Goal: Task Accomplishment & Management: Manage account settings

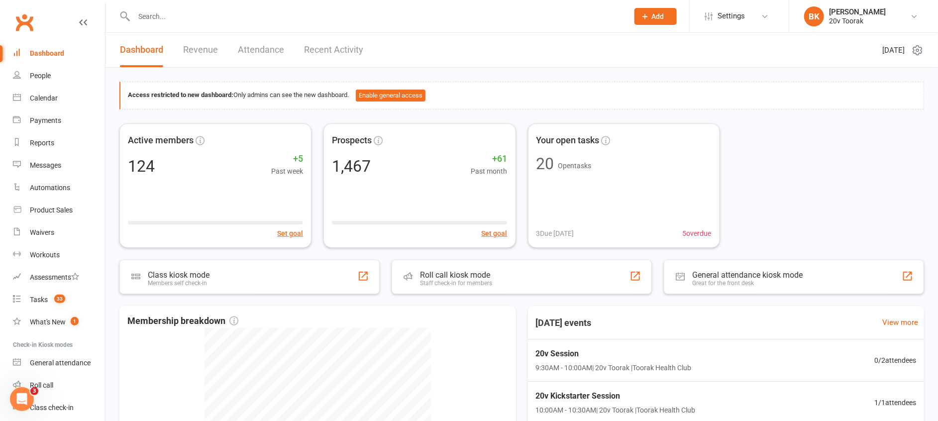
click at [794, 128] on div "Active members 124 +5 Past week Set goal Prospects 1,467 +61 Past month Set goa…" at bounding box center [521, 185] width 804 height 124
click at [149, 27] on div at bounding box center [370, 16] width 502 height 32
click at [152, 16] on input "text" at bounding box center [376, 16] width 490 height 14
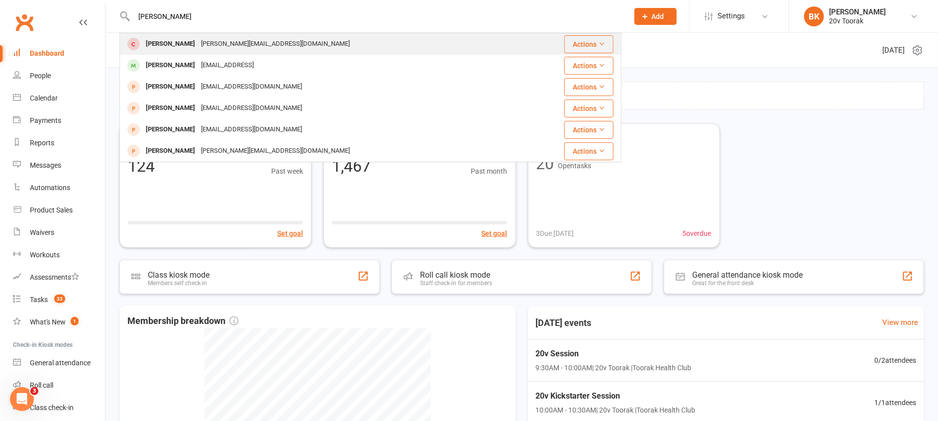
type input "byron"
click at [173, 44] on div "[PERSON_NAME]" at bounding box center [170, 44] width 55 height 14
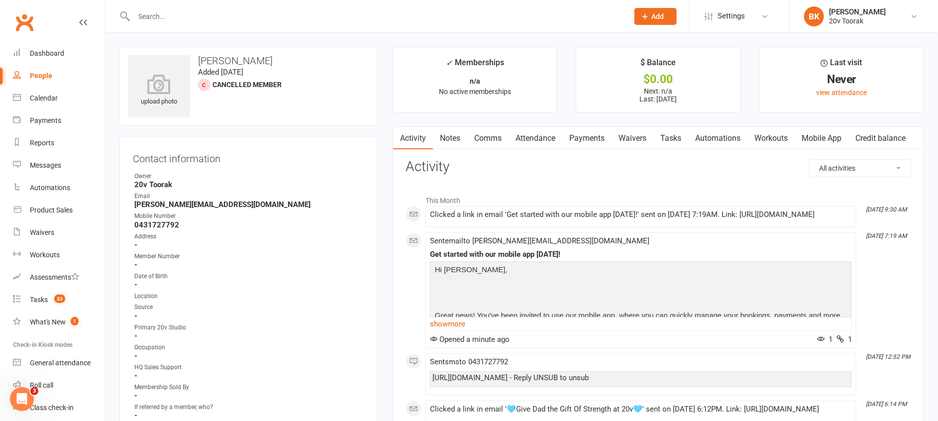
click at [821, 134] on link "Mobile App" at bounding box center [821, 138] width 54 height 23
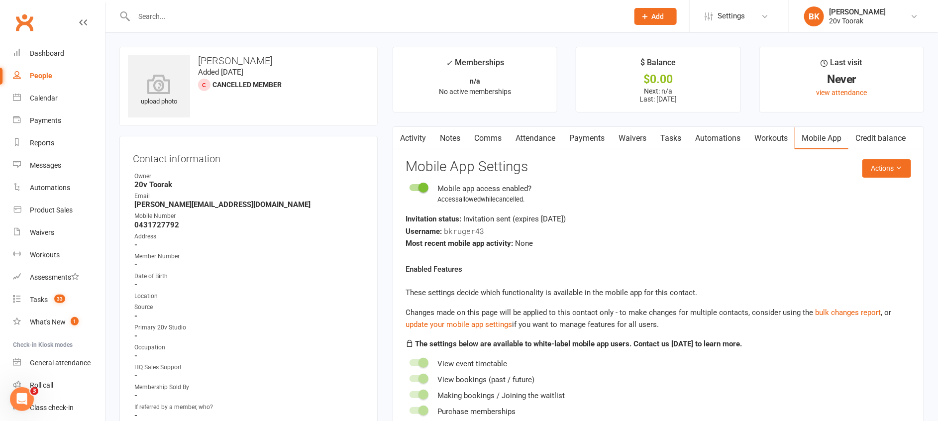
click at [212, 8] on div at bounding box center [370, 16] width 502 height 32
click at [168, 24] on div at bounding box center [370, 16] width 502 height 32
click at [159, 16] on input "text" at bounding box center [376, 16] width 490 height 14
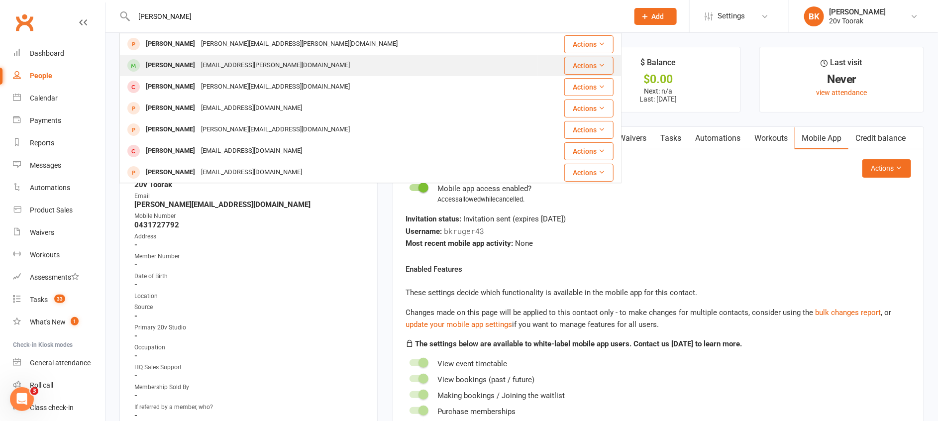
type input "natalie"
click at [162, 62] on div "Natalie Gharibian" at bounding box center [170, 65] width 55 height 14
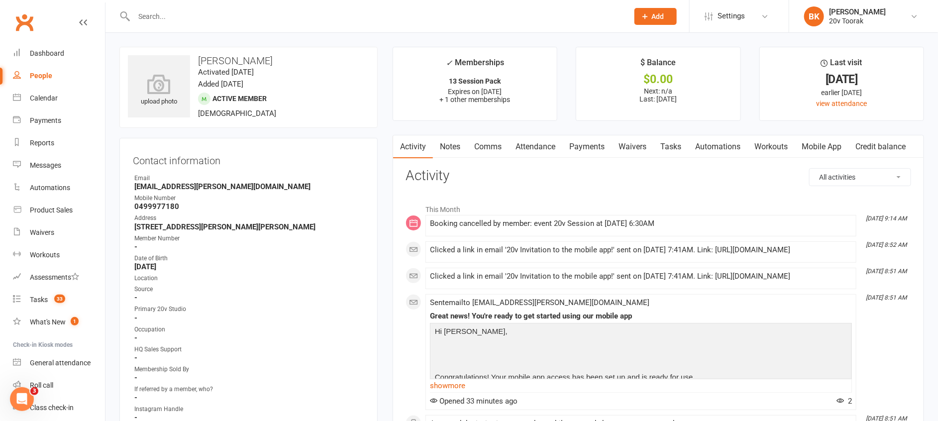
click at [822, 150] on link "Mobile App" at bounding box center [821, 146] width 54 height 23
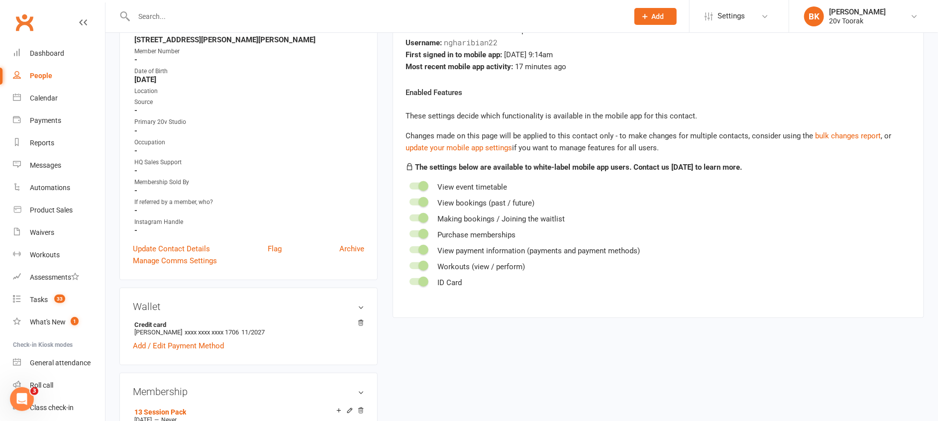
scroll to position [188, 0]
click at [419, 188] on span at bounding box center [423, 185] width 10 height 10
click at [409, 184] on input "checkbox" at bounding box center [409, 184] width 0 height 0
click at [421, 185] on span at bounding box center [423, 185] width 10 height 10
click at [409, 184] on input "checkbox" at bounding box center [409, 184] width 0 height 0
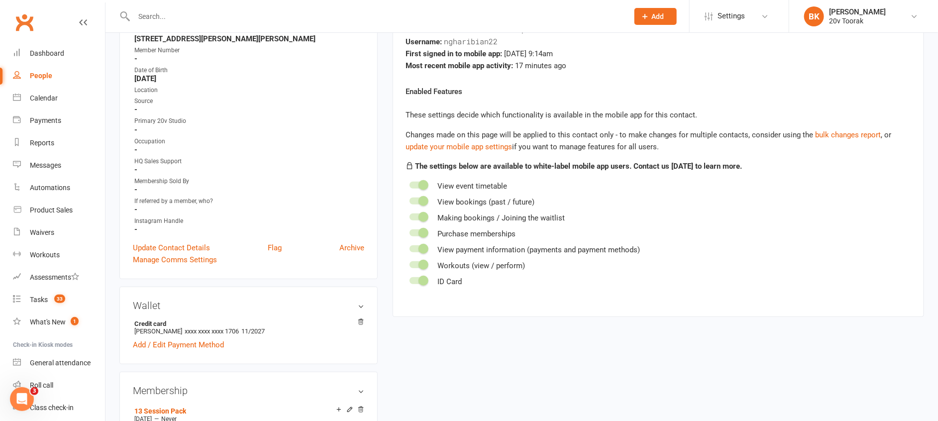
scroll to position [0, 0]
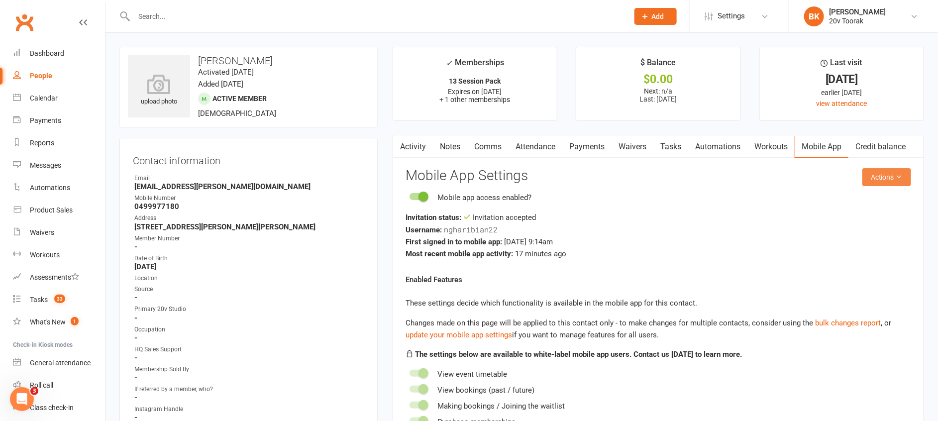
click at [873, 178] on button "Actions" at bounding box center [886, 177] width 49 height 18
click at [526, 141] on link "Attendance" at bounding box center [535, 146] width 54 height 23
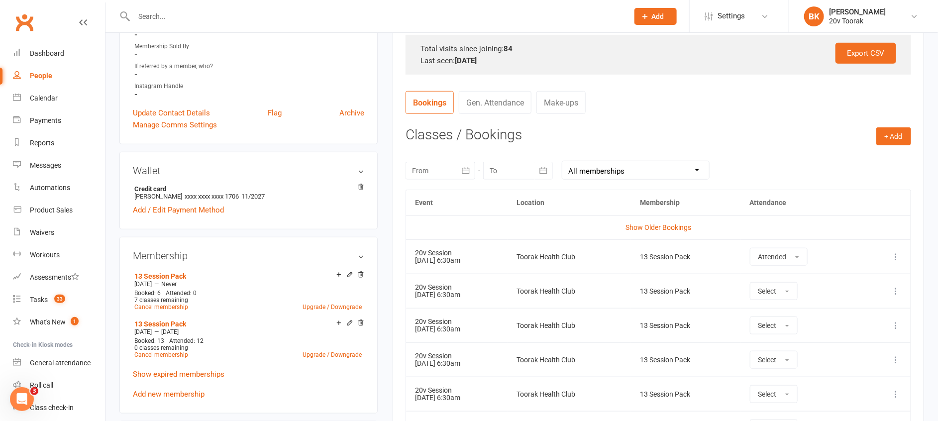
scroll to position [291, 0]
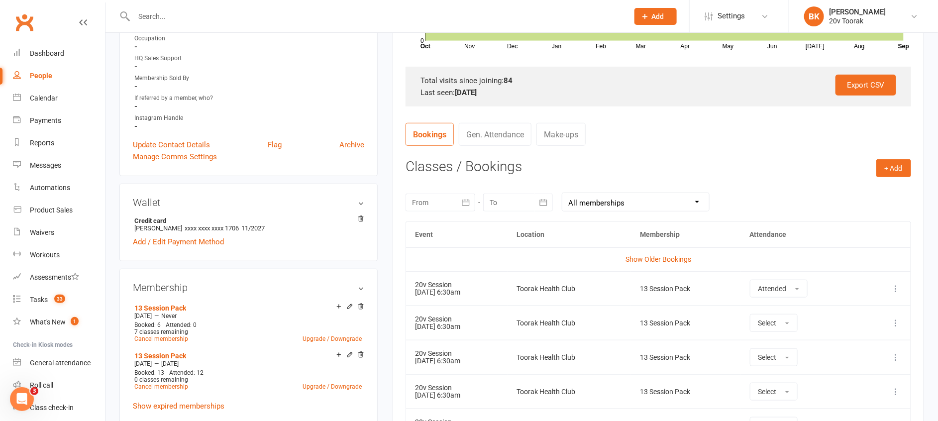
click at [396, 282] on div "Activity Notes Comms Attendance Payments Waivers Tasks Automations Workouts Mob…" at bounding box center [657, 217] width 531 height 747
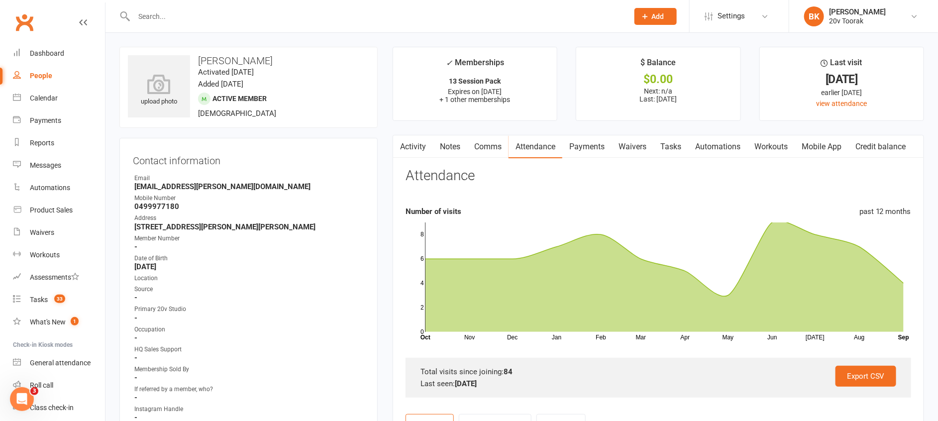
click at [154, 11] on input "text" at bounding box center [376, 16] width 490 height 14
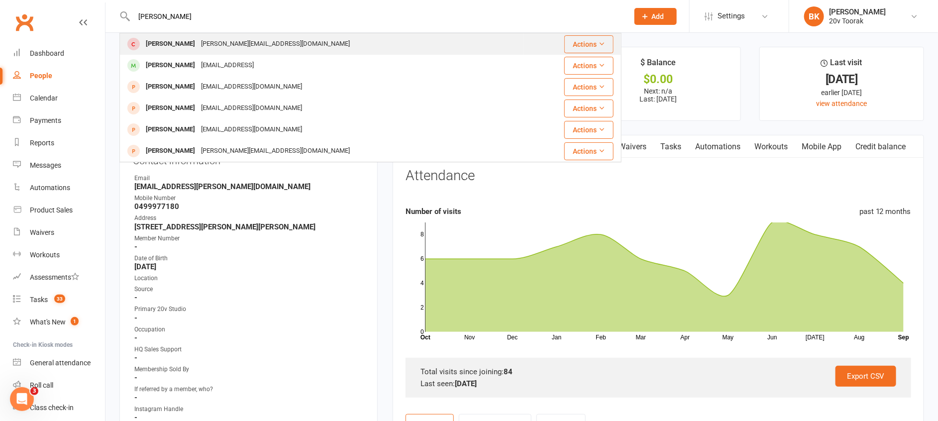
type input "byron"
click at [198, 45] on div "byron@20v.studio" at bounding box center [275, 44] width 155 height 14
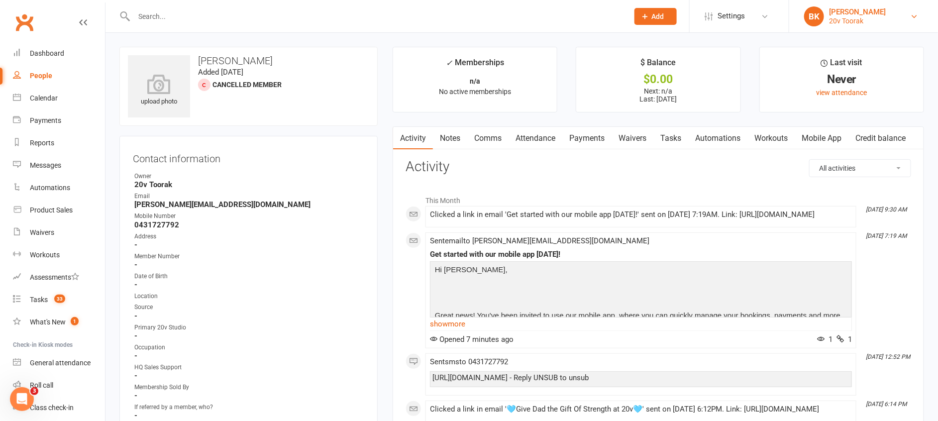
click at [880, 15] on link "BK Byron Kruger 20v Toorak" at bounding box center [863, 16] width 119 height 20
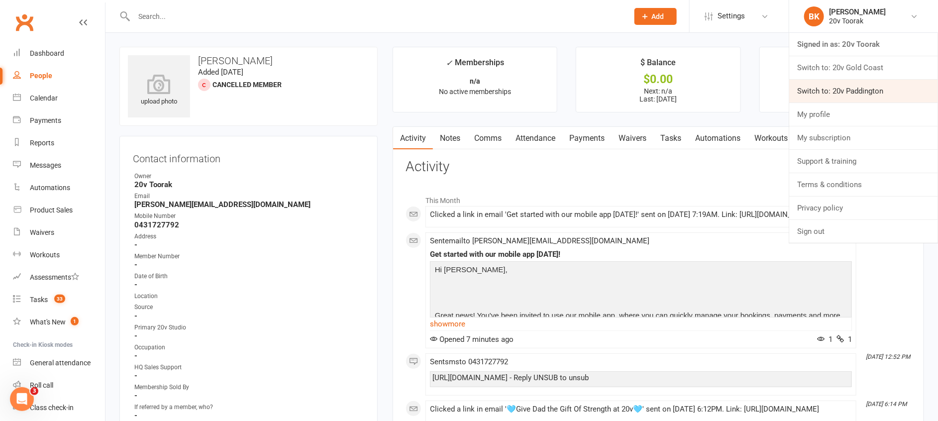
click at [822, 80] on link "Switch to: 20v Paddington" at bounding box center [863, 91] width 149 height 23
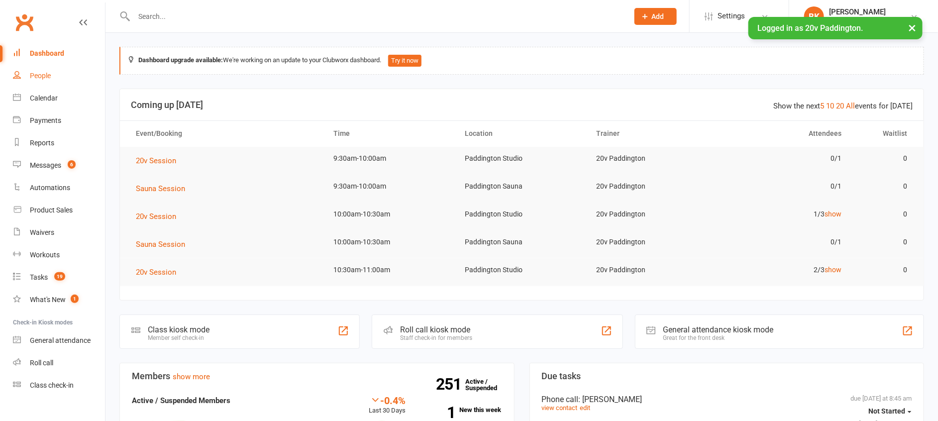
click at [29, 75] on link "People" at bounding box center [59, 76] width 92 height 22
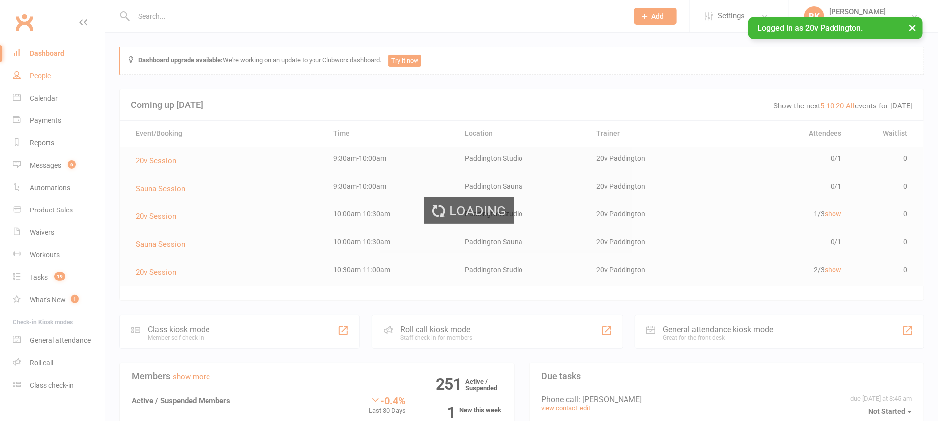
select select "25"
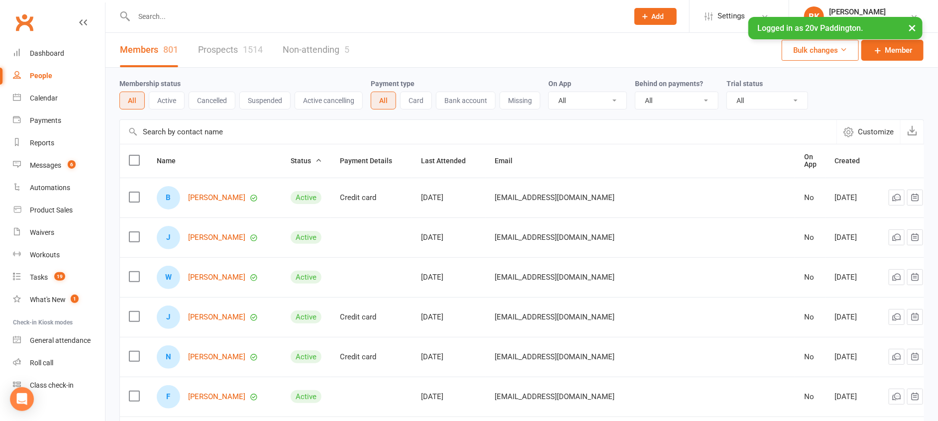
click at [239, 57] on link "Prospects 1514" at bounding box center [230, 50] width 65 height 34
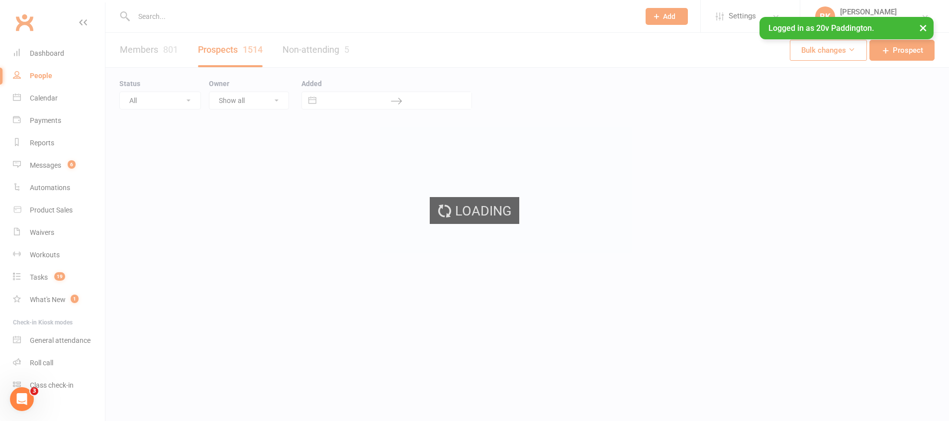
select select "25"
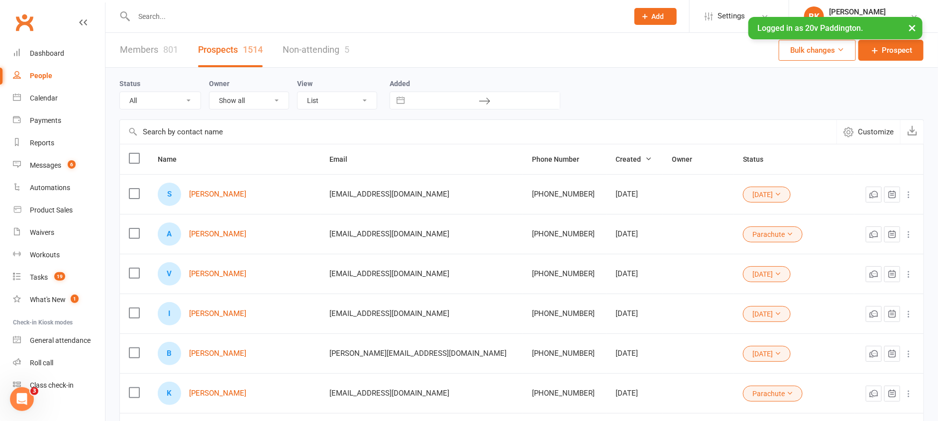
click at [762, 193] on button "11Sep25" at bounding box center [767, 195] width 48 height 16
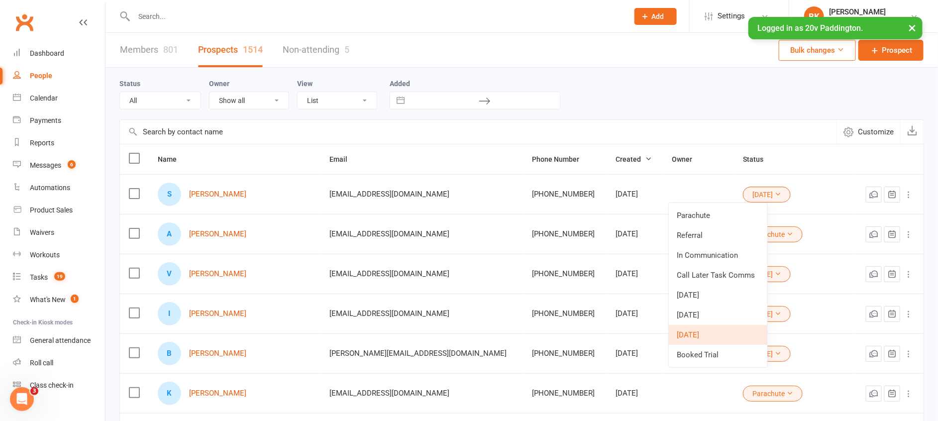
click at [917, 24] on button "×" at bounding box center [912, 27] width 18 height 21
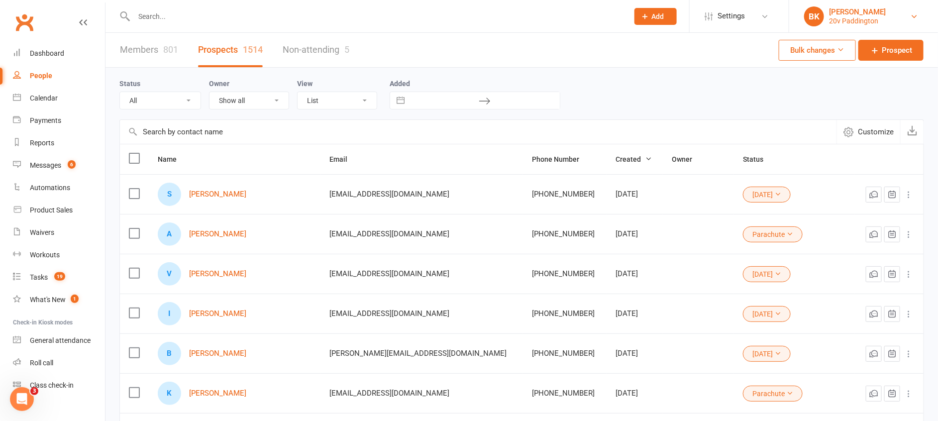
click at [908, 12] on link "BK Byron Kruger 20v Paddington" at bounding box center [863, 16] width 119 height 20
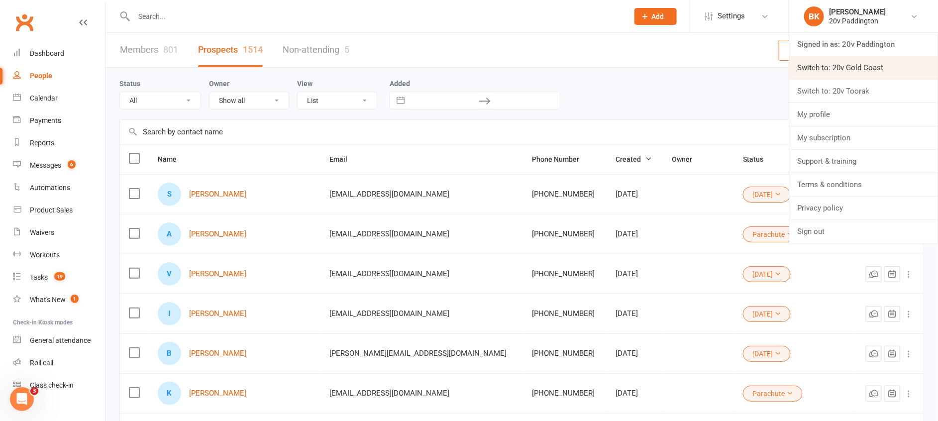
click at [840, 63] on link "Switch to: 20v Gold Coast" at bounding box center [863, 67] width 149 height 23
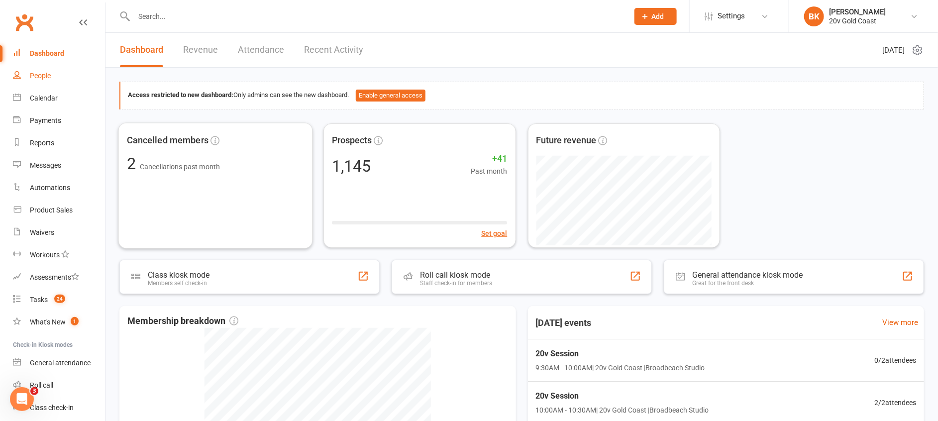
click at [48, 76] on div "People" at bounding box center [40, 76] width 21 height 8
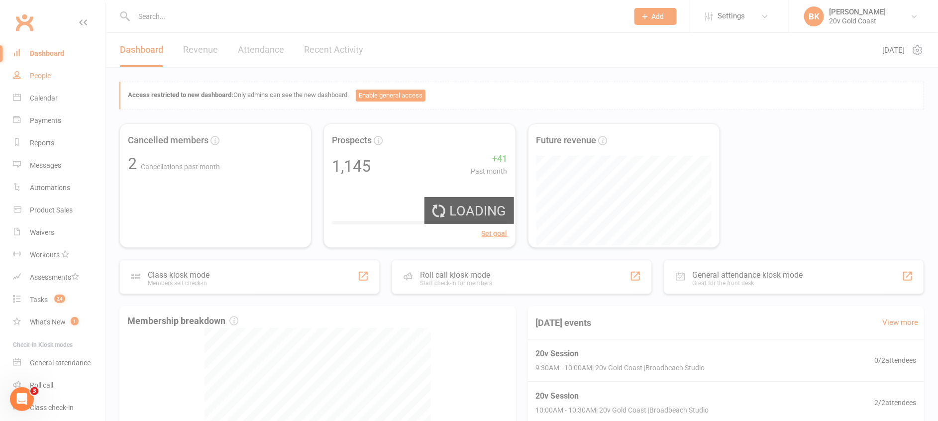
select select "100"
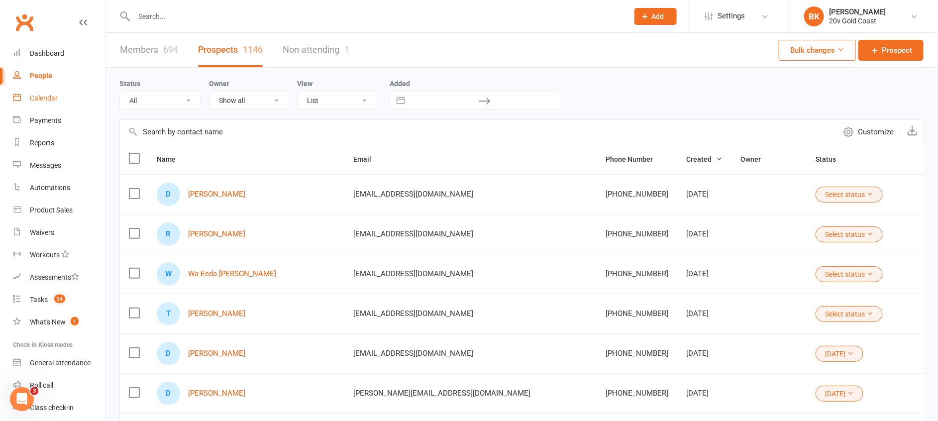
click at [44, 93] on link "Calendar" at bounding box center [59, 98] width 92 height 22
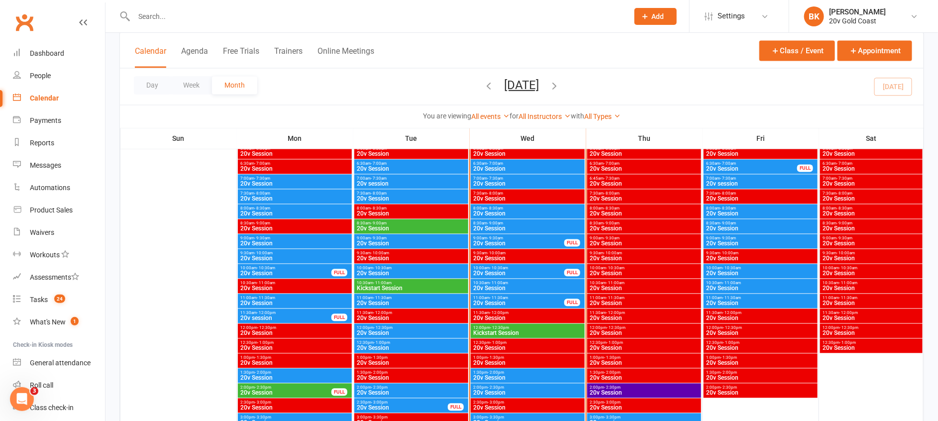
scroll to position [809, 0]
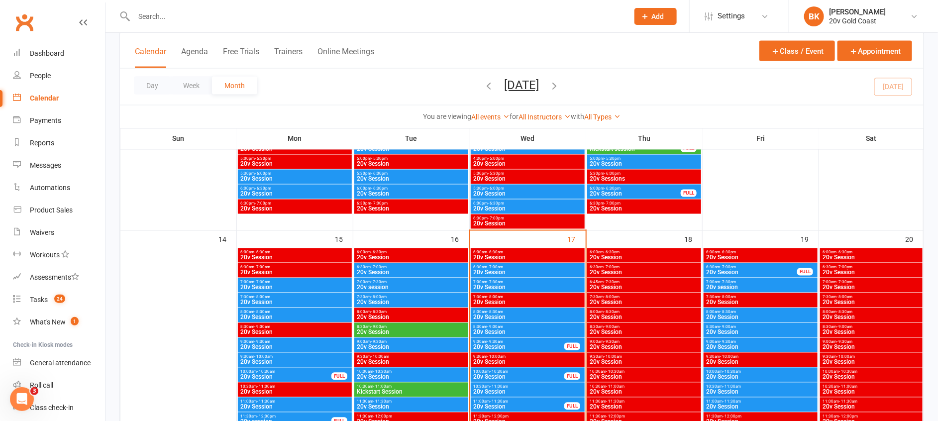
click at [519, 375] on span "20v Session" at bounding box center [519, 377] width 92 height 6
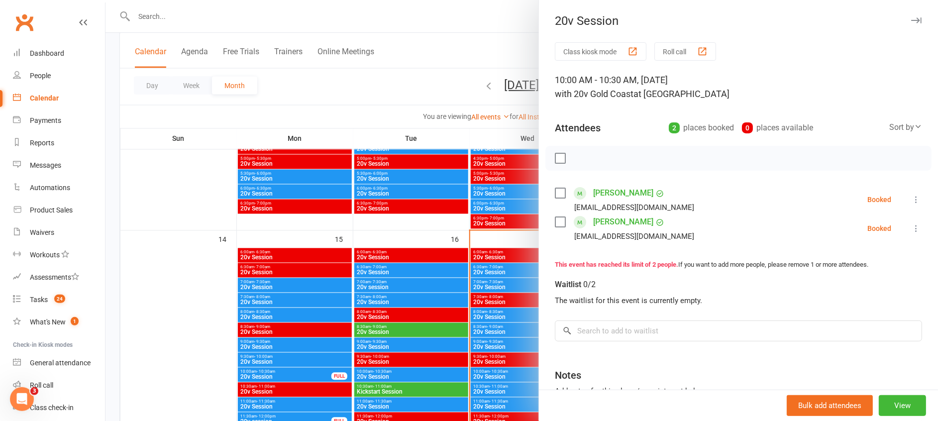
click at [505, 374] on div at bounding box center [521, 210] width 832 height 421
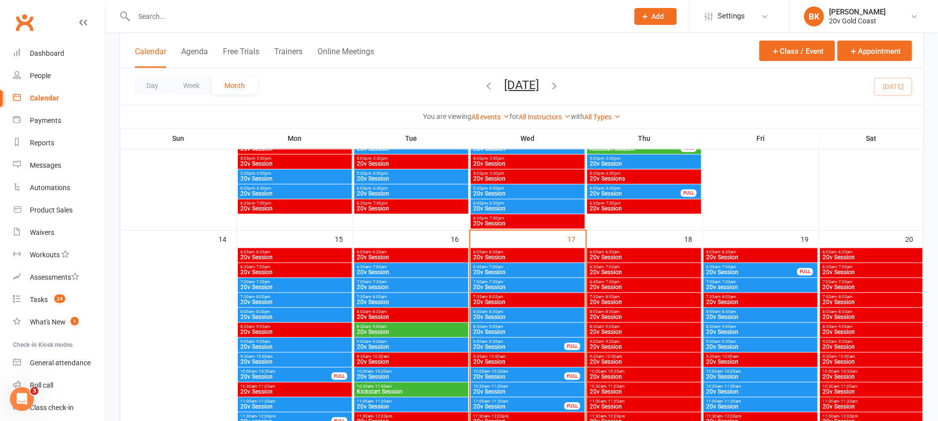
click at [506, 387] on span "- 11:00am" at bounding box center [498, 387] width 18 height 4
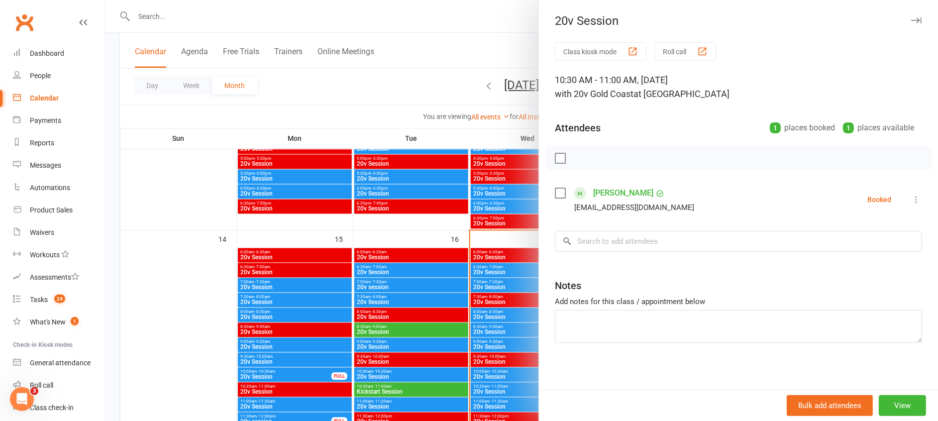
click at [506, 387] on div at bounding box center [521, 210] width 832 height 421
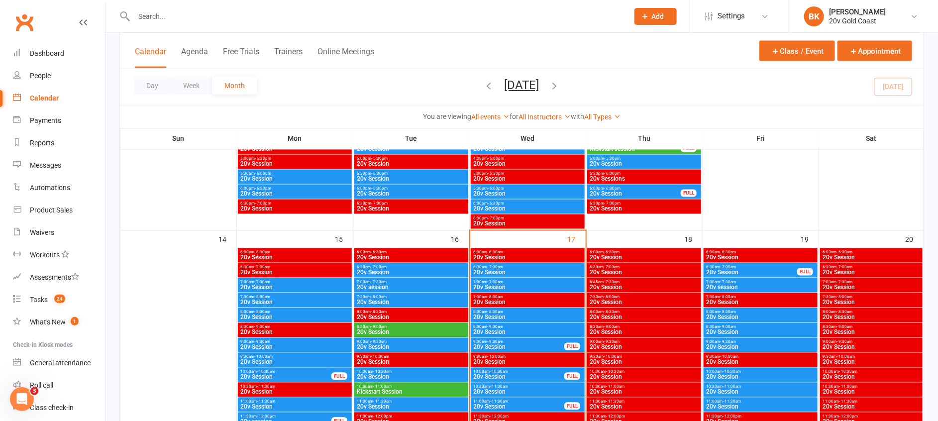
click at [503, 404] on span "20v Session" at bounding box center [519, 407] width 92 height 6
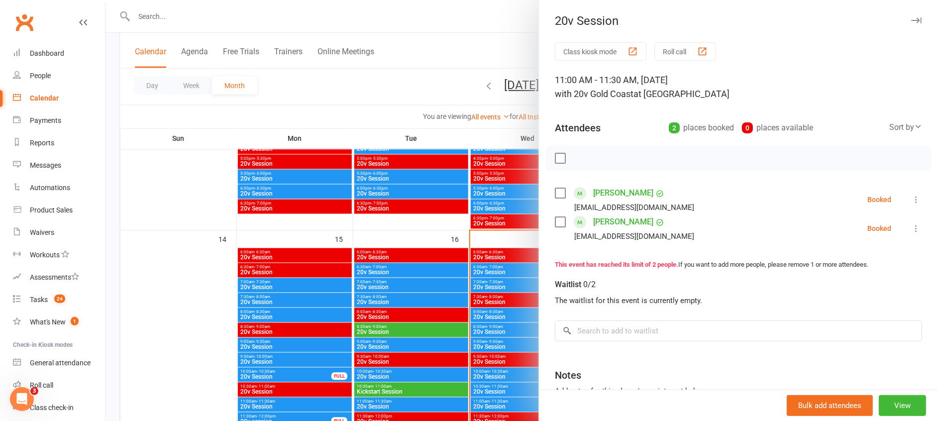
click at [503, 404] on div at bounding box center [521, 210] width 832 height 421
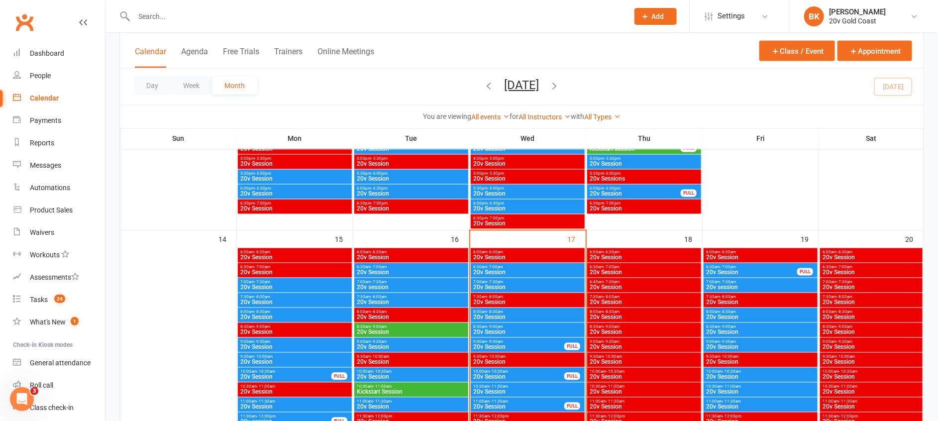
click at [498, 407] on span "20v Session" at bounding box center [519, 407] width 92 height 6
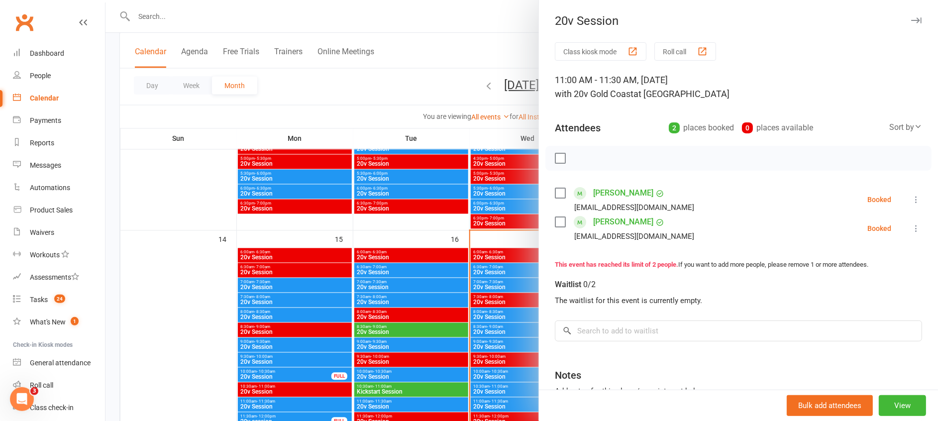
click at [507, 285] on div at bounding box center [521, 210] width 832 height 421
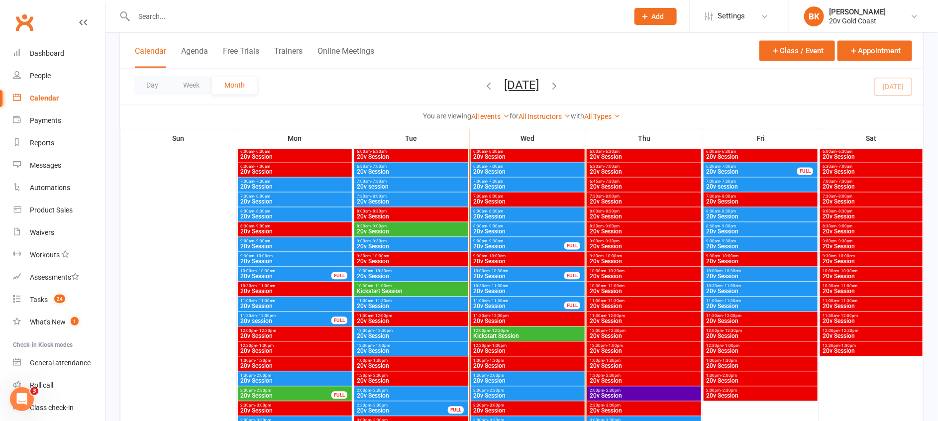
scroll to position [946, 0]
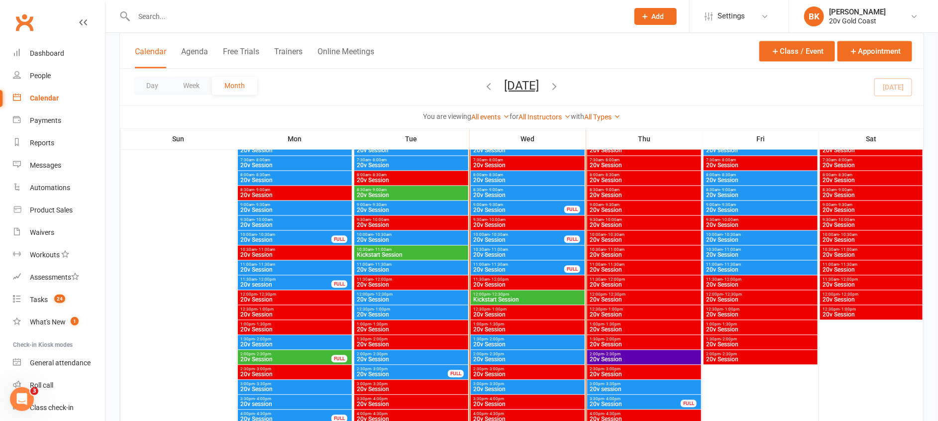
click at [508, 293] on span "12:00pm - 12:30pm" at bounding box center [528, 294] width 110 height 4
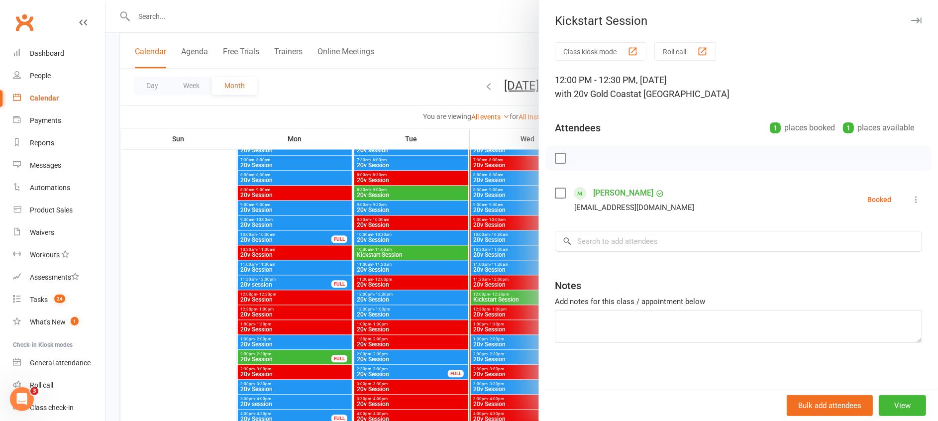
click at [508, 293] on div at bounding box center [521, 210] width 832 height 421
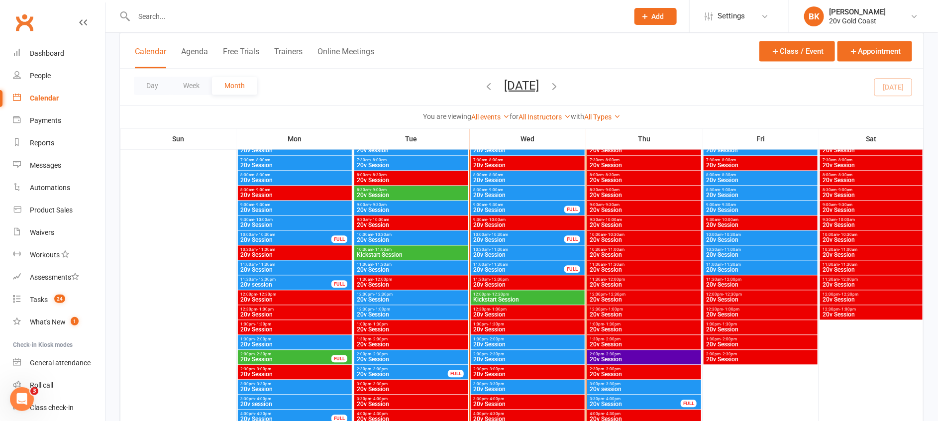
click at [521, 266] on span "11:00am - 11:30am" at bounding box center [519, 264] width 92 height 4
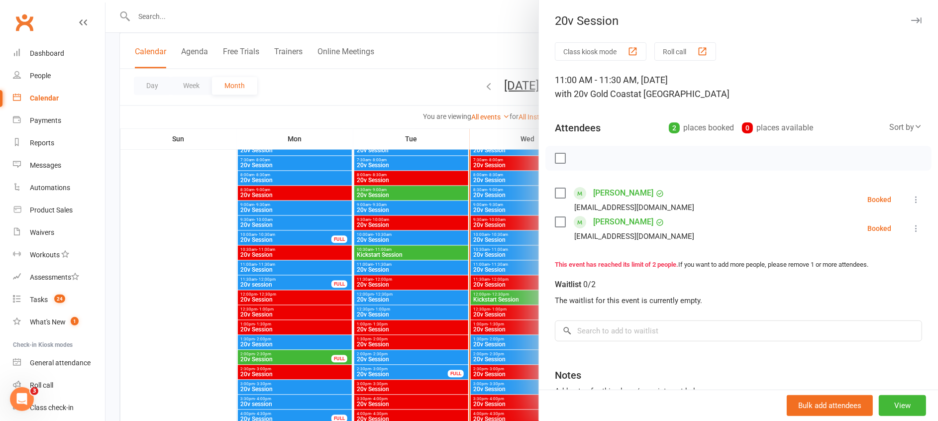
click at [521, 266] on div at bounding box center [521, 210] width 832 height 421
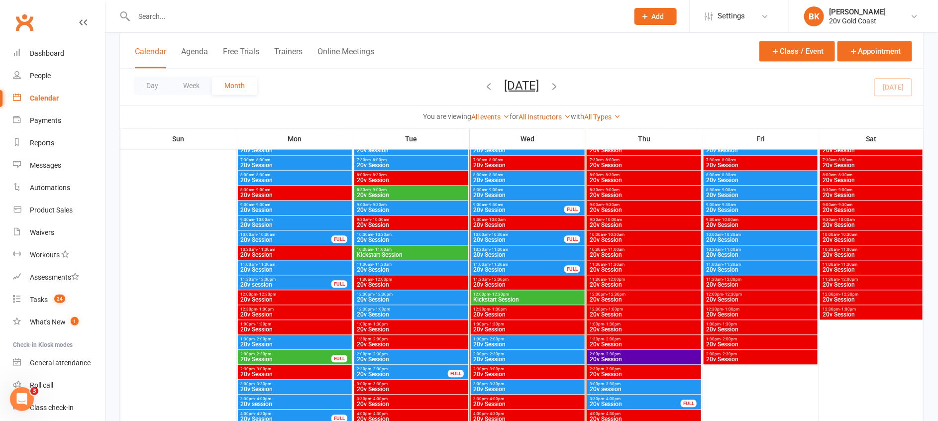
click at [516, 250] on span "10:30am - 11:00am" at bounding box center [528, 249] width 110 height 4
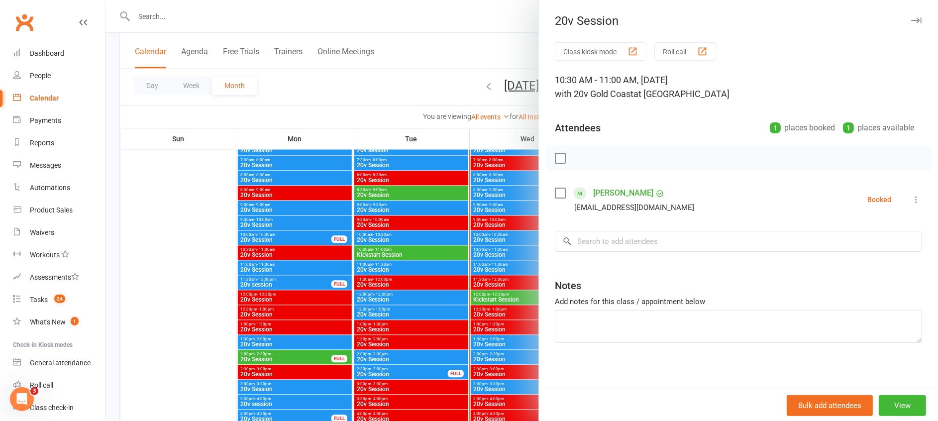
click at [516, 250] on div at bounding box center [521, 210] width 832 height 421
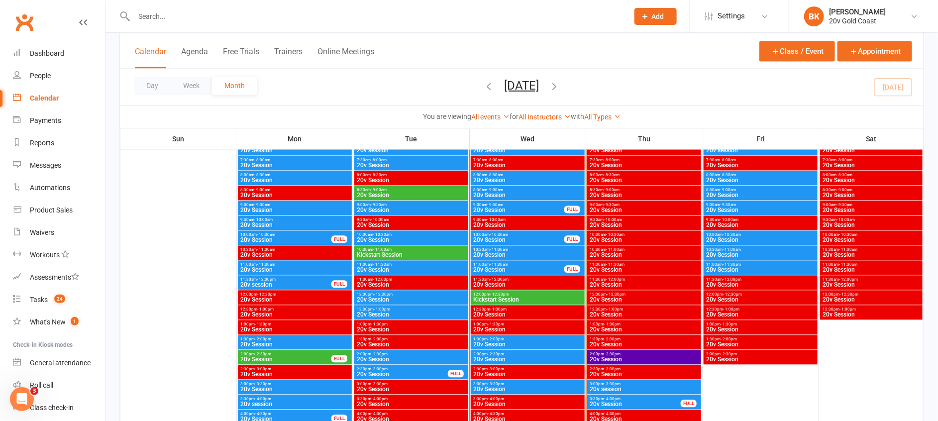
click at [511, 238] on span "20v Session" at bounding box center [519, 240] width 92 height 6
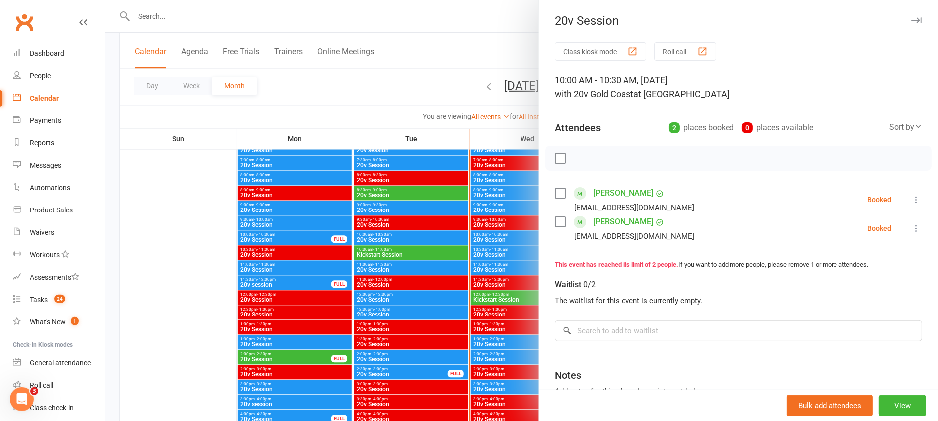
click at [511, 238] on div at bounding box center [521, 210] width 832 height 421
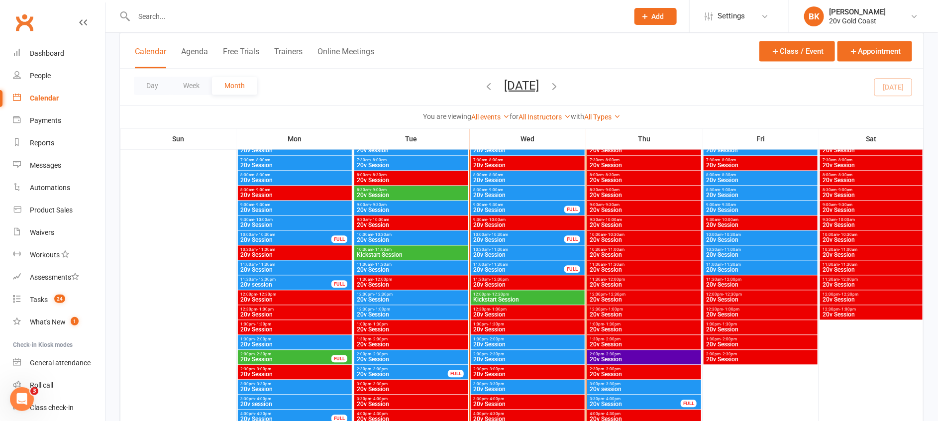
click at [608, 45] on div "Calendar Agenda Free Trials Trainers Online Meetings Class / Event Appointment" at bounding box center [521, 51] width 803 height 36
click at [488, 289] on div at bounding box center [527, 305] width 113 height 388
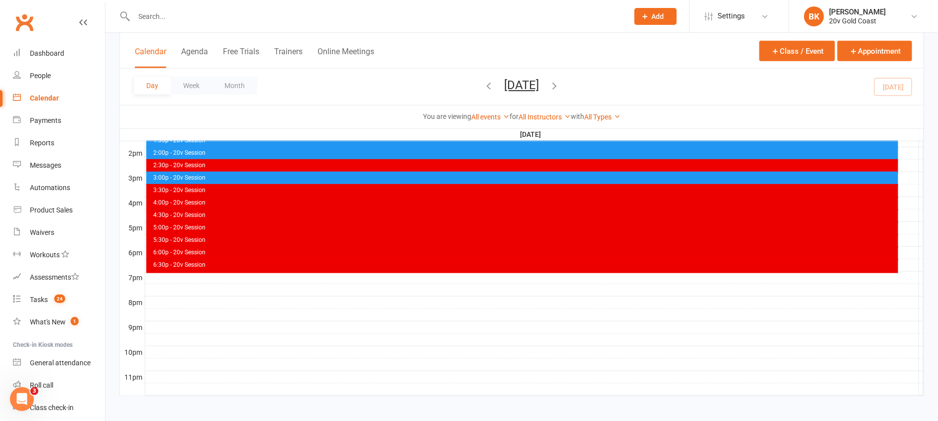
scroll to position [0, 0]
click at [242, 80] on button "Month" at bounding box center [234, 86] width 45 height 18
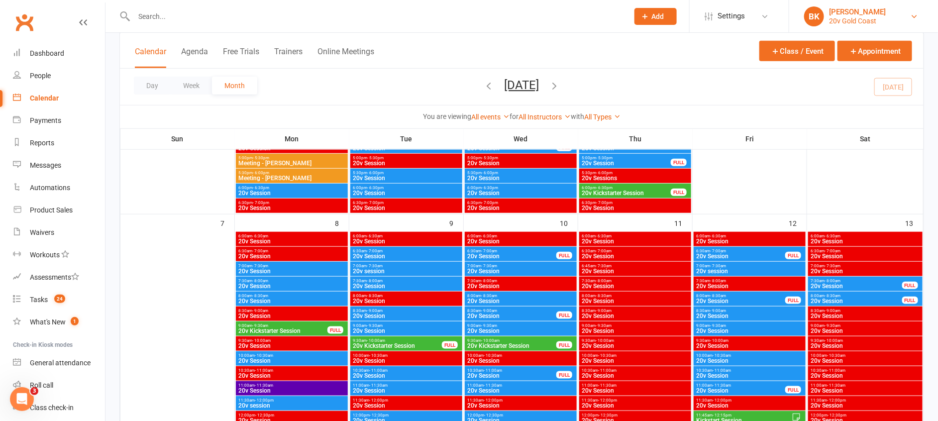
click at [879, 16] on link "BK Byron Kruger 20v Gold Coast" at bounding box center [863, 16] width 119 height 20
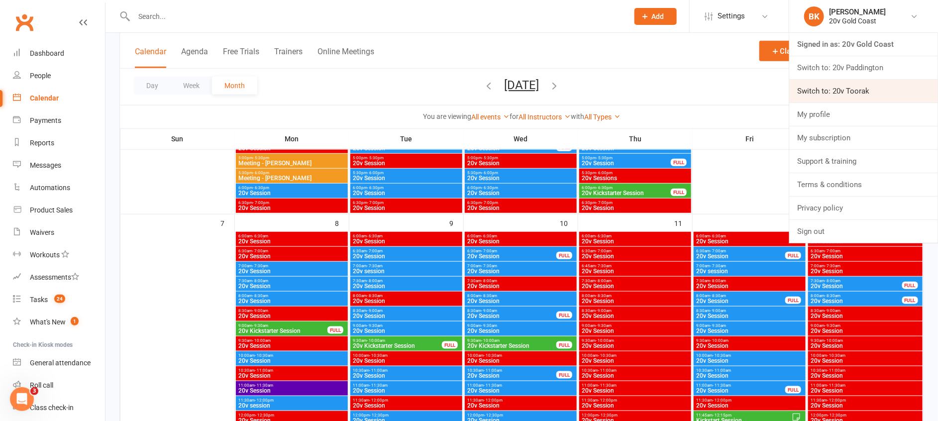
click at [869, 92] on link "Switch to: 20v Toorak" at bounding box center [863, 91] width 149 height 23
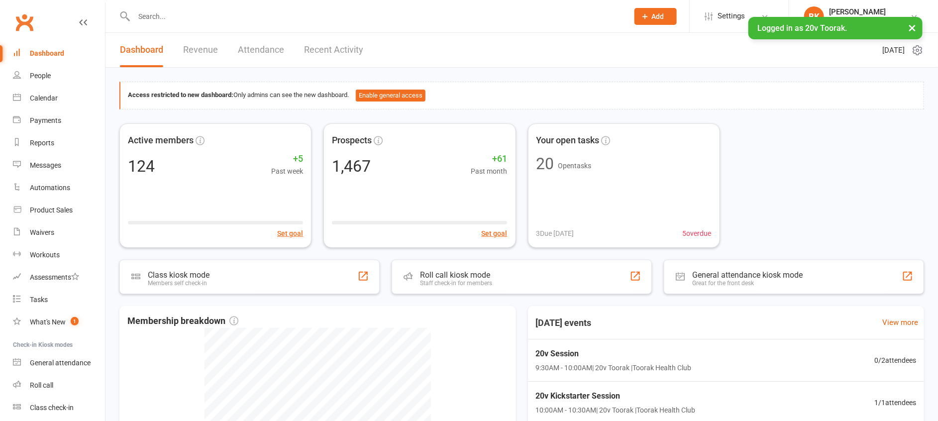
click at [916, 29] on button "×" at bounding box center [912, 27] width 18 height 21
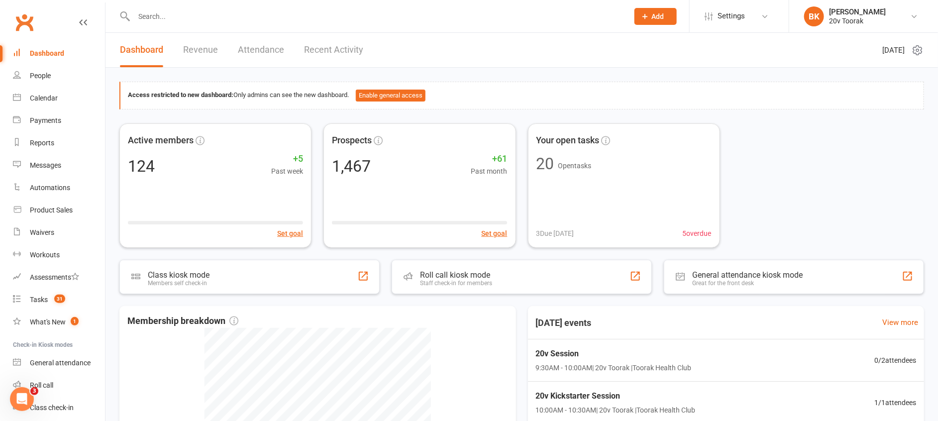
click at [611, 61] on header "Dashboard Revenue Attendance Recent Activity Wednesday 17th, September 2025" at bounding box center [521, 50] width 832 height 35
click at [590, 79] on div "Access restricted to new dashboard: Only admins can see the new dashboard. Enab…" at bounding box center [521, 342] width 832 height 548
click at [499, 69] on div "Access restricted to new dashboard: Only admins can see the new dashboard. Enab…" at bounding box center [521, 342] width 832 height 548
click at [866, 19] on div "20v Toorak" at bounding box center [857, 20] width 57 height 9
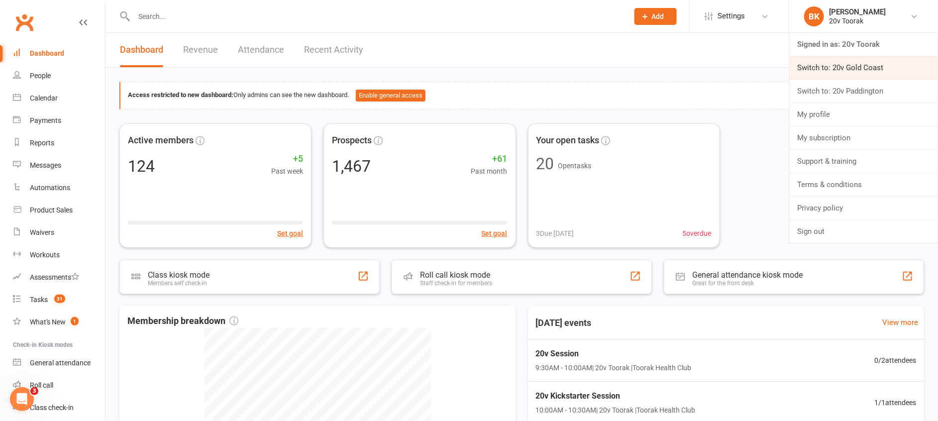
click at [863, 72] on link "Switch to: 20v Gold Coast" at bounding box center [863, 67] width 149 height 23
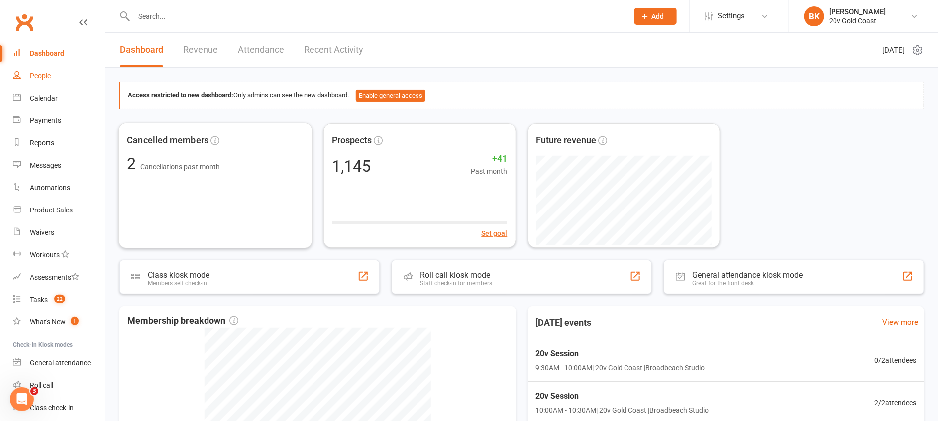
click at [61, 79] on link "People" at bounding box center [59, 76] width 92 height 22
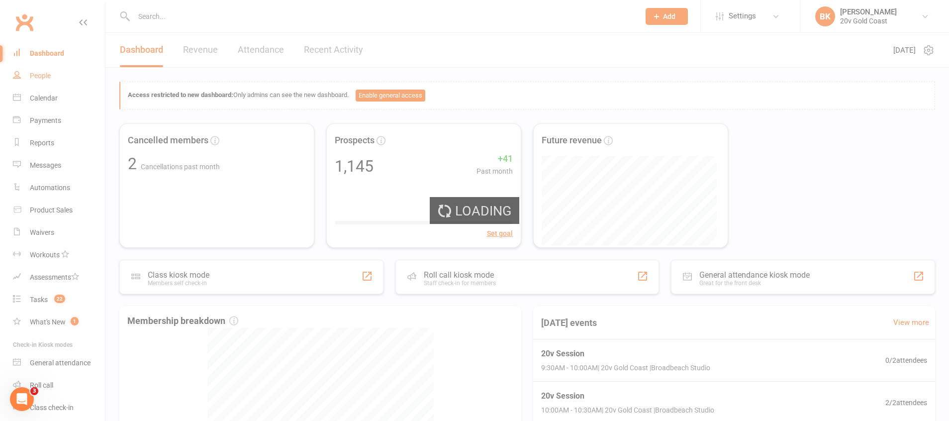
select select "100"
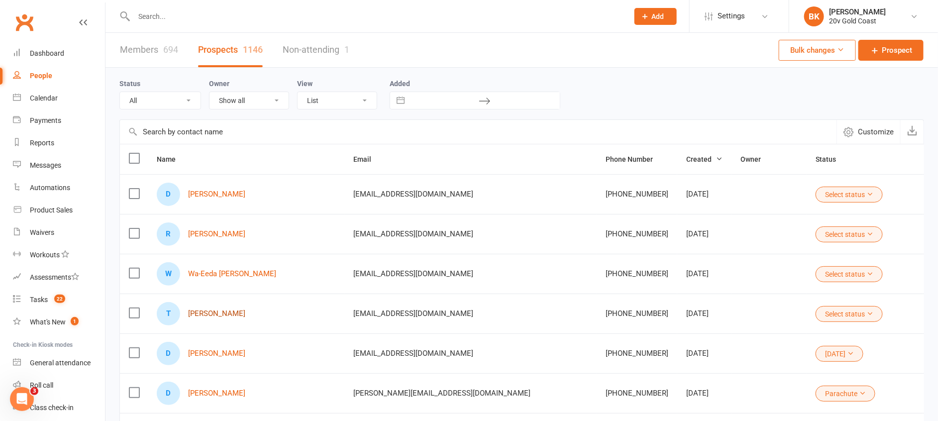
click at [225, 314] on link "[PERSON_NAME]" at bounding box center [216, 313] width 57 height 8
click at [216, 274] on link "Wa-Eeda [PERSON_NAME]" at bounding box center [232, 274] width 88 height 8
click at [213, 227] on div "R [PERSON_NAME]" at bounding box center [246, 233] width 179 height 23
click at [203, 232] on link "[PERSON_NAME]" at bounding box center [216, 234] width 57 height 8
click at [203, 195] on link "[PERSON_NAME]" at bounding box center [216, 194] width 57 height 8
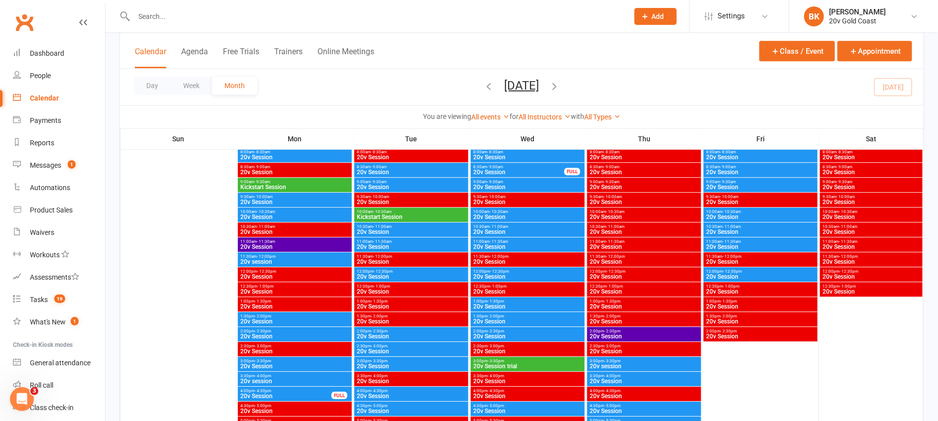
scroll to position [1486, 0]
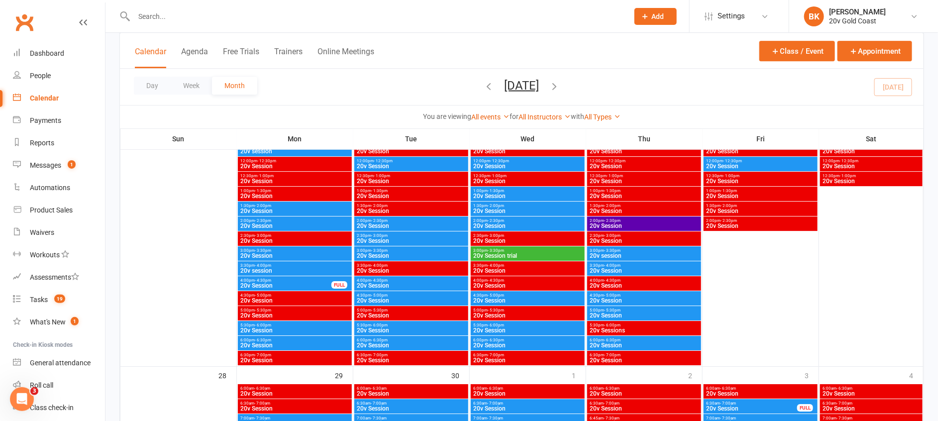
click at [608, 253] on span "20v session" at bounding box center [644, 256] width 110 height 6
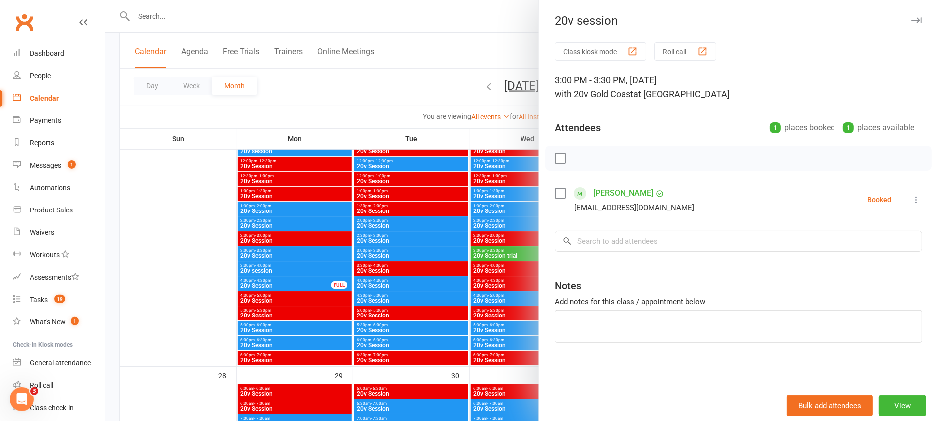
click at [519, 259] on div at bounding box center [521, 210] width 832 height 421
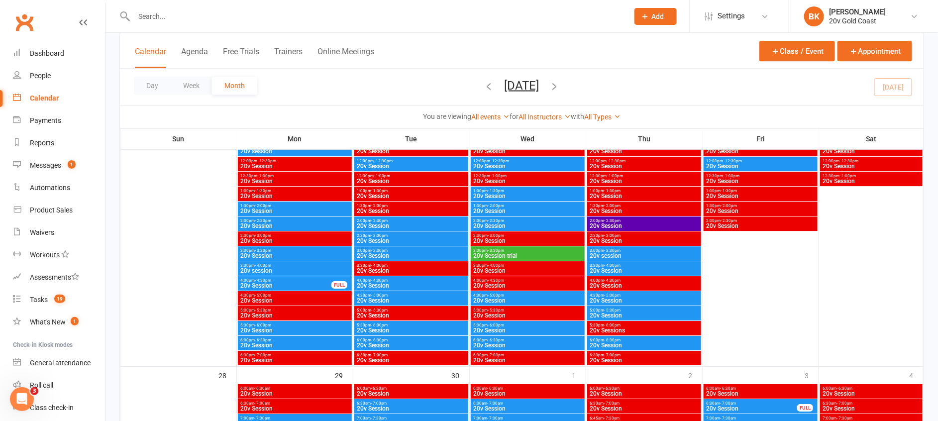
click at [607, 271] on span "20v Session" at bounding box center [644, 271] width 110 height 6
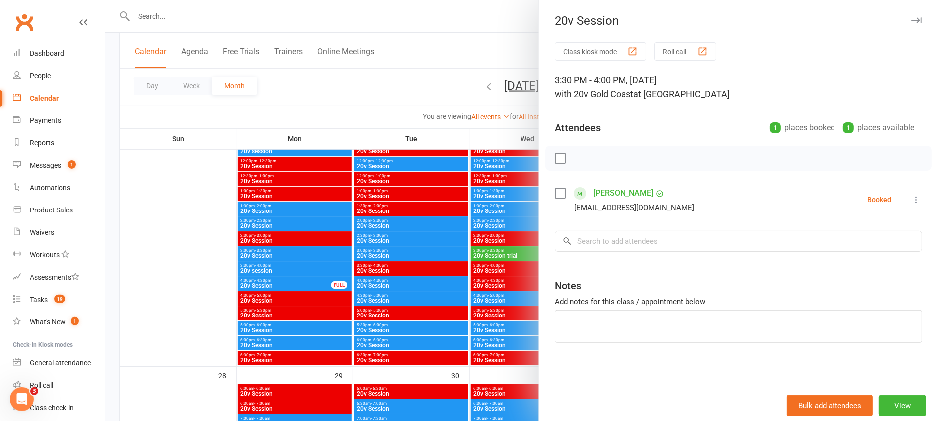
click at [507, 282] on div at bounding box center [521, 210] width 832 height 421
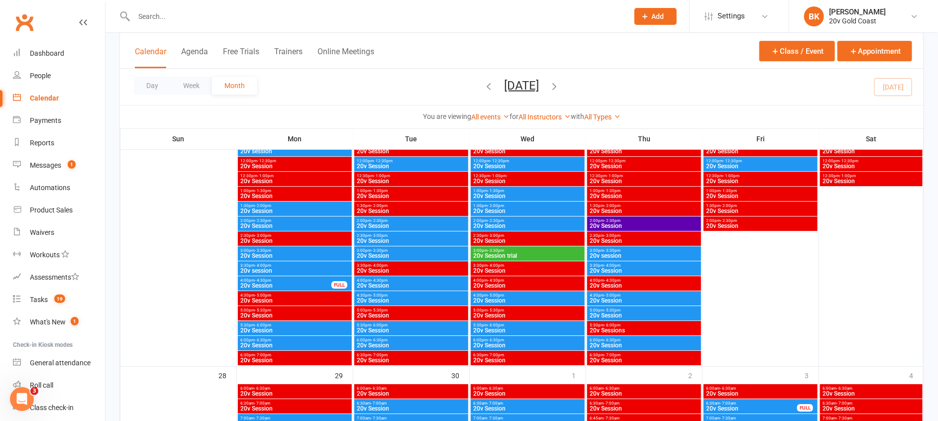
click at [608, 298] on span "20v Session" at bounding box center [644, 300] width 110 height 6
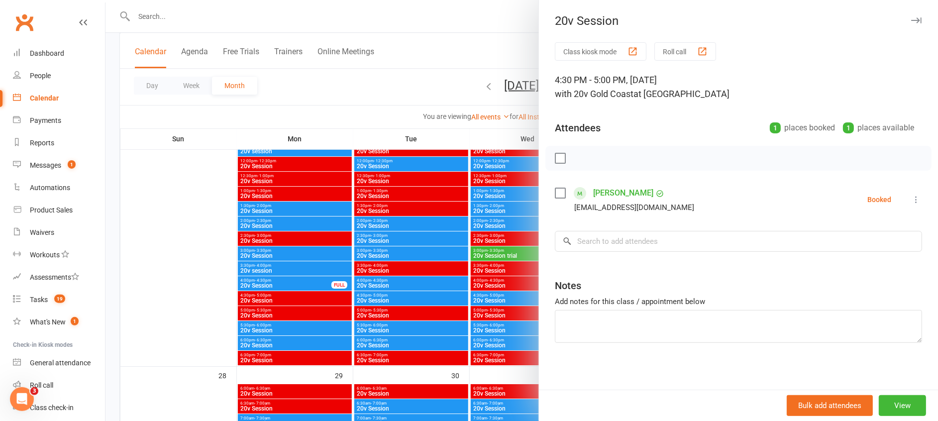
click at [507, 297] on div at bounding box center [521, 210] width 832 height 421
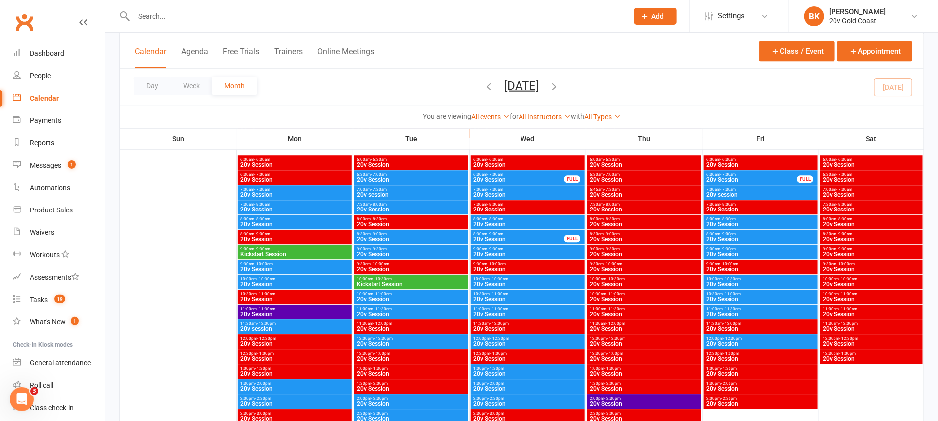
scroll to position [1298, 0]
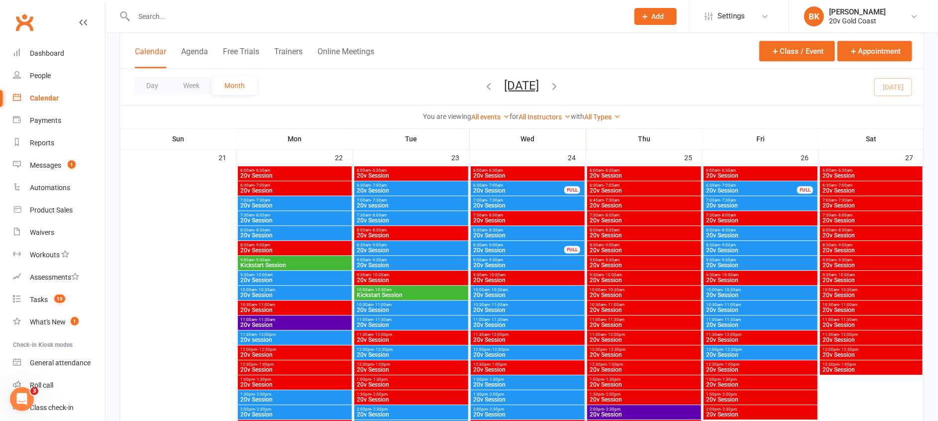
click at [369, 307] on span "20v Session" at bounding box center [411, 310] width 110 height 6
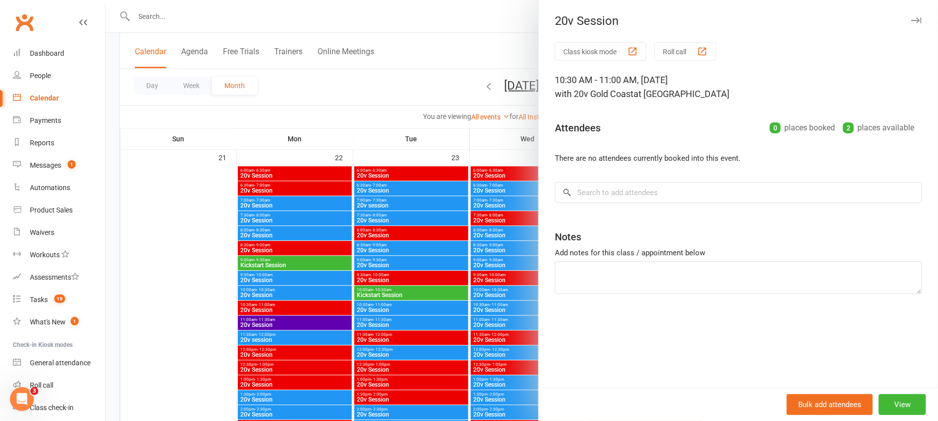
click at [369, 306] on div at bounding box center [521, 210] width 832 height 421
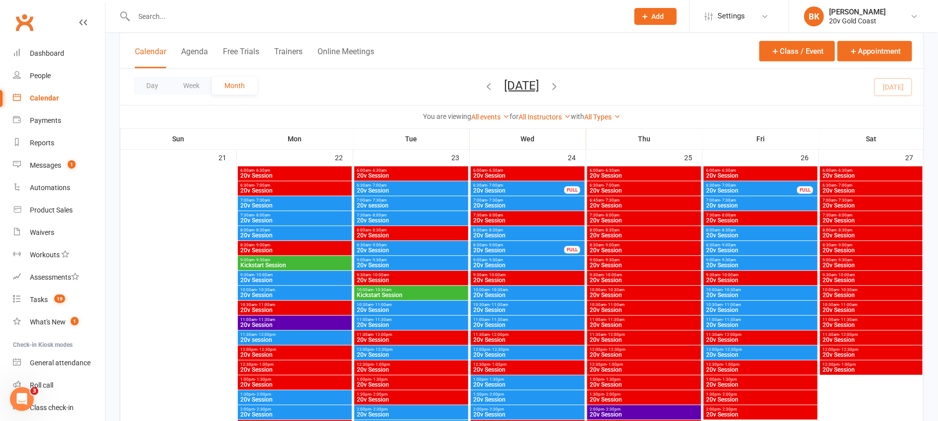
click at [298, 292] on span "20v Session" at bounding box center [295, 295] width 110 height 6
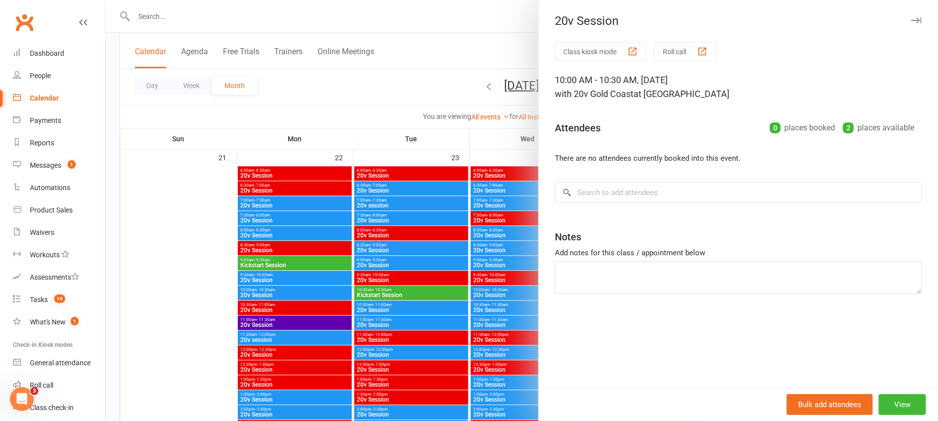
click at [298, 291] on div at bounding box center [521, 210] width 832 height 421
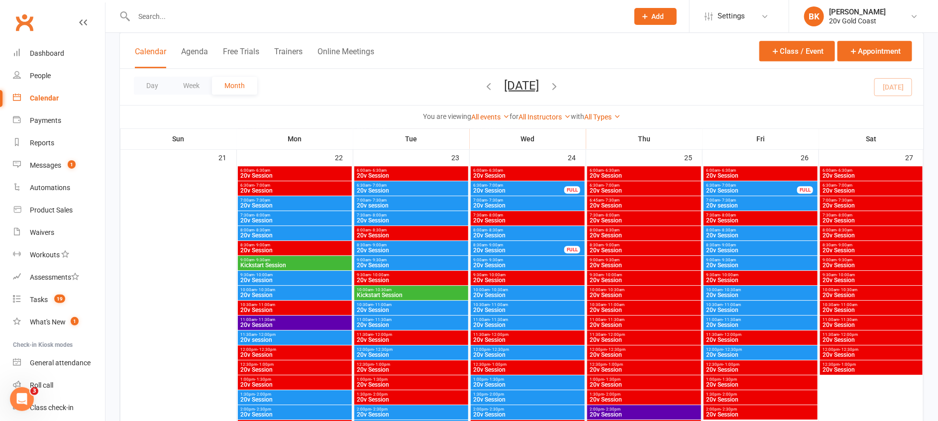
click at [296, 276] on span "9:30am - 10:00am" at bounding box center [295, 275] width 110 height 4
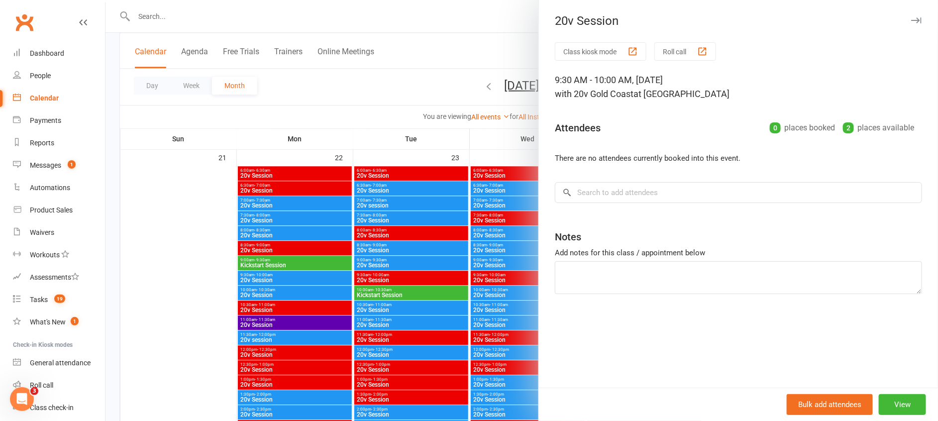
click at [296, 276] on div at bounding box center [521, 210] width 832 height 421
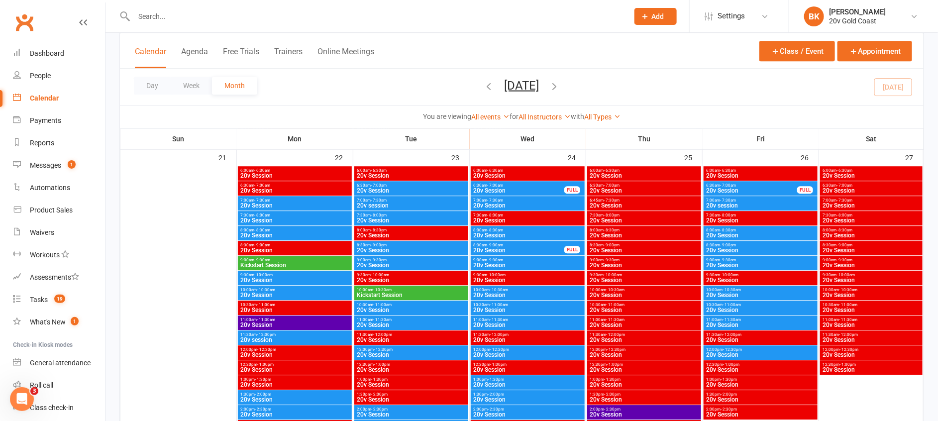
click at [382, 324] on span "20v Session" at bounding box center [411, 325] width 110 height 6
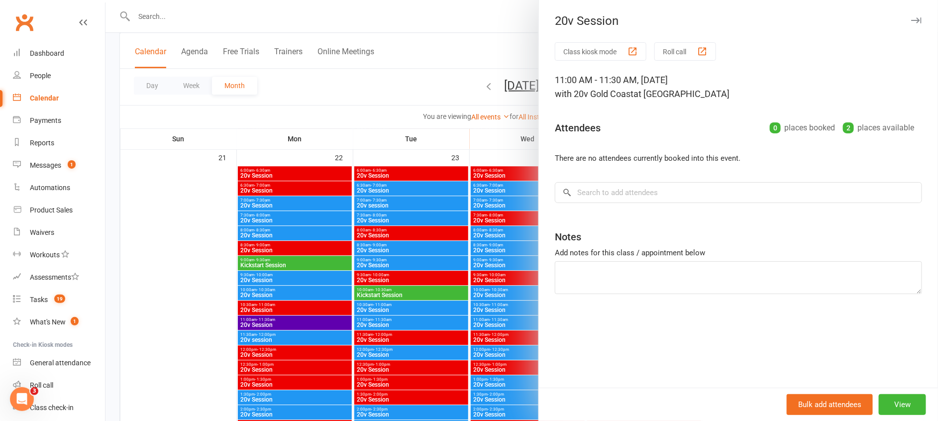
click at [382, 324] on div at bounding box center [521, 210] width 832 height 421
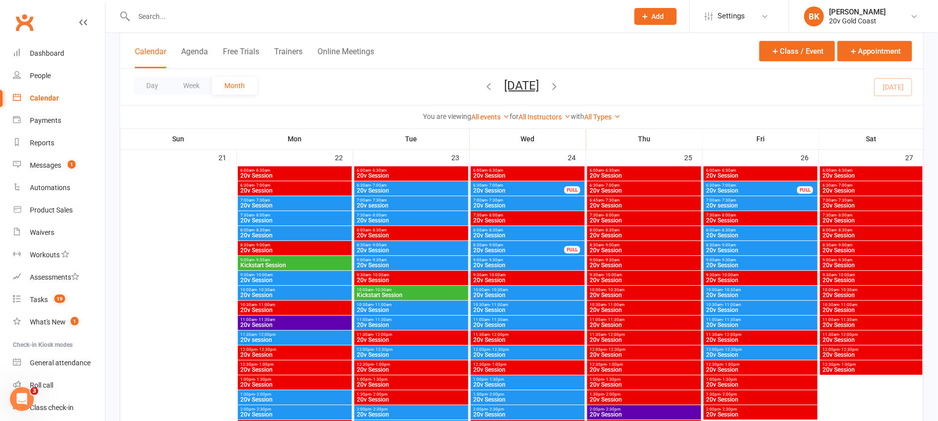
click at [396, 348] on span "12:00pm - 12:30pm" at bounding box center [411, 349] width 110 height 4
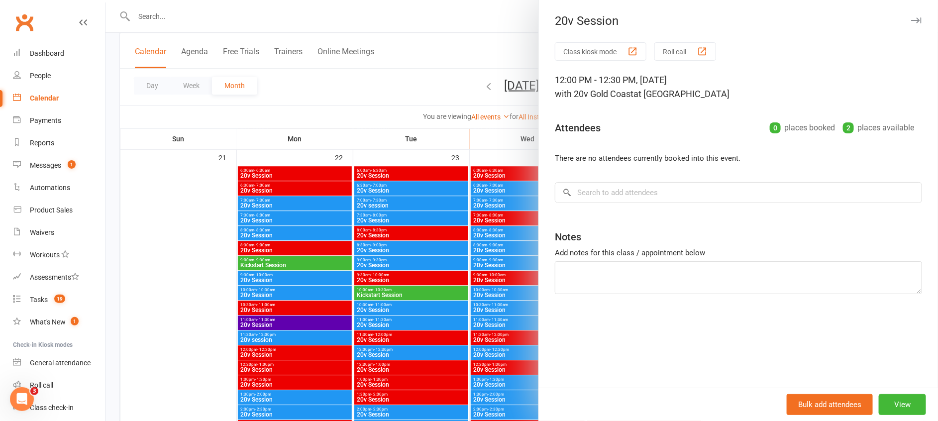
click at [396, 348] on div at bounding box center [521, 210] width 832 height 421
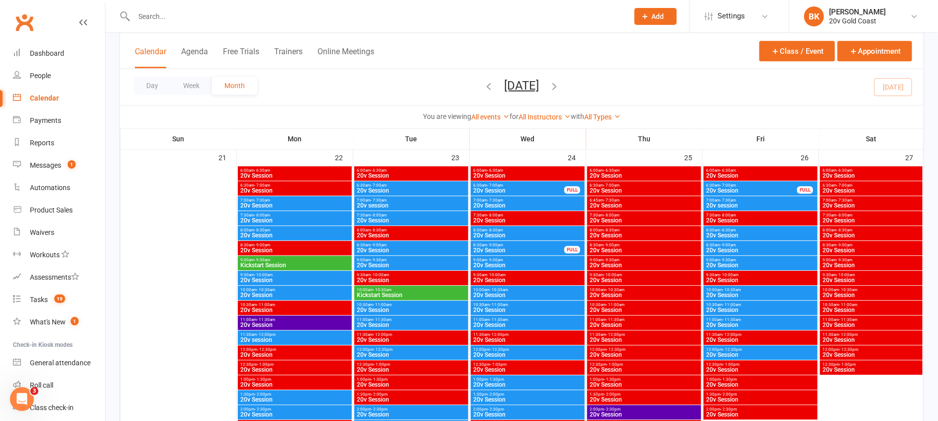
click at [317, 340] on span "20v session" at bounding box center [295, 340] width 110 height 6
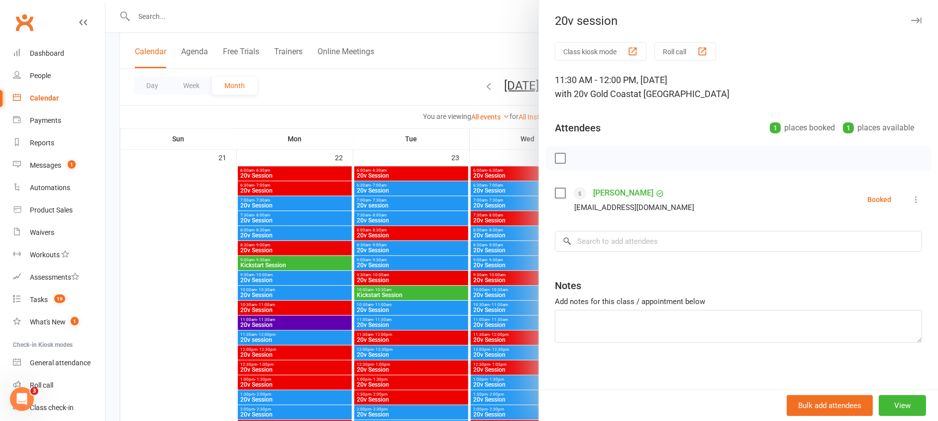
click at [317, 340] on div at bounding box center [521, 210] width 832 height 421
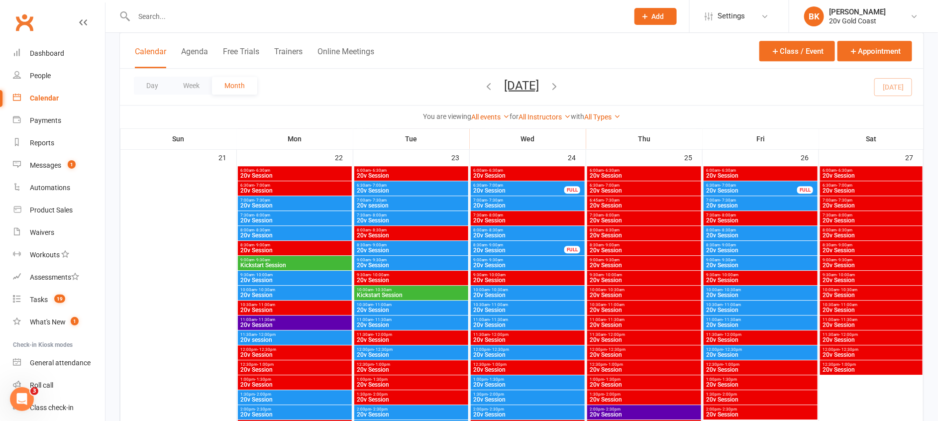
click at [294, 322] on span "20v Session" at bounding box center [295, 325] width 110 height 6
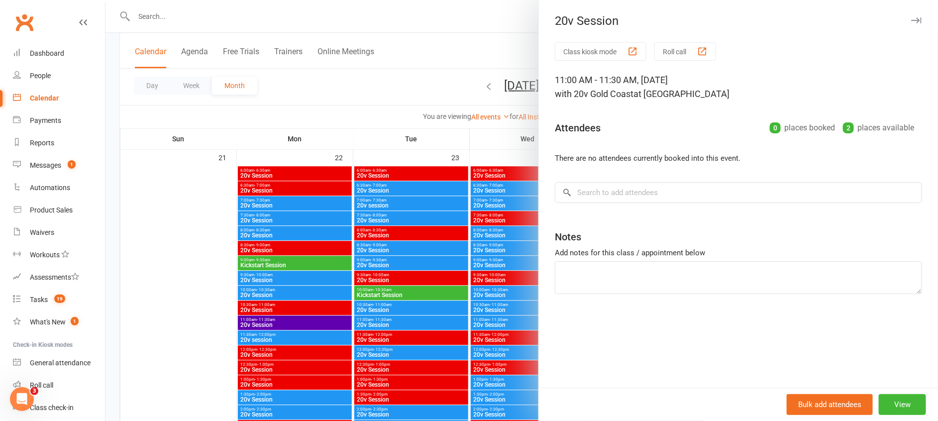
click at [294, 322] on div at bounding box center [521, 210] width 832 height 421
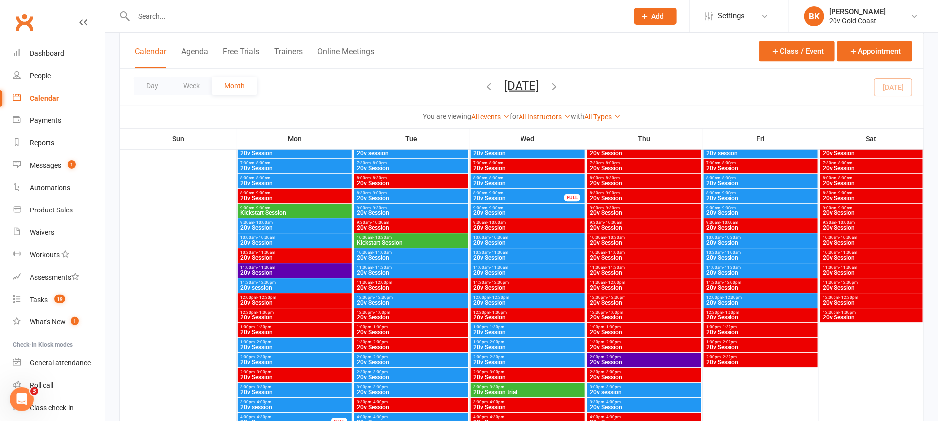
scroll to position [1349, 0]
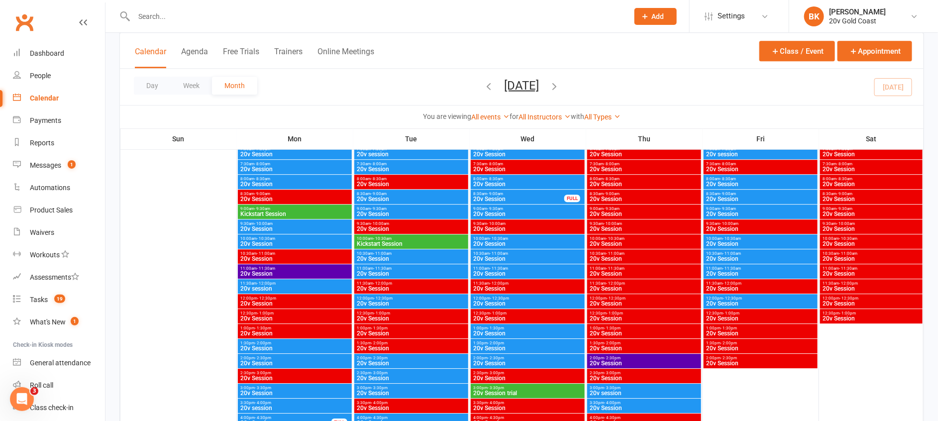
click at [761, 245] on span "20v Session" at bounding box center [760, 244] width 110 height 6
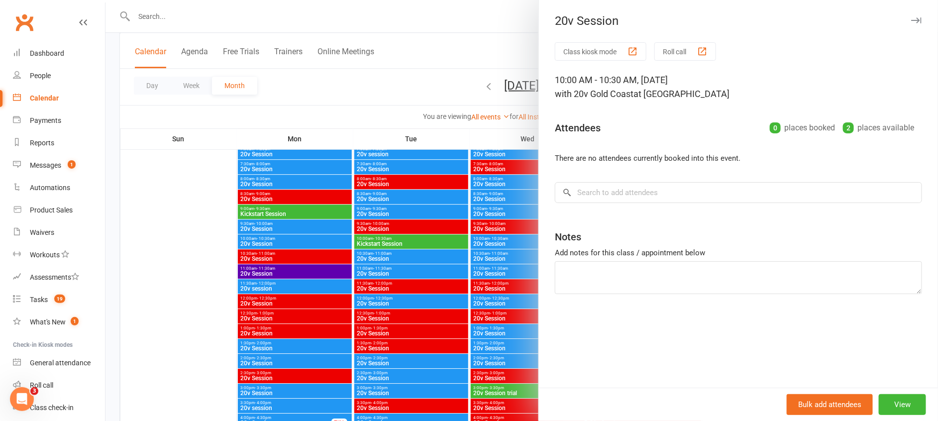
click at [539, 266] on div "Class kiosk mode Roll call 10:00 AM - 10:30 AM, Friday, September, 26, 2025 wit…" at bounding box center [738, 214] width 399 height 345
click at [523, 266] on div at bounding box center [521, 210] width 832 height 421
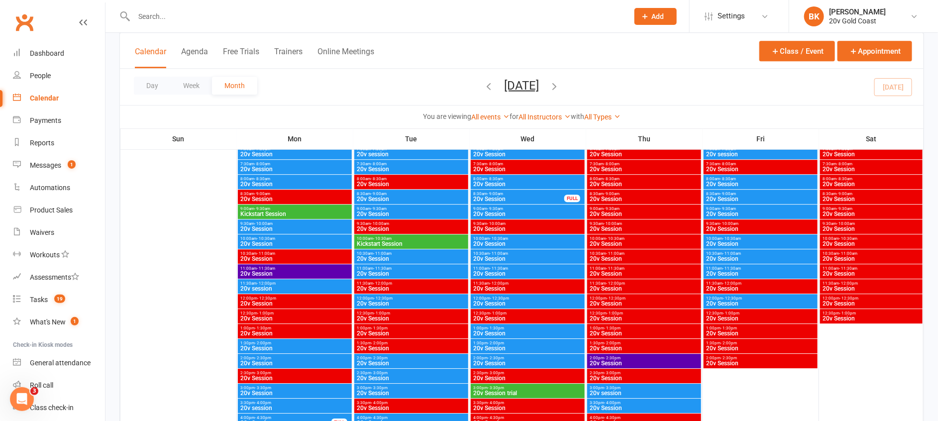
click at [714, 300] on span "20v Session" at bounding box center [760, 303] width 110 height 6
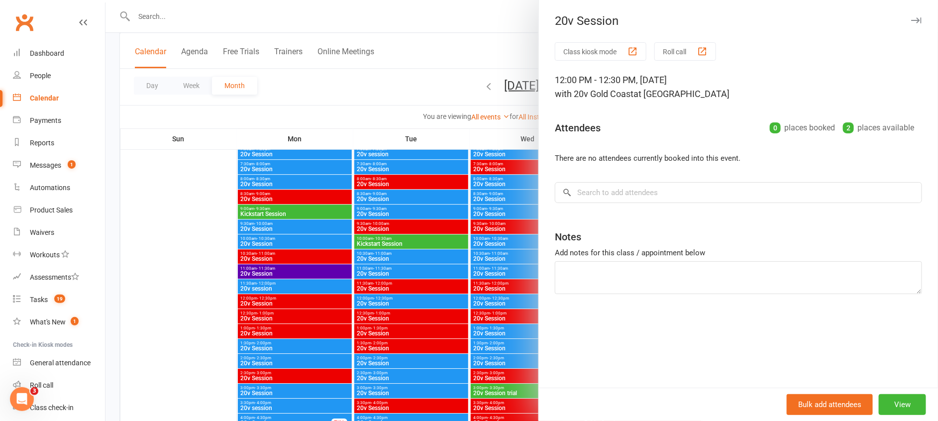
click at [499, 314] on div at bounding box center [521, 210] width 832 height 421
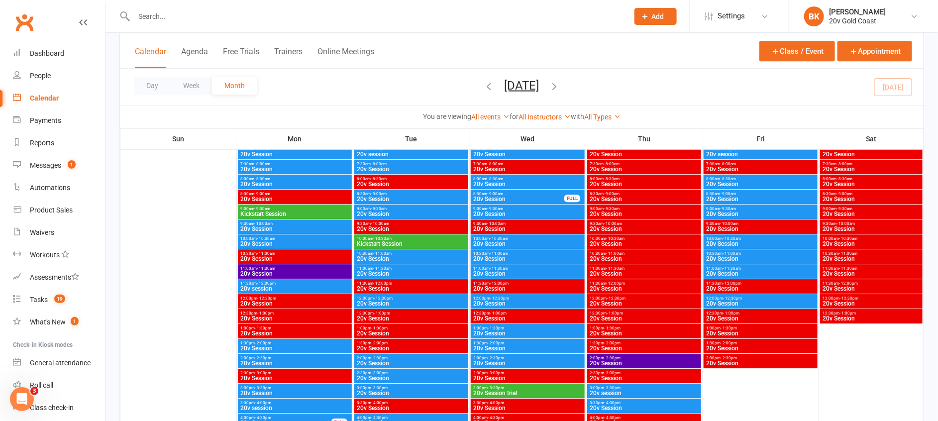
click at [727, 302] on span "20v Session" at bounding box center [760, 303] width 110 height 6
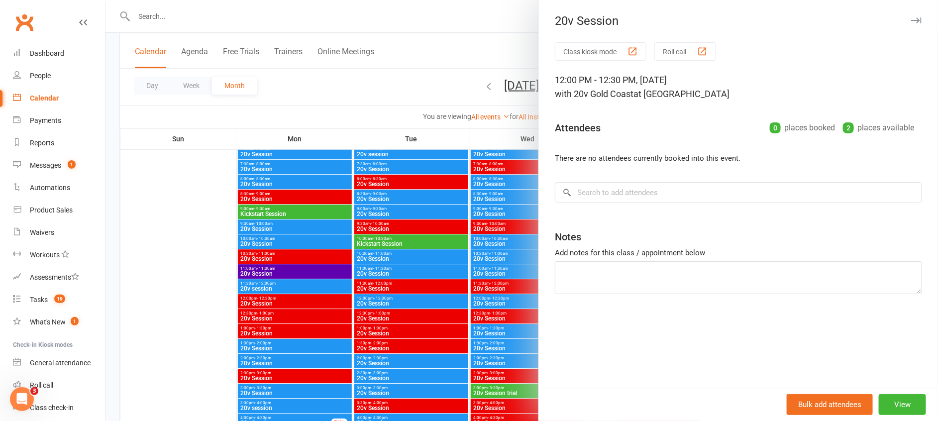
click at [512, 202] on div at bounding box center [521, 210] width 832 height 421
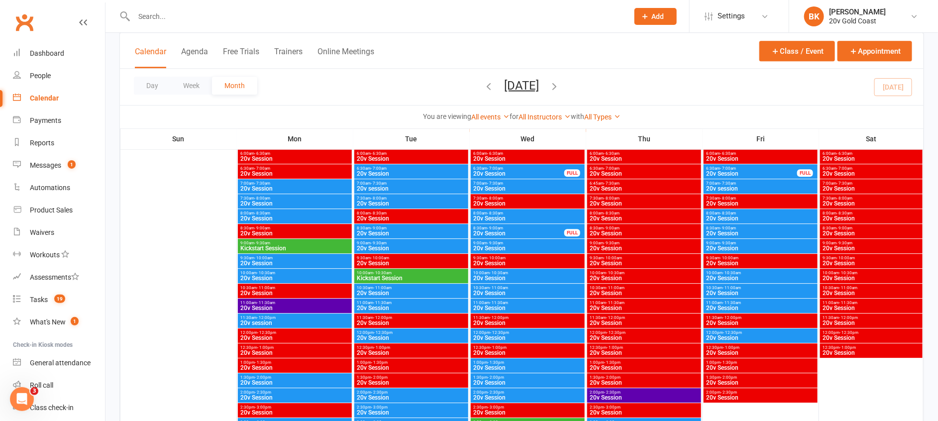
scroll to position [1310, 0]
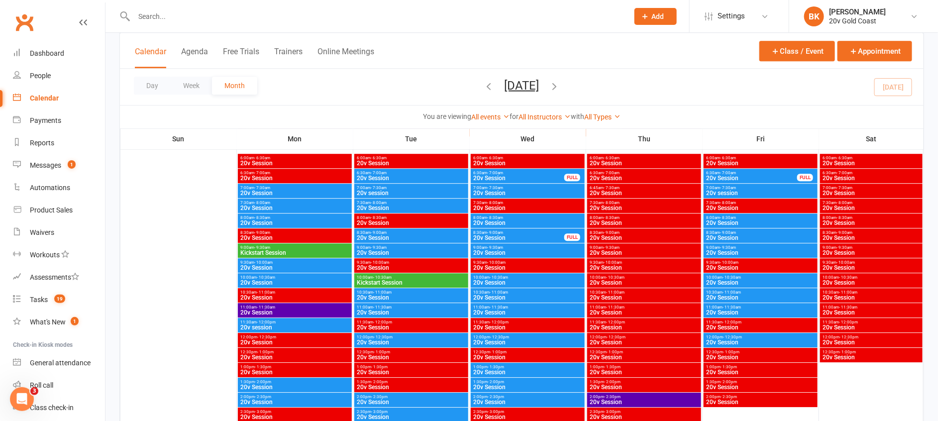
click at [727, 335] on span "- 12:30pm" at bounding box center [732, 337] width 19 height 4
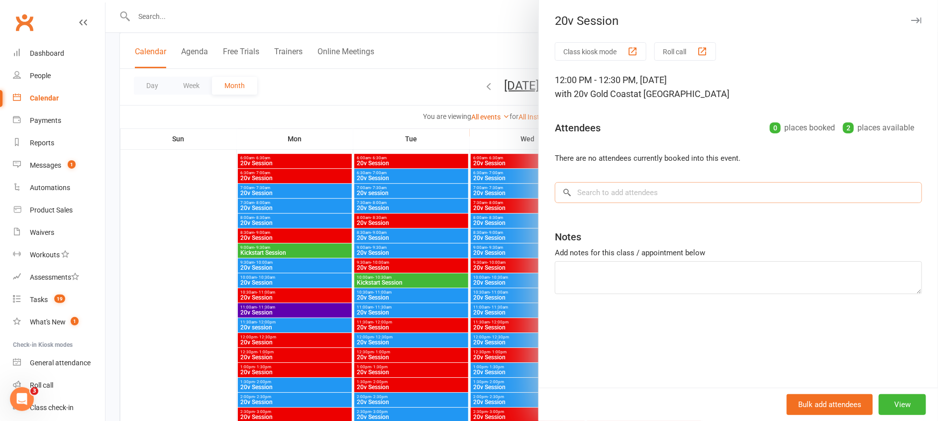
click at [599, 192] on input "search" at bounding box center [738, 192] width 367 height 21
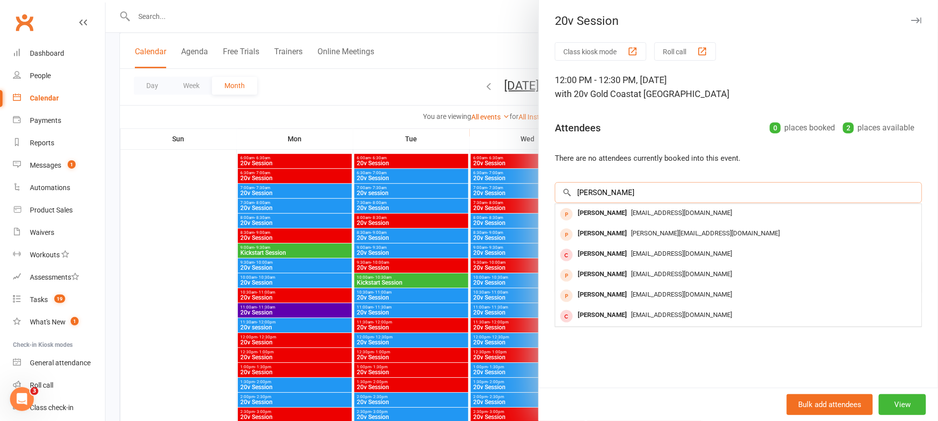
type input "Dean"
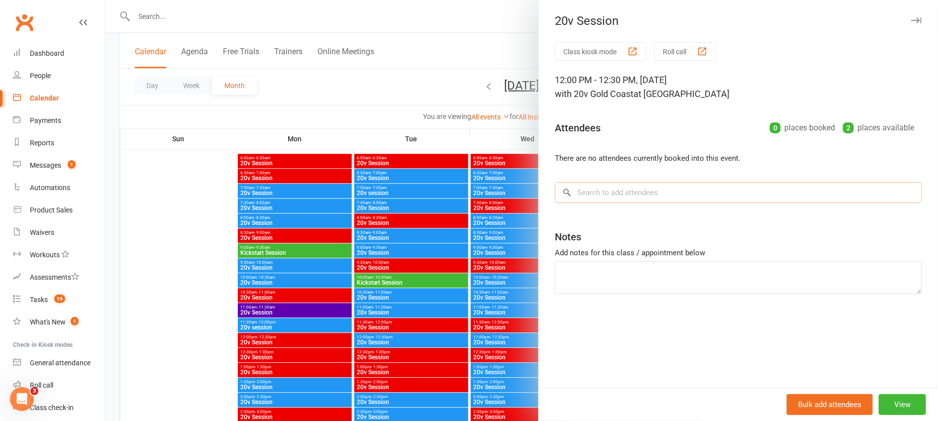
click at [626, 198] on input "search" at bounding box center [738, 192] width 367 height 21
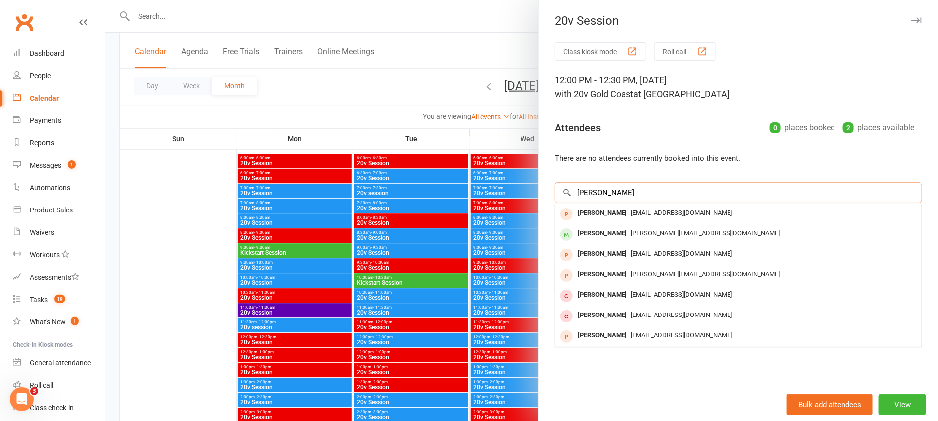
type input "deana"
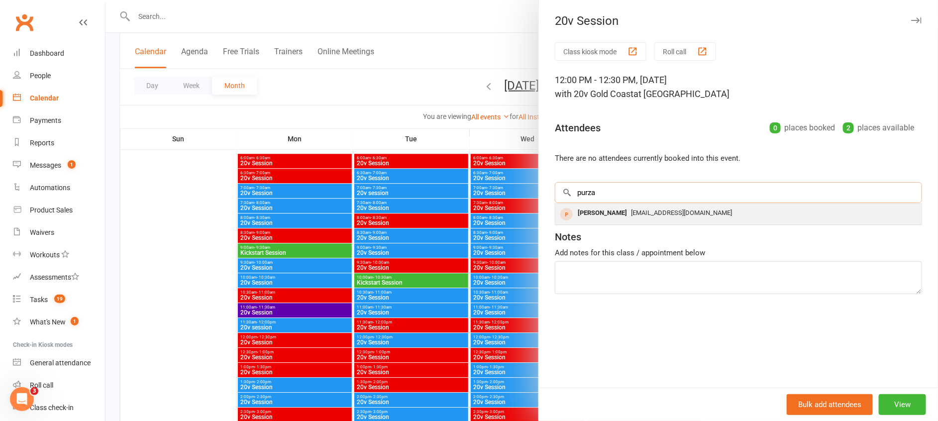
type input "purza"
click at [602, 208] on div "Deanna Purza" at bounding box center [602, 213] width 57 height 14
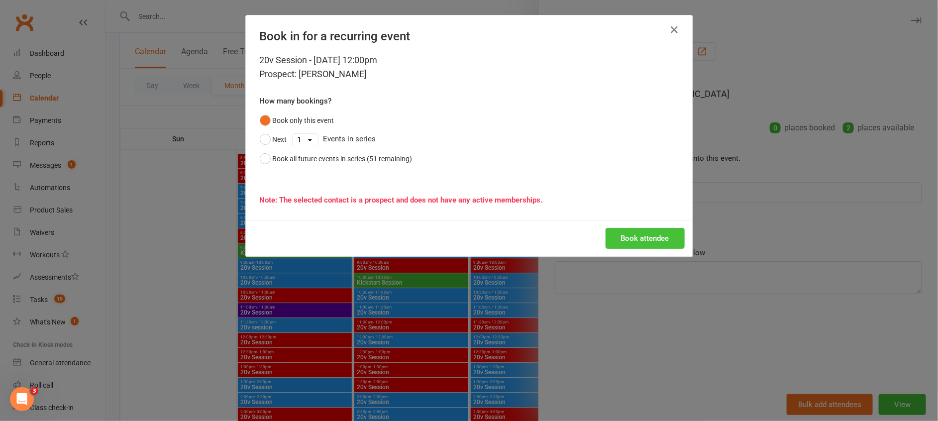
click at [643, 237] on button "Book attendee" at bounding box center [644, 238] width 79 height 21
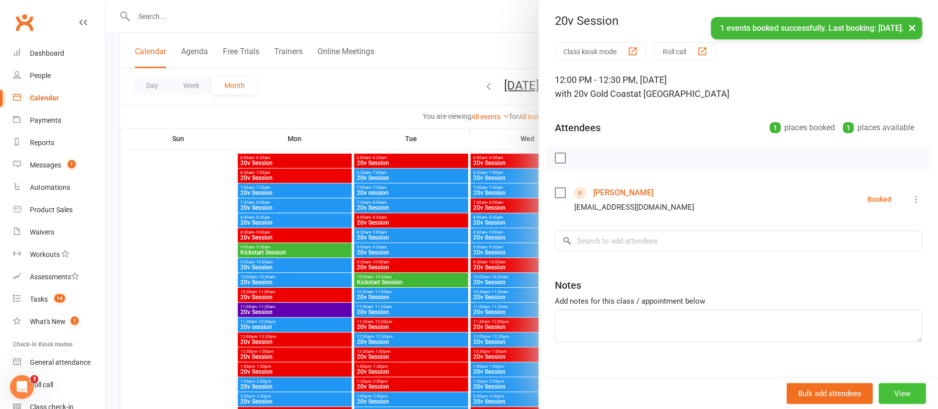
click at [888, 399] on button "View" at bounding box center [901, 394] width 47 height 21
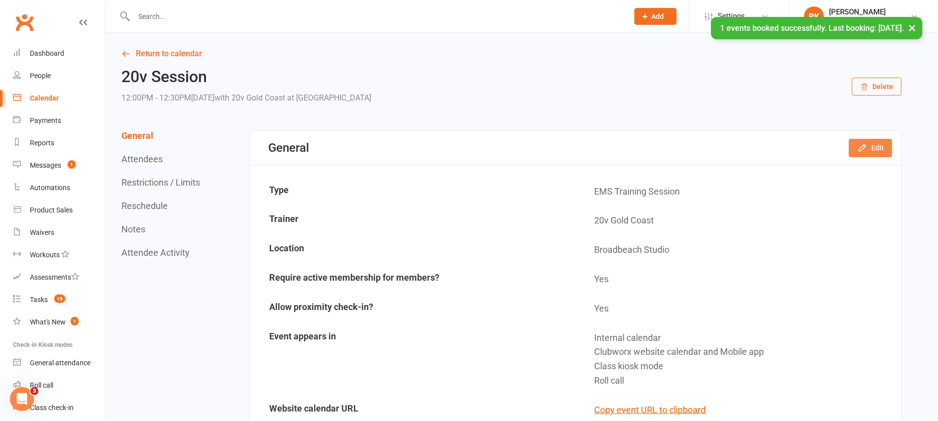
click at [861, 153] on button "Edit" at bounding box center [870, 148] width 43 height 18
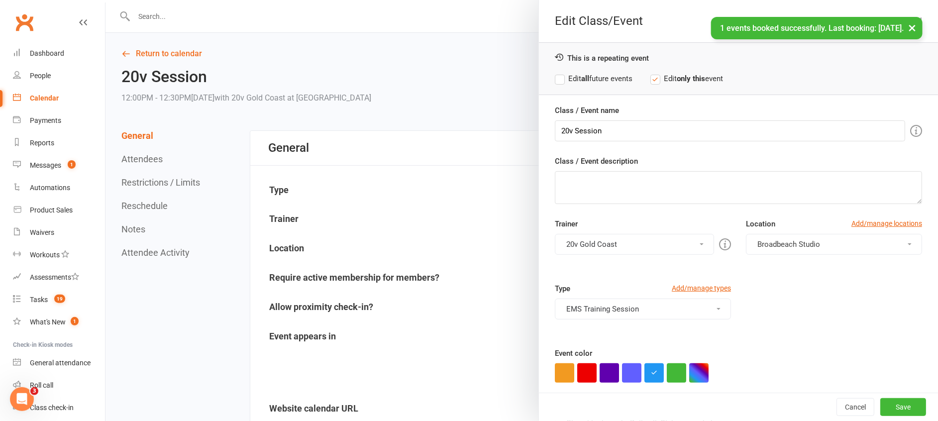
scroll to position [96, 0]
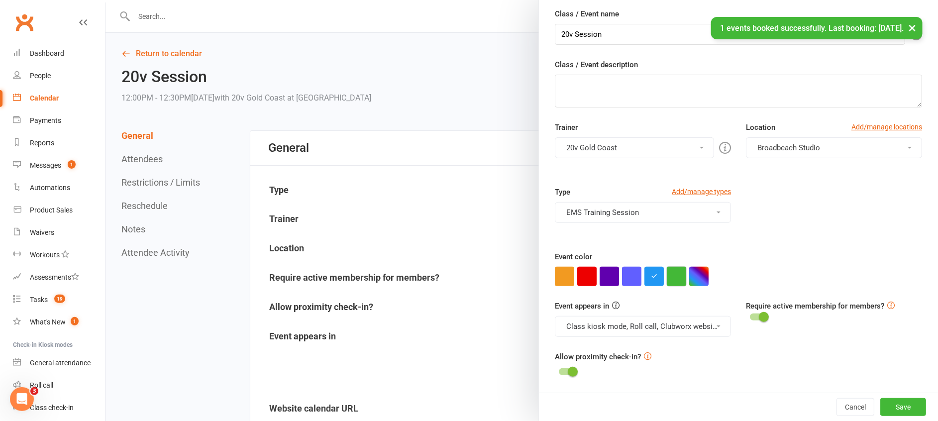
click at [674, 269] on button "button" at bounding box center [676, 276] width 19 height 19
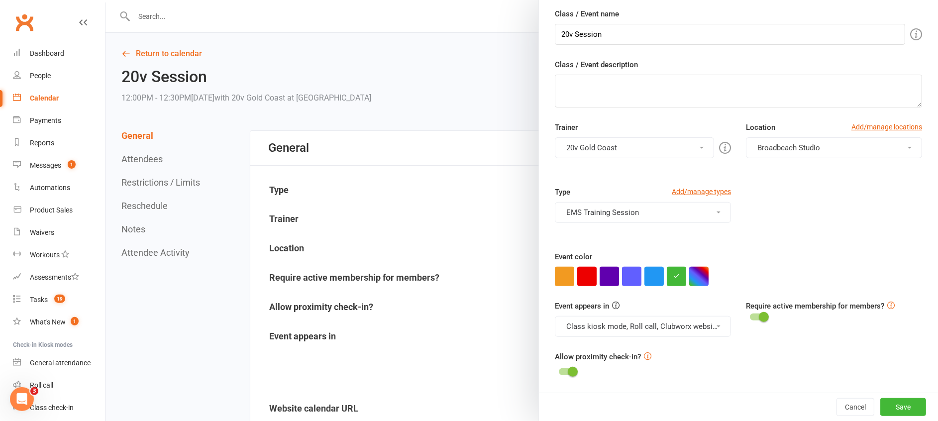
click at [666, 320] on button "Class kiosk mode, Roll call, Clubworx website calendar and Mobile app" at bounding box center [643, 326] width 176 height 21
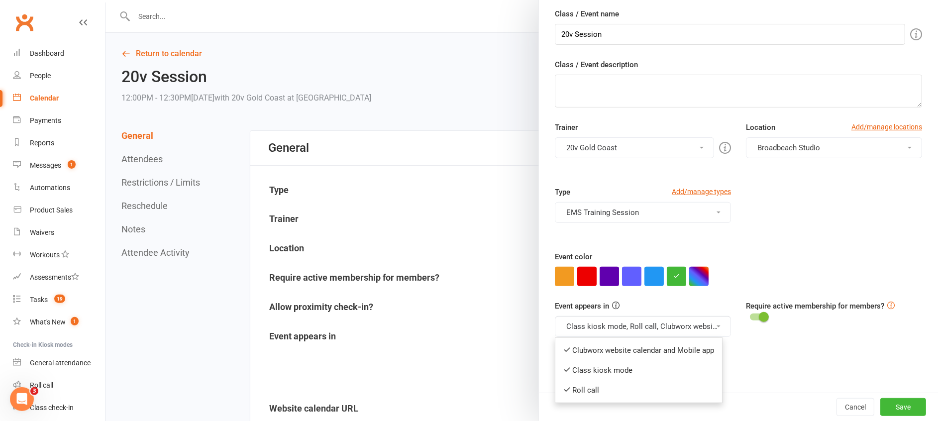
click at [747, 271] on div at bounding box center [738, 276] width 367 height 19
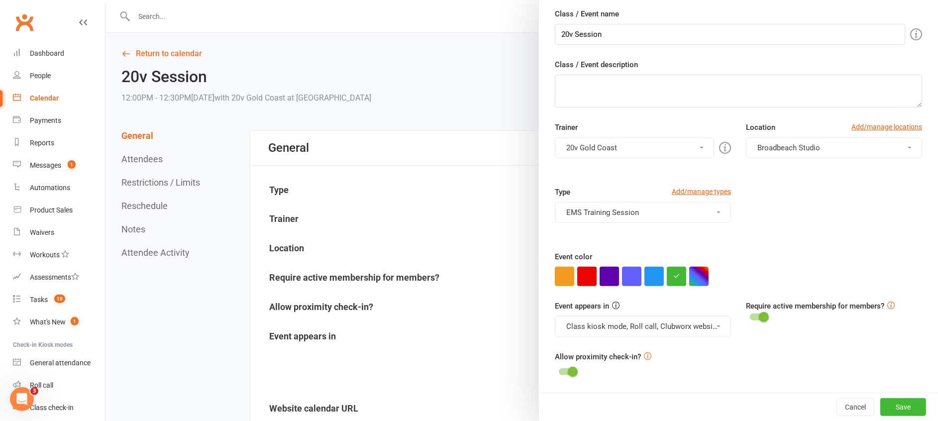
scroll to position [0, 0]
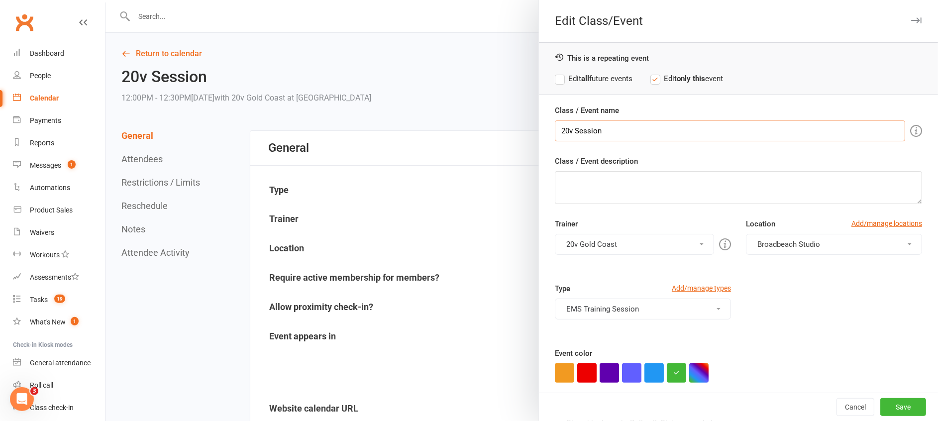
click at [569, 128] on input "20v Session" at bounding box center [730, 130] width 350 height 21
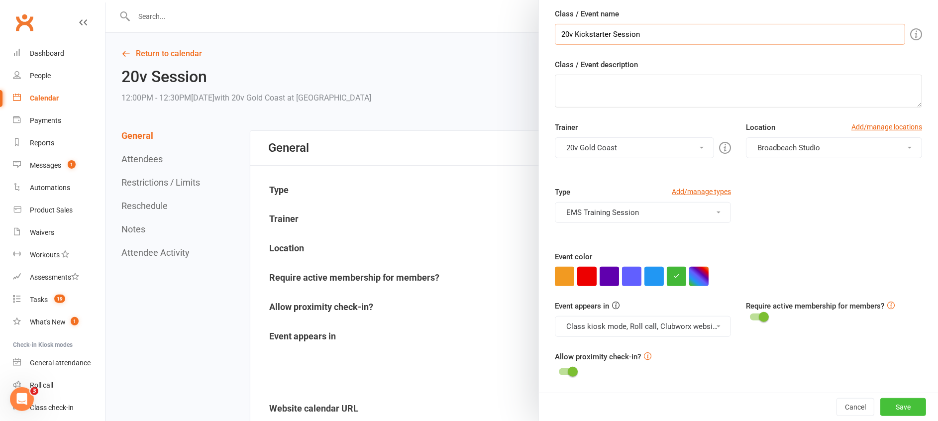
type input "20v Kickstarter Session"
click at [893, 409] on button "Save" at bounding box center [903, 407] width 46 height 18
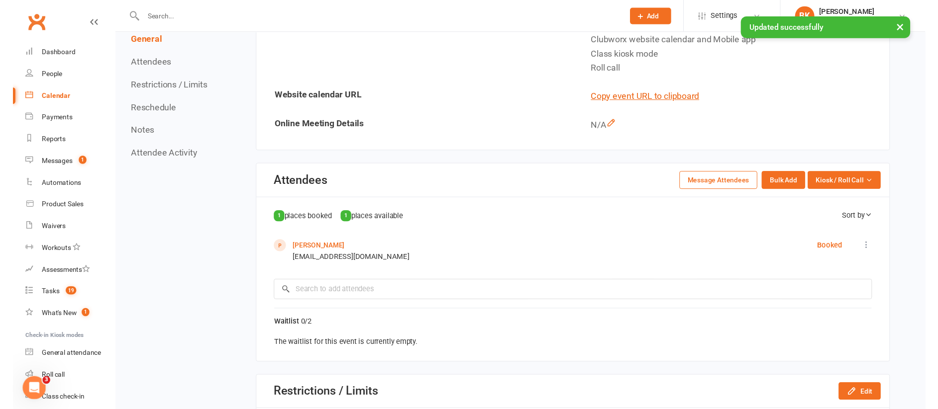
scroll to position [557, 0]
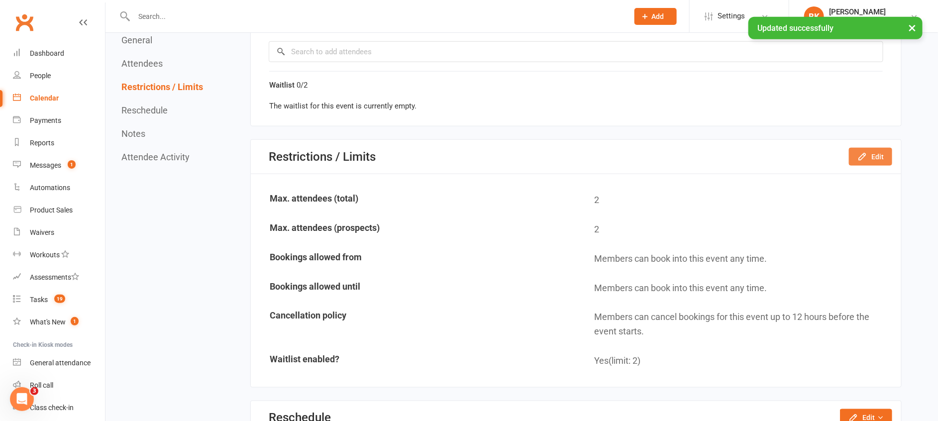
click at [874, 152] on button "Edit" at bounding box center [870, 157] width 43 height 18
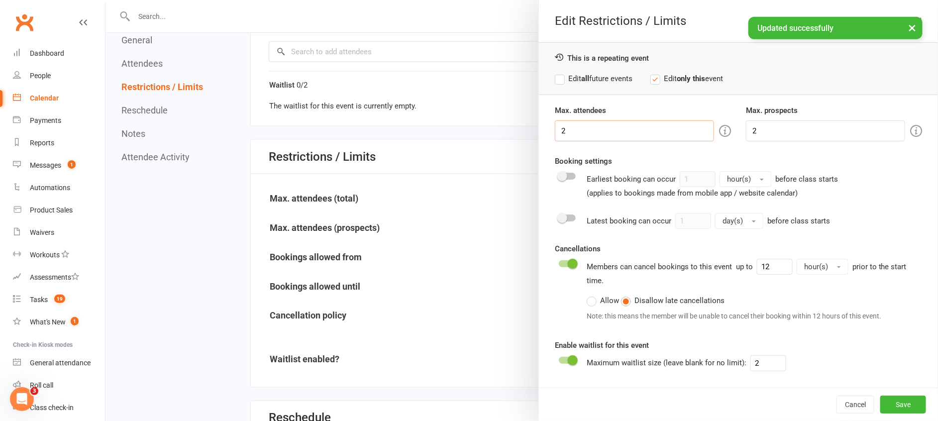
click at [618, 127] on input "2" at bounding box center [634, 130] width 159 height 21
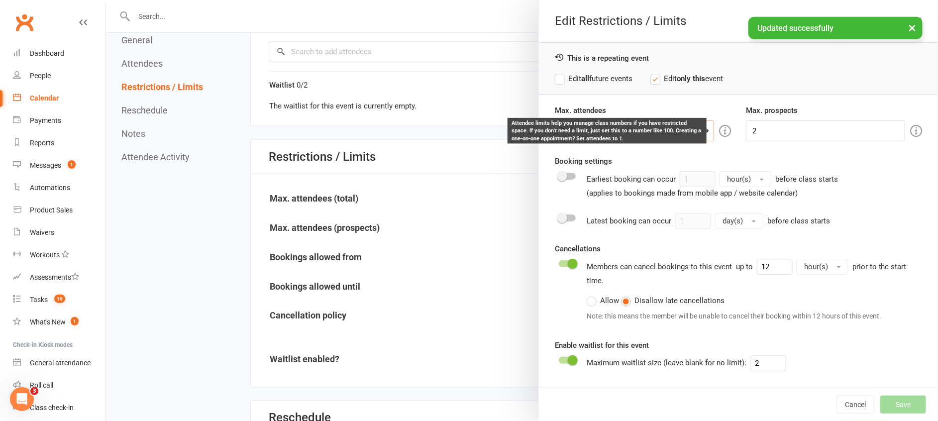
type input "1"
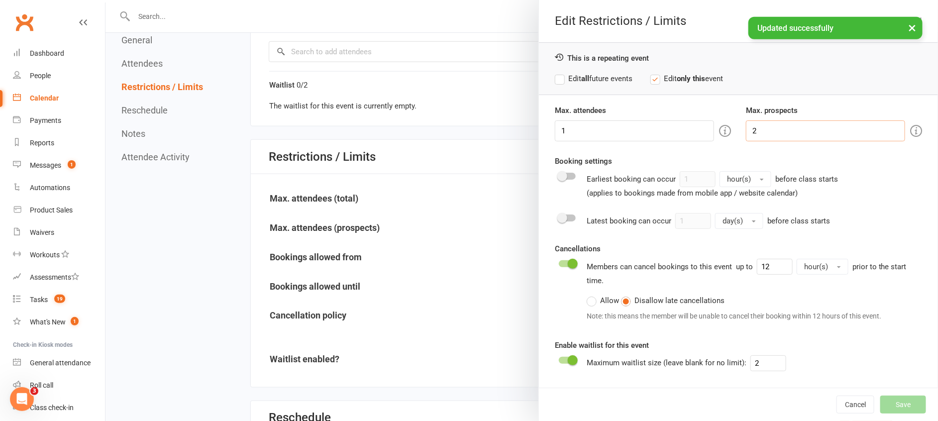
click at [771, 124] on input "2" at bounding box center [825, 130] width 159 height 21
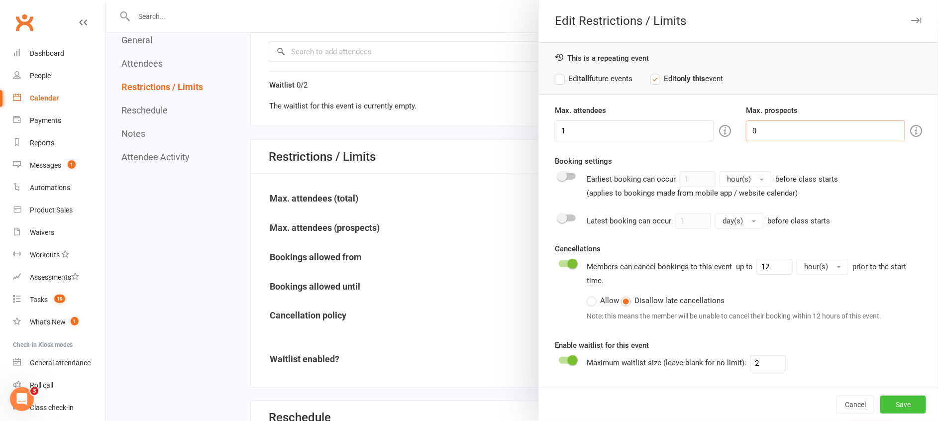
type input "0"
click at [896, 402] on button "Save" at bounding box center [903, 404] width 46 height 18
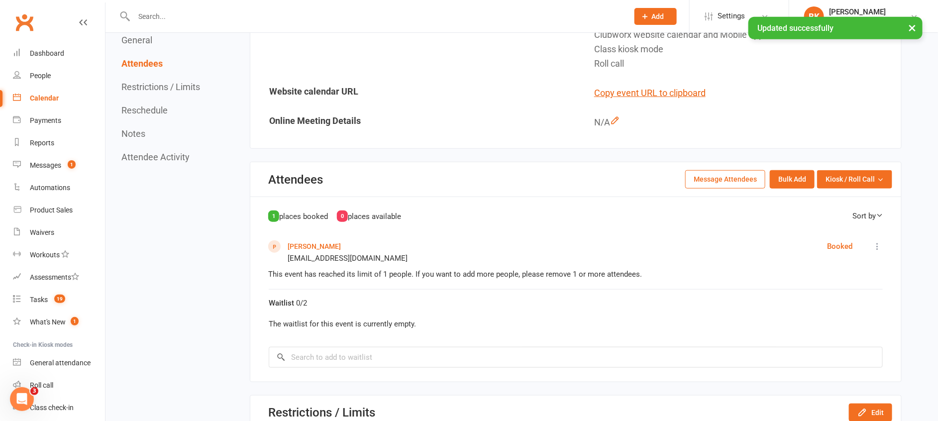
scroll to position [321, 0]
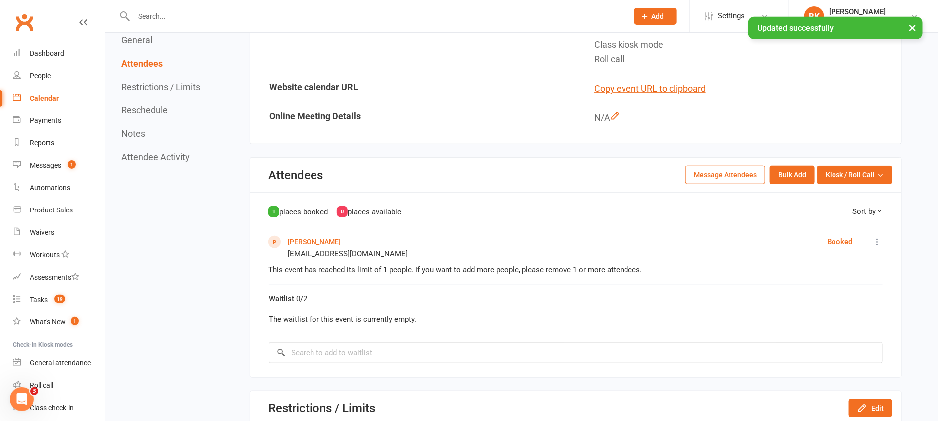
click at [313, 238] on link "Deanna Purza" at bounding box center [314, 242] width 53 height 8
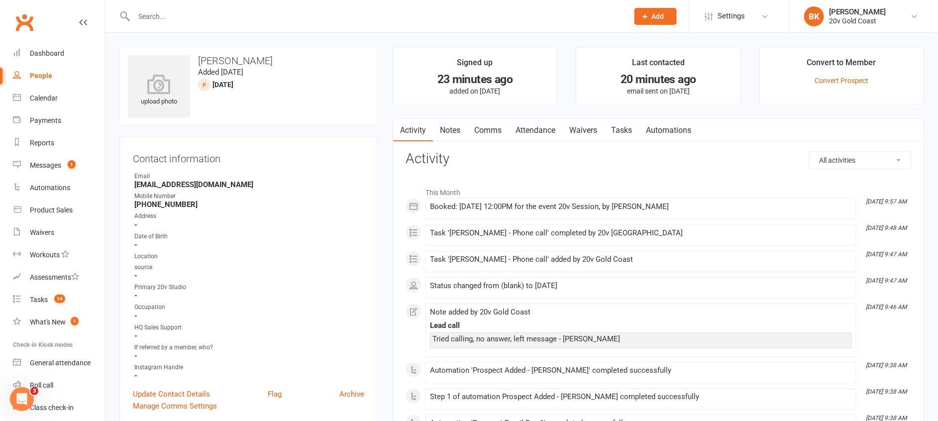
click at [452, 129] on link "Notes" at bounding box center [450, 130] width 34 height 23
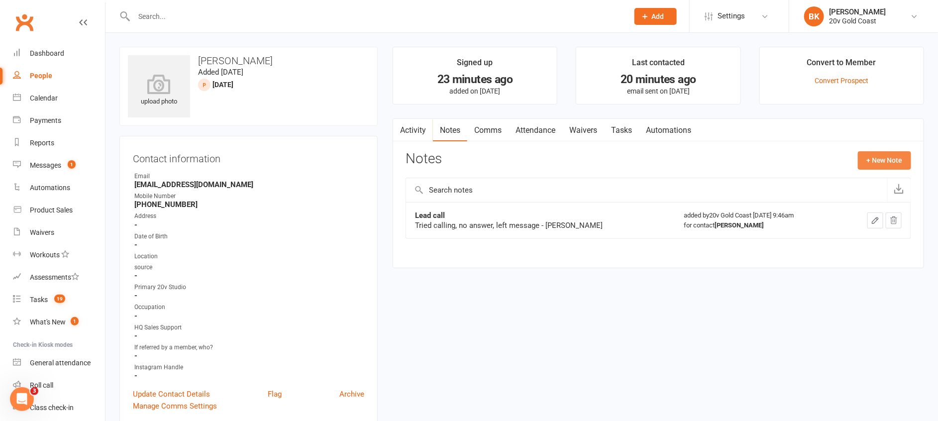
click at [871, 164] on button "+ New Note" at bounding box center [884, 160] width 53 height 18
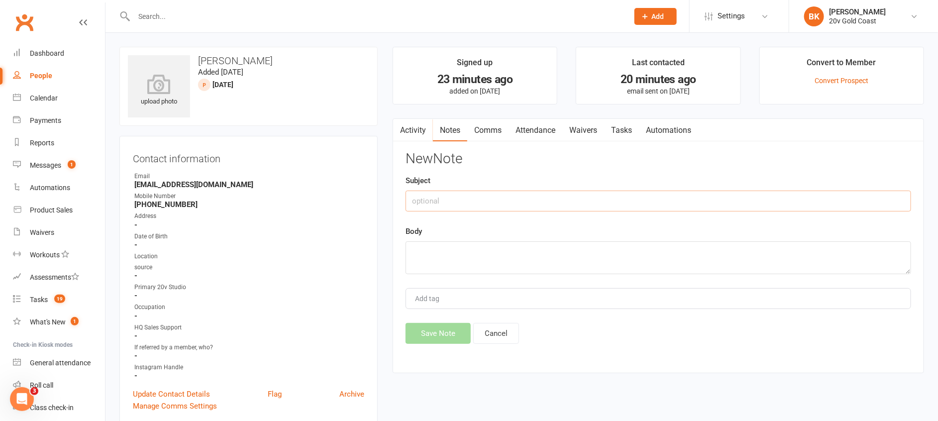
click at [699, 204] on input "text" at bounding box center [657, 201] width 505 height 21
type input "Trail Booked"
type textarea "[PERSON_NAME]"
click at [431, 333] on button "Save Note" at bounding box center [437, 333] width 65 height 21
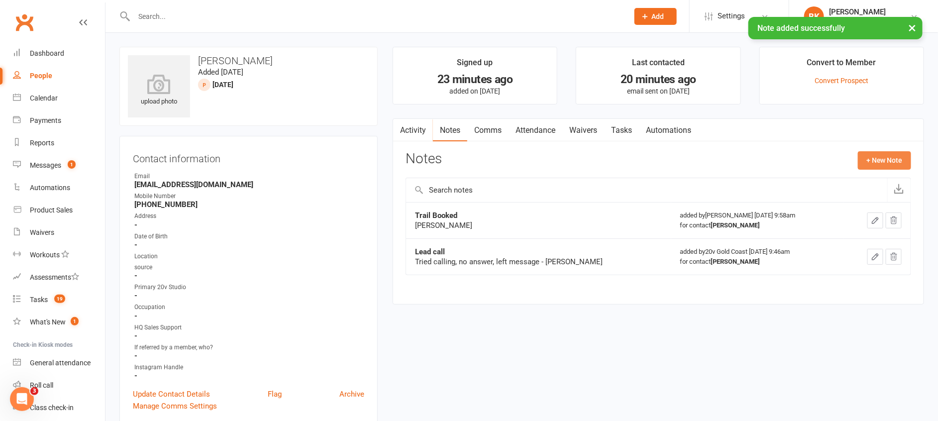
click at [888, 162] on button "+ New Note" at bounding box center [884, 160] width 53 height 18
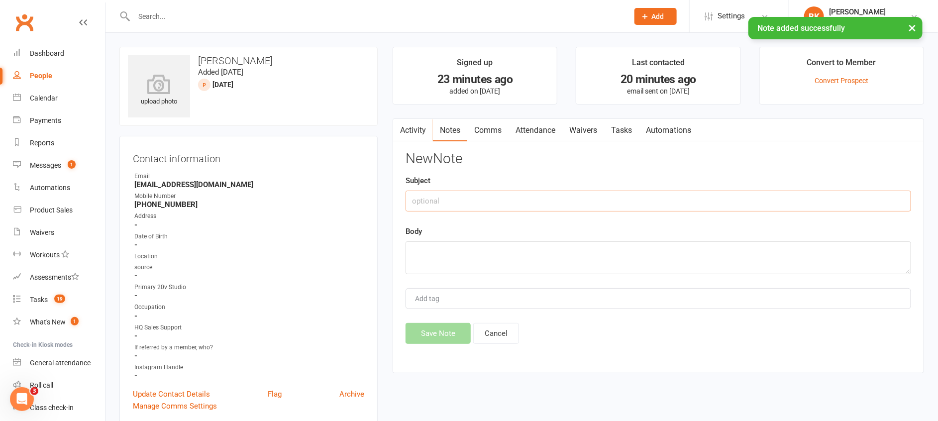
click at [711, 199] on input "text" at bounding box center [657, 201] width 505 height 21
type input "Notes for Trial"
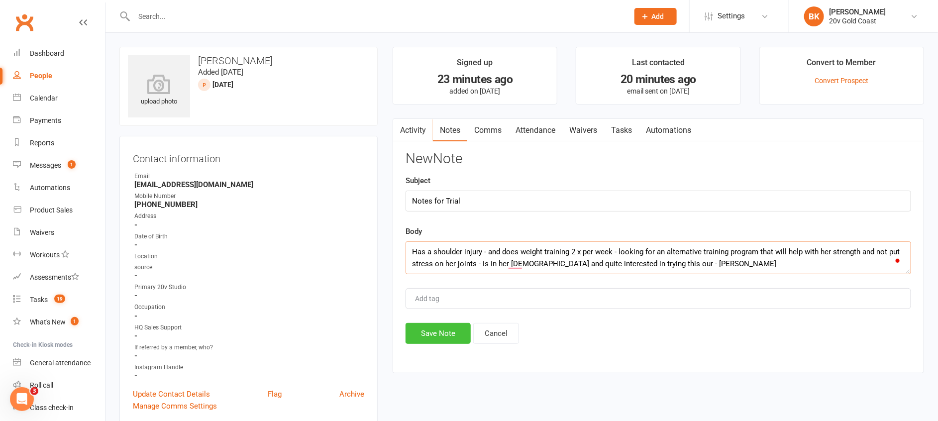
type textarea "Has a shoulder injury - and does weight training 2 x per week - looking for an …"
click at [423, 333] on button "Save Note" at bounding box center [437, 333] width 65 height 21
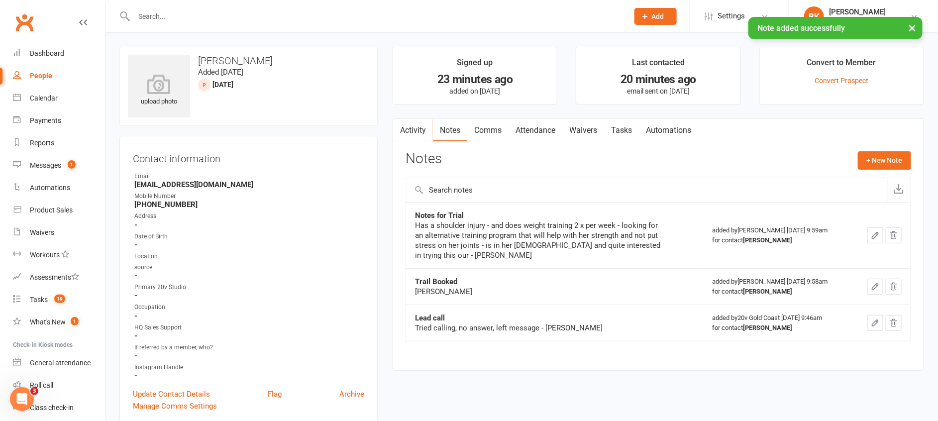
click at [612, 131] on link "Tasks" at bounding box center [621, 130] width 35 height 23
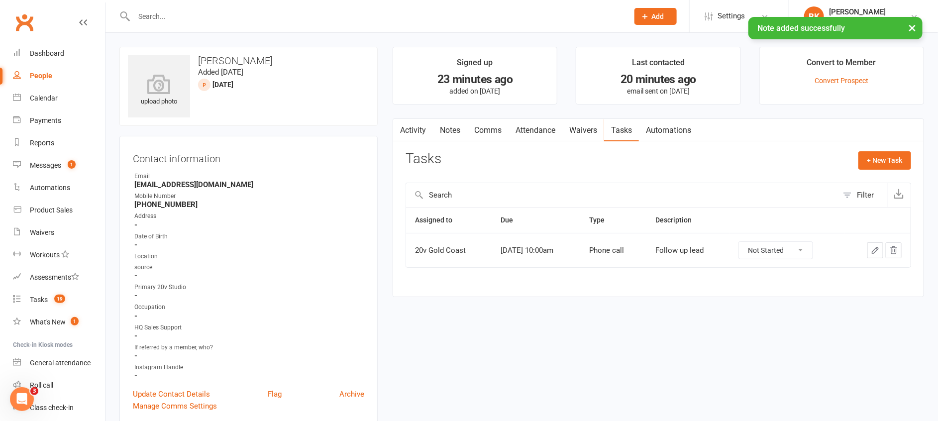
click at [871, 250] on icon "button" at bounding box center [874, 250] width 9 height 9
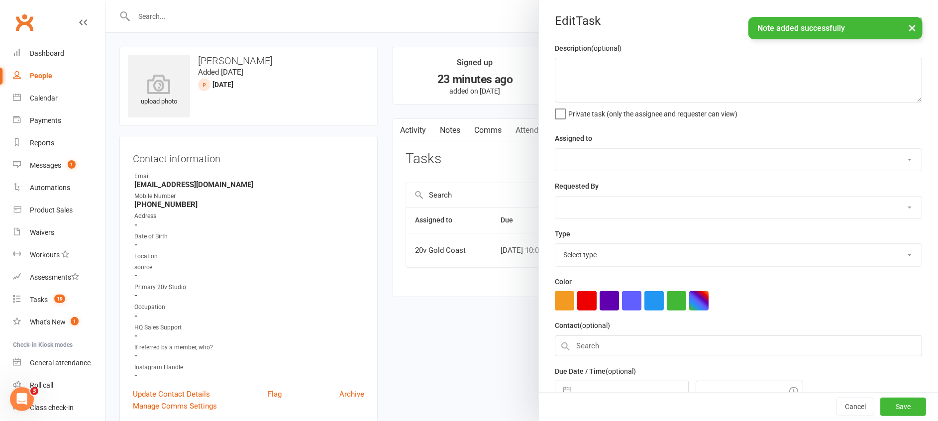
type textarea "Follow up lead"
select select "45734"
type input "18 Sep 2025"
type input "10:00am"
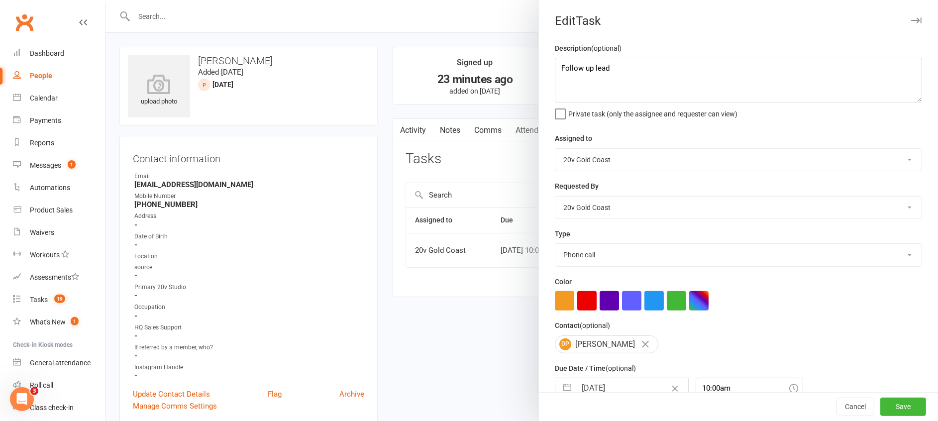
click at [595, 250] on select "Call to confirm trial Cancel down Cancel down natasha and brent james membershi…" at bounding box center [738, 255] width 366 height 22
select select "27552"
click at [555, 244] on select "Call to confirm trial Cancel down Cancel down natasha and brent james membershi…" at bounding box center [738, 255] width 366 height 22
click at [612, 69] on textarea "Follow up lead" at bounding box center [738, 80] width 367 height 45
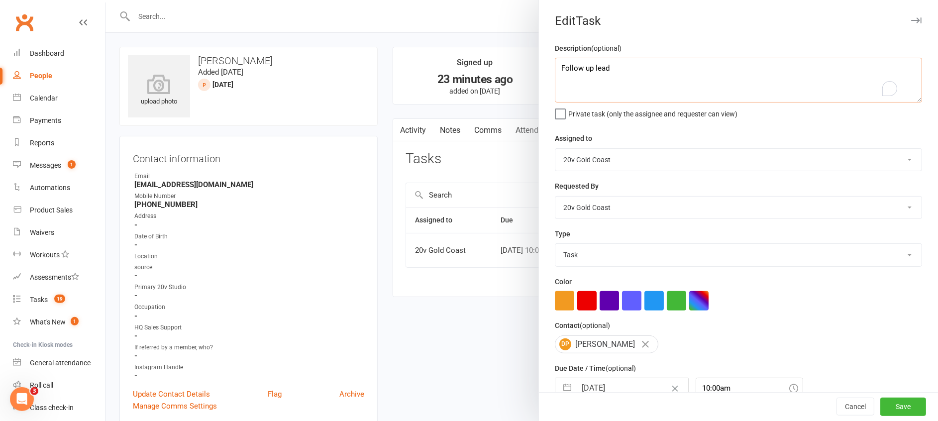
click at [612, 69] on textarea "Follow up lead" at bounding box center [738, 80] width 367 height 45
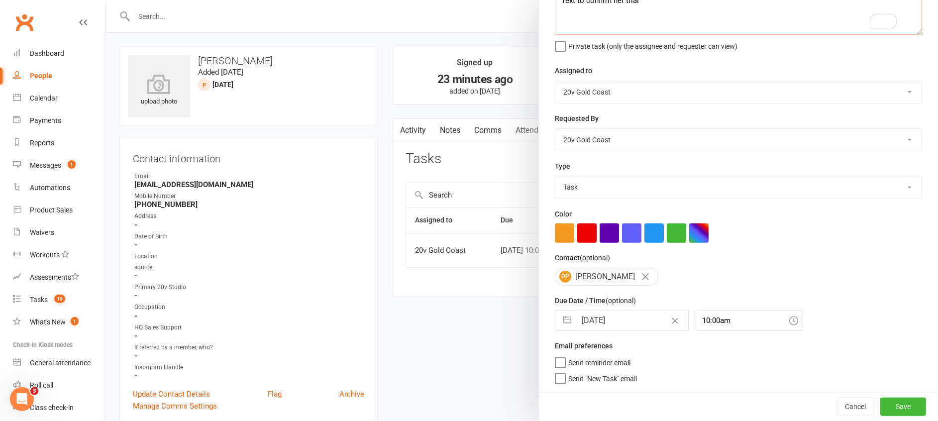
type textarea "Text to confirm her trial"
click at [565, 312] on button "button" at bounding box center [567, 320] width 18 height 20
select select "7"
select select "2025"
select select "8"
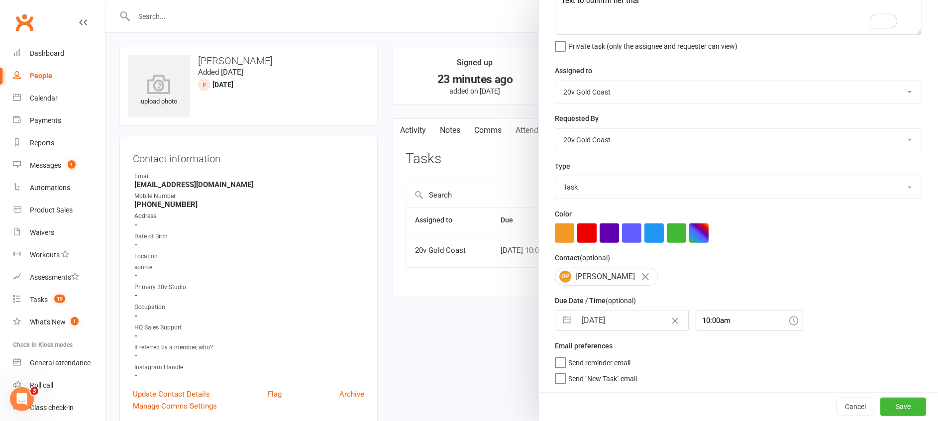
select select "2025"
select select "9"
select select "2025"
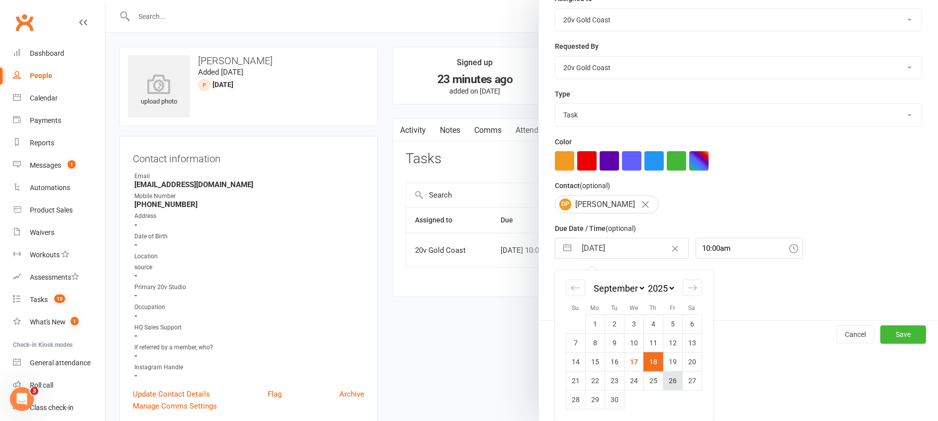
click at [666, 382] on td "26" at bounding box center [672, 380] width 19 height 19
type input "26 Sep 2025"
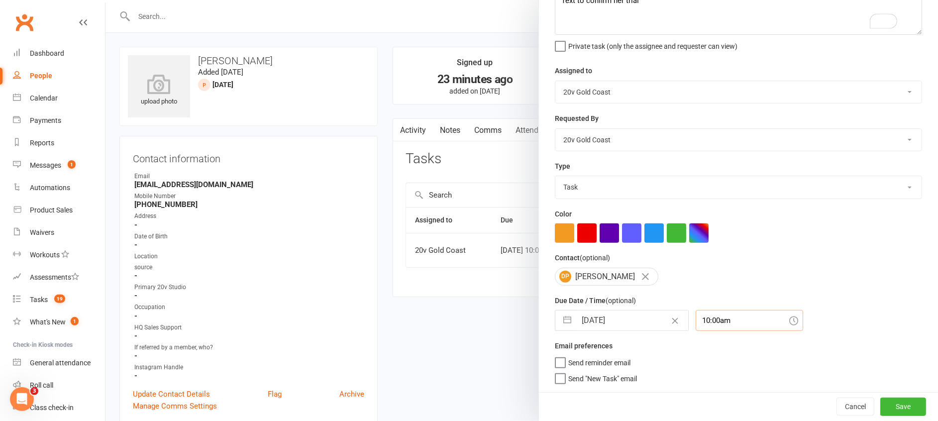
click at [698, 326] on div "10:00am" at bounding box center [748, 320] width 107 height 21
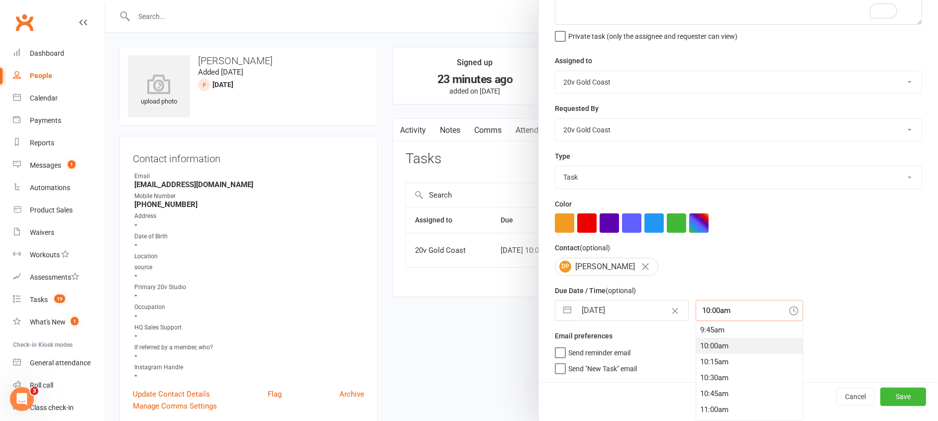
scroll to position [481, 0]
click at [698, 344] on div "7:45am" at bounding box center [749, 343] width 106 height 16
type input "7:45am"
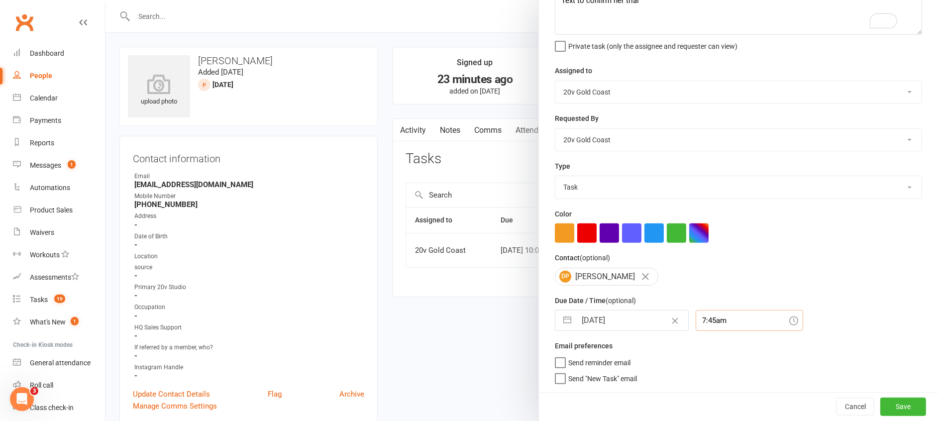
scroll to position [68, 0]
click at [886, 408] on button "Save" at bounding box center [903, 406] width 46 height 18
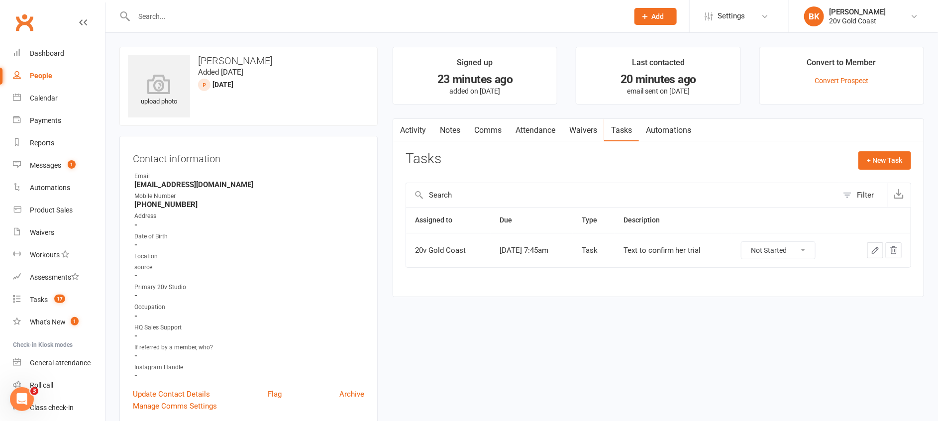
click at [585, 131] on link "Waivers" at bounding box center [583, 130] width 42 height 23
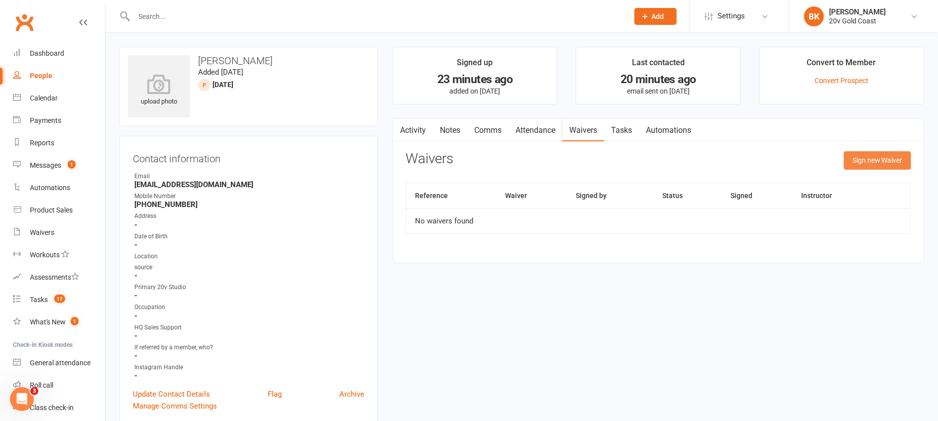
click at [880, 157] on button "Sign new Waiver" at bounding box center [877, 160] width 67 height 18
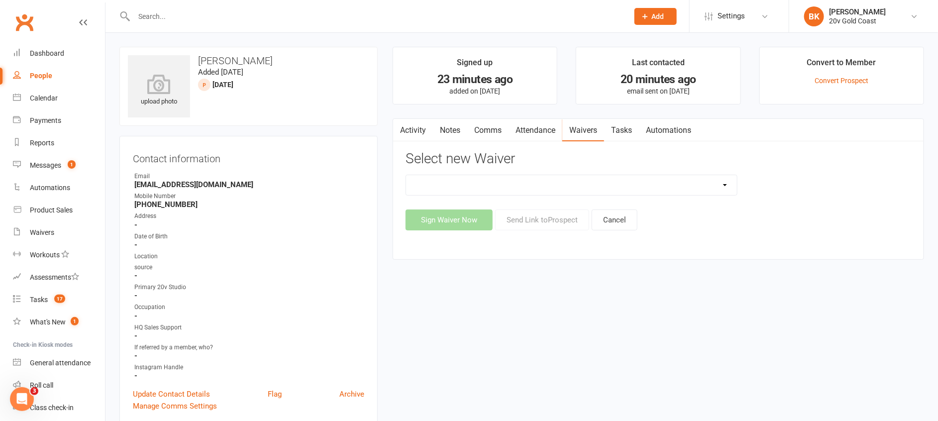
click at [725, 184] on select "20v Ambassador Program 20v Father's Day Promo 20v Pre Exercise Questionnaire Ca…" at bounding box center [571, 185] width 331 height 20
select select "14907"
click at [406, 175] on select "20v Ambassador Program 20v Father's Day Promo 20v Pre Exercise Questionnaire Ca…" at bounding box center [571, 185] width 331 height 20
click at [553, 217] on button "Send Link to Prospect" at bounding box center [542, 219] width 94 height 21
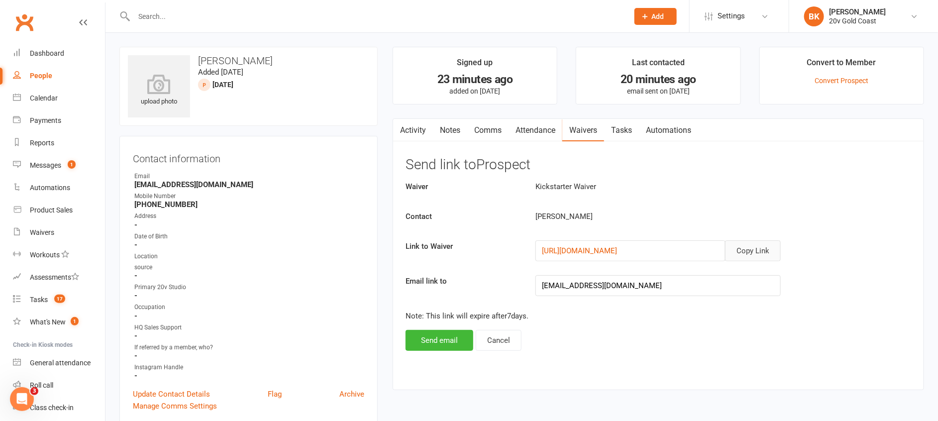
click at [763, 241] on button "Copy Link" at bounding box center [753, 250] width 56 height 21
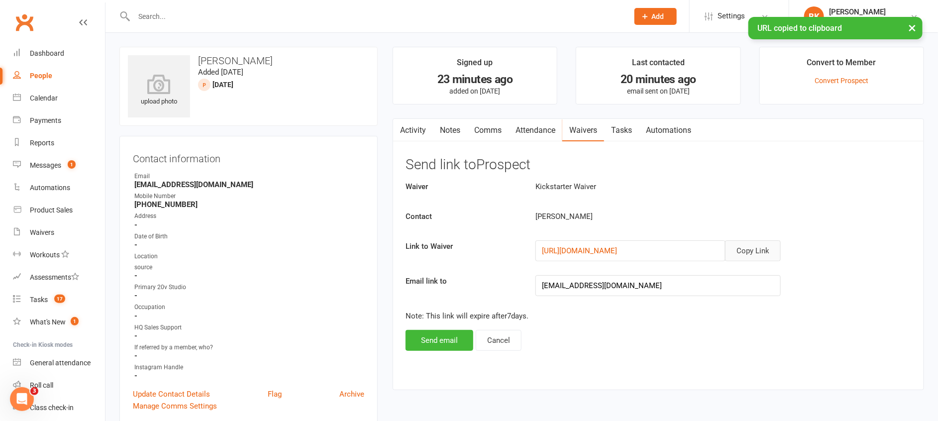
click at [766, 254] on button "Copy Link" at bounding box center [753, 250] width 56 height 21
click at [480, 134] on link "Comms" at bounding box center [487, 130] width 41 height 23
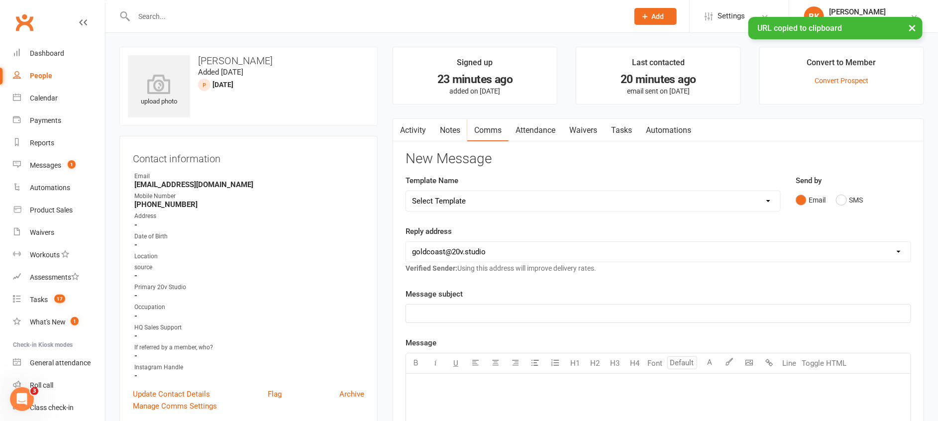
click at [835, 210] on div "Send by Email SMS" at bounding box center [853, 199] width 130 height 49
click at [850, 200] on button "SMS" at bounding box center [849, 200] width 27 height 19
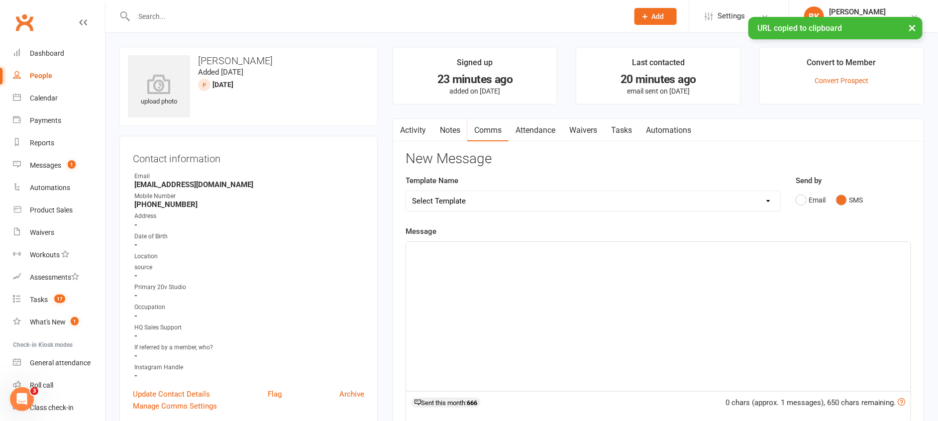
click at [811, 263] on div "﻿" at bounding box center [658, 316] width 504 height 149
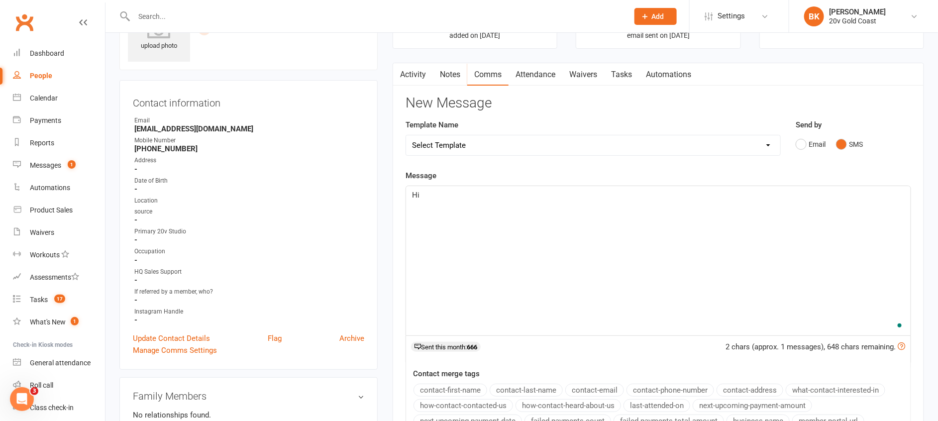
click at [453, 394] on button "contact-first-name" at bounding box center [450, 390] width 74 height 13
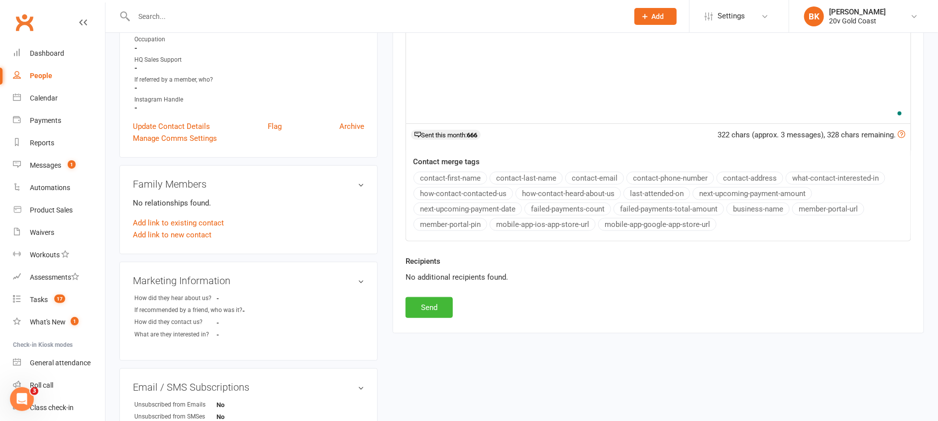
scroll to position [269, 0]
click at [417, 302] on button "Send" at bounding box center [428, 306] width 47 height 21
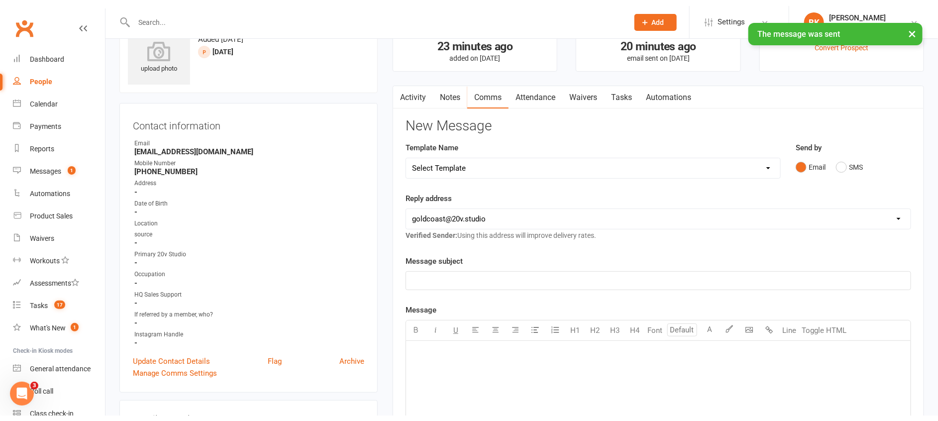
scroll to position [0, 0]
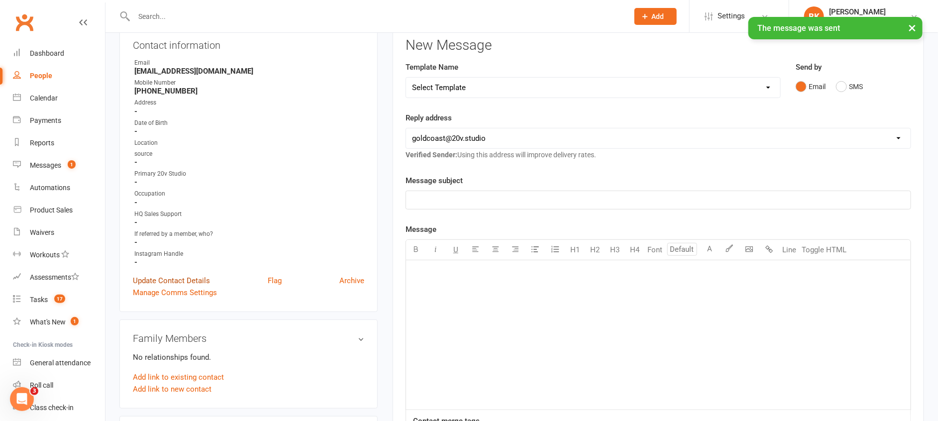
click at [196, 281] on link "Update Contact Details" at bounding box center [171, 281] width 77 height 12
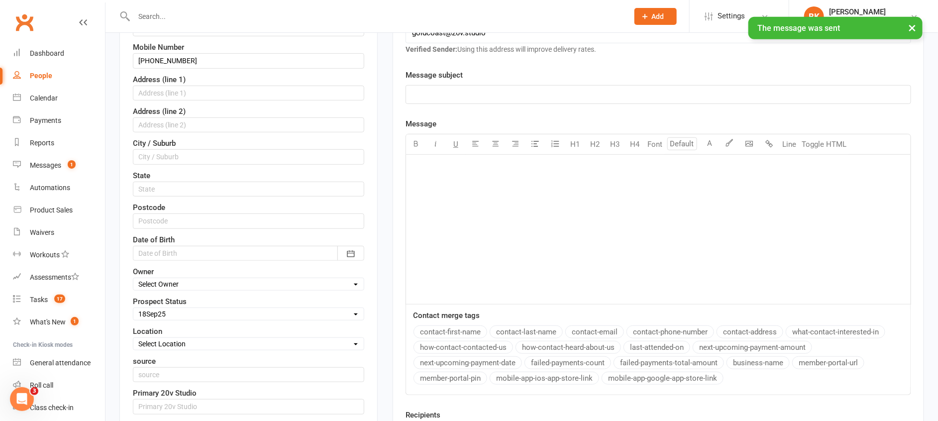
scroll to position [233, 0]
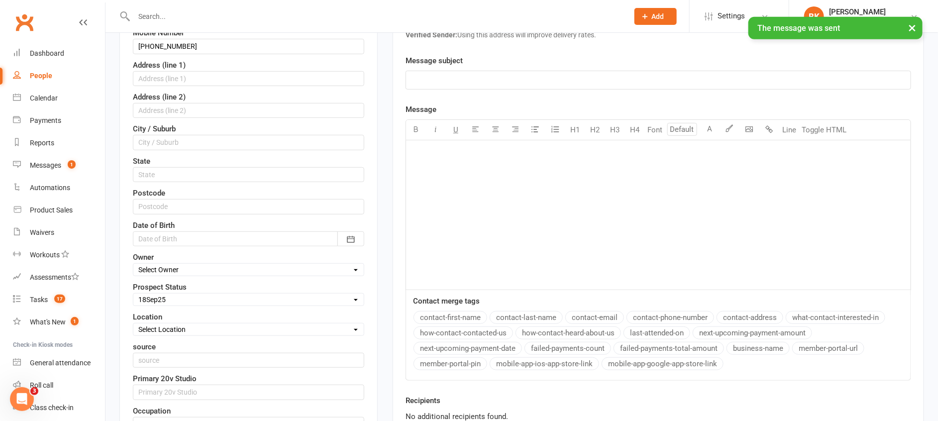
click at [169, 314] on div "Location Select Location Broadbeach Studio" at bounding box center [248, 323] width 231 height 25
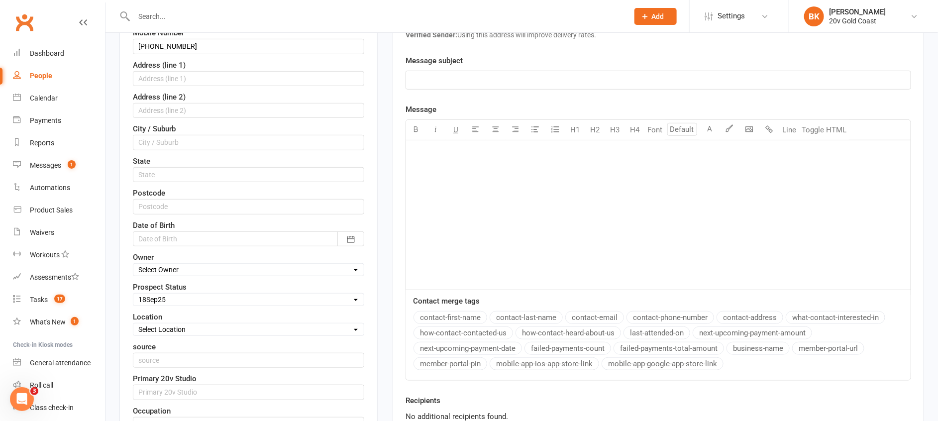
click at [167, 302] on select "Select Parachute Referrals In Communication Call Later Task Comms 28Aug25 4Sep2…" at bounding box center [248, 299] width 230 height 11
select select "In Communication"
click at [133, 294] on select "Select Parachute Referrals In Communication Call Later Task Comms 28Aug25 4Sep2…" at bounding box center [248, 299] width 230 height 11
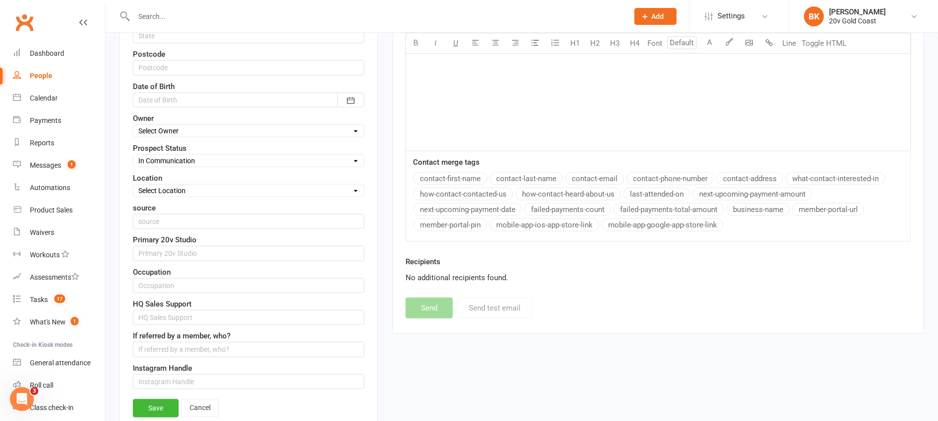
scroll to position [374, 0]
click at [156, 407] on link "Save" at bounding box center [156, 406] width 46 height 18
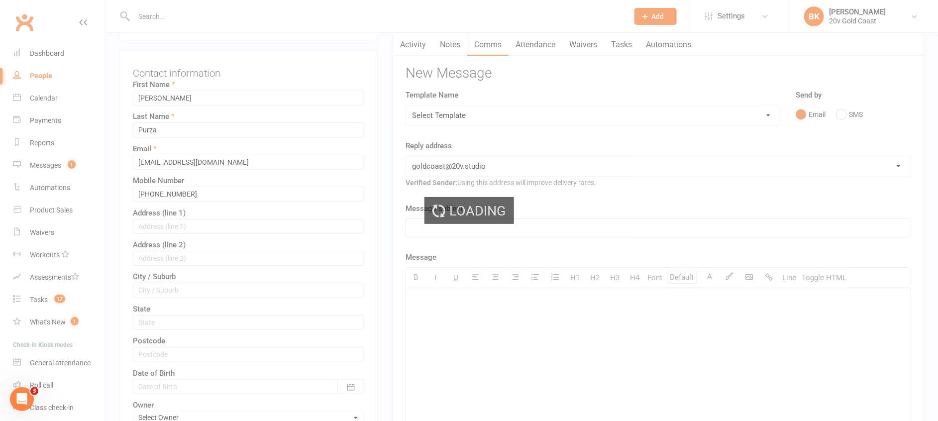
scroll to position [0, 0]
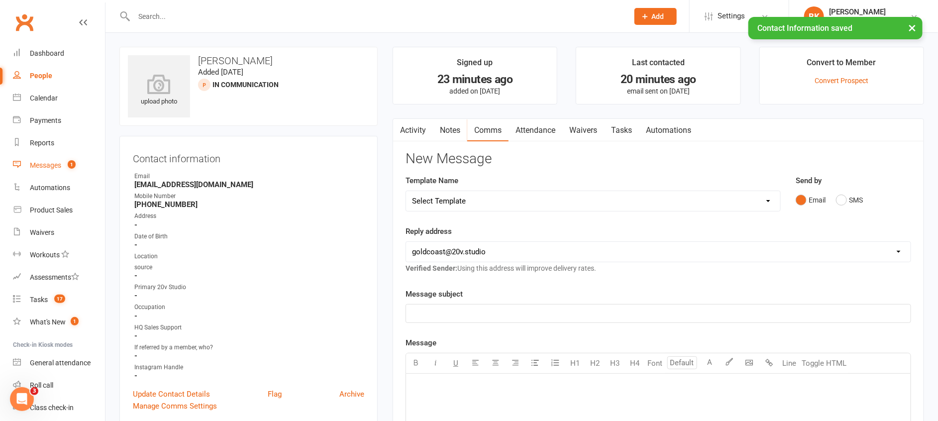
click at [53, 167] on div "Messages" at bounding box center [45, 165] width 31 height 8
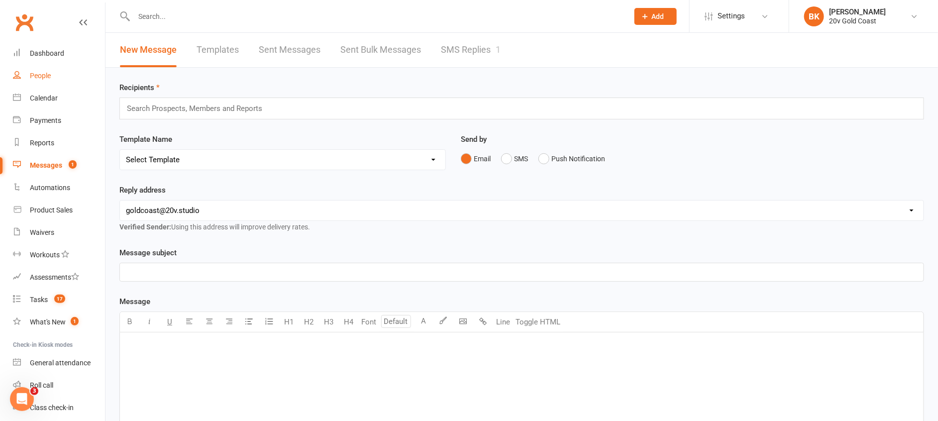
click at [37, 76] on div "People" at bounding box center [40, 76] width 21 height 8
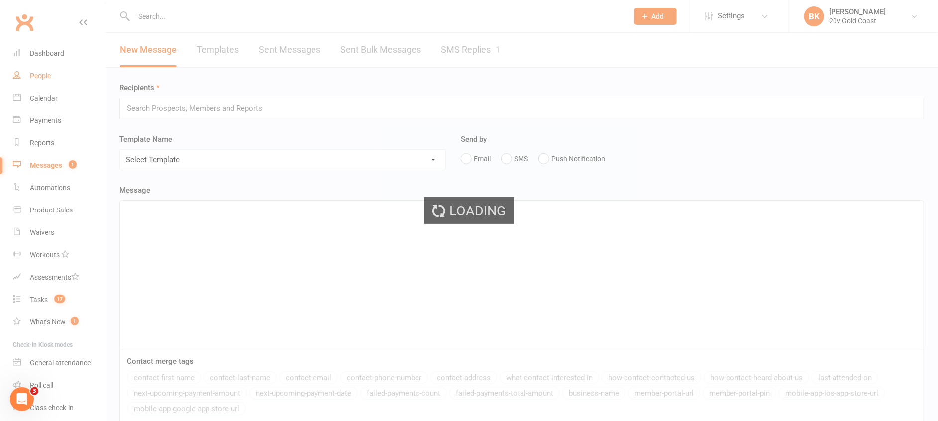
select select "100"
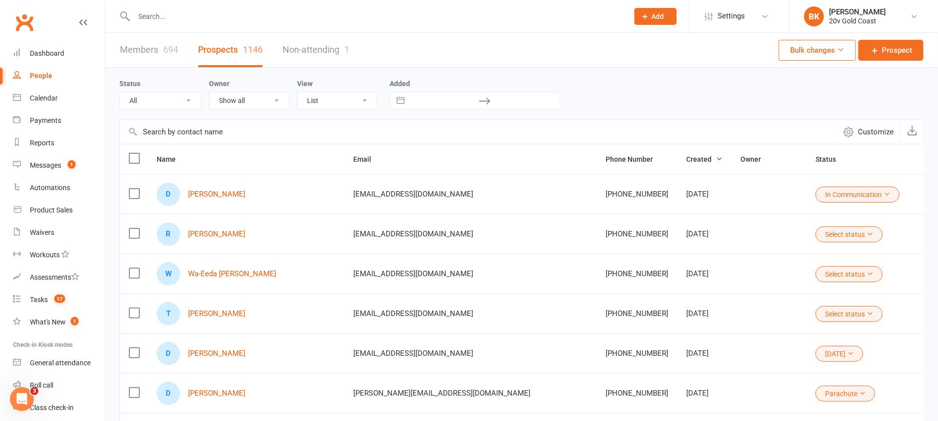
click at [815, 239] on button "Select status" at bounding box center [848, 234] width 67 height 16
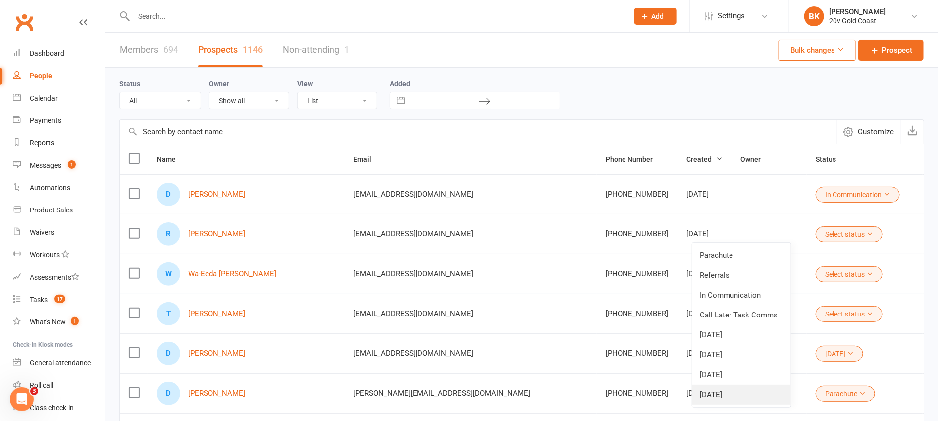
click at [718, 395] on link "18Sep25" at bounding box center [741, 395] width 98 height 20
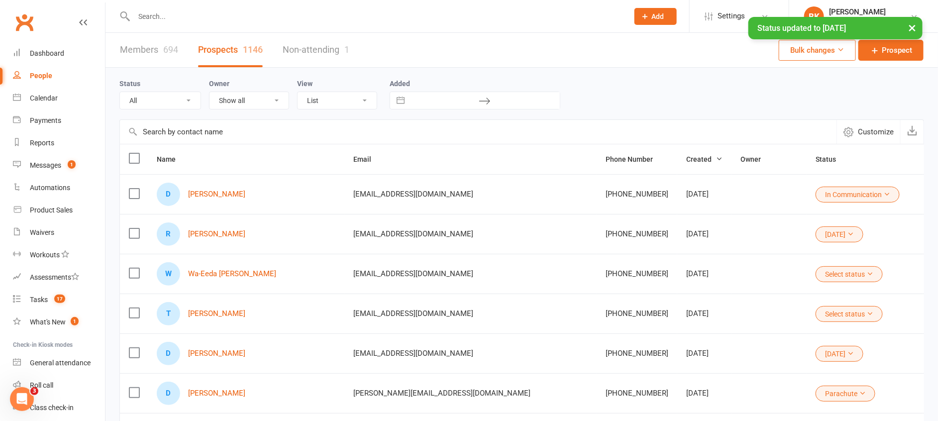
click at [815, 281] on button "Select status" at bounding box center [848, 274] width 67 height 16
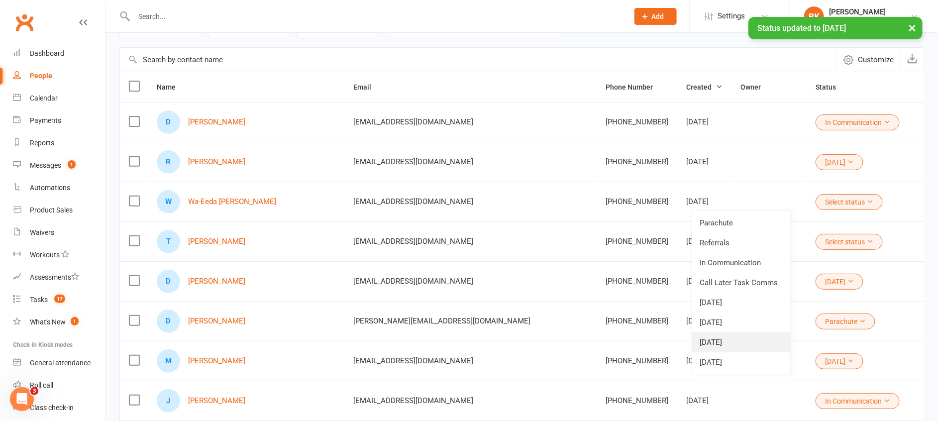
scroll to position [73, 0]
click at [713, 364] on link "18Sep25" at bounding box center [741, 361] width 98 height 20
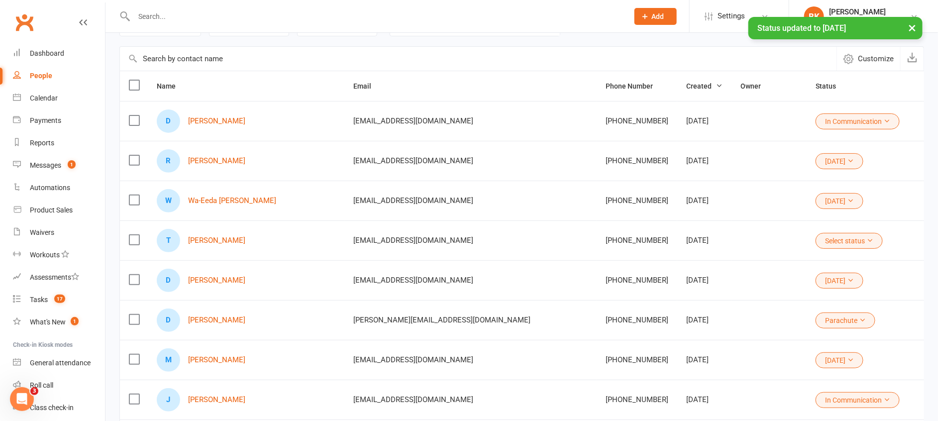
click at [815, 235] on button "Select status" at bounding box center [848, 241] width 67 height 16
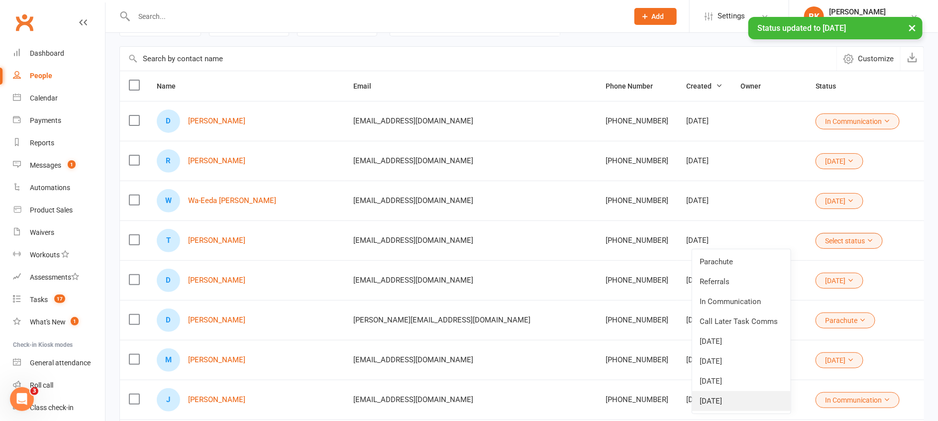
click at [719, 398] on link "18Sep25" at bounding box center [741, 401] width 98 height 20
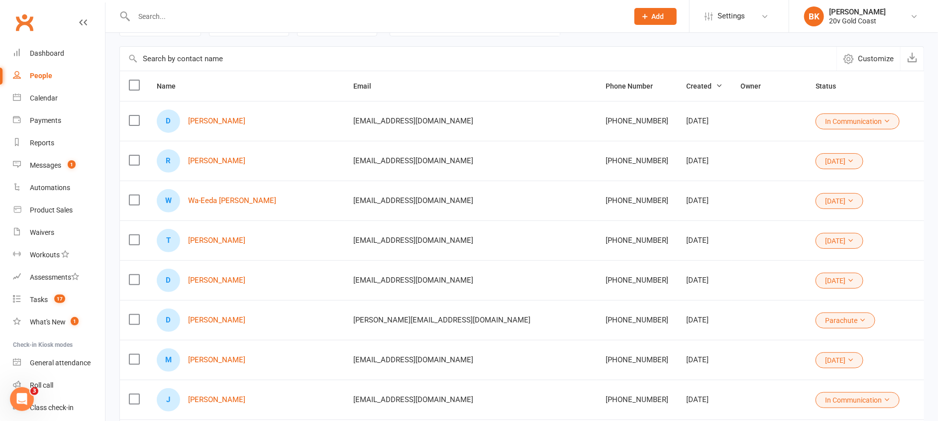
scroll to position [0, 0]
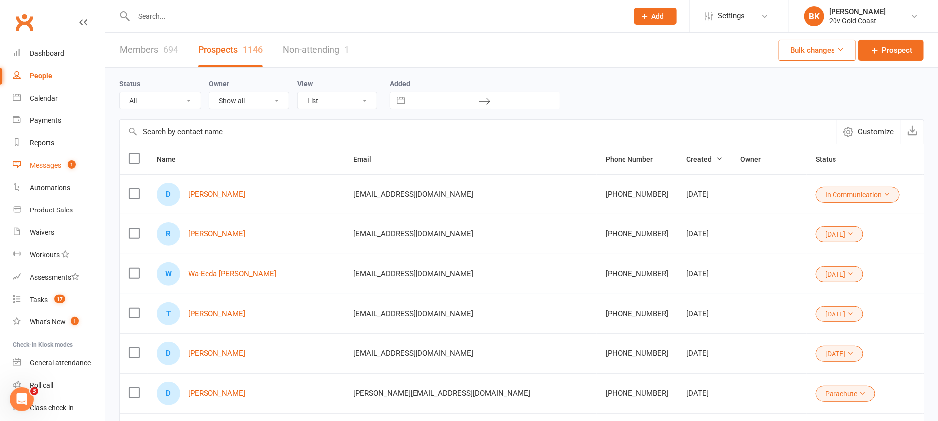
click at [46, 174] on link "Messages 1" at bounding box center [59, 165] width 92 height 22
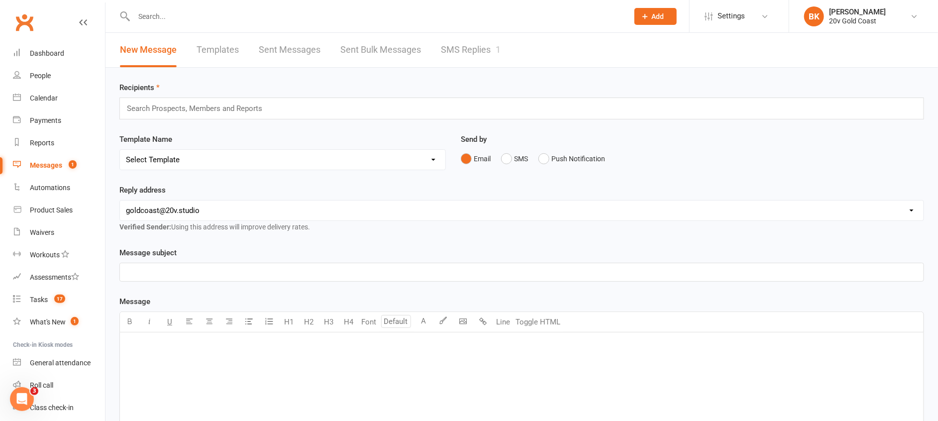
click at [481, 49] on link "SMS Replies 1" at bounding box center [471, 50] width 60 height 34
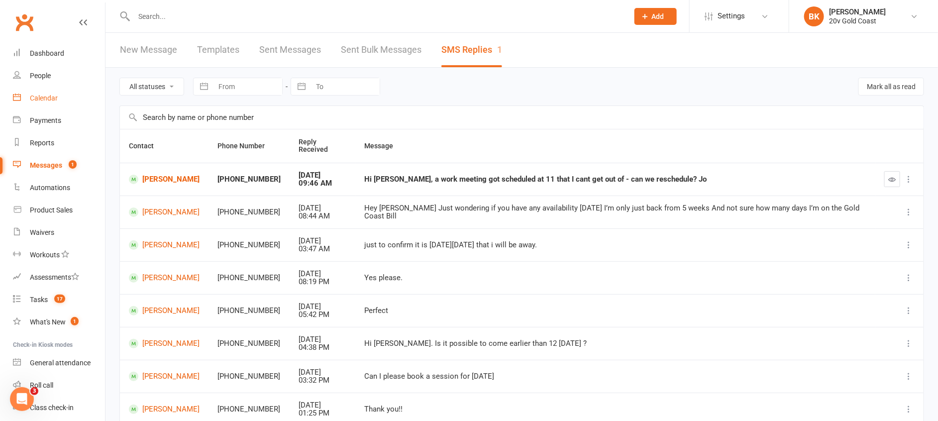
click at [35, 96] on div "Calendar" at bounding box center [44, 98] width 28 height 8
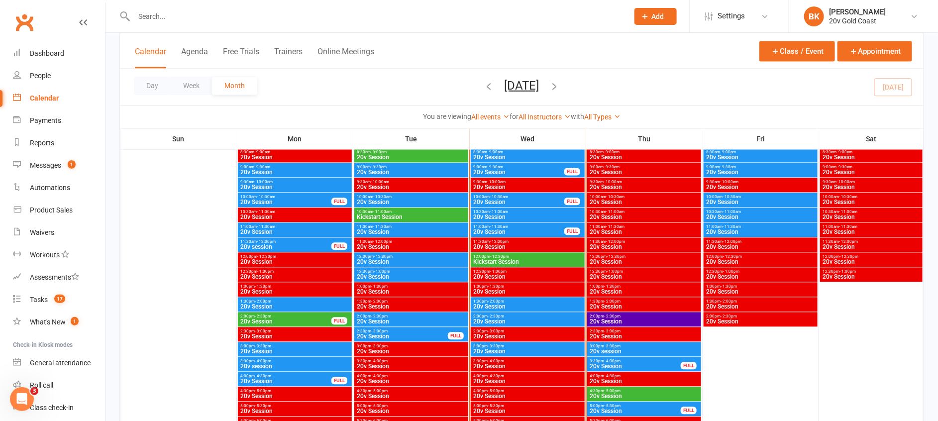
scroll to position [983, 0]
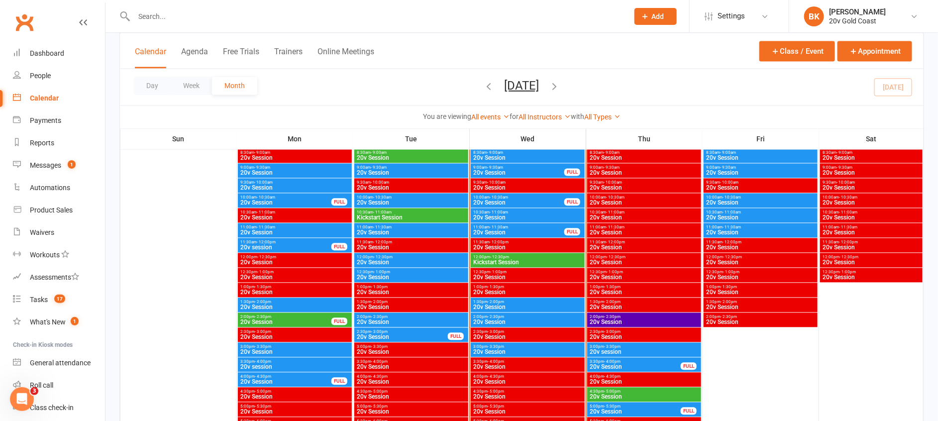
click at [508, 195] on span "10:00am - 10:30am" at bounding box center [519, 197] width 92 height 4
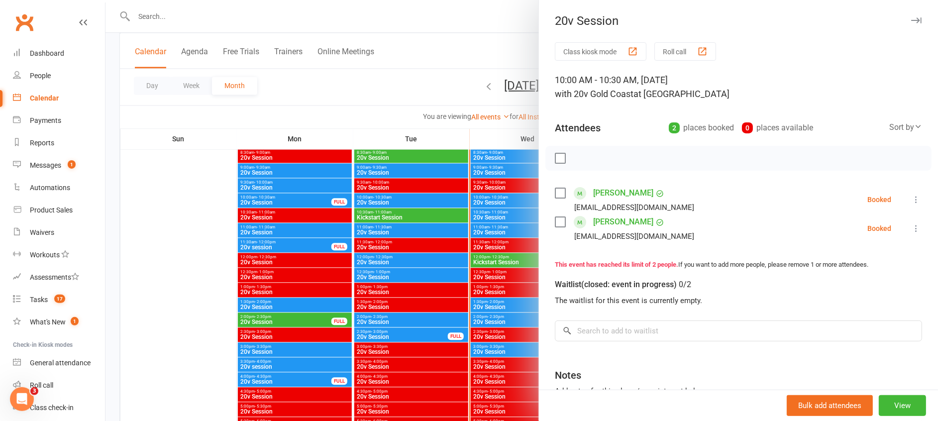
click at [508, 194] on div at bounding box center [521, 210] width 832 height 421
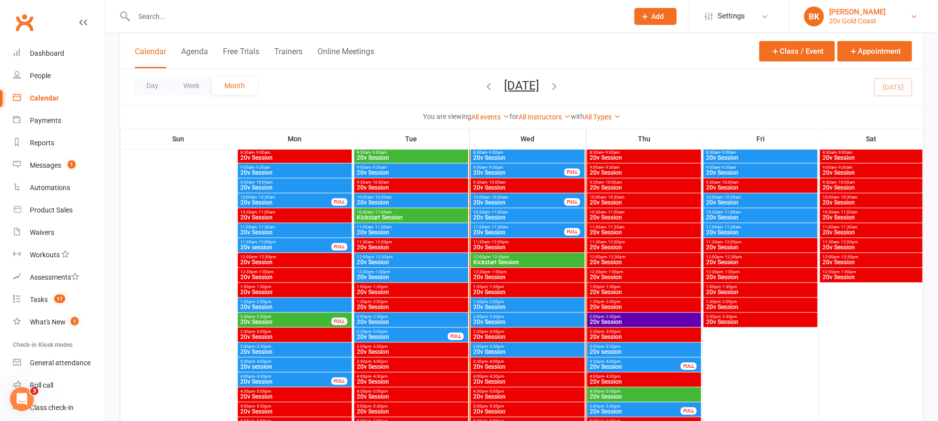
click at [870, 11] on div "[PERSON_NAME]" at bounding box center [857, 11] width 57 height 9
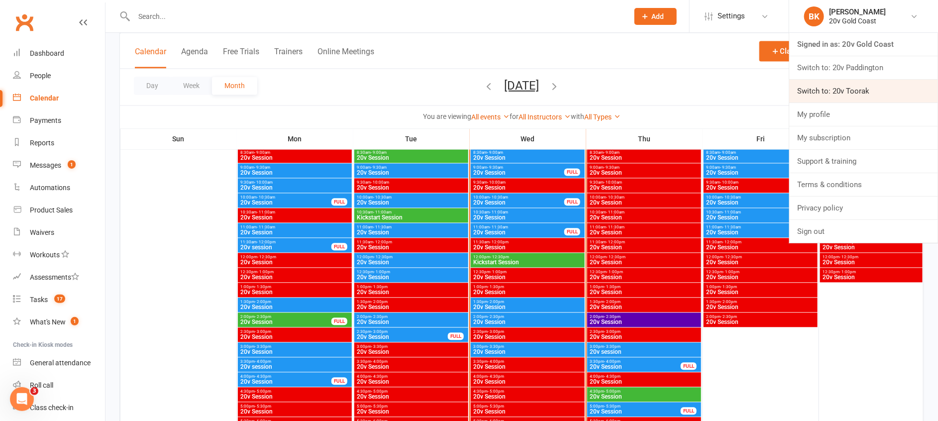
click at [842, 89] on link "Switch to: 20v Toorak" at bounding box center [863, 91] width 149 height 23
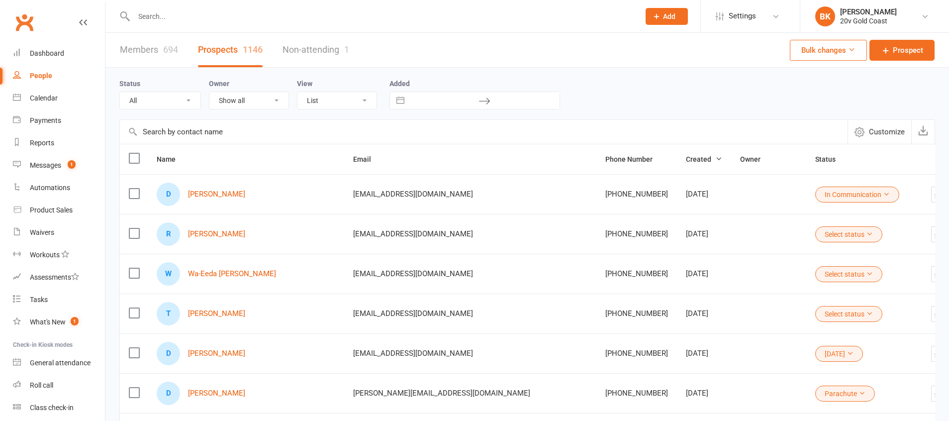
select select "100"
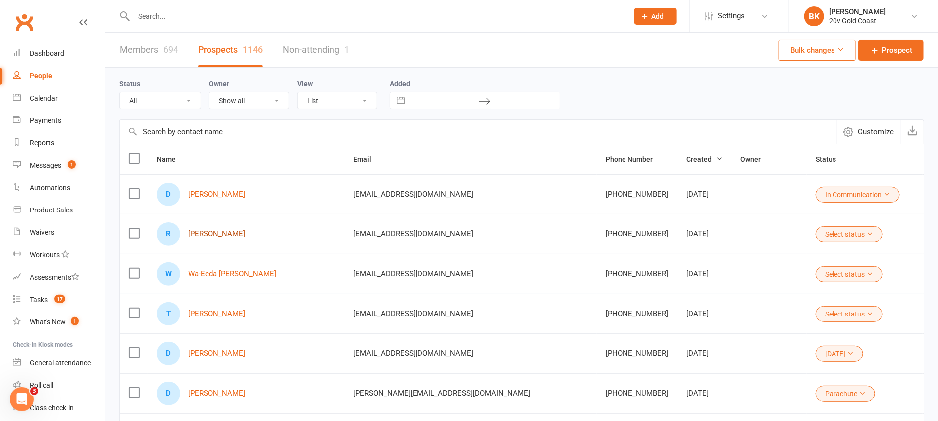
click at [213, 232] on link "Ren Gibbs" at bounding box center [216, 234] width 57 height 8
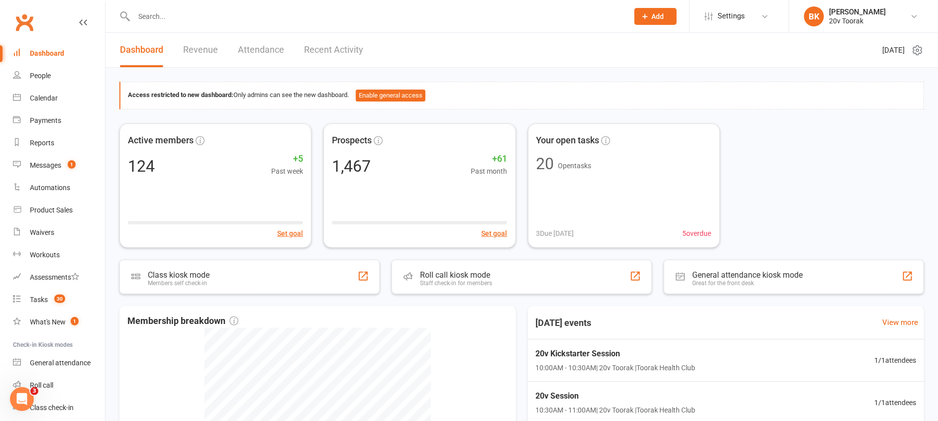
click at [670, 13] on button "Add" at bounding box center [655, 16] width 42 height 17
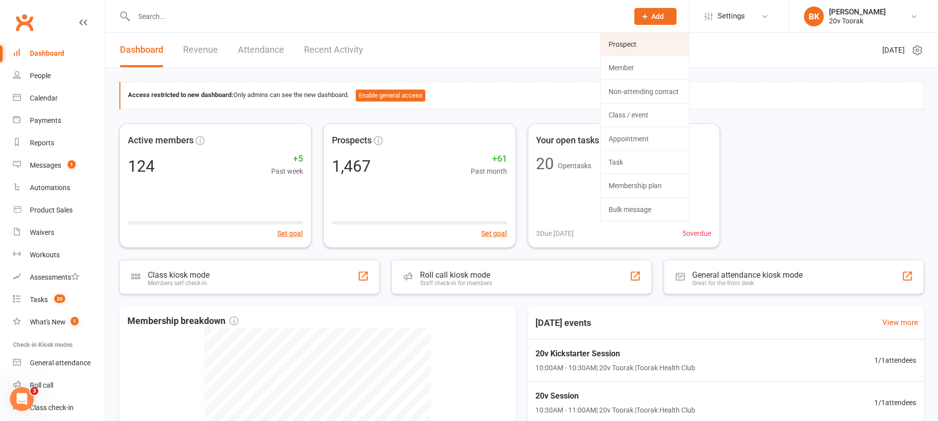
click at [632, 50] on link "Prospect" at bounding box center [644, 44] width 89 height 23
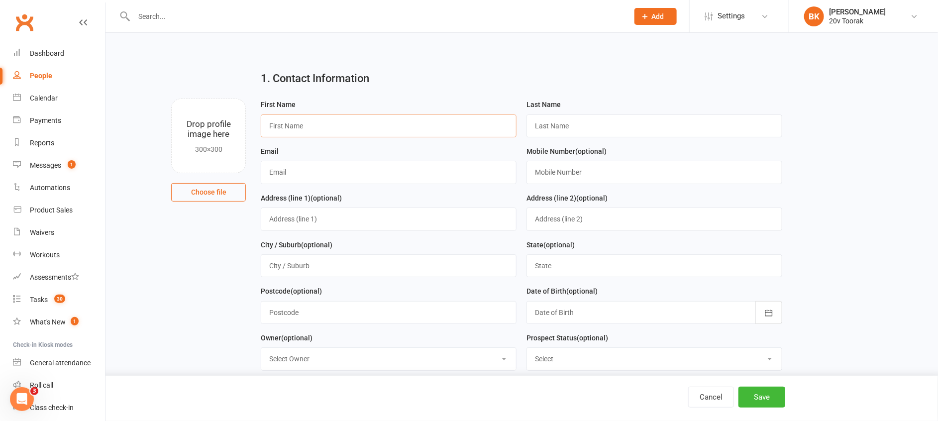
click at [294, 126] on input "text" at bounding box center [389, 125] width 256 height 23
type input "[PERSON_NAME]"
type input "Hoirisch"
type input "[EMAIL_ADDRESS][DOMAIN_NAME]"
click at [577, 176] on input "text" at bounding box center [654, 172] width 256 height 23
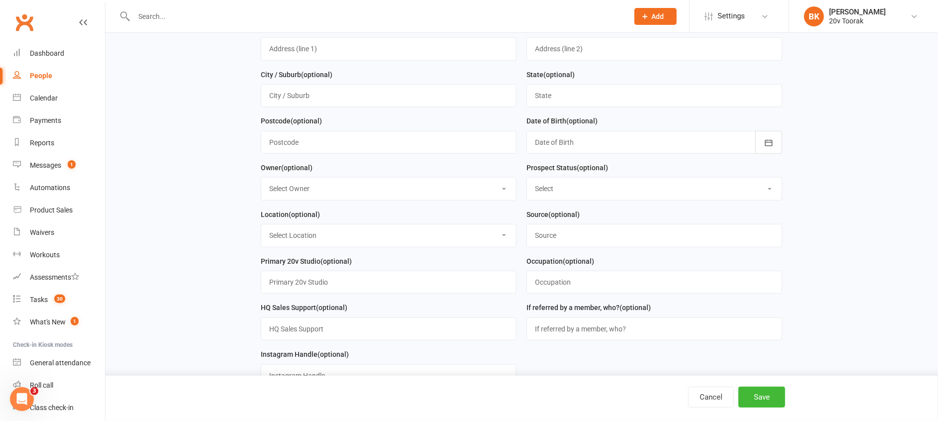
scroll to position [171, 0]
type input "0430383588"
click at [576, 186] on select "Select Parachute Referrals In Communication Call Lter Task Comms [DATE] [DATE] …" at bounding box center [654, 188] width 255 height 22
select select "Referrals"
click at [527, 177] on select "Select Parachute Referrals In Communication Call Lter Task Comms [DATE] [DATE] …" at bounding box center [654, 188] width 255 height 22
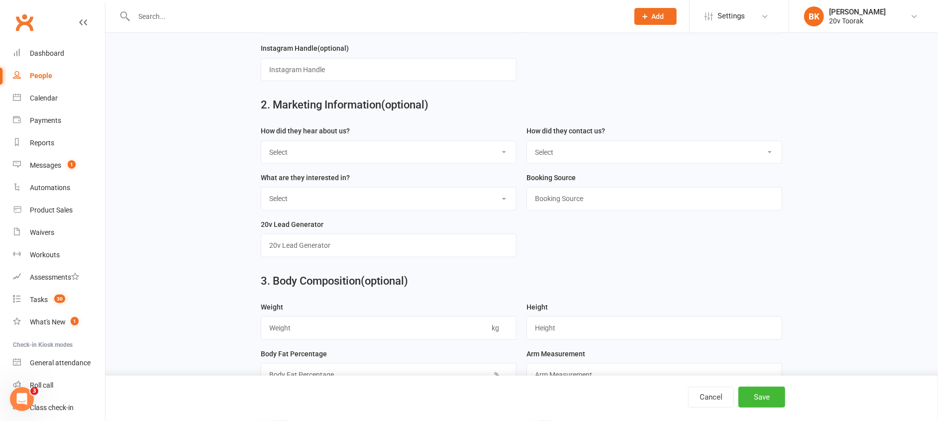
scroll to position [461, 0]
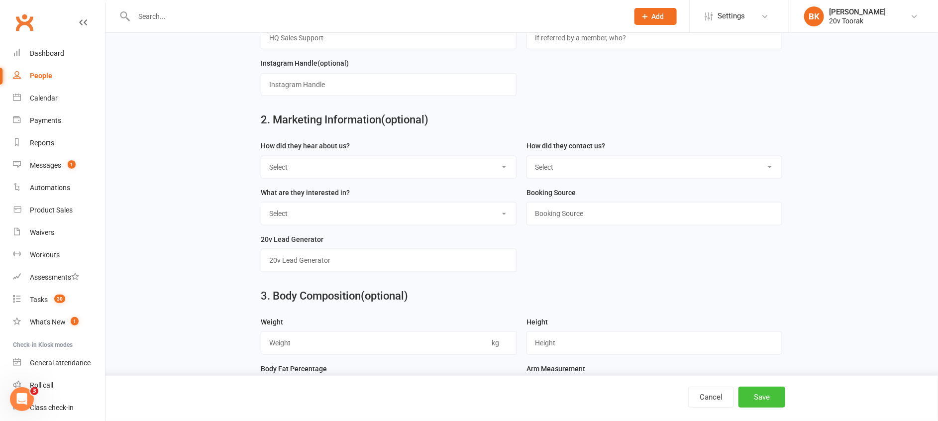
click at [769, 398] on button "Save" at bounding box center [761, 396] width 47 height 21
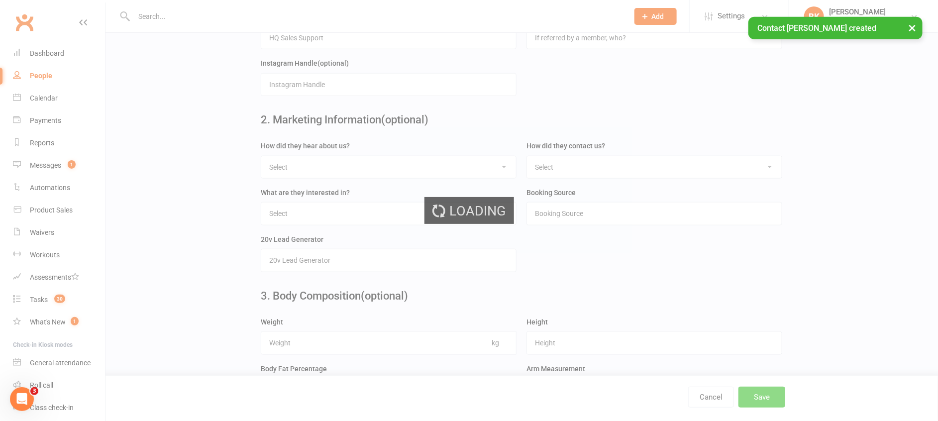
scroll to position [0, 0]
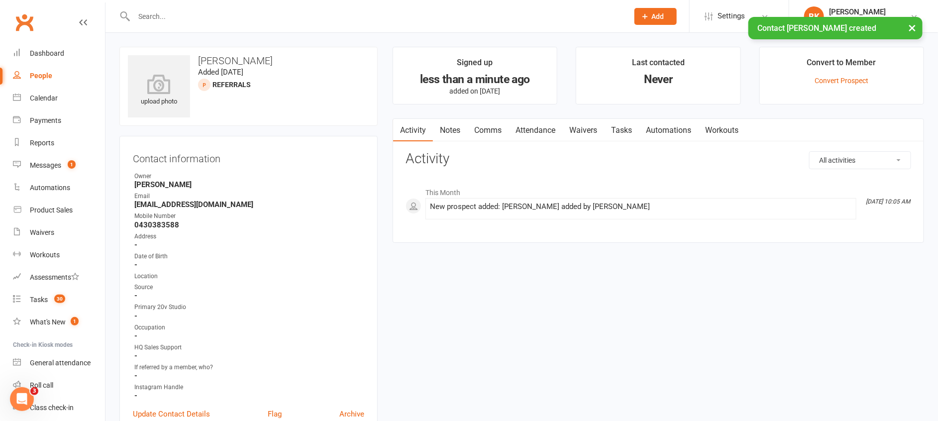
click at [456, 135] on link "Notes" at bounding box center [450, 130] width 34 height 23
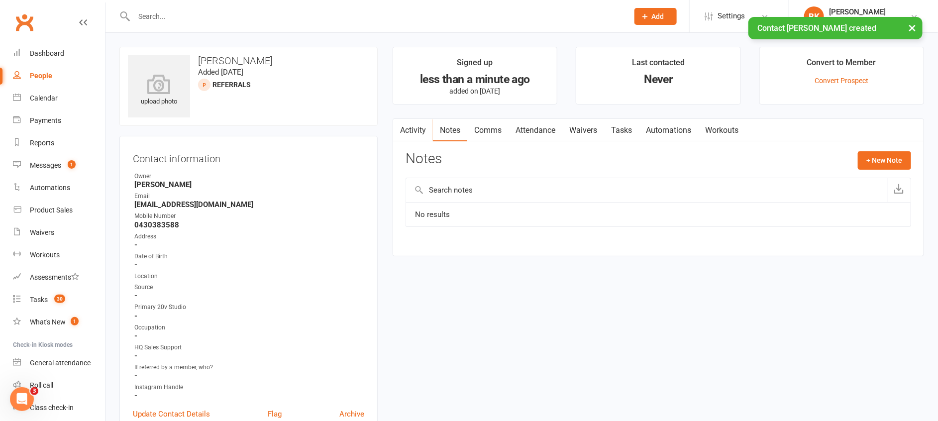
click at [915, 159] on div "Activity Notes Comms Attendance Waivers Tasks Automations Workouts Notes + New …" at bounding box center [657, 187] width 531 height 138
click at [887, 159] on button "+ New Note" at bounding box center [884, 160] width 53 height 18
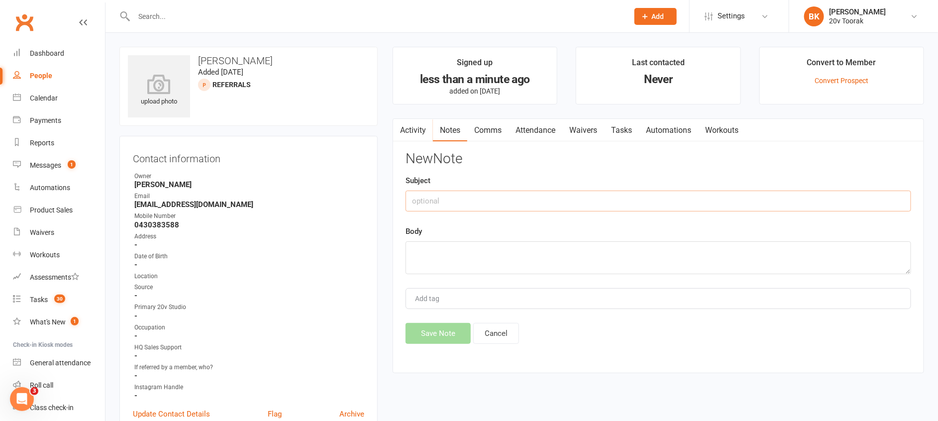
click at [686, 194] on input "text" at bounding box center [657, 201] width 505 height 21
type input "Referral"
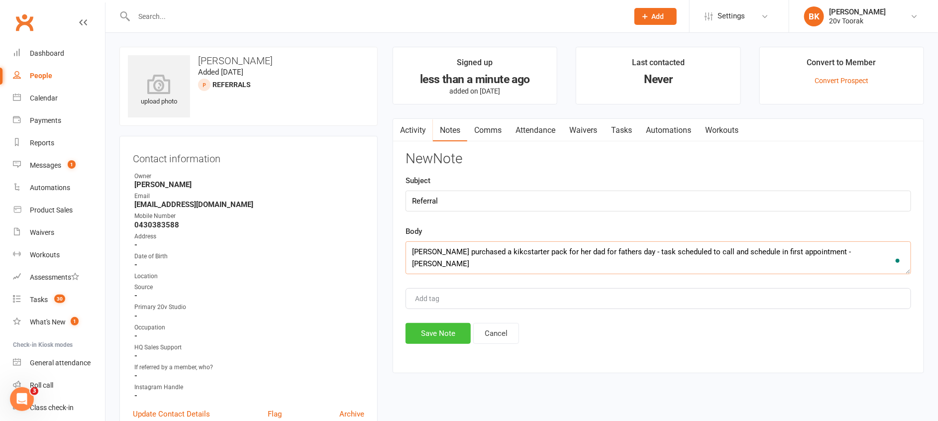
type textarea "[PERSON_NAME] purchased a kikcstarter pack for her dad for fathers day - task s…"
click at [452, 323] on button "Save Note" at bounding box center [437, 333] width 65 height 21
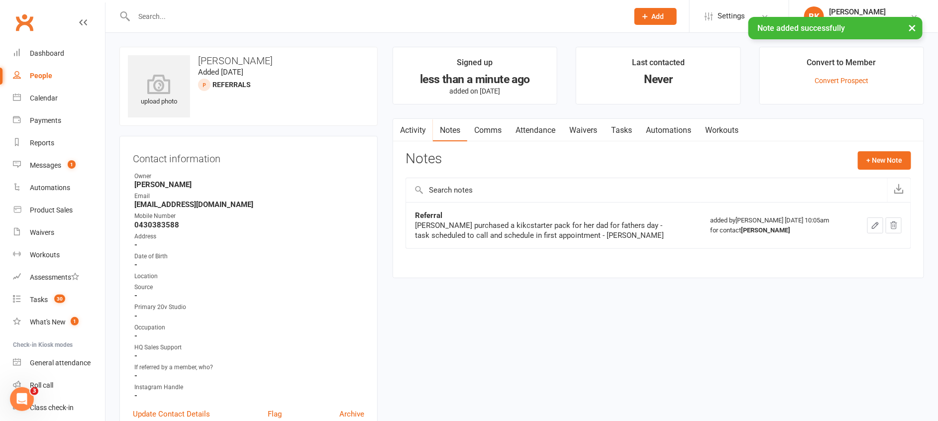
click at [611, 132] on link "Tasks" at bounding box center [621, 130] width 35 height 23
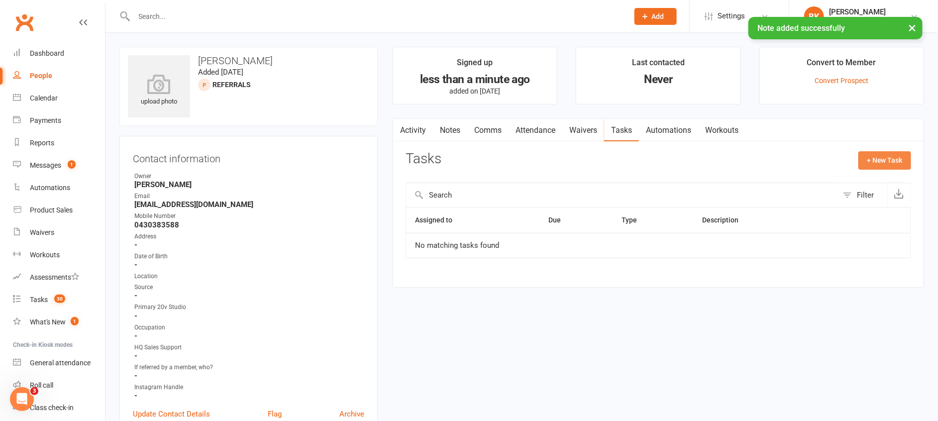
click at [897, 157] on button "+ New Task" at bounding box center [884, 160] width 53 height 18
select select "46005"
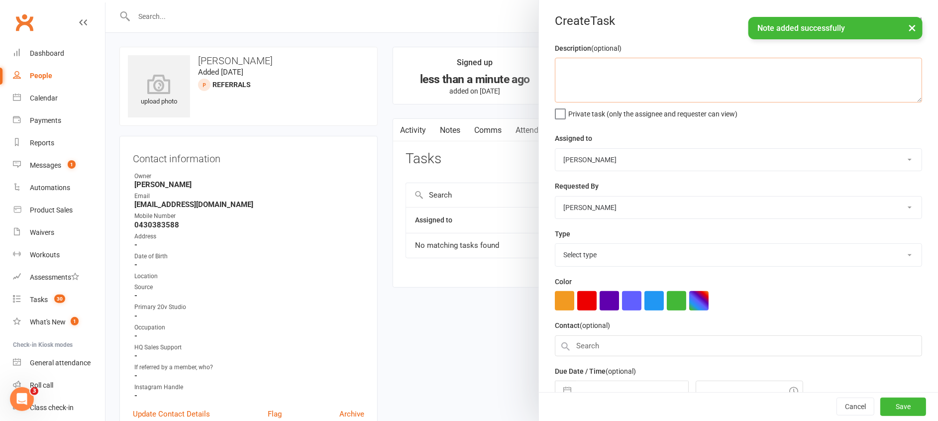
click at [635, 81] on textarea at bounding box center [738, 80] width 367 height 45
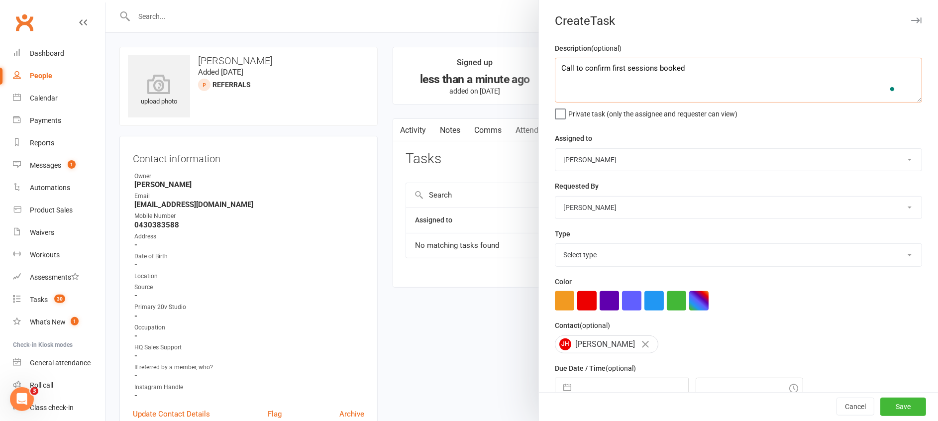
type textarea "Call to confirm first sessions booked"
click at [618, 133] on div "Assigned to [PERSON_NAME] 20v Toorak [PERSON_NAME] [PERSON_NAME]" at bounding box center [738, 151] width 367 height 39
click at [605, 157] on select "[PERSON_NAME] 20v Toorak [PERSON_NAME] [PERSON_NAME]" at bounding box center [738, 160] width 366 height 22
select select "45736"
click at [555, 149] on select "[PERSON_NAME] 20v Toorak [PERSON_NAME] [PERSON_NAME]" at bounding box center [738, 160] width 366 height 22
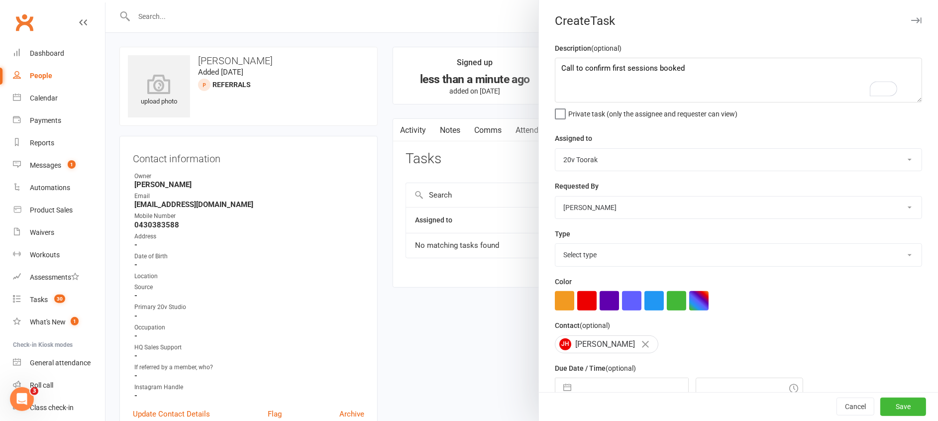
scroll to position [68, 0]
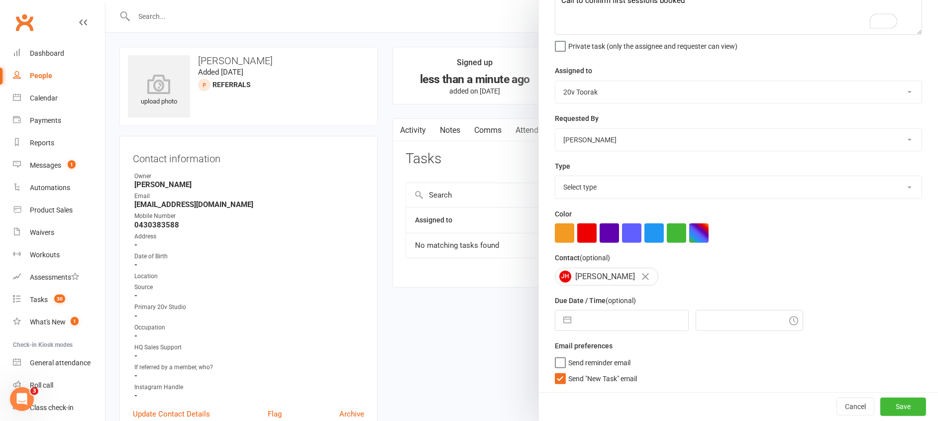
click at [582, 189] on select "Select type Call Call - to book trial Confirm session attendance Confirm trial …" at bounding box center [738, 187] width 366 height 22
select select "23783"
click at [555, 176] on select "Select type Call Call - to book trial Confirm session attendance Confirm trial …" at bounding box center [738, 187] width 366 height 22
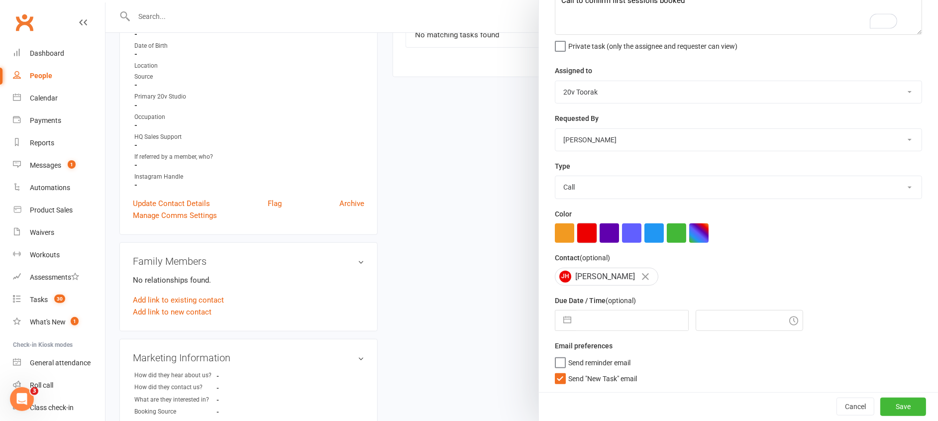
scroll to position [224, 0]
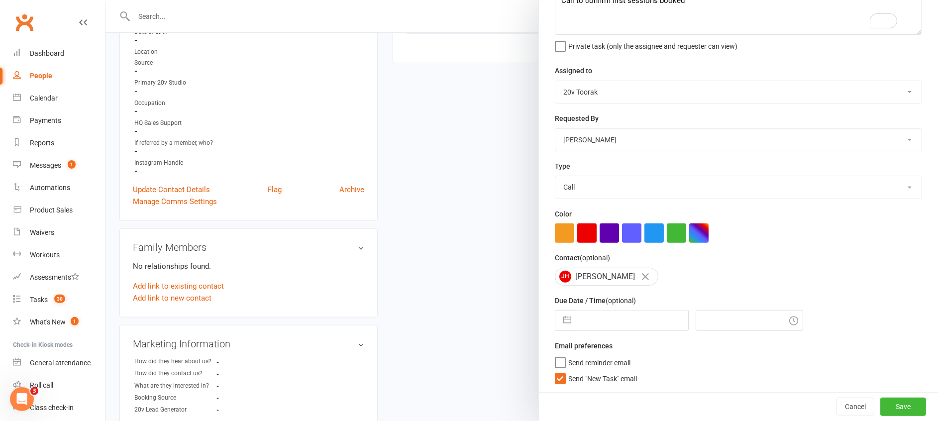
click at [566, 321] on button "button" at bounding box center [567, 320] width 18 height 20
select select "7"
select select "2025"
select select "8"
select select "2025"
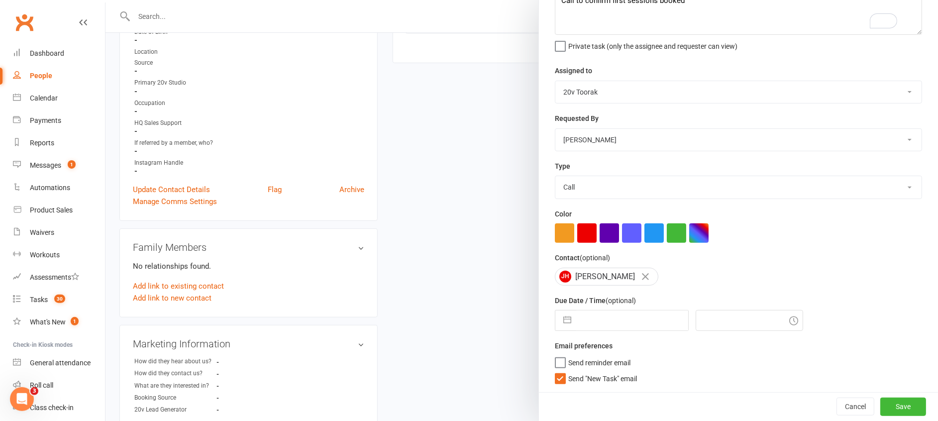
select select "9"
select select "2025"
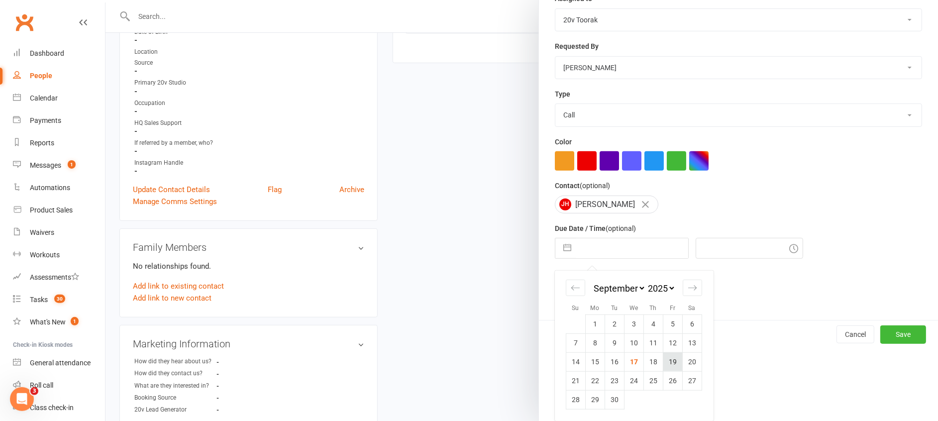
click at [663, 360] on td "19" at bounding box center [672, 361] width 19 height 19
type input "[DATE]"
type input "10:15am"
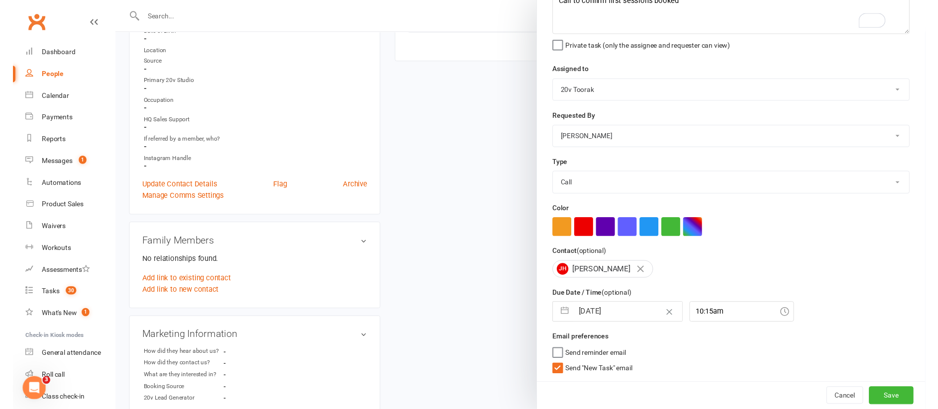
scroll to position [68, 0]
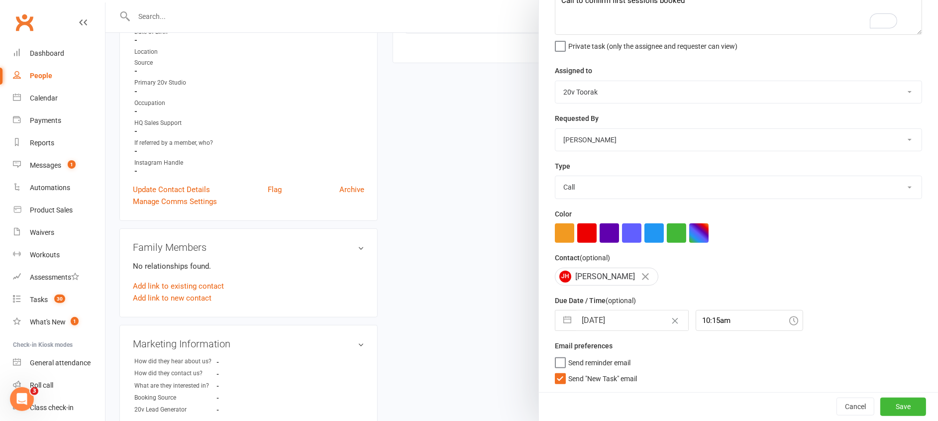
click at [608, 376] on span "Send "New Task" email" at bounding box center [602, 376] width 69 height 11
click at [608, 371] on input "Send "New Task" email" at bounding box center [596, 371] width 82 height 0
click at [884, 410] on button "Save" at bounding box center [903, 406] width 46 height 18
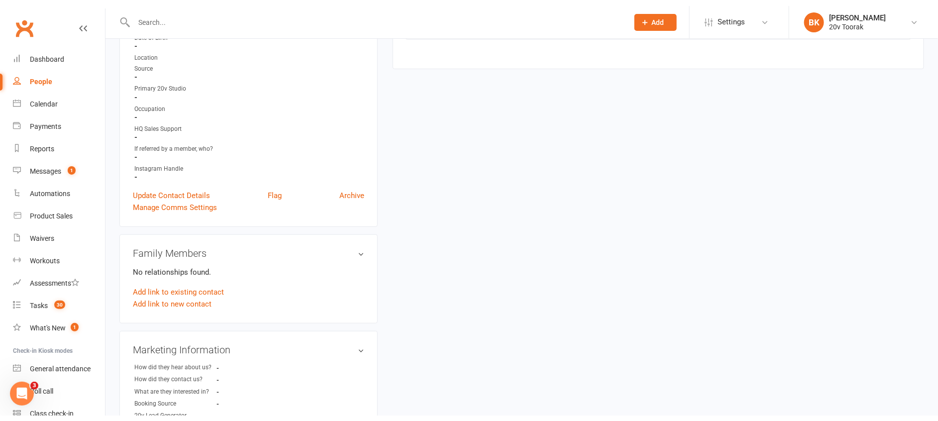
scroll to position [0, 0]
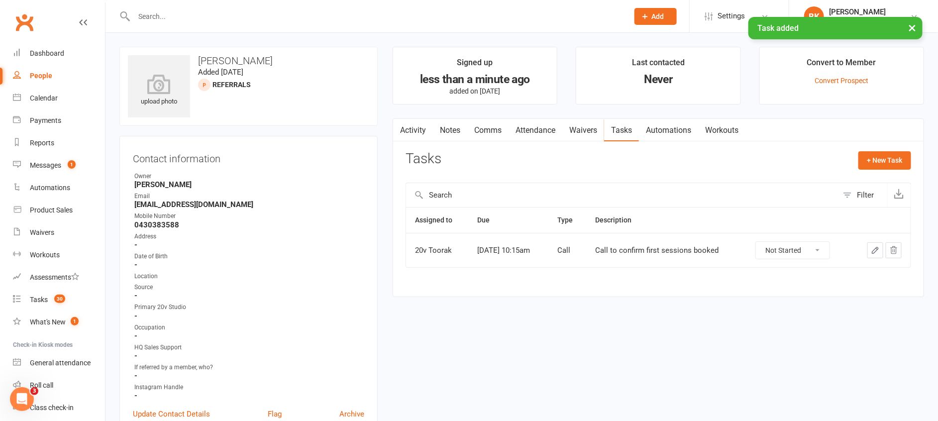
click at [416, 133] on link "Activity" at bounding box center [413, 130] width 40 height 23
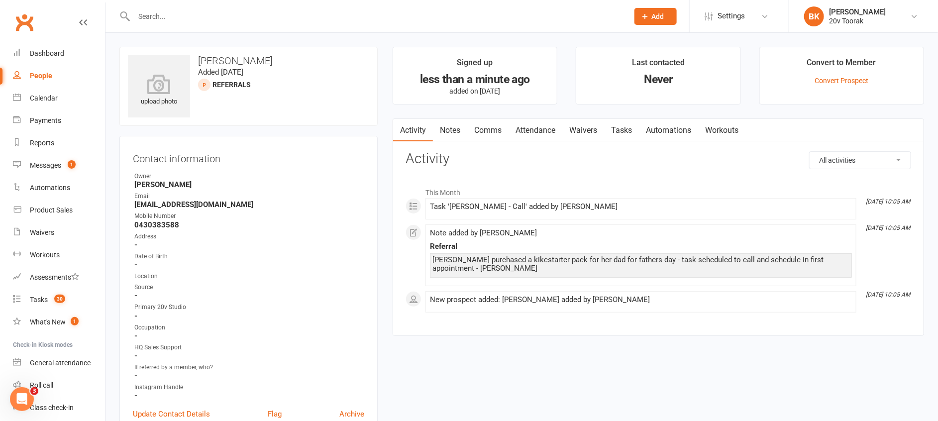
click at [442, 132] on link "Notes" at bounding box center [450, 130] width 34 height 23
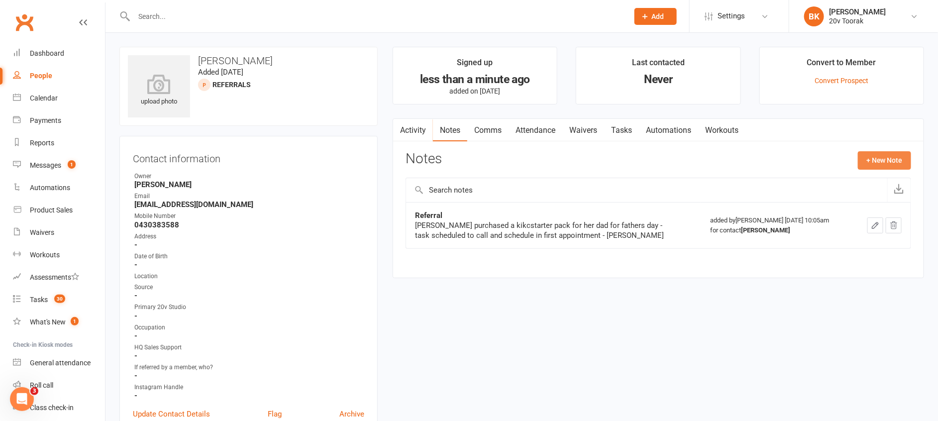
click at [871, 155] on button "+ New Note" at bounding box center [884, 160] width 53 height 18
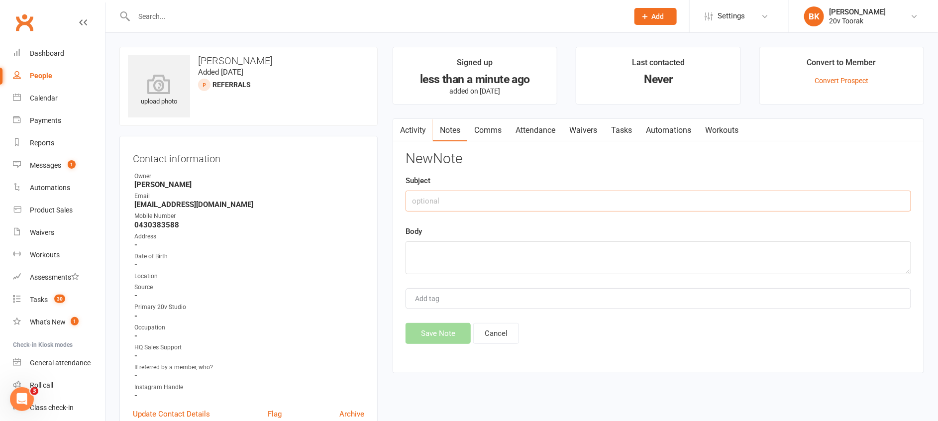
click at [709, 199] on input "text" at bounding box center [657, 201] width 505 height 21
type input "Called"
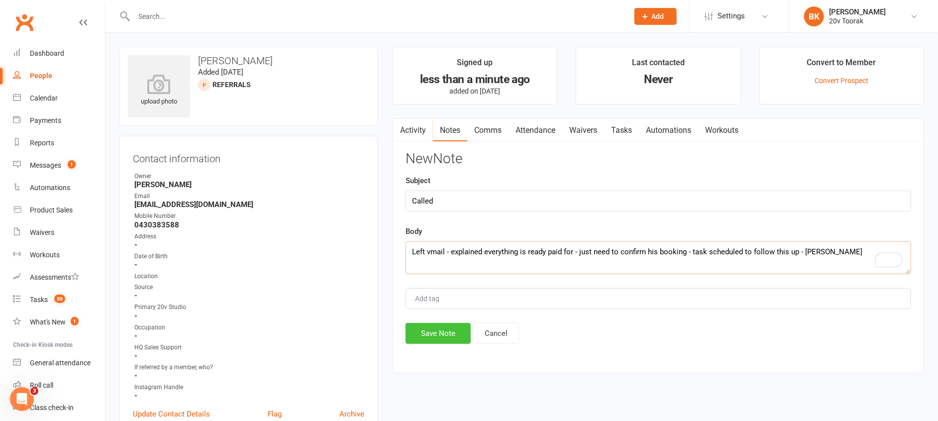
type textarea "Left vmail - explained everything is ready paid for - just need to confirm his …"
click at [432, 336] on button "Save Note" at bounding box center [437, 333] width 65 height 21
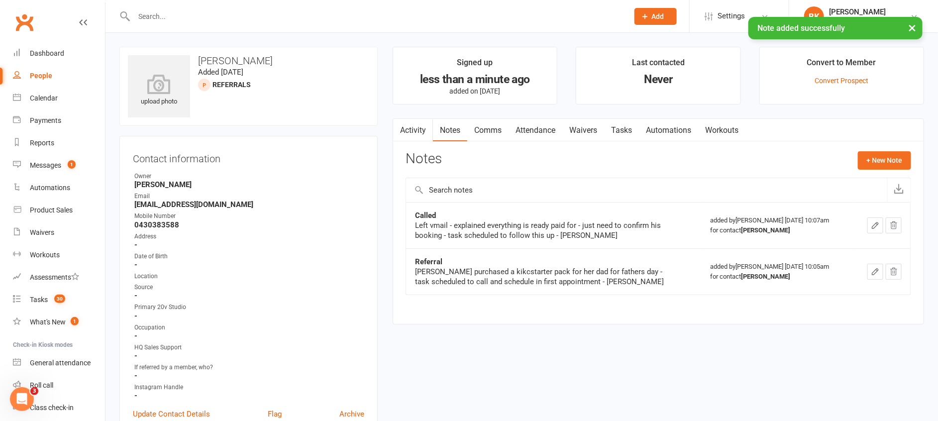
click at [49, 70] on link "People" at bounding box center [59, 76] width 92 height 22
select select "100"
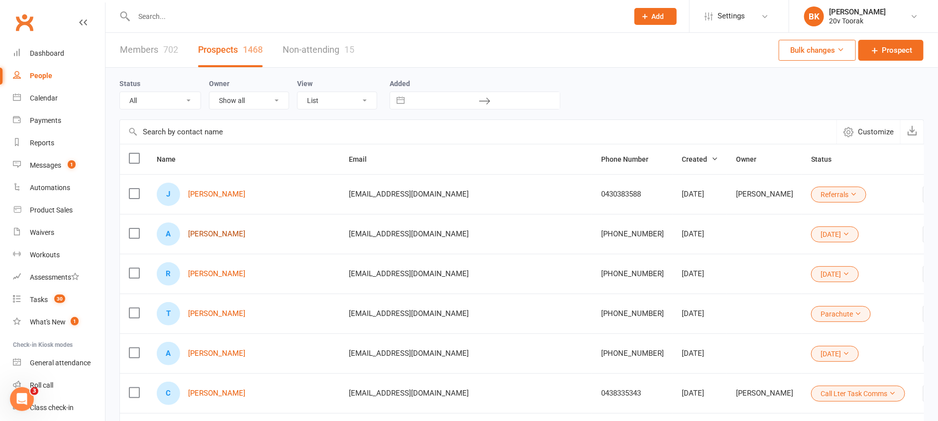
click at [214, 233] on link "[PERSON_NAME]" at bounding box center [216, 234] width 57 height 8
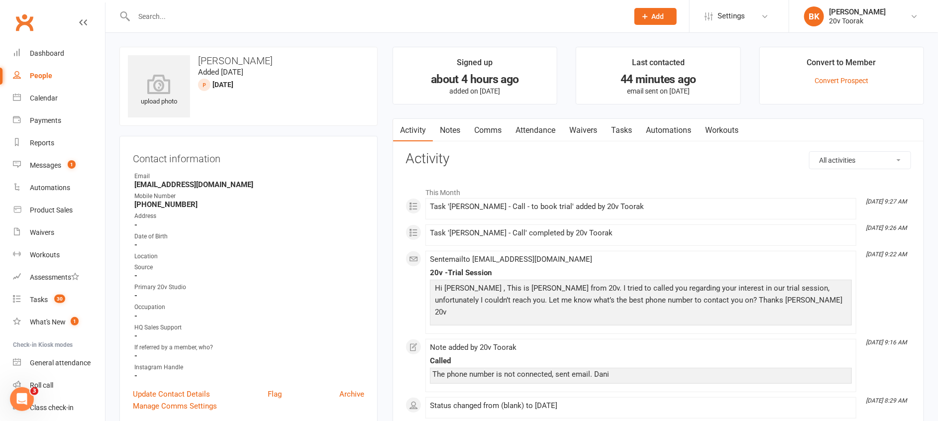
click at [166, 12] on input "text" at bounding box center [376, 16] width 490 height 14
click at [168, 21] on input "text" at bounding box center [376, 16] width 490 height 14
click at [188, 30] on div "[PERSON_NAME] Loading..." at bounding box center [370, 16] width 502 height 32
click at [182, 19] on input "[PERSON_NAME]" at bounding box center [376, 16] width 490 height 14
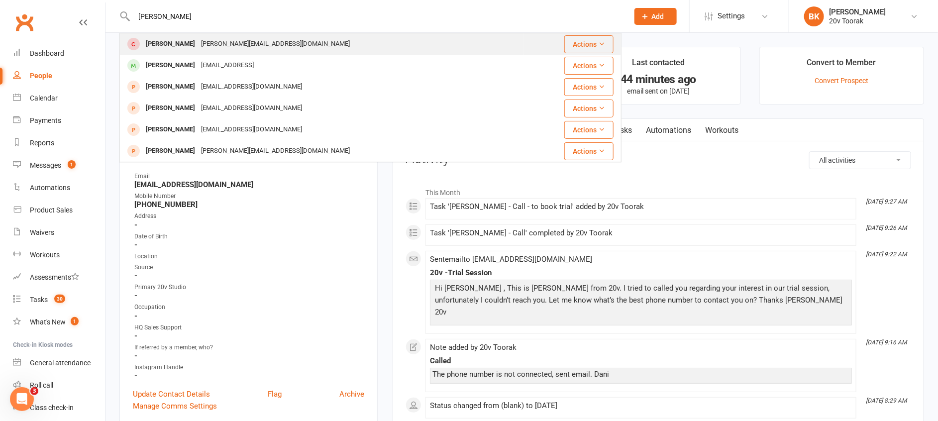
type input "[PERSON_NAME]"
click at [172, 53] on div "[PERSON_NAME] [PERSON_NAME][EMAIL_ADDRESS][DOMAIN_NAME]" at bounding box center [321, 44] width 402 height 20
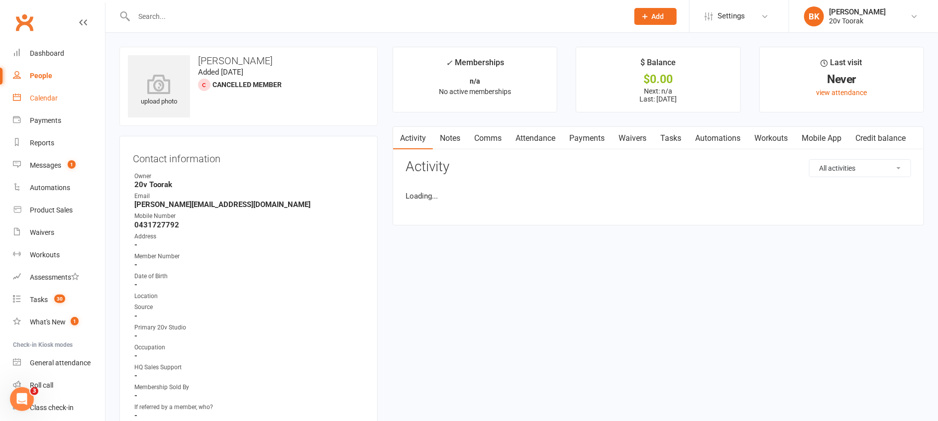
click at [41, 91] on link "Calendar" at bounding box center [59, 98] width 92 height 22
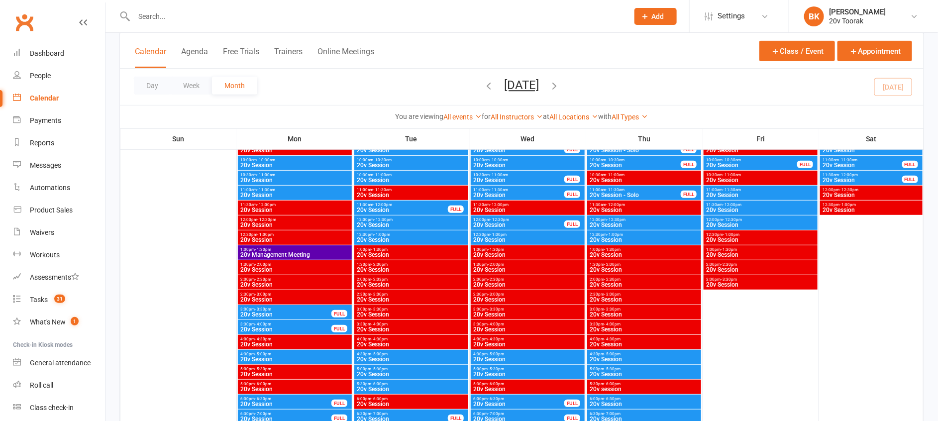
scroll to position [1094, 0]
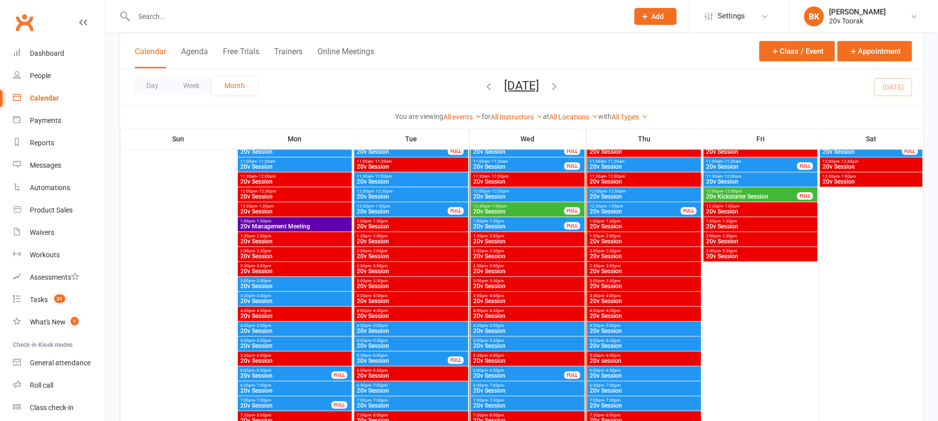
click at [505, 328] on span "20v Session" at bounding box center [528, 331] width 110 height 6
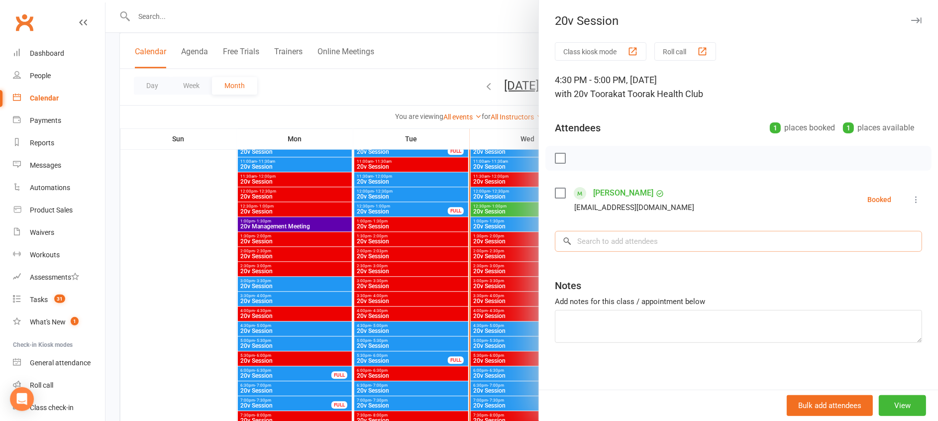
click at [621, 236] on input "search" at bounding box center [738, 241] width 367 height 21
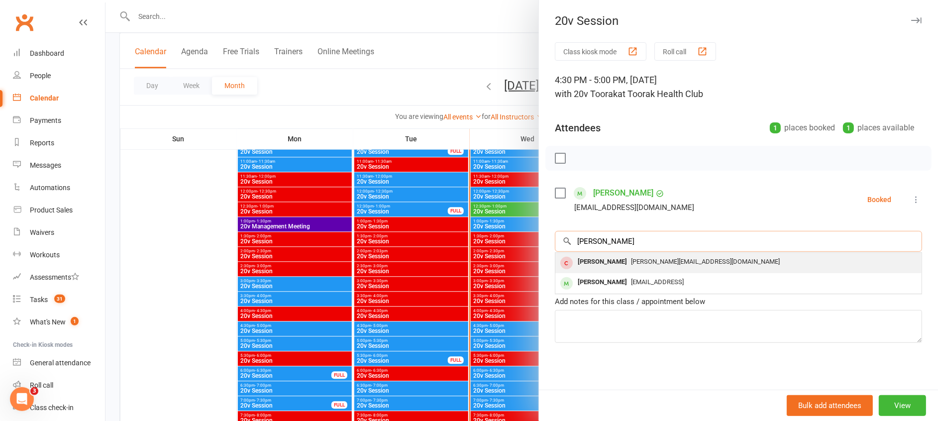
type input "Byron"
click at [614, 257] on div "[PERSON_NAME][EMAIL_ADDRESS][DOMAIN_NAME]" at bounding box center [738, 262] width 358 height 14
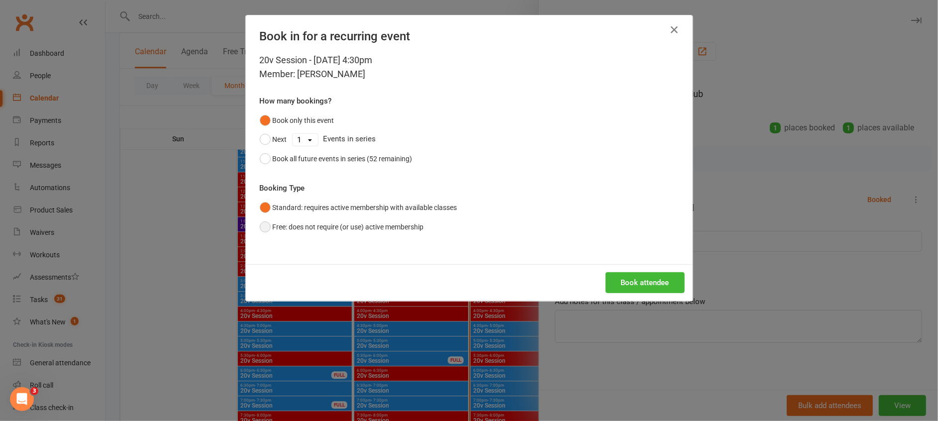
click at [316, 225] on button "Free: does not require (or use) active membership" at bounding box center [342, 226] width 164 height 19
click at [620, 287] on button "Book attendee" at bounding box center [644, 282] width 79 height 21
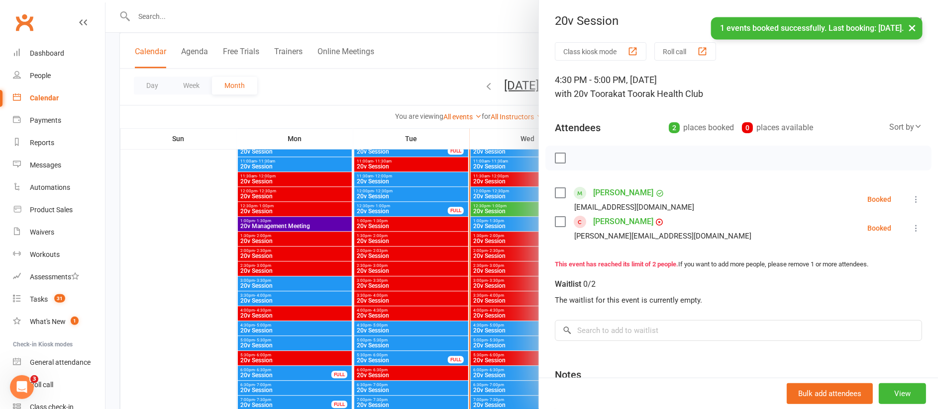
click at [616, 217] on link "[PERSON_NAME]" at bounding box center [623, 222] width 60 height 16
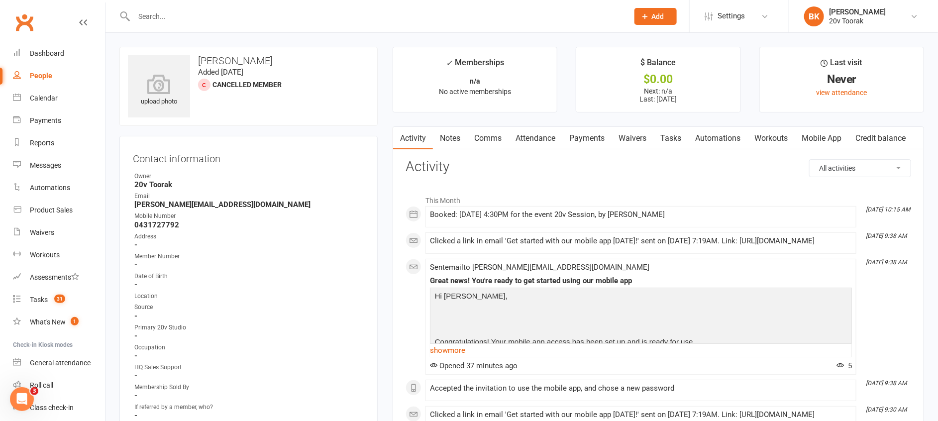
click at [497, 141] on link "Comms" at bounding box center [487, 138] width 41 height 23
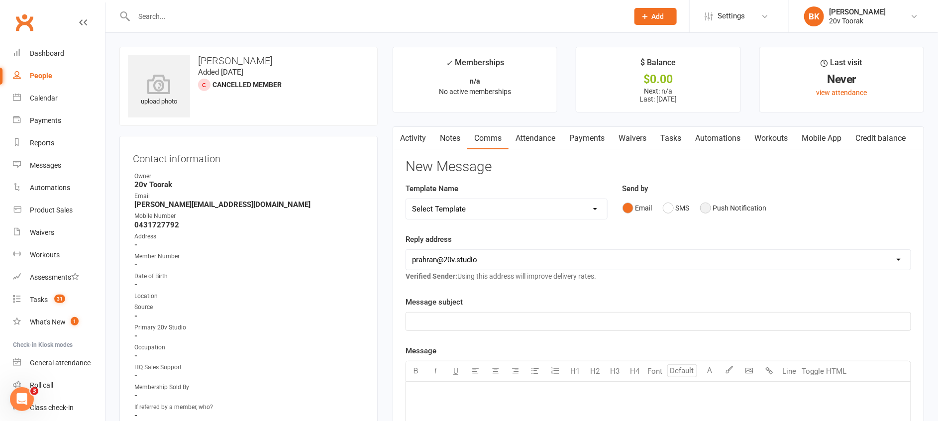
click at [708, 210] on button "Push Notification" at bounding box center [733, 207] width 67 height 19
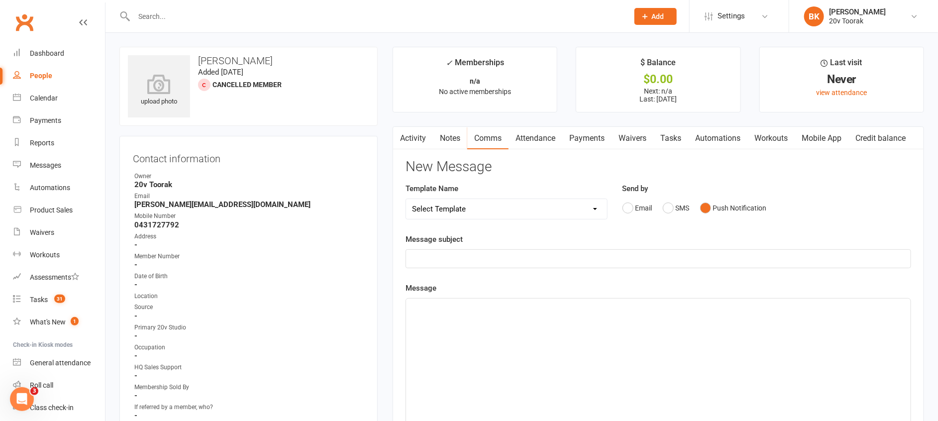
click at [537, 260] on p "﻿" at bounding box center [658, 259] width 492 height 12
click at [530, 333] on div "﻿" at bounding box center [658, 372] width 504 height 149
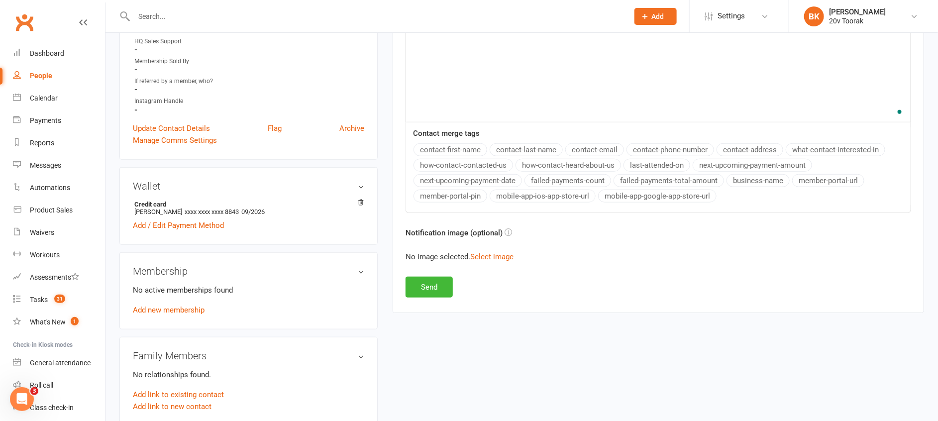
scroll to position [330, 0]
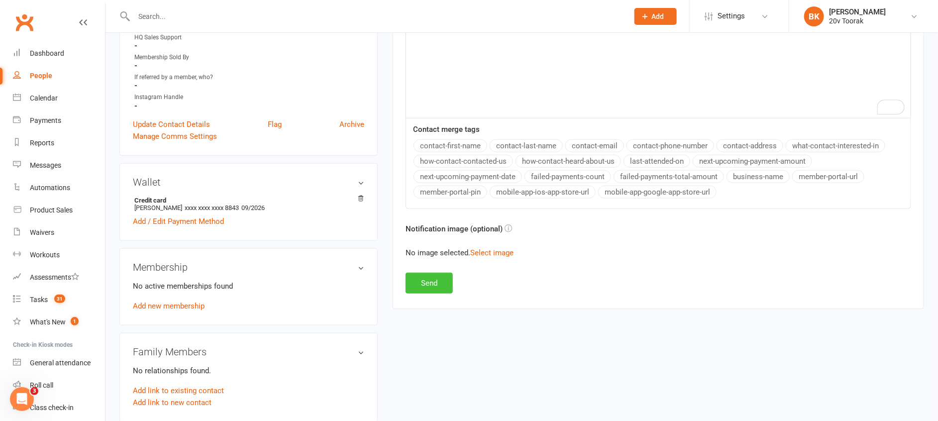
click at [438, 281] on button "Send" at bounding box center [428, 283] width 47 height 21
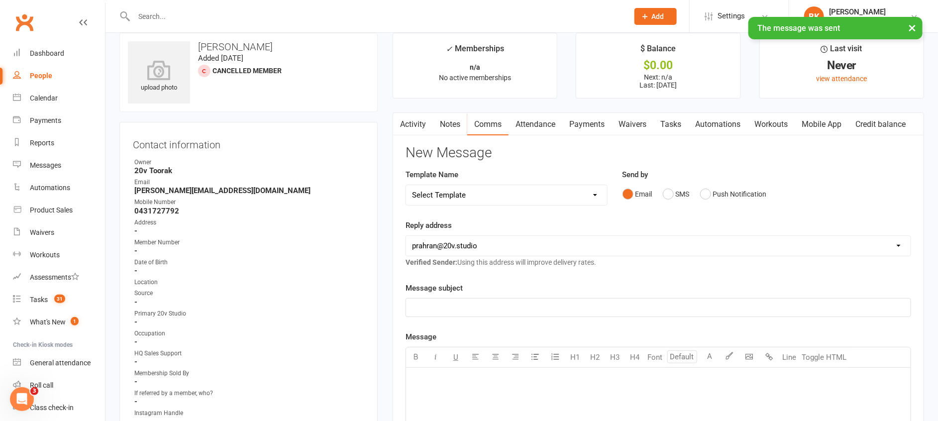
scroll to position [0, 0]
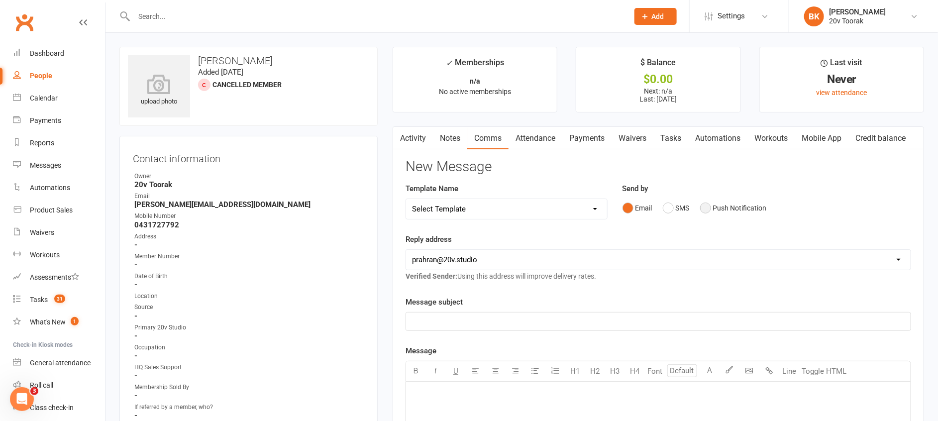
click at [726, 200] on button "Push Notification" at bounding box center [733, 207] width 67 height 19
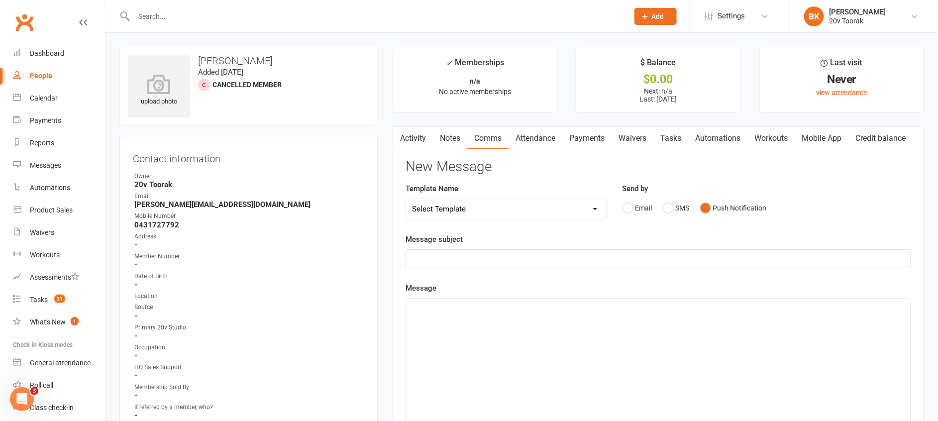
click at [627, 266] on div "﻿" at bounding box center [658, 259] width 504 height 18
click at [584, 343] on div "﻿" at bounding box center [658, 372] width 504 height 149
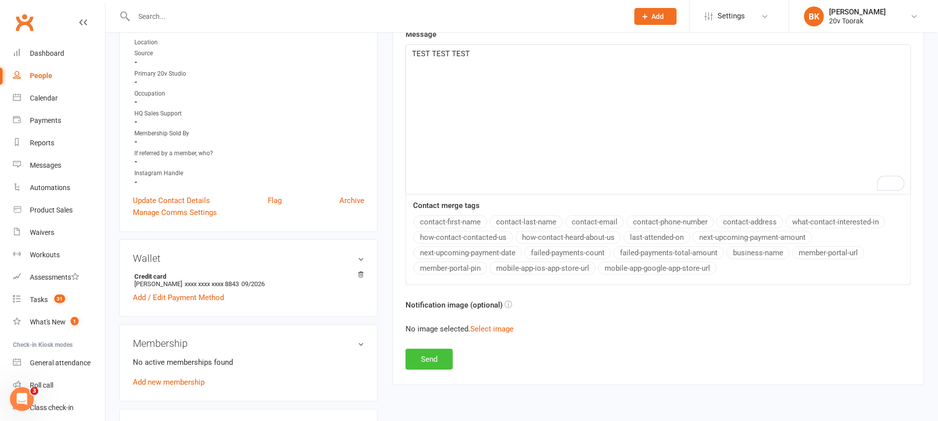
click at [428, 362] on button "Send" at bounding box center [428, 359] width 47 height 21
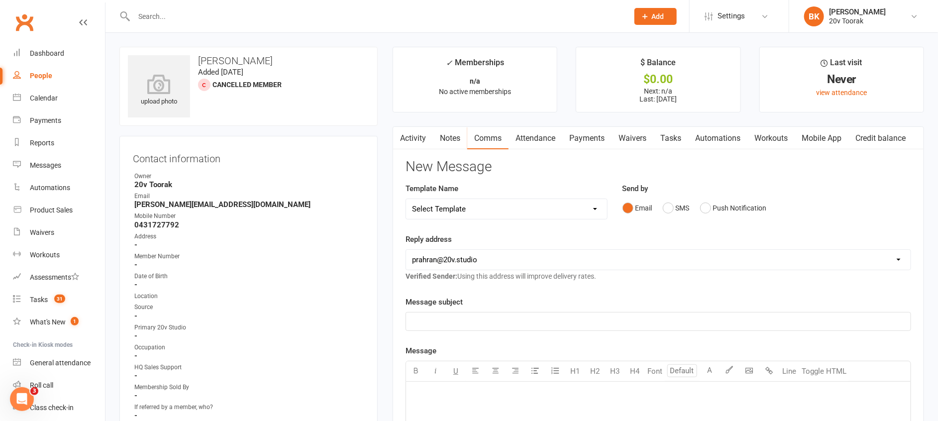
click at [426, 142] on link "Activity" at bounding box center [413, 138] width 40 height 23
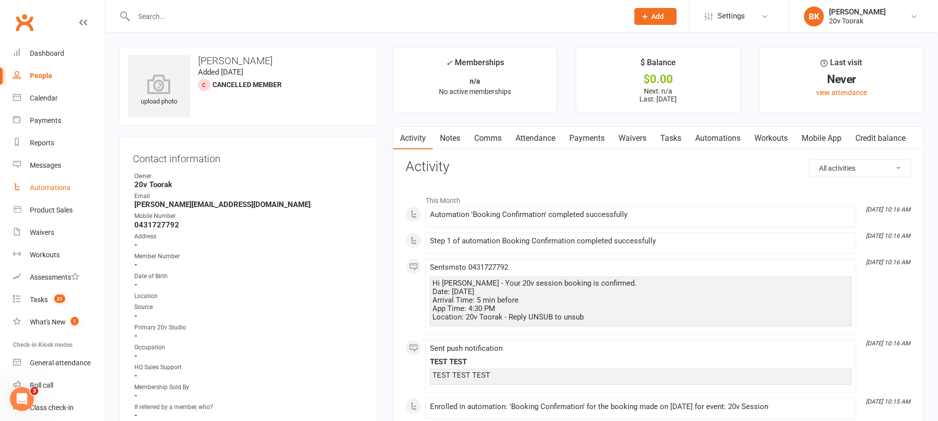
click at [47, 192] on link "Automations" at bounding box center [59, 188] width 92 height 22
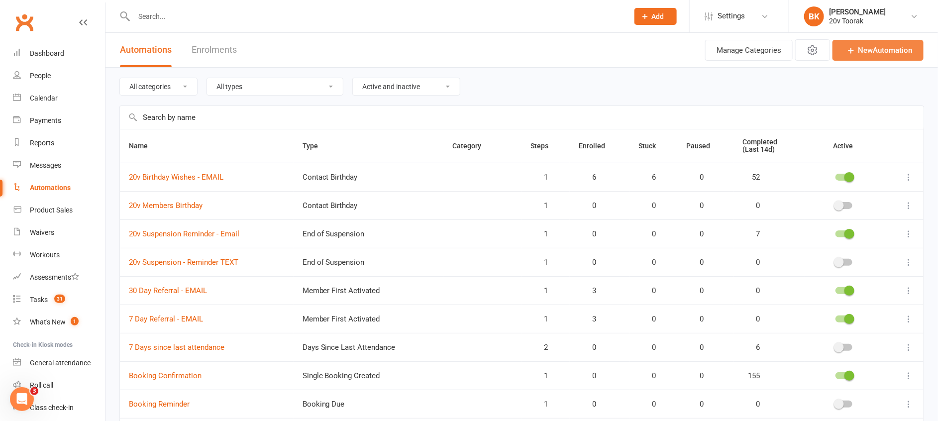
click at [905, 42] on link "New Automation" at bounding box center [877, 50] width 91 height 21
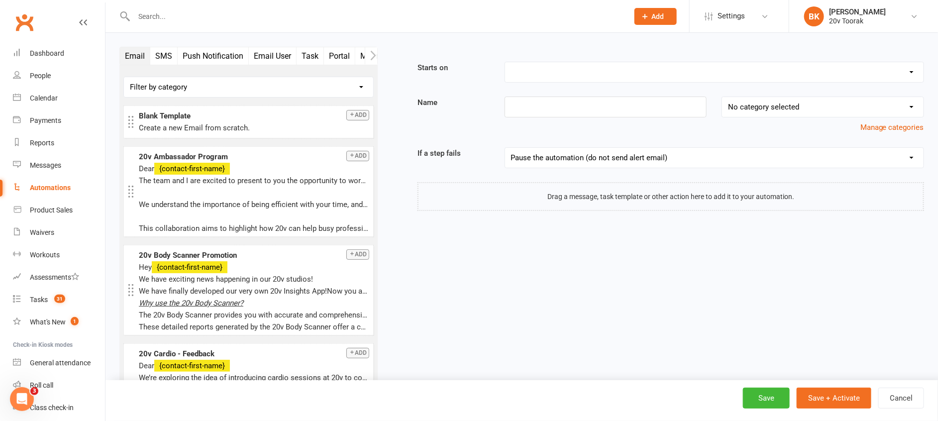
click at [215, 55] on button "Push Notification" at bounding box center [213, 55] width 71 height 17
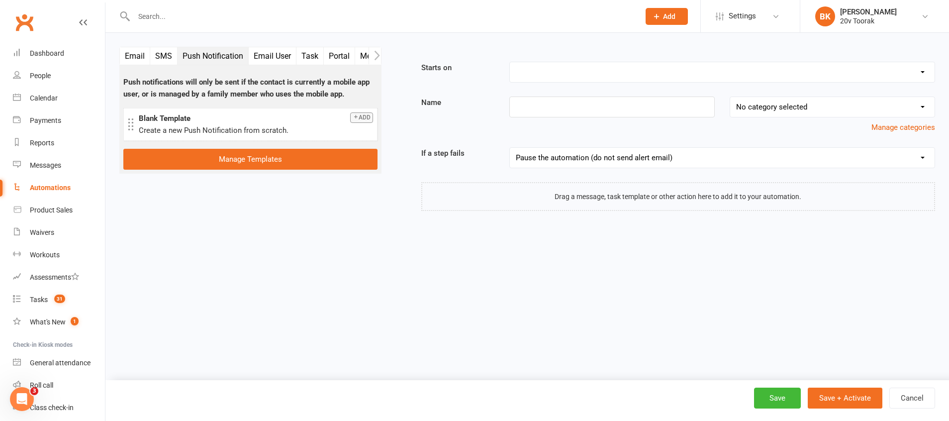
click at [161, 56] on button "SMS" at bounding box center [163, 55] width 27 height 17
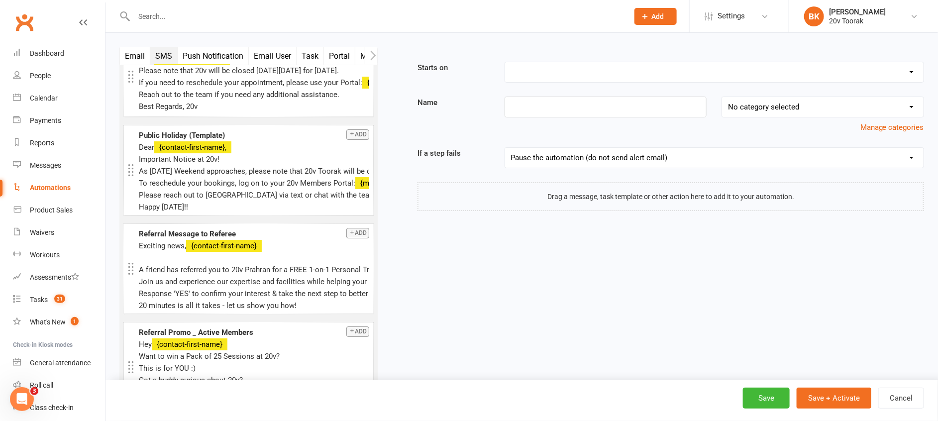
scroll to position [3440, 0]
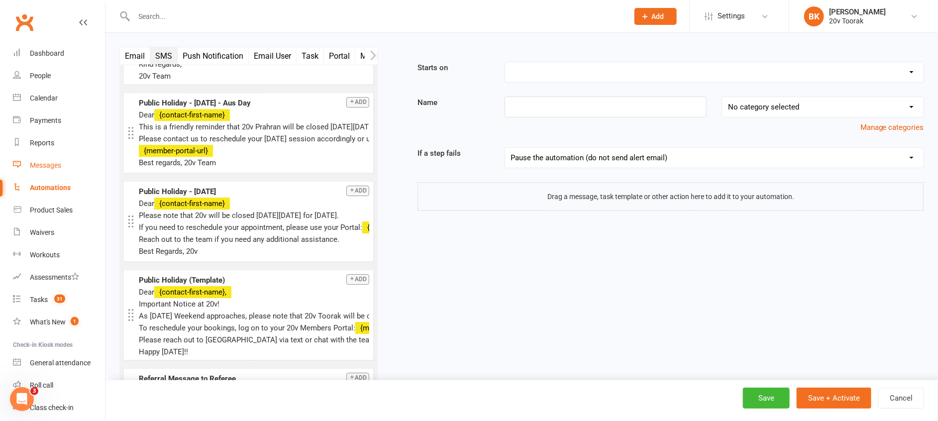
click at [48, 166] on div "Messages" at bounding box center [45, 165] width 31 height 8
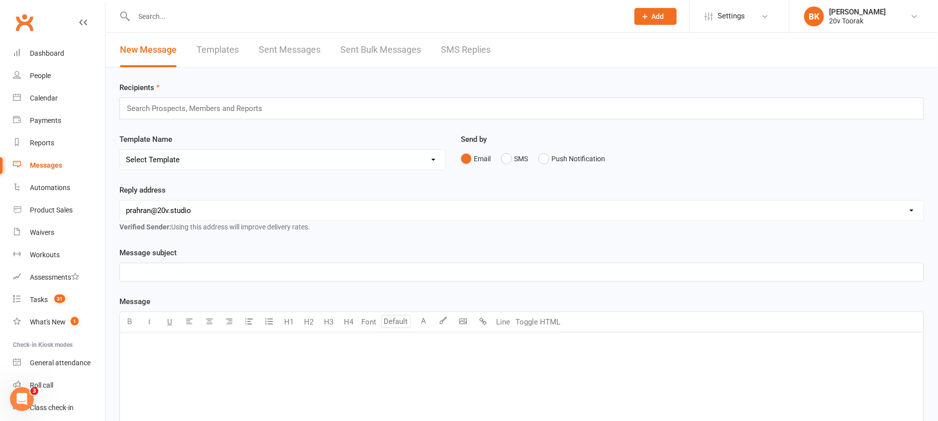
click at [461, 58] on link "SMS Replies" at bounding box center [466, 50] width 50 height 34
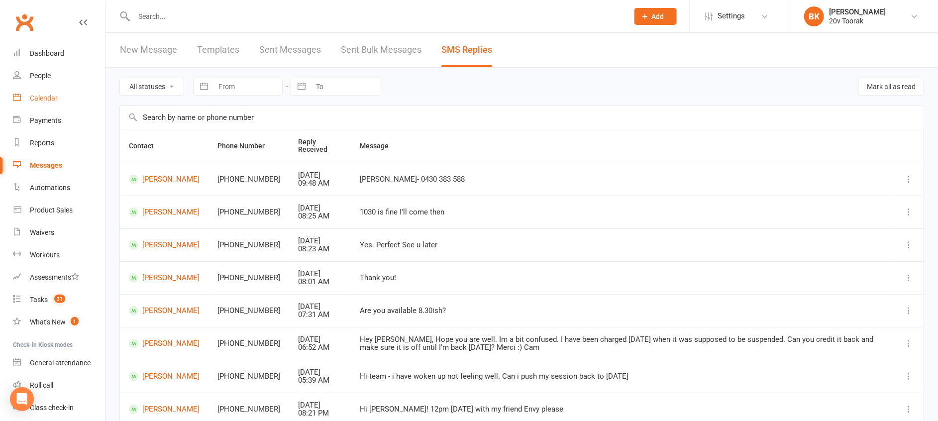
click at [55, 93] on link "Calendar" at bounding box center [59, 98] width 92 height 22
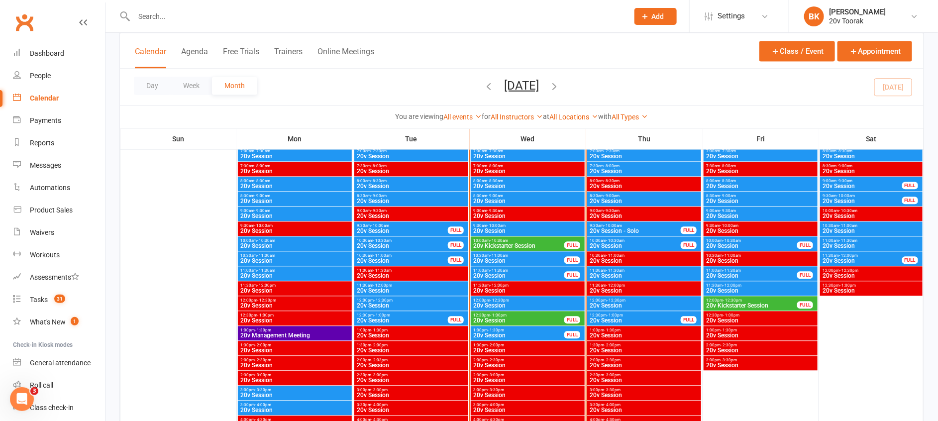
scroll to position [982, 0]
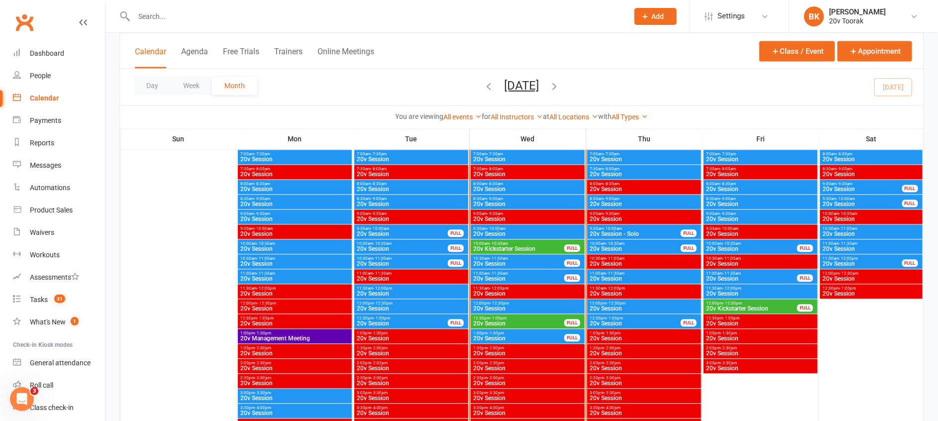
click at [516, 244] on span "10:00am - 10:30am" at bounding box center [519, 243] width 92 height 4
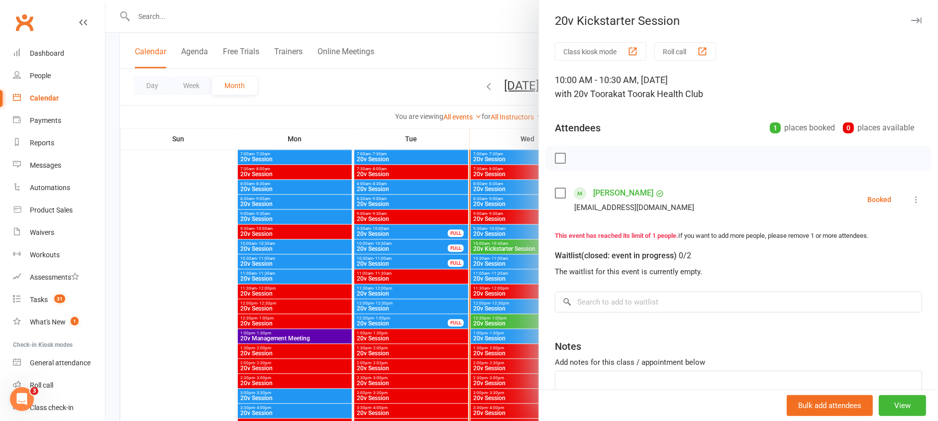
click at [516, 244] on div at bounding box center [521, 210] width 832 height 421
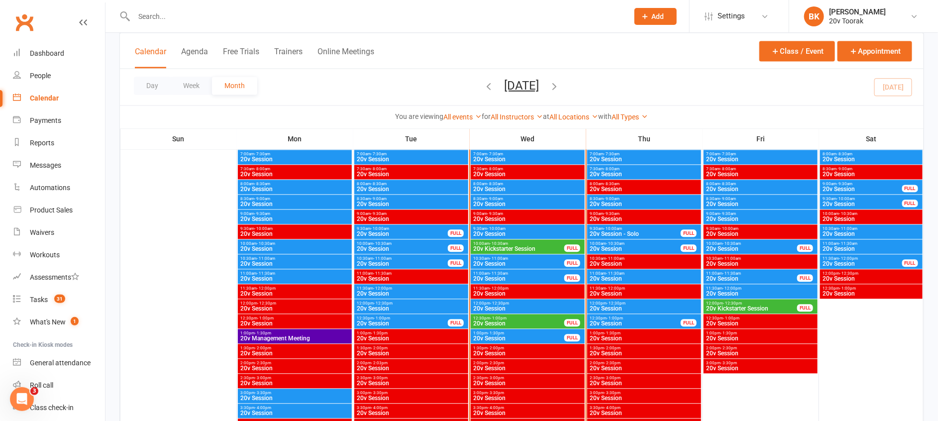
click at [503, 261] on span "20v Session" at bounding box center [519, 264] width 92 height 6
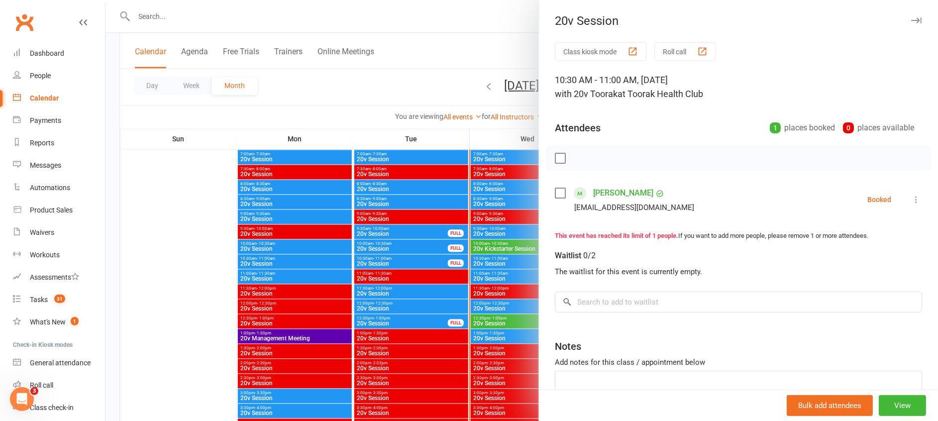
click at [503, 260] on div at bounding box center [521, 210] width 832 height 421
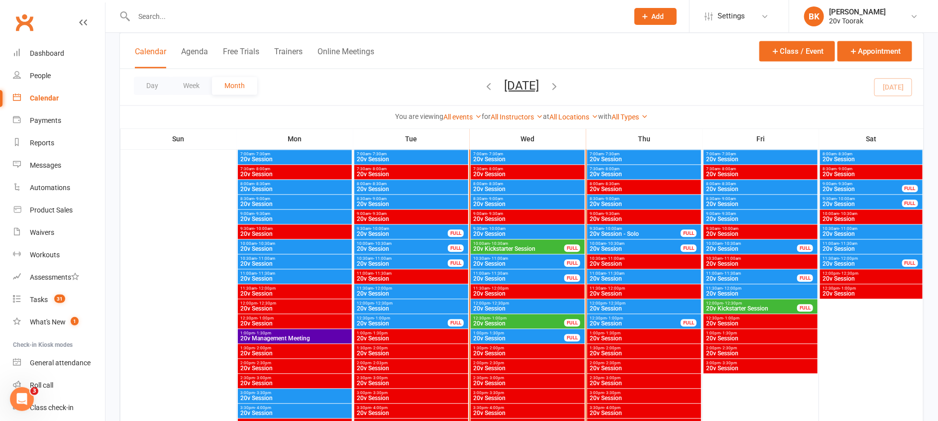
click at [498, 272] on span "- 11:30am" at bounding box center [498, 273] width 18 height 4
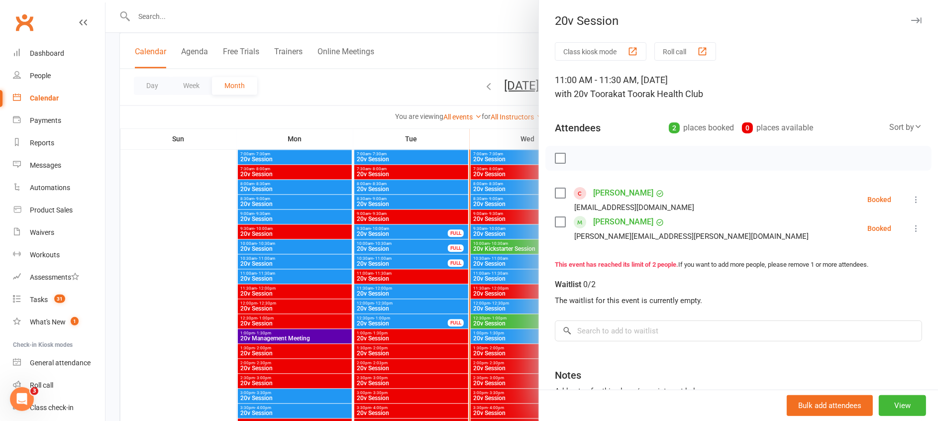
click at [498, 272] on div at bounding box center [521, 210] width 832 height 421
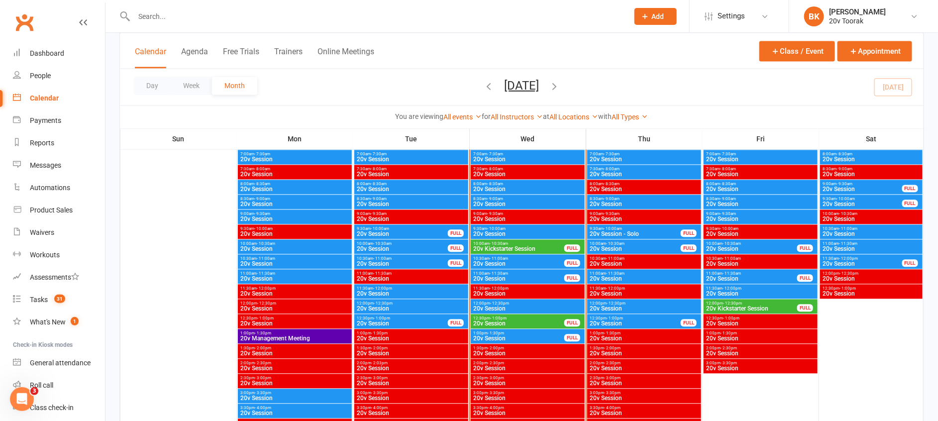
click at [499, 226] on span "- 10:00am" at bounding box center [496, 228] width 18 height 4
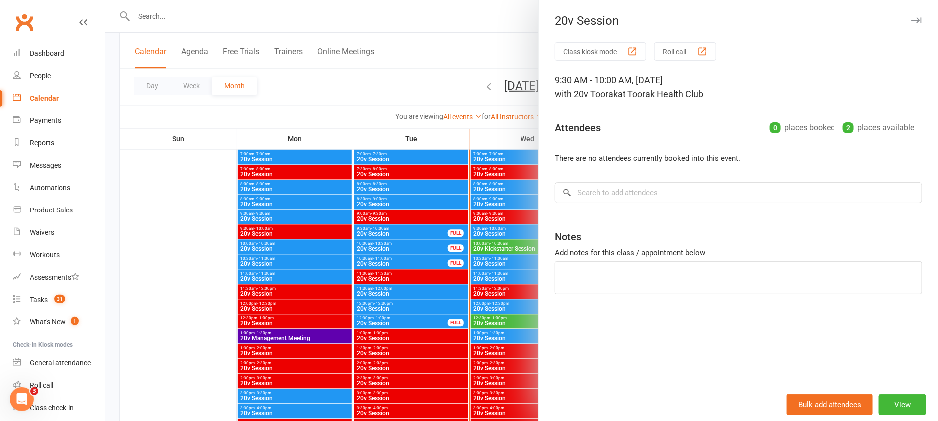
click at [499, 226] on div at bounding box center [521, 210] width 832 height 421
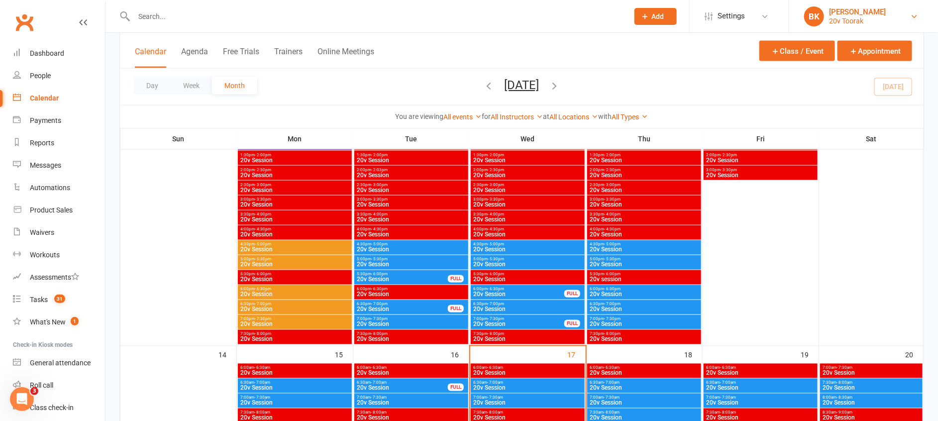
click at [869, 22] on div "20v Toorak" at bounding box center [857, 20] width 57 height 9
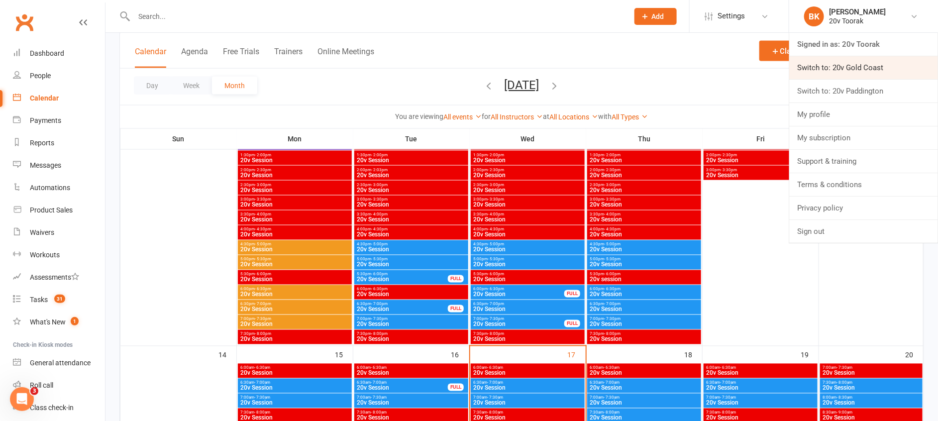
click at [855, 68] on link "Switch to: 20v Gold Coast" at bounding box center [863, 67] width 149 height 23
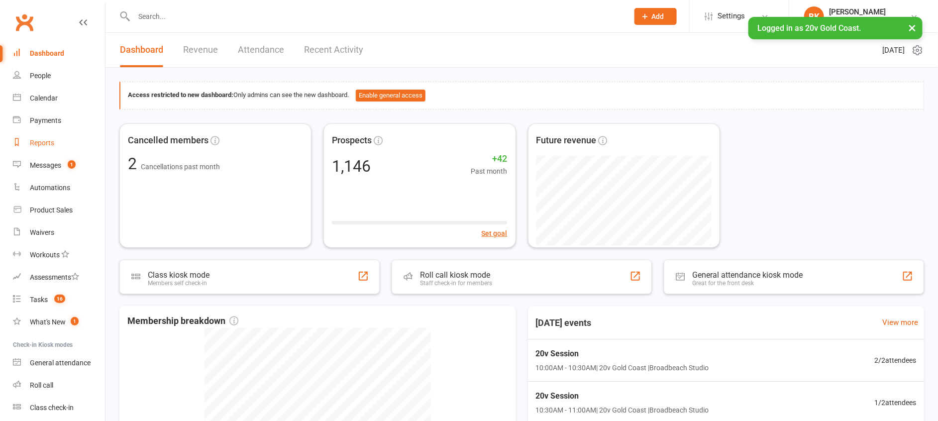
click at [41, 141] on div "Reports" at bounding box center [42, 143] width 24 height 8
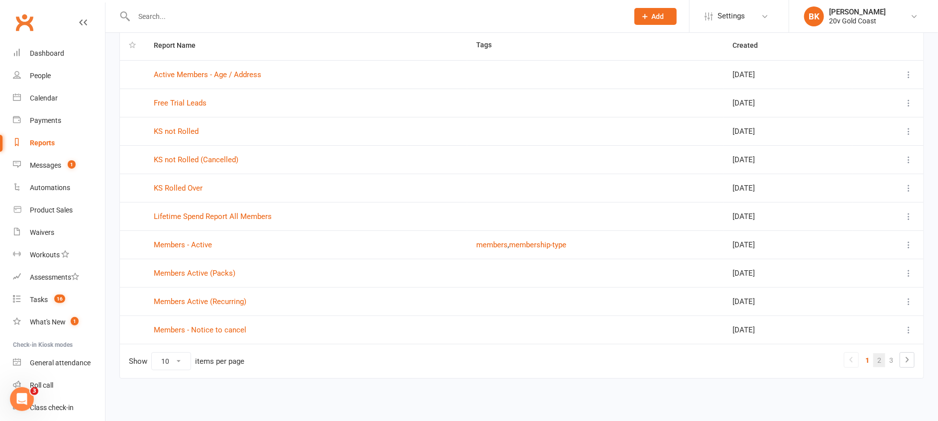
click at [879, 361] on link "2" at bounding box center [879, 360] width 12 height 14
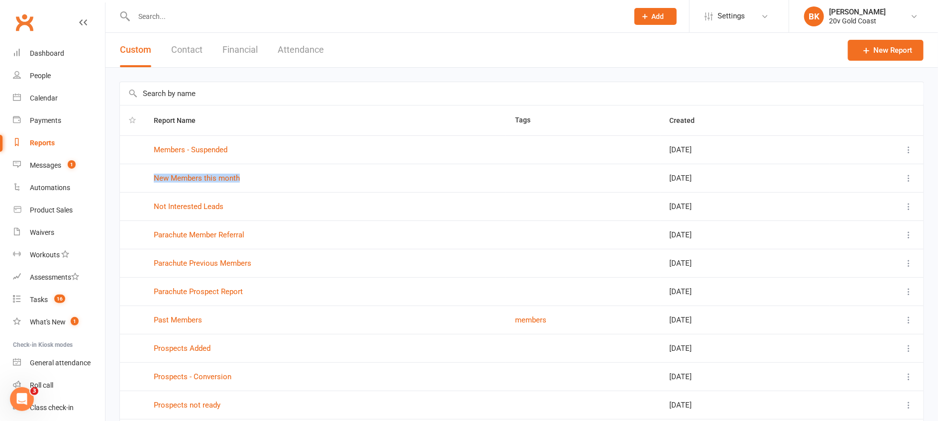
drag, startPoint x: 148, startPoint y: 179, endPoint x: 257, endPoint y: 181, distance: 109.4
click at [257, 181] on td "New Members this month" at bounding box center [325, 178] width 361 height 28
drag, startPoint x: 257, startPoint y: 181, endPoint x: 246, endPoint y: 180, distance: 11.0
click at [246, 180] on div "New Members this month" at bounding box center [325, 178] width 343 height 8
click at [224, 180] on link "New Members this month" at bounding box center [197, 178] width 86 height 9
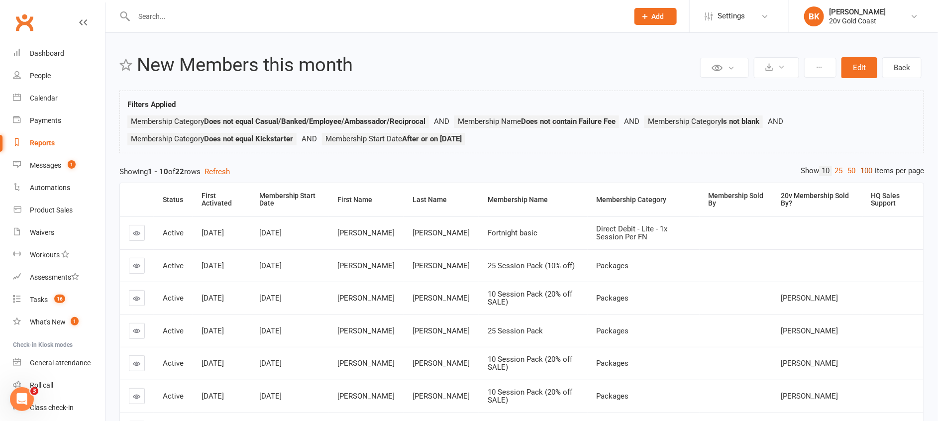
click at [864, 172] on link "100" at bounding box center [866, 171] width 17 height 10
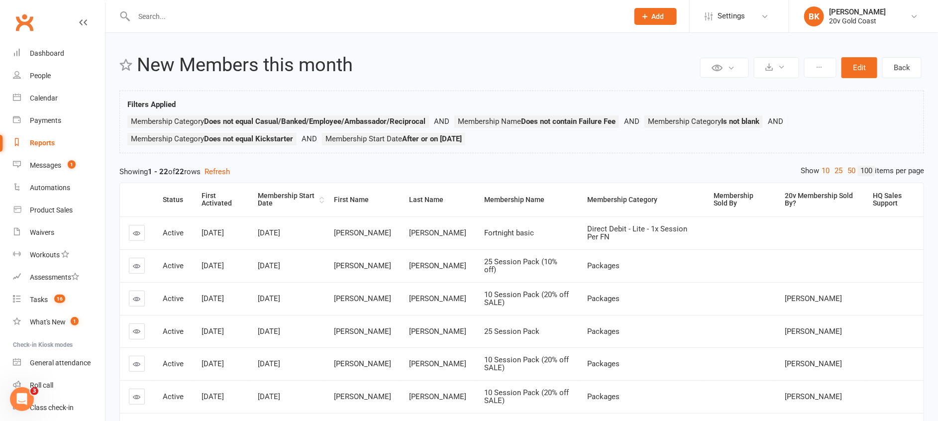
click at [273, 201] on div "Membership Start Date" at bounding box center [287, 199] width 59 height 15
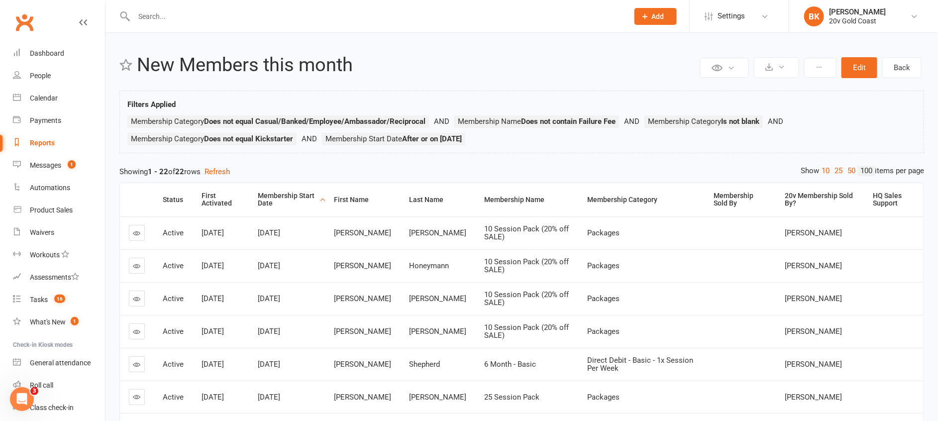
click at [273, 201] on div "Membership Start Date" at bounding box center [287, 199] width 59 height 15
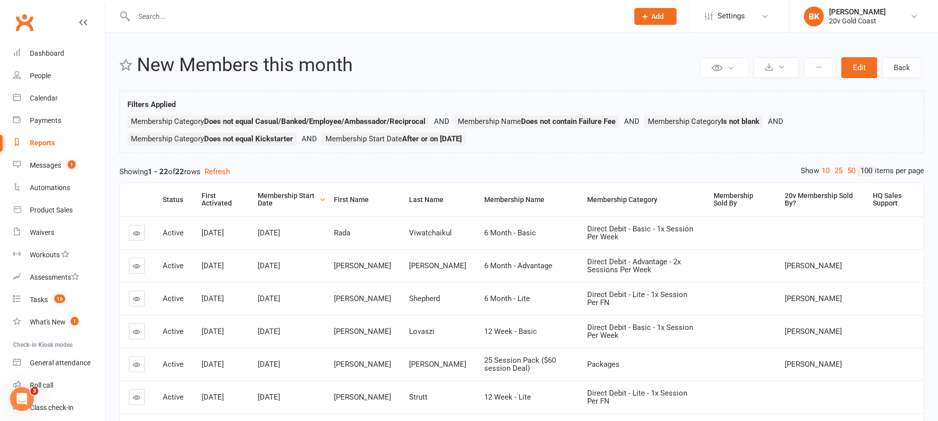
scroll to position [84, 0]
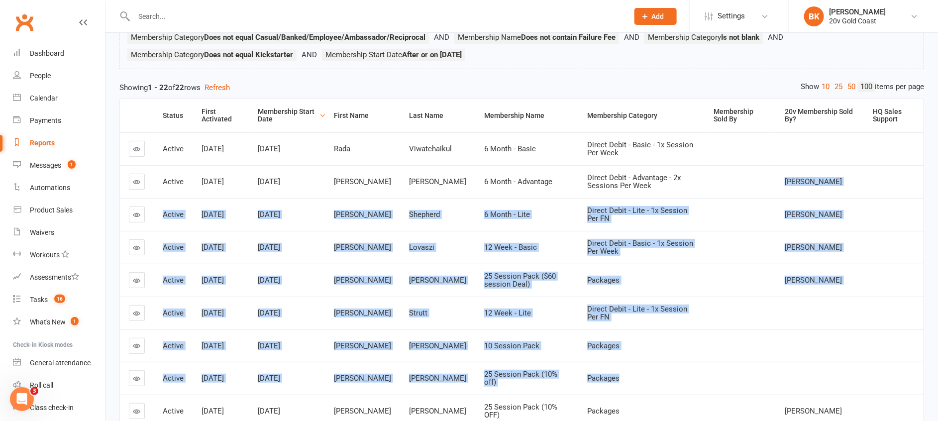
drag, startPoint x: 770, startPoint y: 166, endPoint x: 853, endPoint y: 376, distance: 226.4
drag, startPoint x: 853, startPoint y: 376, endPoint x: 801, endPoint y: 327, distance: 71.1
click at [801, 327] on td at bounding box center [819, 312] width 89 height 33
click at [754, 231] on td at bounding box center [739, 247] width 71 height 33
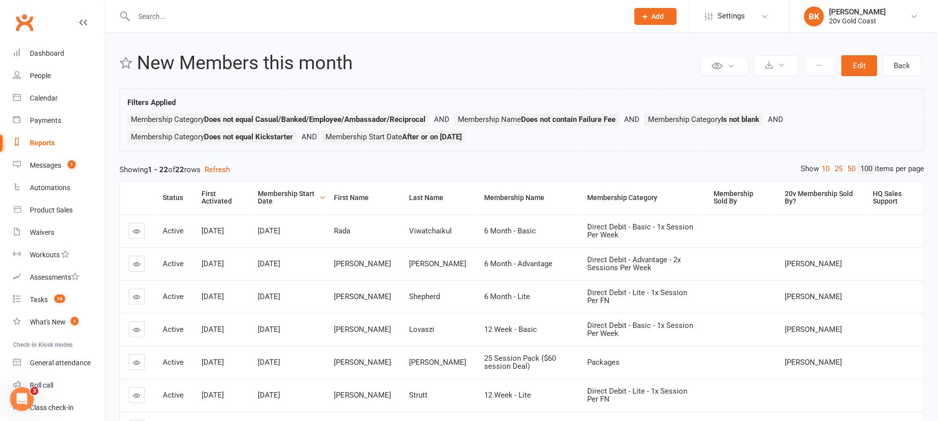
scroll to position [0, 0]
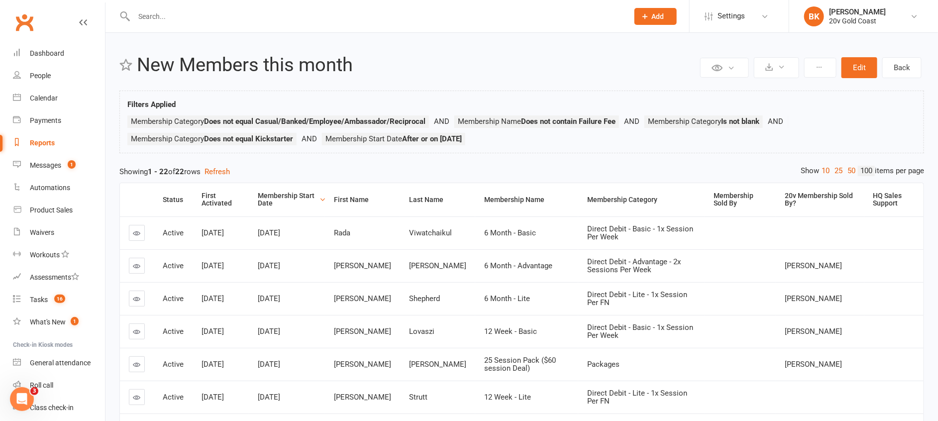
click at [498, 73] on h2 "New Members this month" at bounding box center [417, 65] width 561 height 21
click at [571, 56] on h2 "New Members this month" at bounding box center [417, 65] width 561 height 21
click at [561, 68] on h2 "New Members this month" at bounding box center [417, 65] width 561 height 21
click at [161, 19] on input "text" at bounding box center [376, 16] width 490 height 14
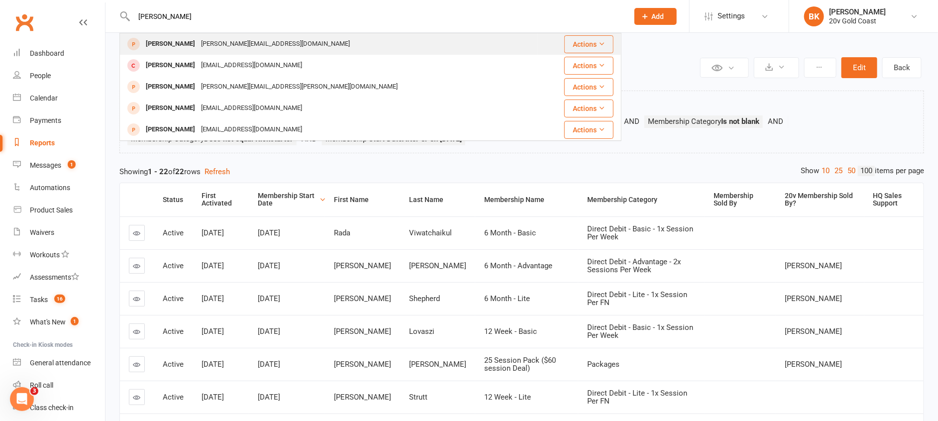
type input "[PERSON_NAME]"
click at [172, 43] on div "[PERSON_NAME]" at bounding box center [170, 44] width 55 height 14
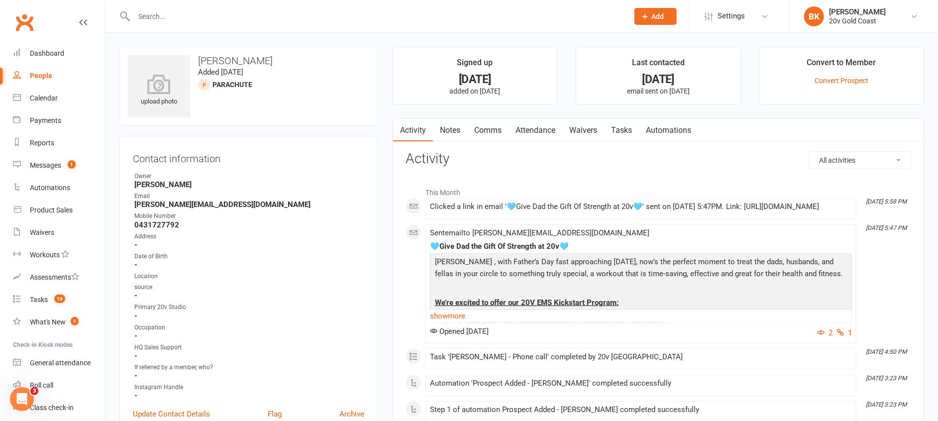
click at [589, 132] on link "Waivers" at bounding box center [583, 130] width 42 height 23
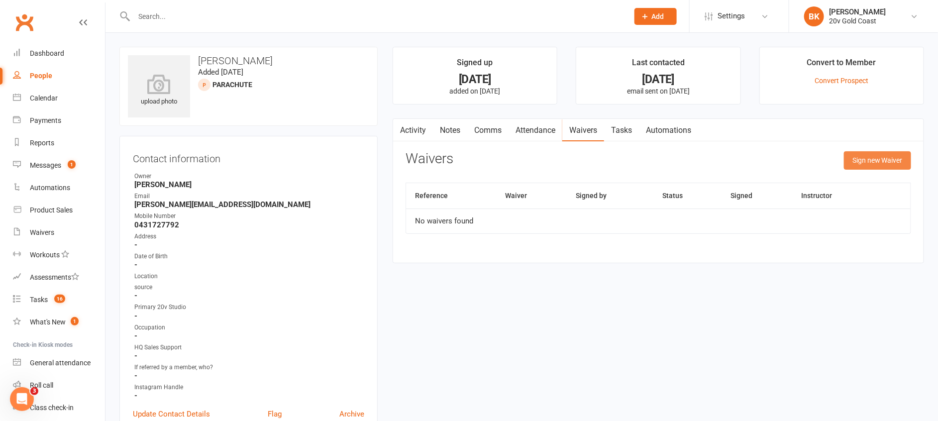
click at [868, 160] on button "Sign new Waiver" at bounding box center [877, 160] width 67 height 18
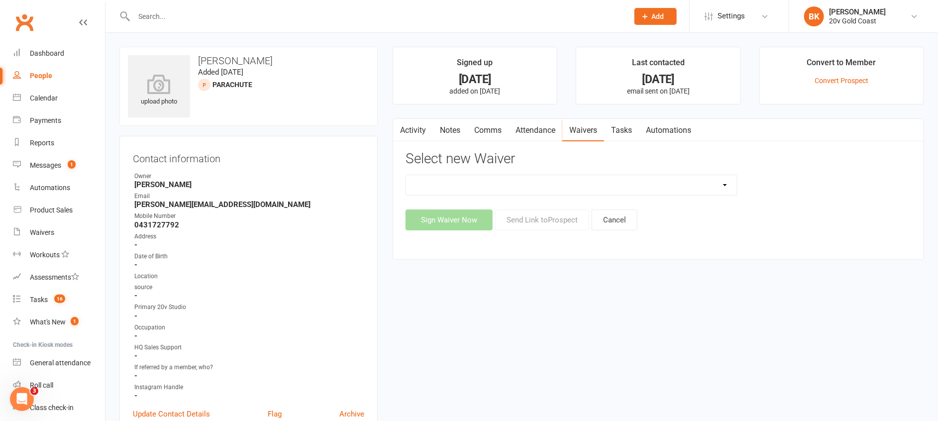
click at [611, 185] on select "20v Ambassador Program 20v [DATE] Promo 20v Pre Exercise Questionnaire Casual K…" at bounding box center [571, 185] width 331 height 20
select select "8083"
click at [406, 175] on select "20v Ambassador Program 20v [DATE] Promo 20v Pre Exercise Questionnaire Casual K…" at bounding box center [571, 185] width 331 height 20
click at [435, 215] on button "Sign Waiver Now" at bounding box center [448, 219] width 87 height 21
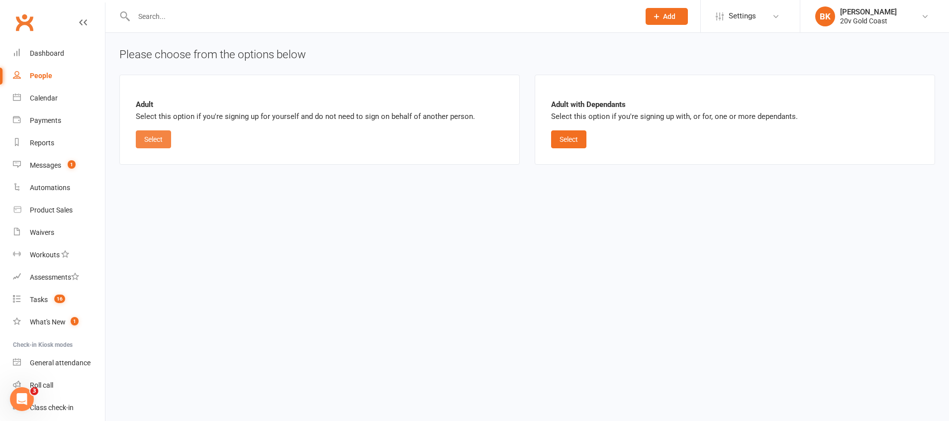
click at [154, 141] on button "Select" at bounding box center [153, 139] width 35 height 18
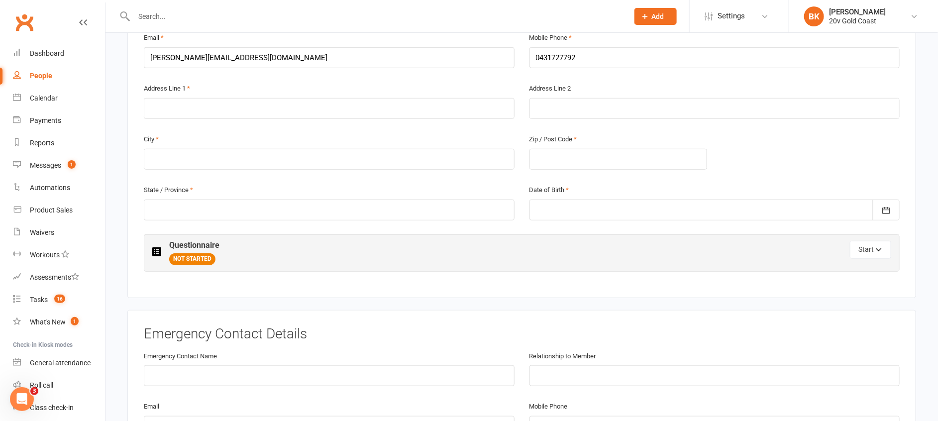
scroll to position [271, 0]
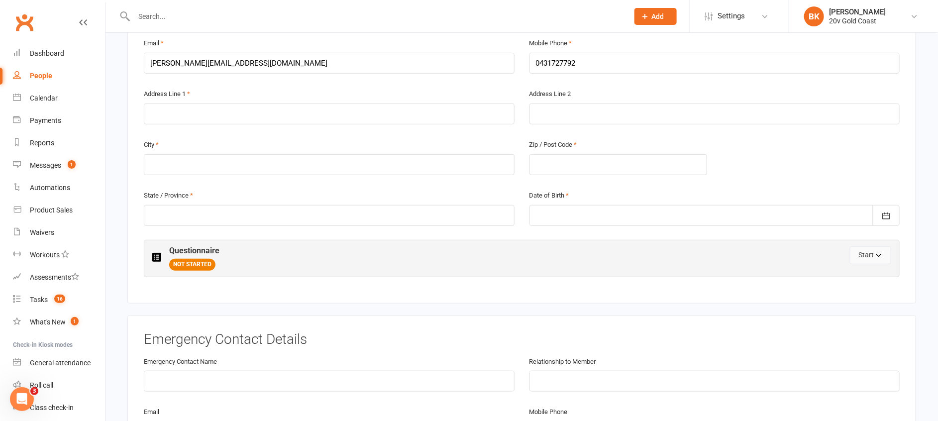
click at [858, 251] on button "Start" at bounding box center [870, 255] width 41 height 18
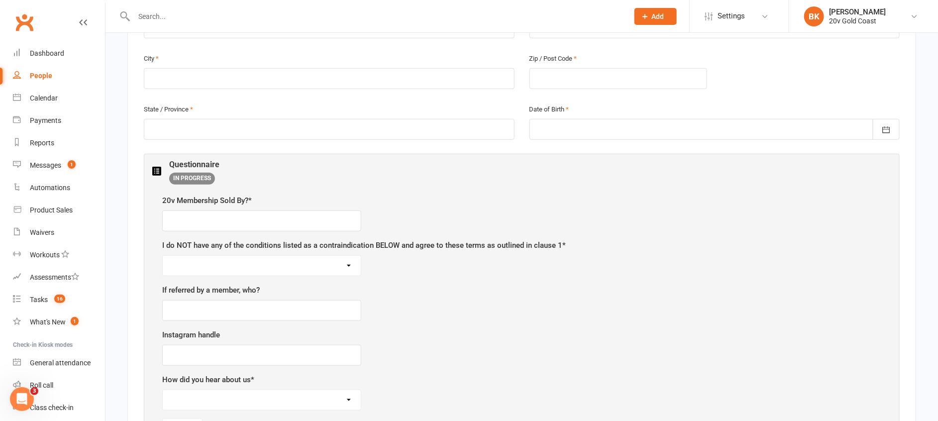
scroll to position [362, 0]
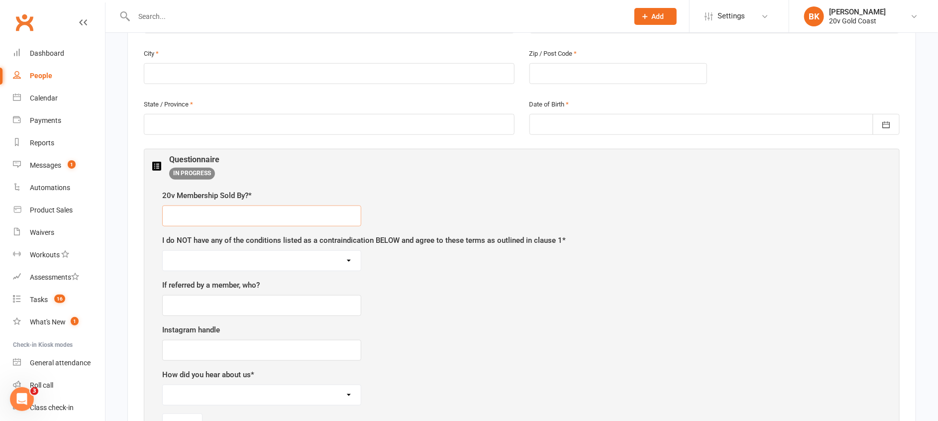
click at [215, 219] on input "text" at bounding box center [261, 215] width 199 height 21
type input "N"
click at [128, 177] on div "Member Details First Name Byron Last Name Kruger Email byron@20v.studio Mobile …" at bounding box center [521, 166] width 788 height 621
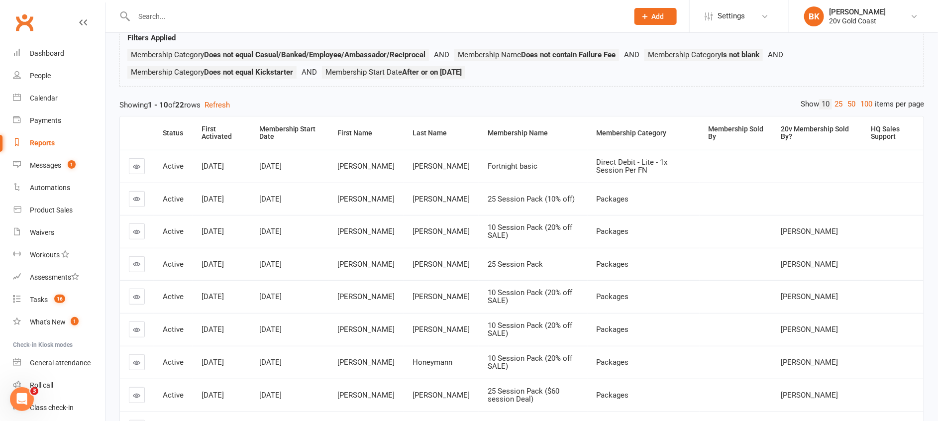
scroll to position [66, 0]
click at [845, 112] on div "Status First Activated Membership Start Date First Name Last Name Membership Na…" at bounding box center [521, 319] width 804 height 416
click at [845, 108] on link "50" at bounding box center [851, 104] width 13 height 10
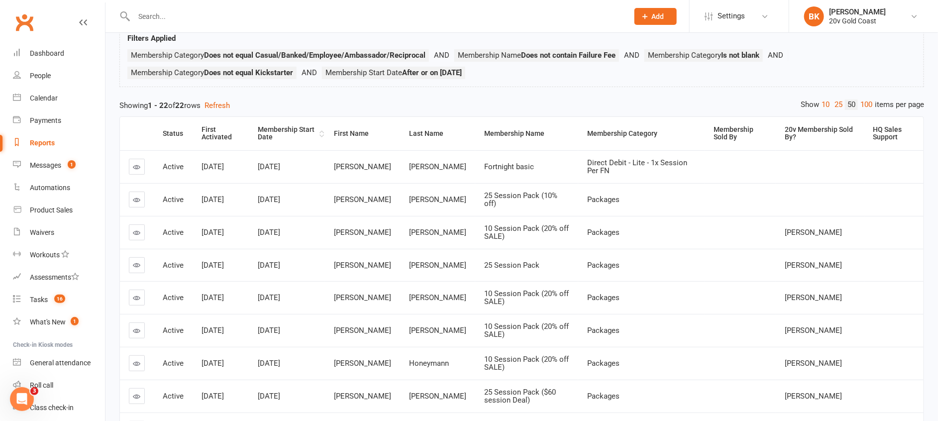
click at [292, 143] on th "Membership Start Date" at bounding box center [287, 133] width 76 height 33
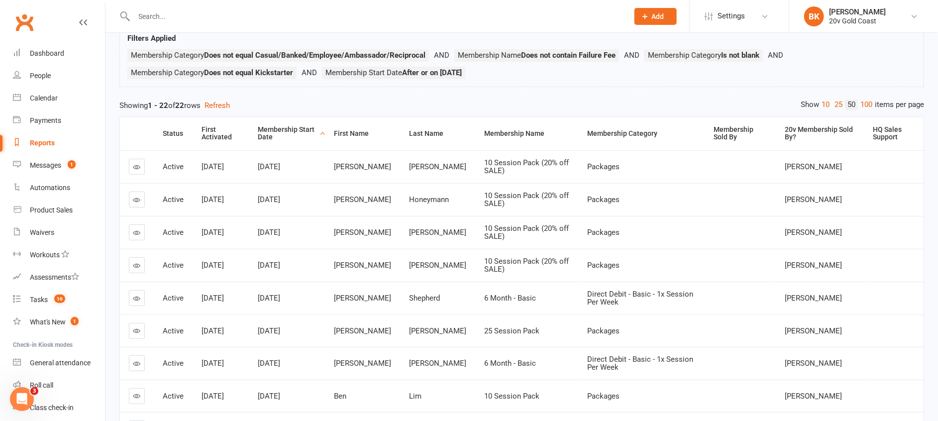
click at [292, 143] on th "Membership Start Date" at bounding box center [287, 133] width 76 height 33
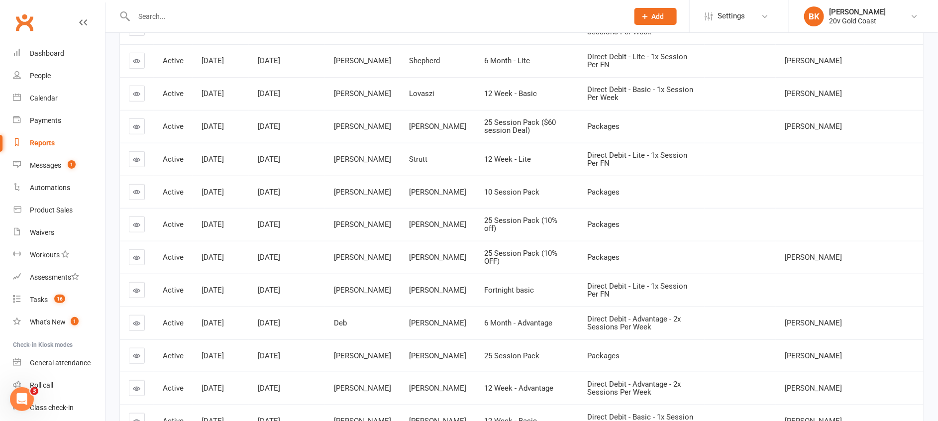
scroll to position [238, 0]
drag, startPoint x: 335, startPoint y: 319, endPoint x: 690, endPoint y: 325, distance: 354.7
click at [690, 325] on tr "Active Jul 25, 2025 Aug 5, 2025 Deb Lamont 6 Month - Advantage Direct Debit - A…" at bounding box center [521, 322] width 803 height 33
drag, startPoint x: 690, startPoint y: 325, endPoint x: 661, endPoint y: 330, distance: 29.7
click at [661, 330] on div "Direct Debit - Advantage - 2x Sessions Per Week" at bounding box center [641, 322] width 108 height 16
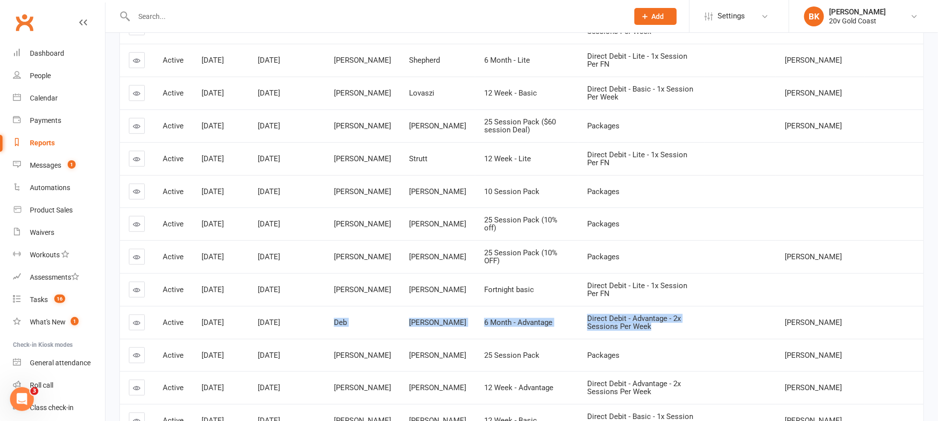
click at [661, 330] on div "Direct Debit - Advantage - 2x Sessions Per Week" at bounding box center [641, 322] width 108 height 16
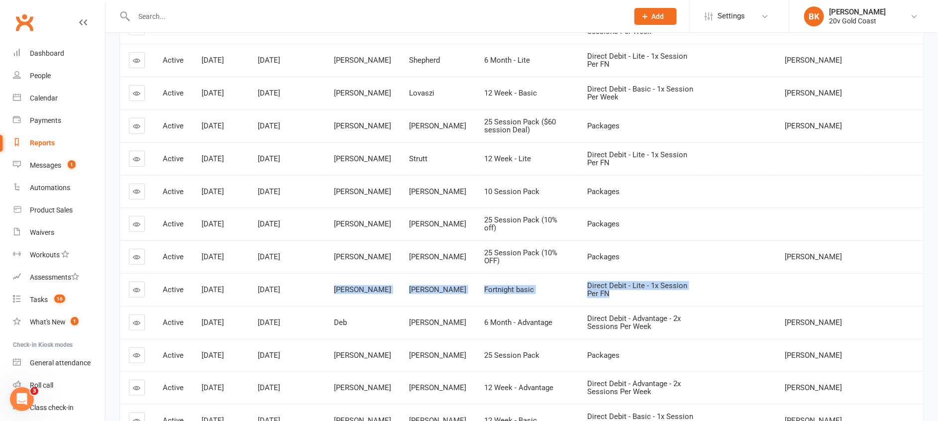
drag, startPoint x: 332, startPoint y: 290, endPoint x: 710, endPoint y: 285, distance: 378.1
click at [710, 285] on tr "Active Jul 19, 2022 Aug 10, 2025 James Robinson Fortnight basic Direct Debit - …" at bounding box center [521, 289] width 803 height 33
click at [357, 250] on td "[PERSON_NAME]" at bounding box center [362, 256] width 75 height 33
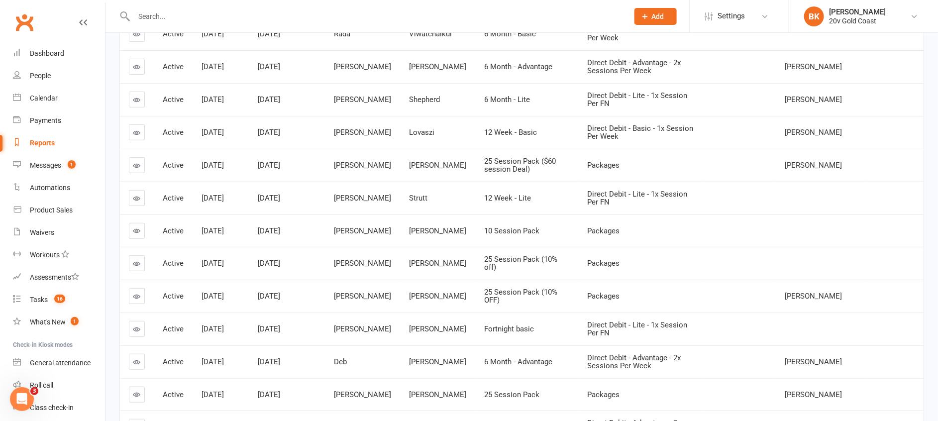
scroll to position [198, 0]
click at [400, 275] on td "[PERSON_NAME]" at bounding box center [437, 264] width 75 height 33
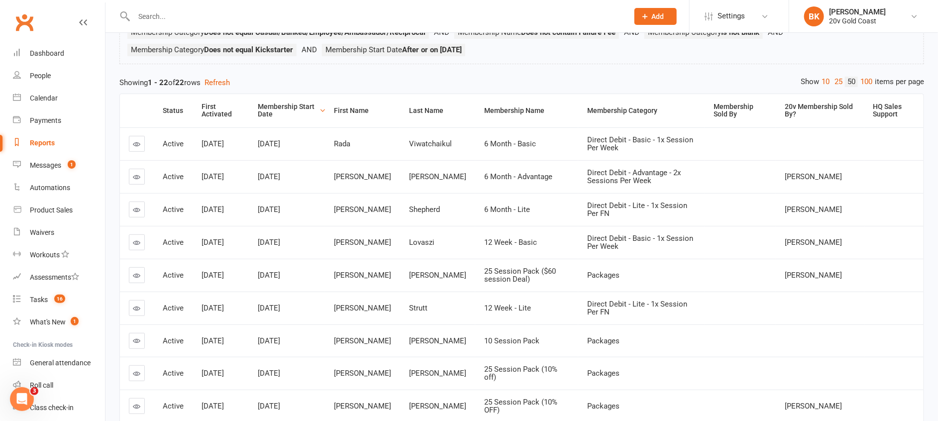
scroll to position [82, 0]
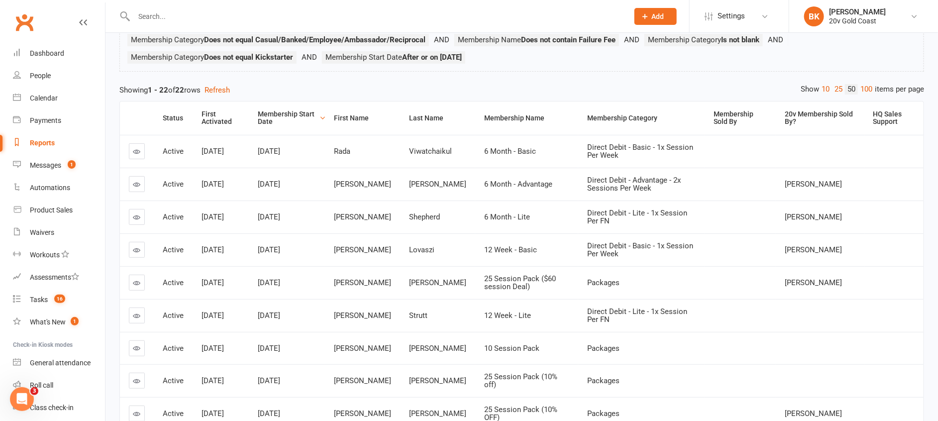
click at [438, 260] on td "Lovaszi" at bounding box center [437, 249] width 75 height 33
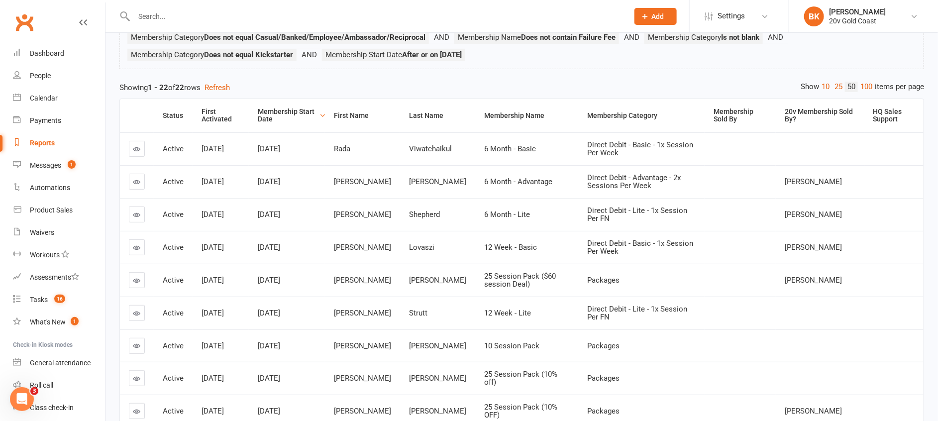
scroll to position [76, 0]
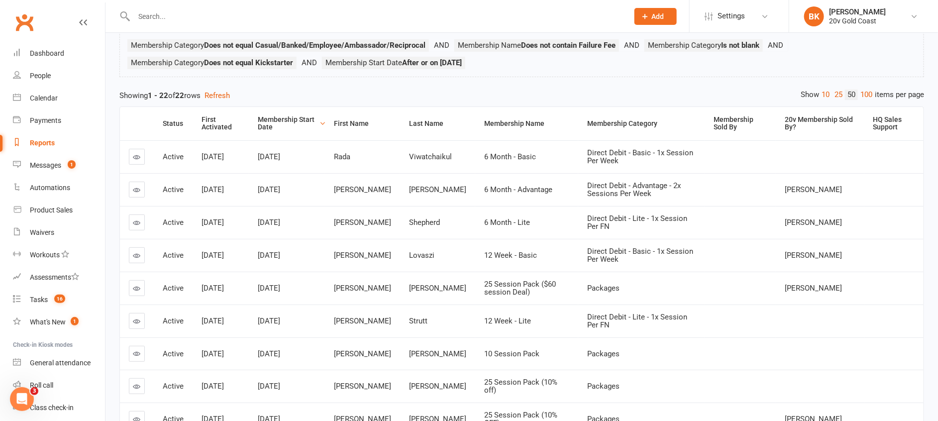
click at [582, 420] on td "Packages" at bounding box center [641, 418] width 126 height 33
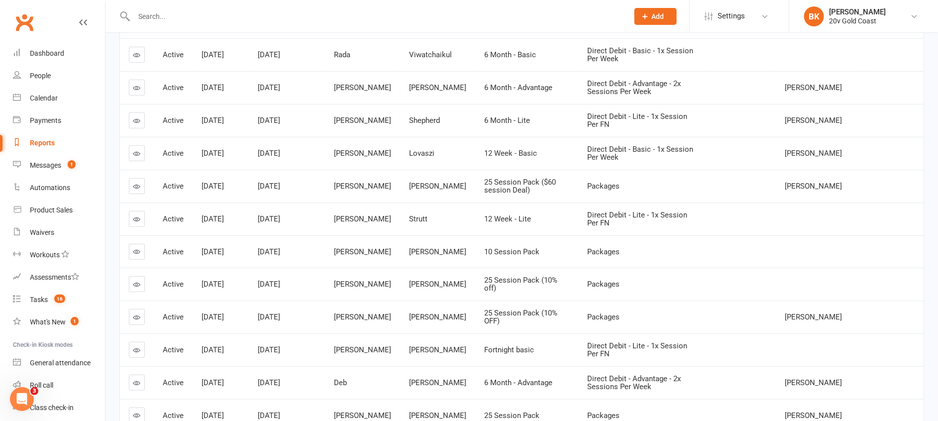
scroll to position [177, 0]
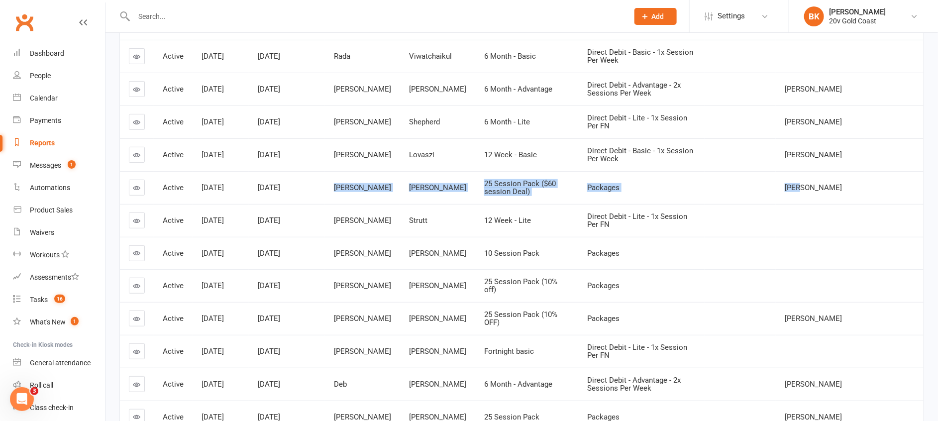
drag, startPoint x: 330, startPoint y: 188, endPoint x: 819, endPoint y: 186, distance: 488.5
click at [819, 186] on tr "Active Jan 23, 2025 Aug 27, 2025 Karen Weaver 25 Session Pack ($60 session Deal…" at bounding box center [521, 187] width 803 height 33
click at [366, 223] on div "[PERSON_NAME]" at bounding box center [362, 220] width 57 height 8
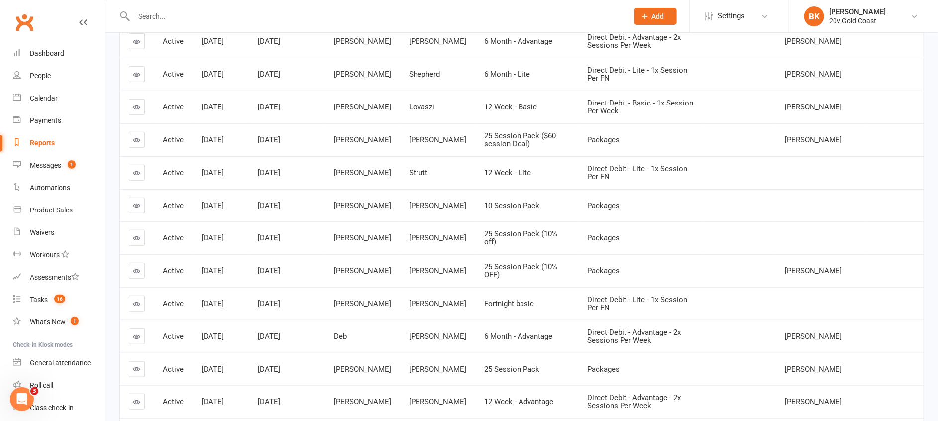
scroll to position [227, 0]
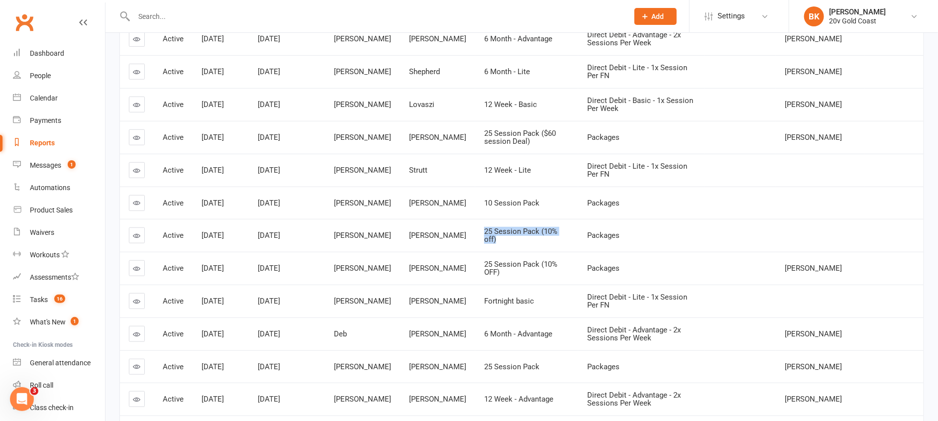
drag, startPoint x: 565, startPoint y: 238, endPoint x: 470, endPoint y: 229, distance: 95.9
click at [475, 229] on td "25 Session Pack (10% off)" at bounding box center [526, 235] width 103 height 33
drag, startPoint x: 470, startPoint y: 229, endPoint x: 453, endPoint y: 238, distance: 18.5
click at [453, 238] on div "[PERSON_NAME]" at bounding box center [437, 235] width 57 height 8
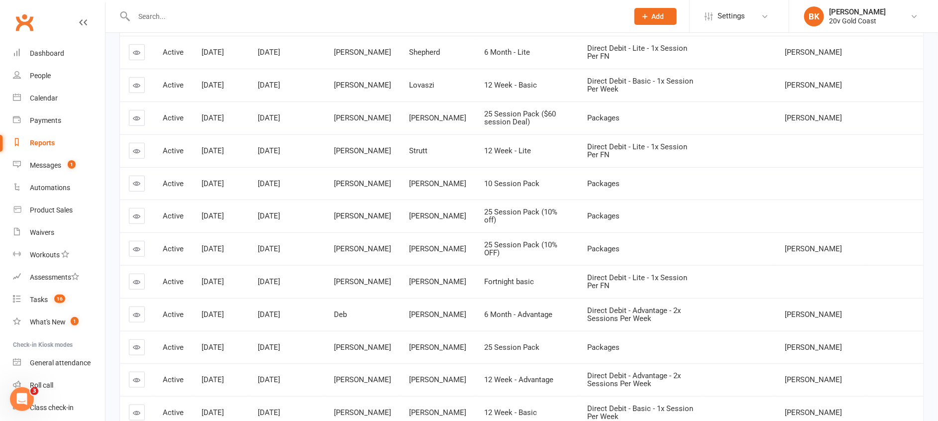
scroll to position [247, 0]
drag, startPoint x: 330, startPoint y: 377, endPoint x: 381, endPoint y: 381, distance: 50.4
click at [381, 381] on tr "Active Jul 24, 2025 Aug 1, 2025 Helga Martin Vorstandlechner 12 Week - Advantag…" at bounding box center [521, 379] width 803 height 33
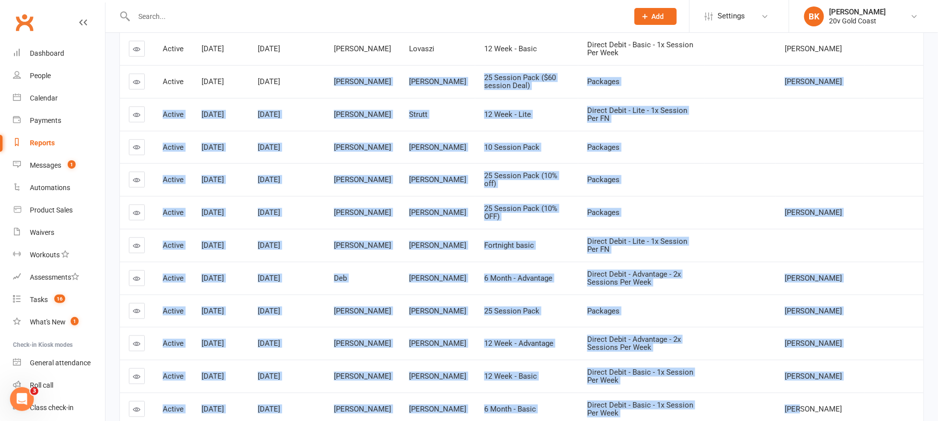
scroll to position [299, 0]
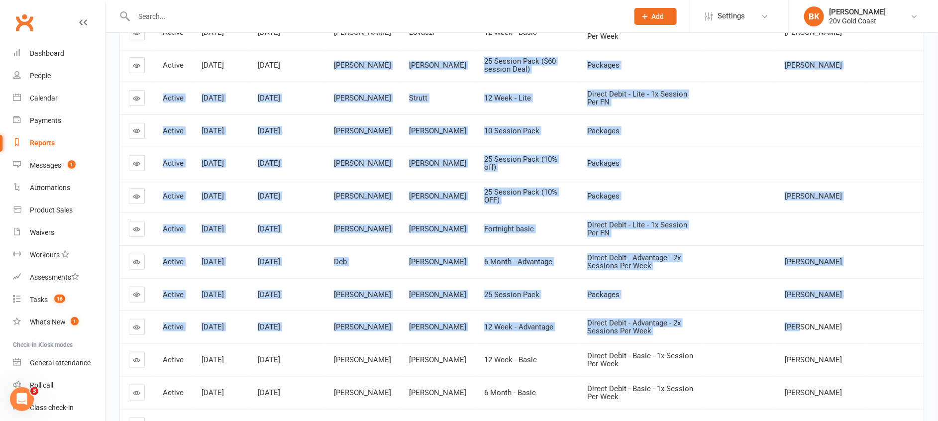
drag, startPoint x: 381, startPoint y: 381, endPoint x: 826, endPoint y: 327, distance: 448.9
click at [826, 327] on tbody "Active Sep 6, 2025 Sep 15, 2025 Rada Viwatchaikul 6 Month - Basic Direct Debit …" at bounding box center [521, 277] width 803 height 720
click at [452, 183] on td "[PERSON_NAME]" at bounding box center [437, 196] width 75 height 33
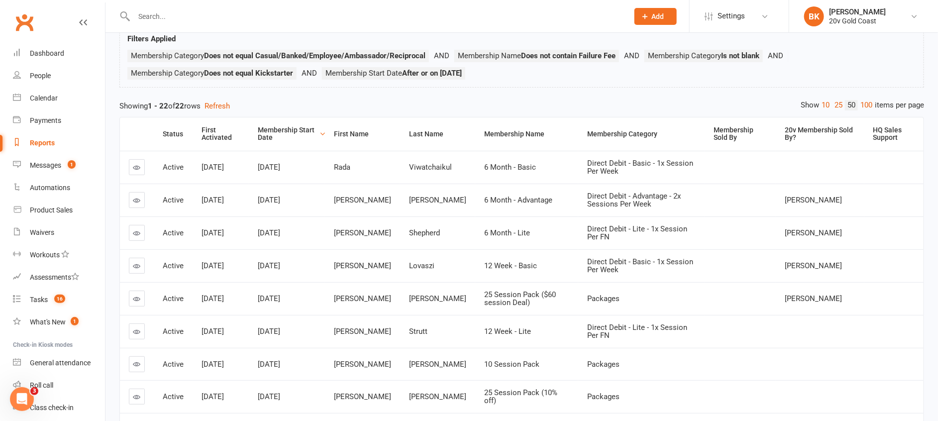
scroll to position [65, 0]
drag, startPoint x: 302, startPoint y: 261, endPoint x: 253, endPoint y: 167, distance: 105.9
drag, startPoint x: 253, startPoint y: 167, endPoint x: 238, endPoint y: 167, distance: 15.4
click at [238, 167] on div "[DATE]" at bounding box center [220, 168] width 38 height 8
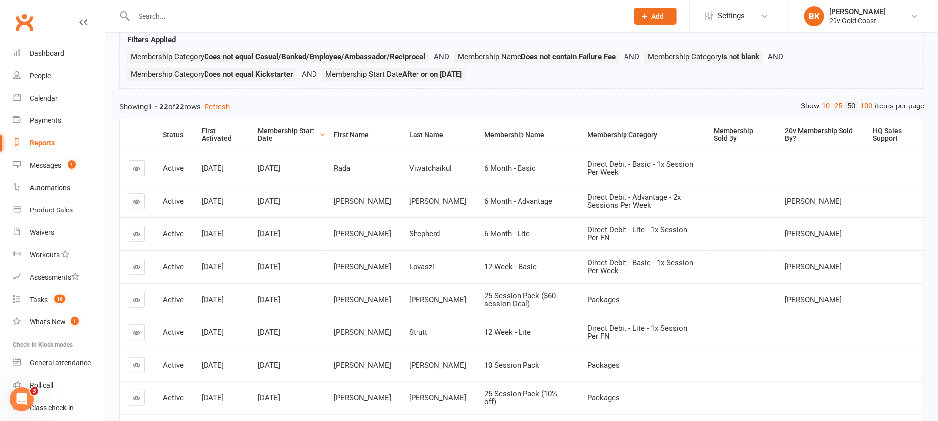
click at [687, 77] on ul "Membership Category Does not equal Casual/Banked/Employee/Ambassador/Reciprocal…" at bounding box center [521, 68] width 788 height 35
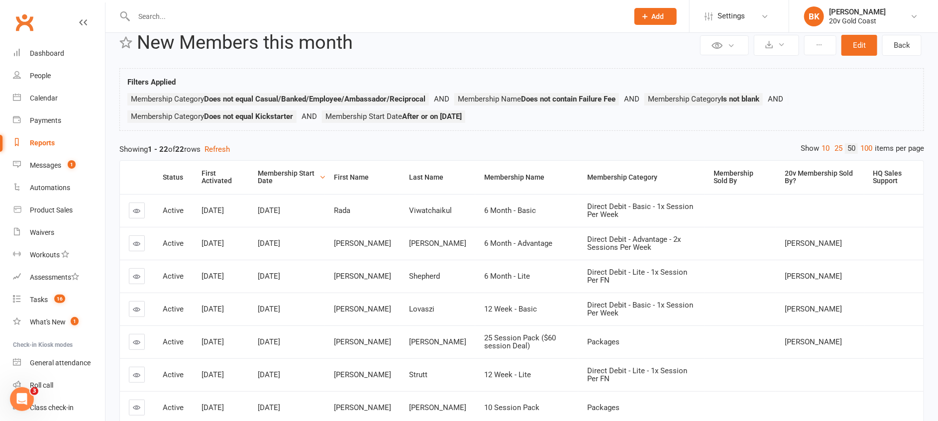
scroll to position [0, 0]
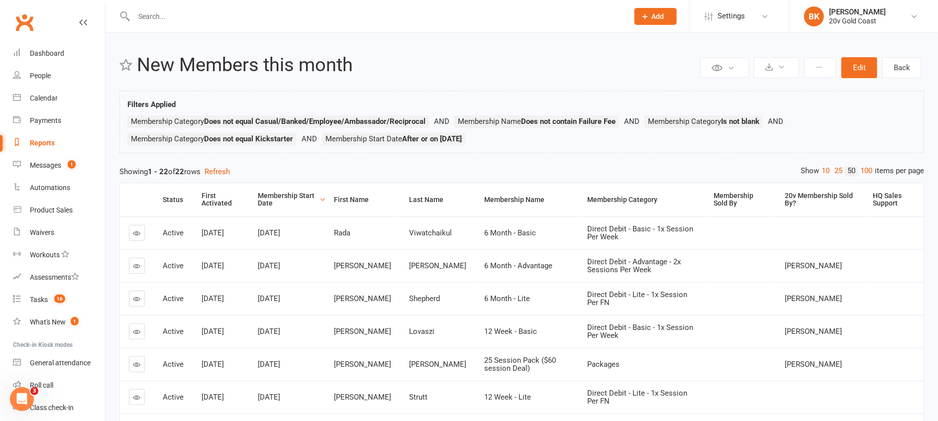
click at [469, 26] on div at bounding box center [370, 16] width 502 height 32
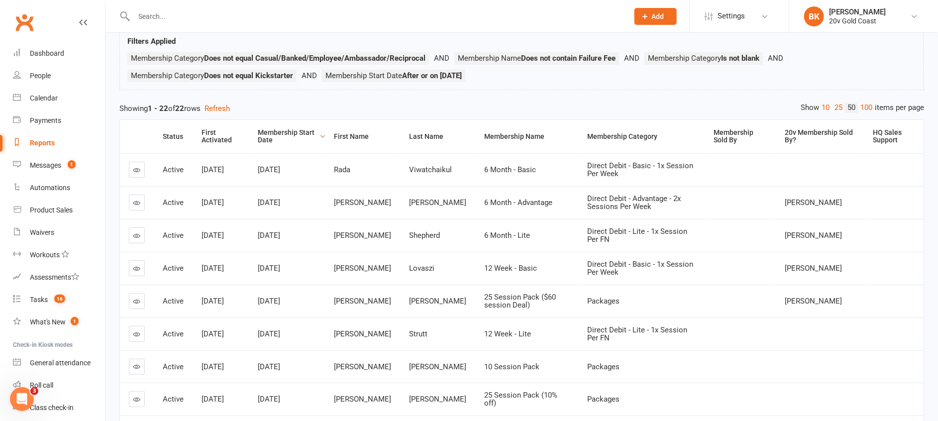
scroll to position [66, 0]
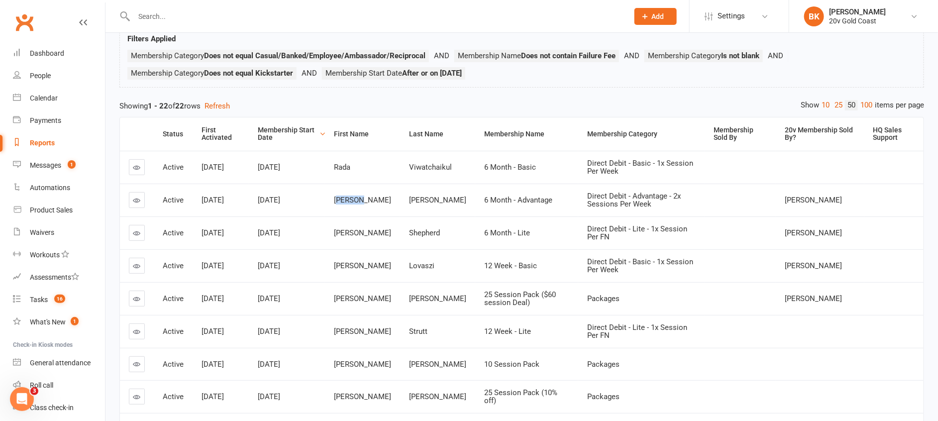
drag, startPoint x: 361, startPoint y: 202, endPoint x: 338, endPoint y: 202, distance: 22.4
click at [338, 202] on div "Kathryn" at bounding box center [362, 200] width 57 height 8
drag, startPoint x: 338, startPoint y: 202, endPoint x: 330, endPoint y: 202, distance: 8.0
click at [330, 202] on td "Kathryn" at bounding box center [362, 200] width 75 height 33
click at [135, 203] on icon at bounding box center [136, 199] width 7 height 7
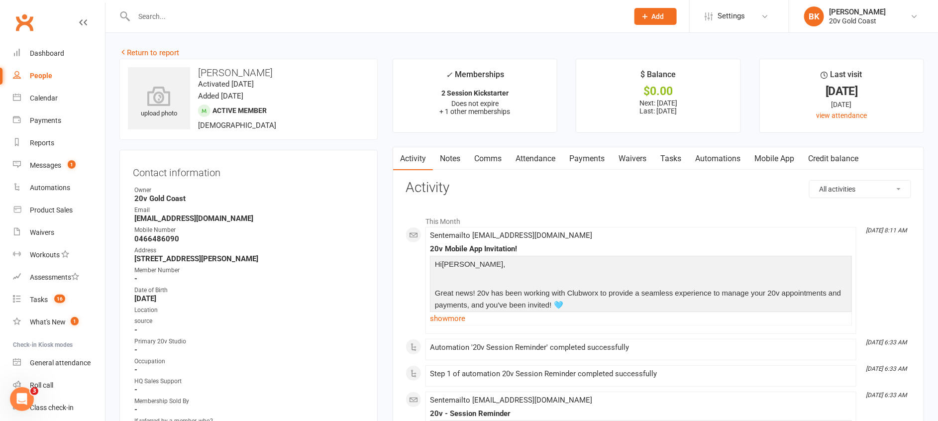
click at [451, 159] on link "Notes" at bounding box center [450, 158] width 34 height 23
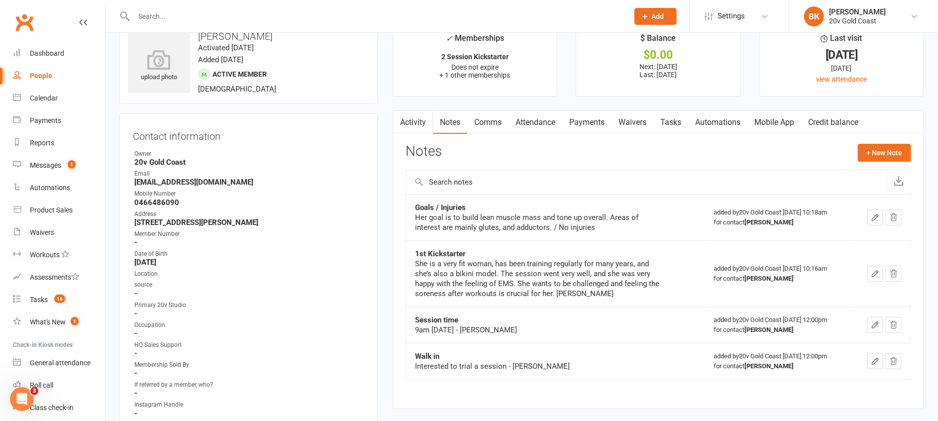
scroll to position [30, 0]
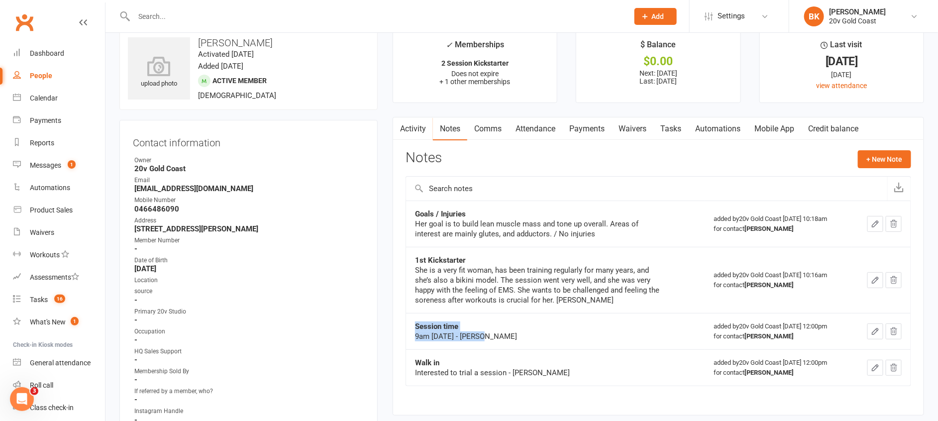
drag, startPoint x: 486, startPoint y: 337, endPoint x: 411, endPoint y: 325, distance: 76.0
click at [411, 325] on td "Session time 9am Tuesday - Byron" at bounding box center [555, 331] width 299 height 36
drag, startPoint x: 411, startPoint y: 325, endPoint x: 529, endPoint y: 340, distance: 119.3
click at [529, 340] on div "9am Tuesday - Byron" at bounding box center [539, 336] width 249 height 10
click at [416, 342] on td "Session time 9am Tuesday - Byron" at bounding box center [555, 331] width 299 height 36
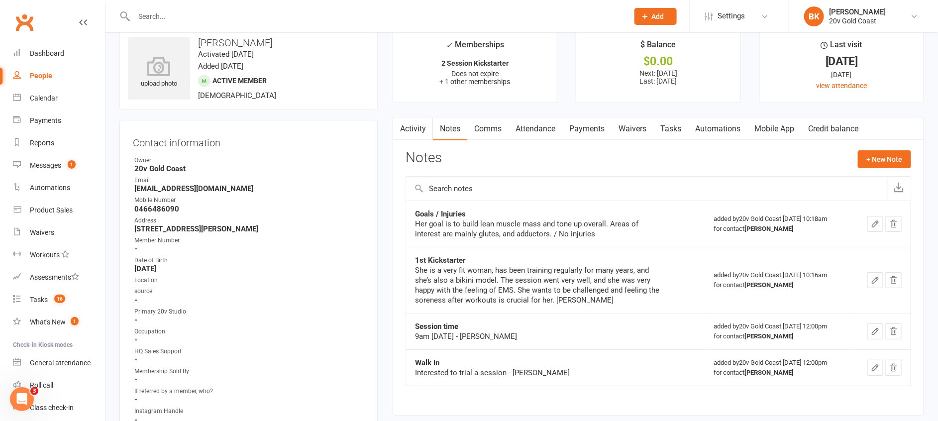
click at [546, 128] on link "Attendance" at bounding box center [535, 128] width 54 height 23
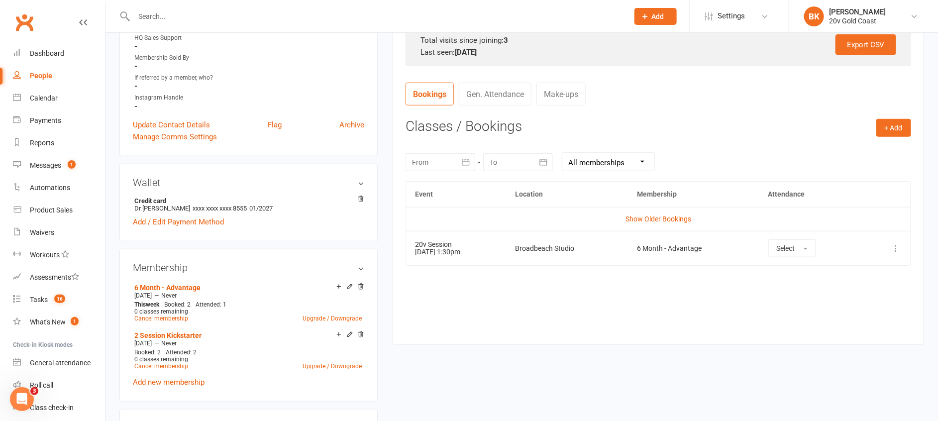
scroll to position [390, 0]
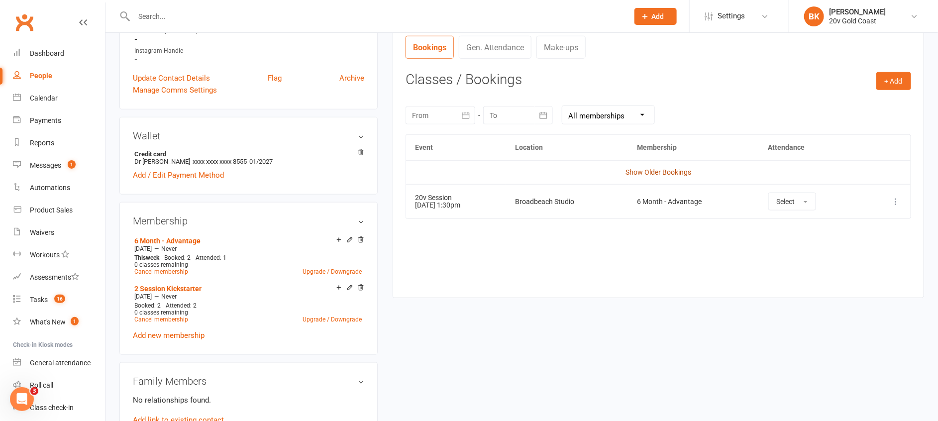
click at [674, 173] on link "Show Older Bookings" at bounding box center [658, 172] width 66 height 8
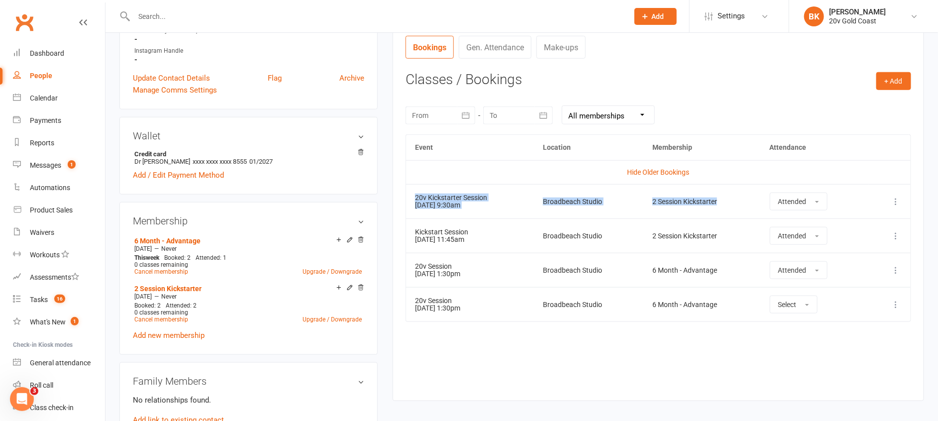
drag, startPoint x: 411, startPoint y: 196, endPoint x: 727, endPoint y: 209, distance: 316.6
click at [727, 209] on tr "20v Kickstarter Session 09 Sep 2025 9:30am Broadbeach Studio 2 Session Kickstar…" at bounding box center [658, 201] width 504 height 34
drag, startPoint x: 727, startPoint y: 209, endPoint x: 596, endPoint y: 219, distance: 131.7
click at [596, 219] on td "Broadbeach Studio" at bounding box center [588, 235] width 109 height 34
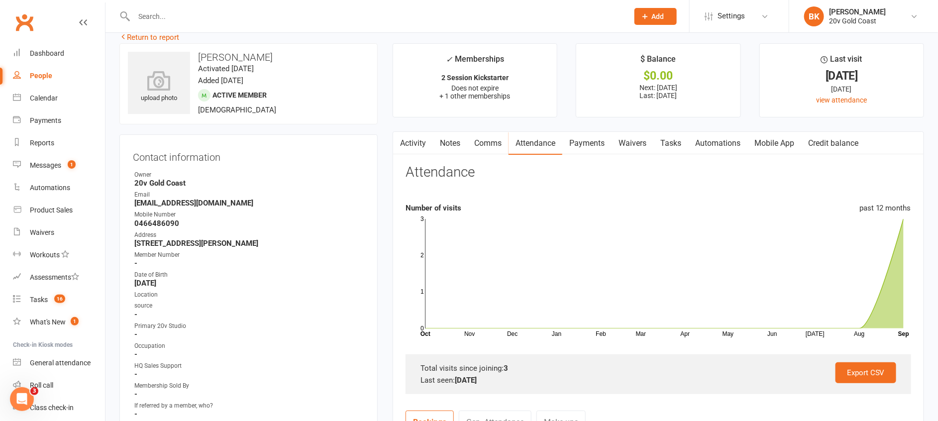
scroll to position [0, 0]
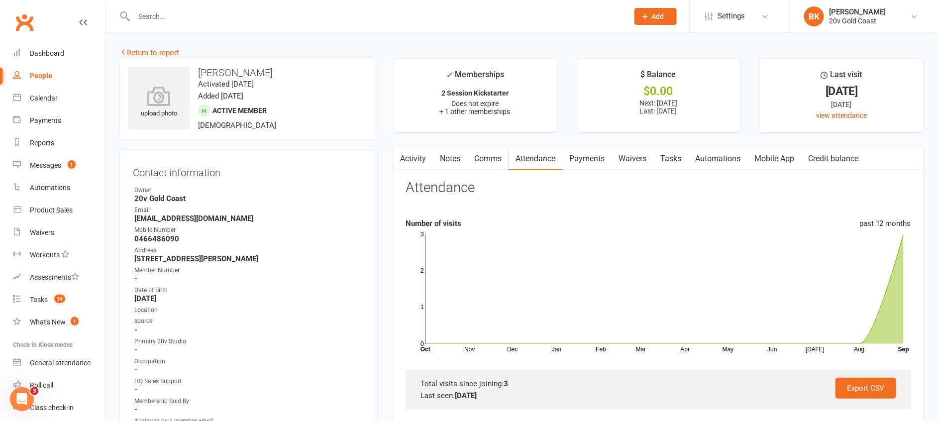
click at [639, 162] on link "Waivers" at bounding box center [632, 158] width 42 height 23
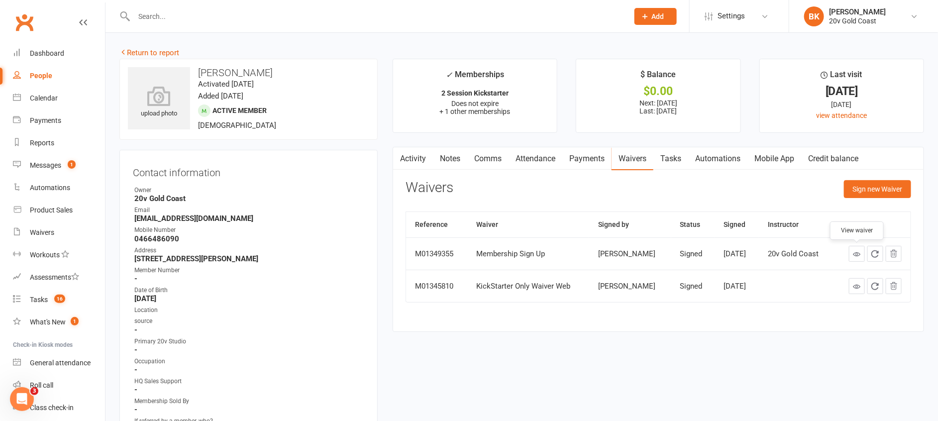
click at [855, 256] on icon at bounding box center [856, 253] width 7 height 7
click at [413, 161] on link "Activity" at bounding box center [413, 158] width 40 height 23
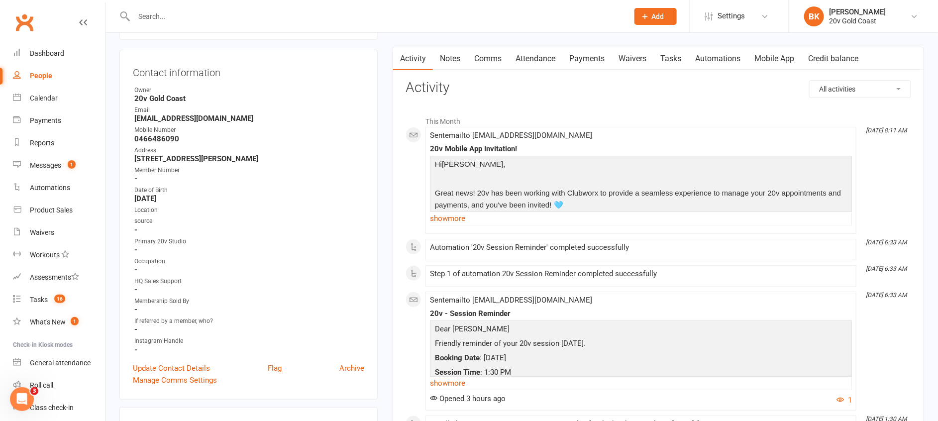
scroll to position [37, 0]
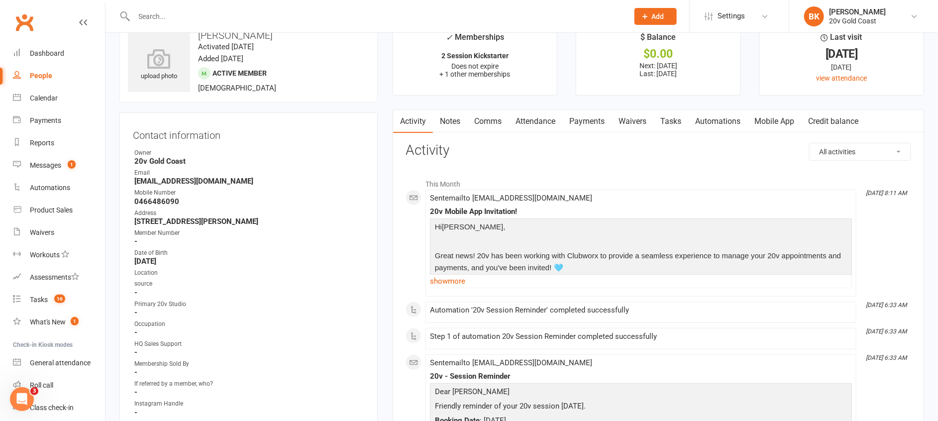
click at [448, 123] on link "Notes" at bounding box center [450, 121] width 34 height 23
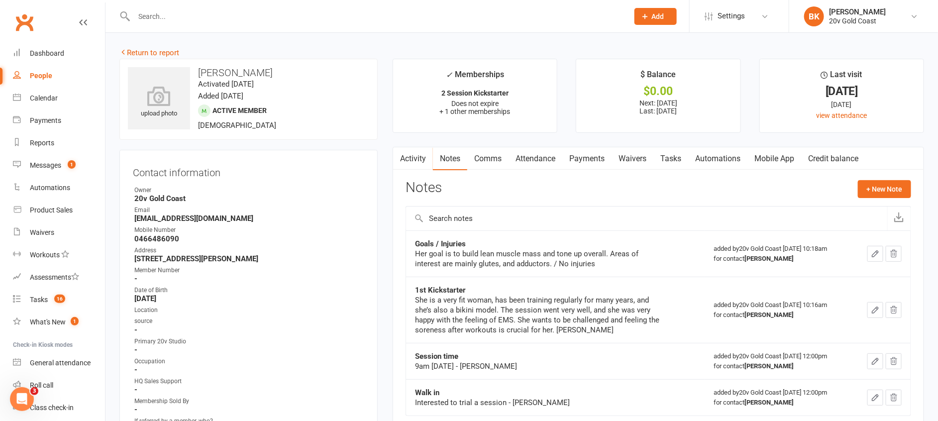
scroll to position [48, 0]
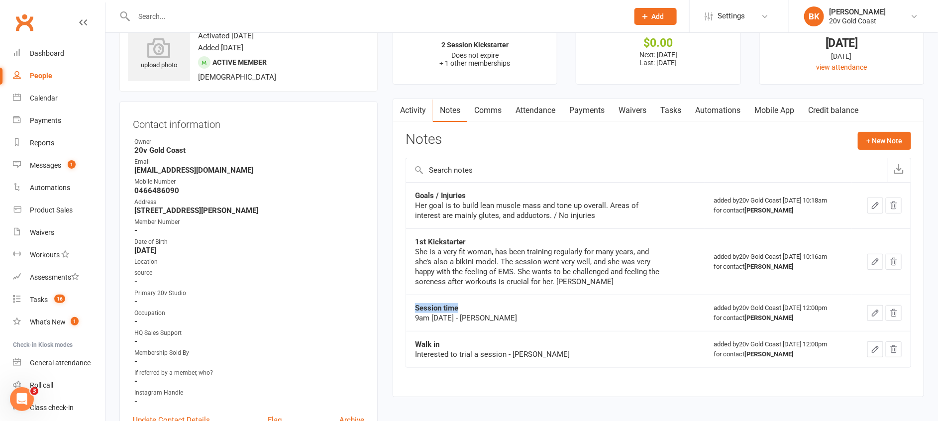
drag, startPoint x: 416, startPoint y: 309, endPoint x: 470, endPoint y: 308, distance: 54.2
click at [470, 308] on div "Session time" at bounding box center [539, 308] width 249 height 10
drag, startPoint x: 470, startPoint y: 308, endPoint x: 500, endPoint y: 315, distance: 31.1
click at [500, 315] on td "Session time 9am Tuesday - Byron" at bounding box center [555, 312] width 299 height 36
drag, startPoint x: 500, startPoint y: 315, endPoint x: 478, endPoint y: 320, distance: 23.5
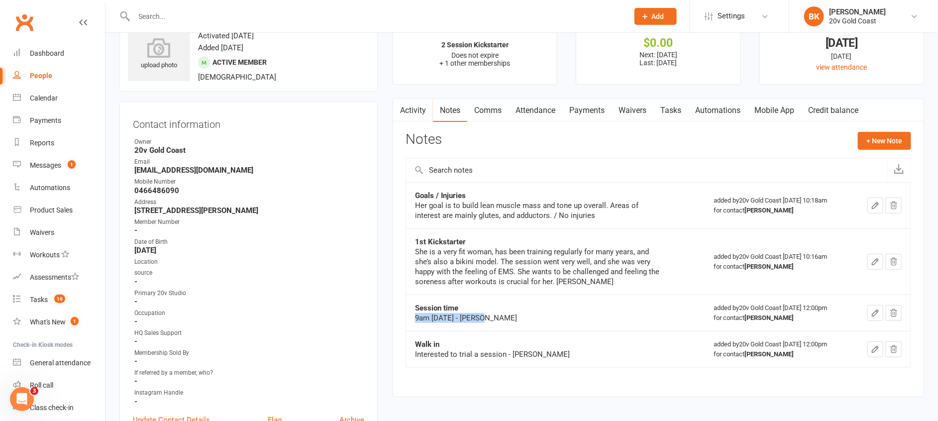
click at [478, 320] on div "9am Tuesday - Byron" at bounding box center [539, 318] width 249 height 10
click at [491, 318] on div "9am Tuesday - Byron" at bounding box center [539, 318] width 249 height 10
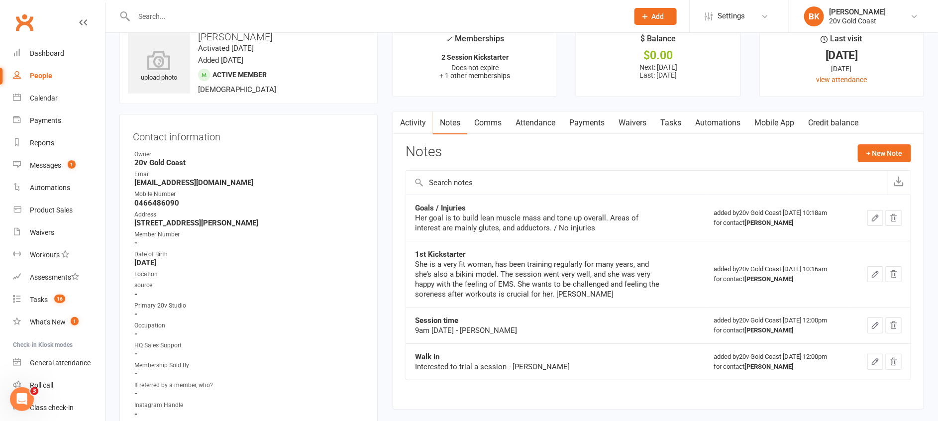
scroll to position [0, 0]
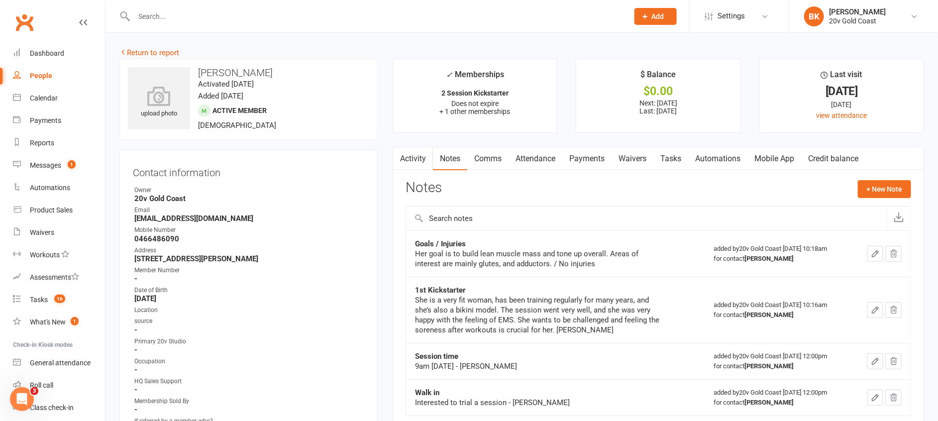
click at [676, 160] on link "Tasks" at bounding box center [670, 158] width 35 height 23
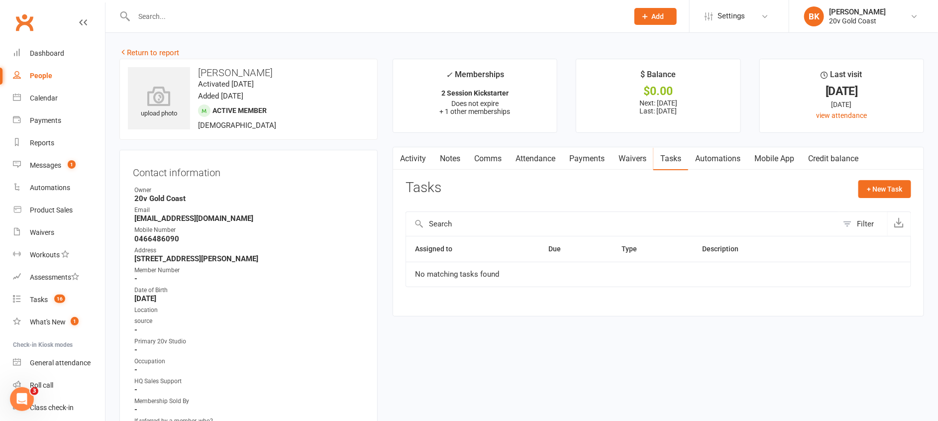
click at [513, 188] on div "Tasks + New Task" at bounding box center [657, 191] width 505 height 23
click at [445, 165] on link "Notes" at bounding box center [450, 158] width 34 height 23
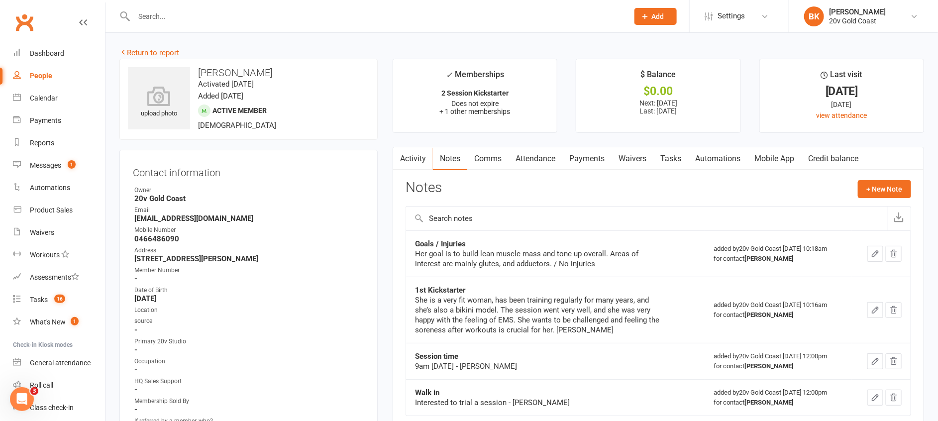
click at [426, 164] on link "Activity" at bounding box center [413, 158] width 40 height 23
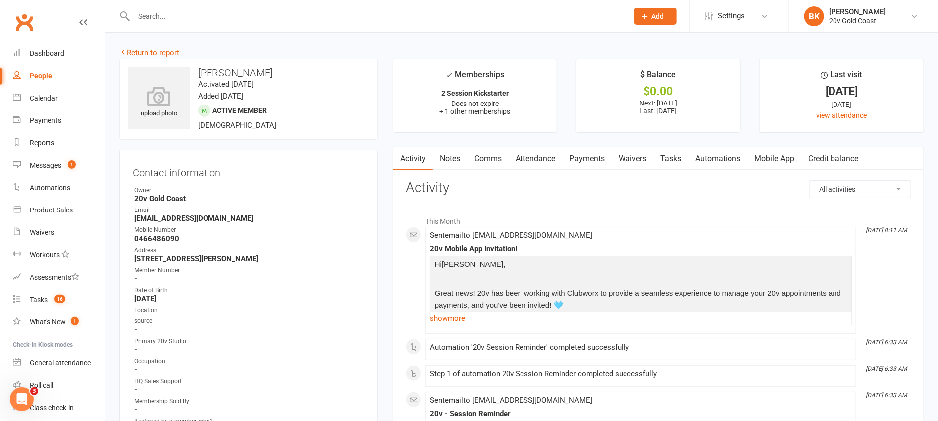
click at [151, 57] on link "Return to report" at bounding box center [149, 52] width 60 height 9
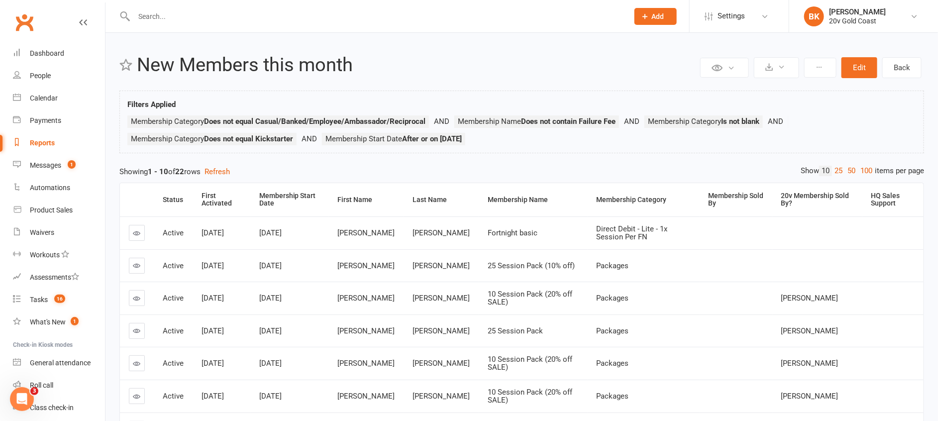
click at [482, 72] on h2 "New Members this month" at bounding box center [417, 65] width 561 height 21
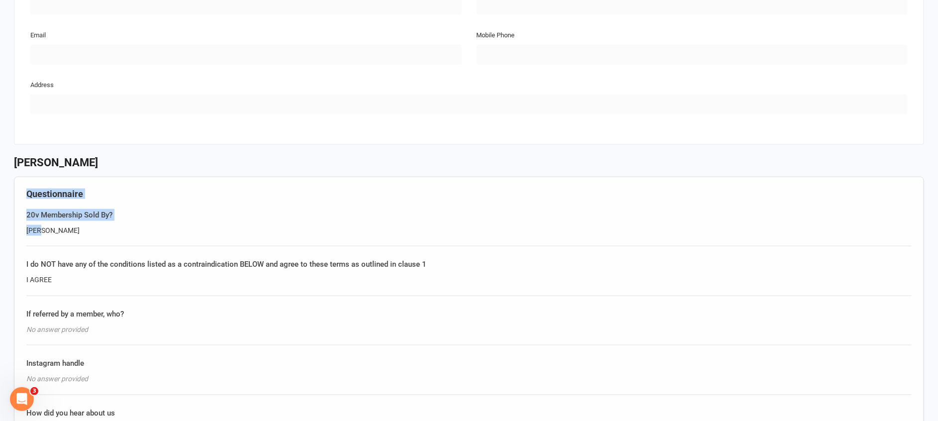
drag, startPoint x: 50, startPoint y: 227, endPoint x: 16, endPoint y: 187, distance: 52.5
click at [16, 187] on div "Questionnaire 20v Membership Sold By? [PERSON_NAME] do NOT have any of the cond…" at bounding box center [469, 318] width 910 height 282
drag, startPoint x: 16, startPoint y: 187, endPoint x: 183, endPoint y: 158, distance: 169.7
click at [183, 158] on h3 "[PERSON_NAME]" at bounding box center [469, 163] width 910 height 12
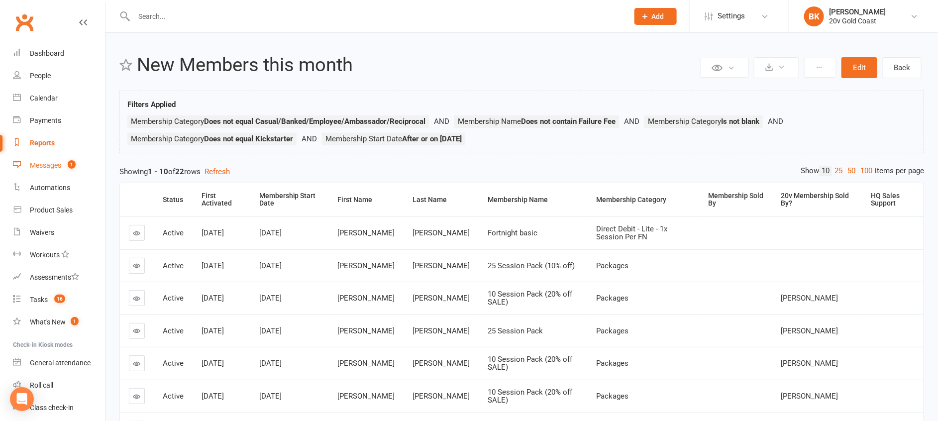
click at [41, 165] on div "Messages" at bounding box center [45, 165] width 31 height 8
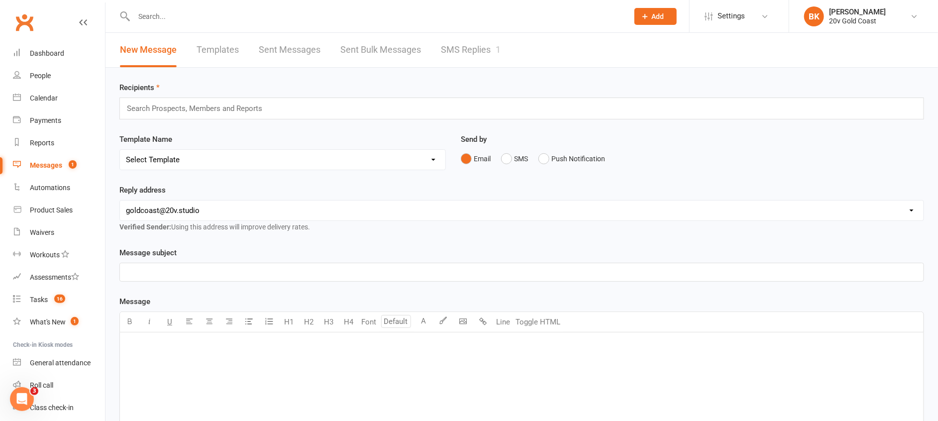
click at [489, 55] on link "SMS Replies 1" at bounding box center [471, 50] width 60 height 34
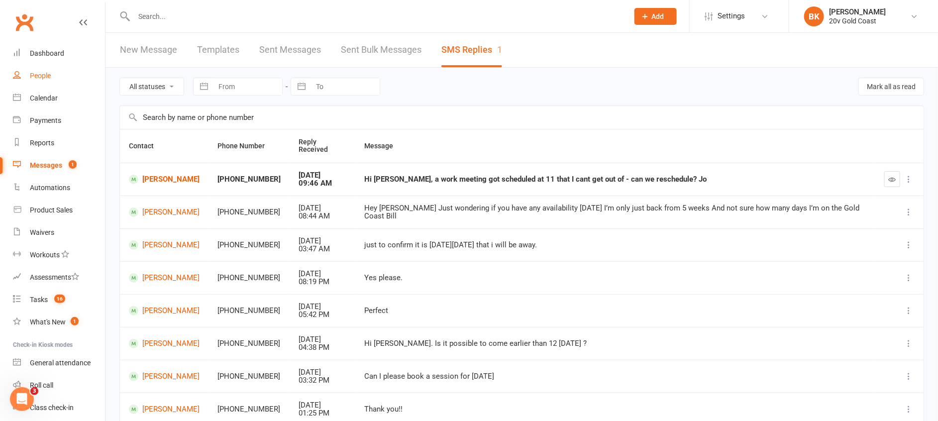
click at [34, 68] on link "People" at bounding box center [59, 76] width 92 height 22
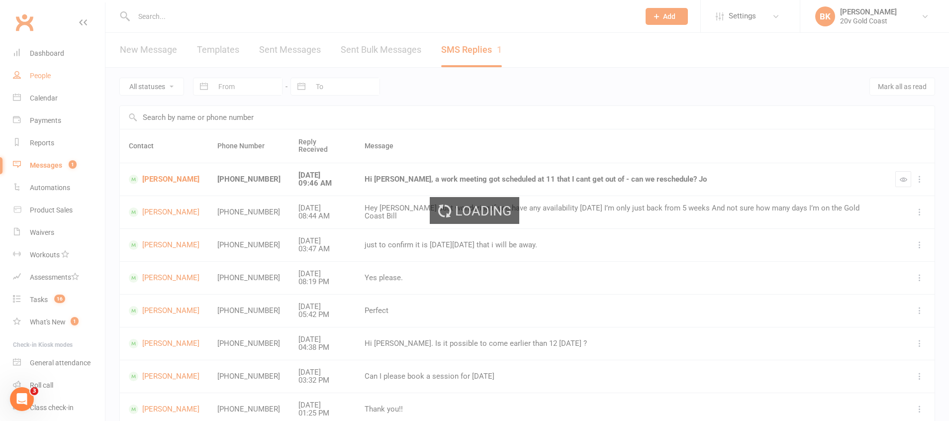
select select "100"
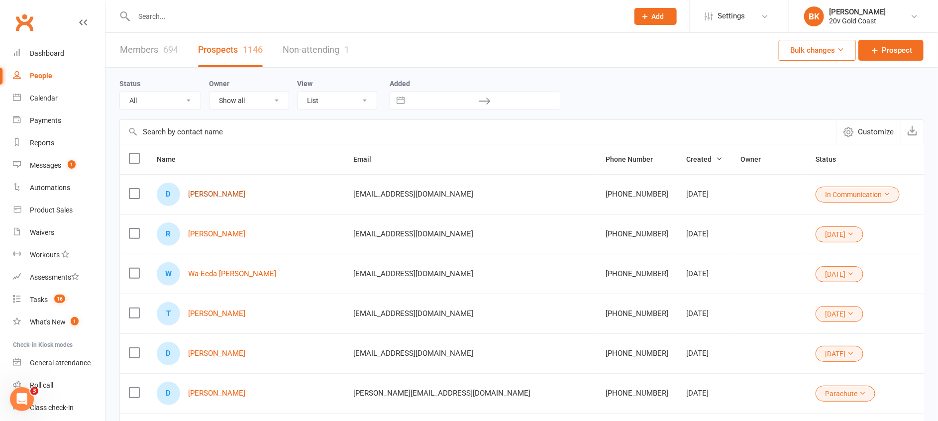
click at [221, 195] on link "[PERSON_NAME]" at bounding box center [216, 194] width 57 height 8
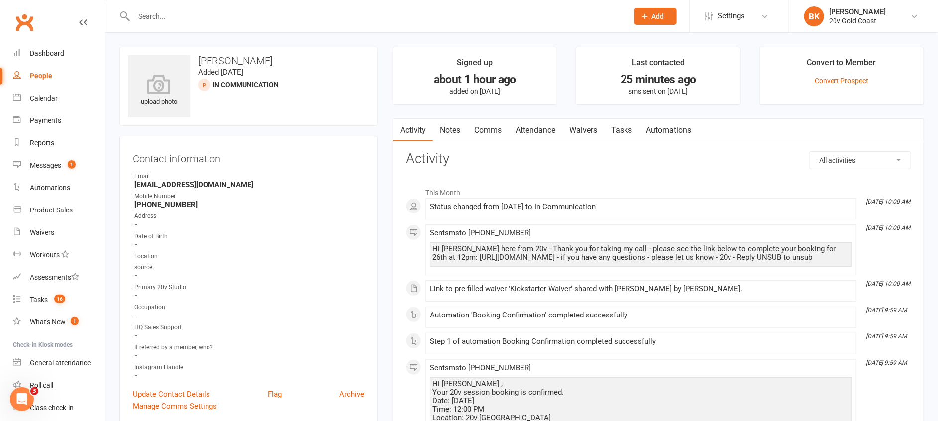
click at [47, 141] on div "Reports" at bounding box center [42, 143] width 24 height 8
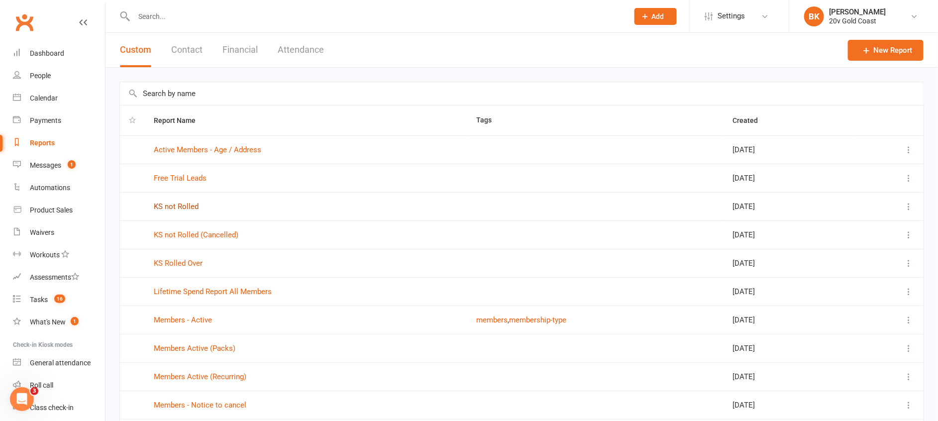
click at [180, 208] on link "KS not Rolled" at bounding box center [176, 206] width 45 height 9
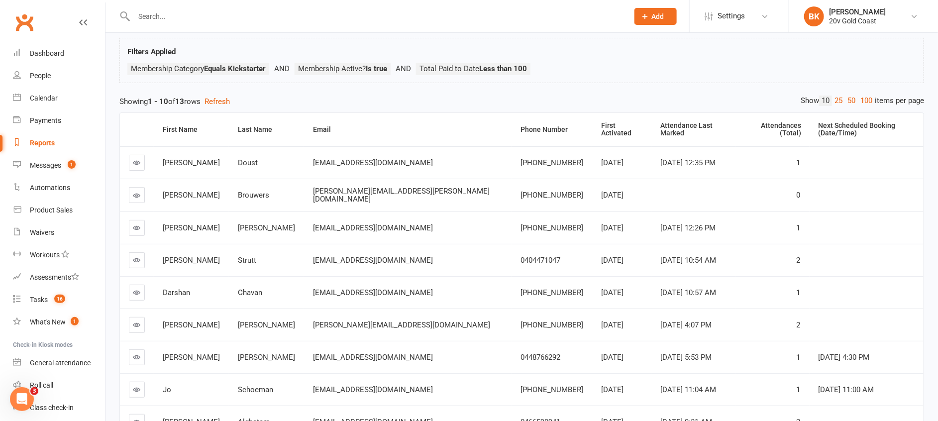
scroll to position [54, 0]
click at [136, 158] on link at bounding box center [137, 162] width 16 height 16
click at [664, 71] on ul "Membership Category Equals Kickstarter Membership Active? Is true Total Paid to…" at bounding box center [521, 70] width 788 height 17
click at [650, 65] on ul "Membership Category Equals Kickstarter Membership Active? Is true Total Paid to…" at bounding box center [521, 70] width 788 height 17
click at [140, 192] on link at bounding box center [137, 194] width 16 height 16
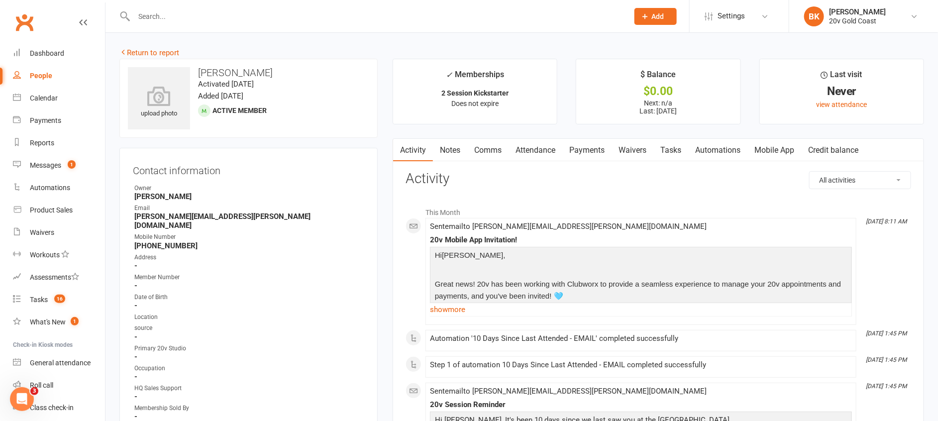
click at [444, 151] on link "Notes" at bounding box center [450, 150] width 34 height 23
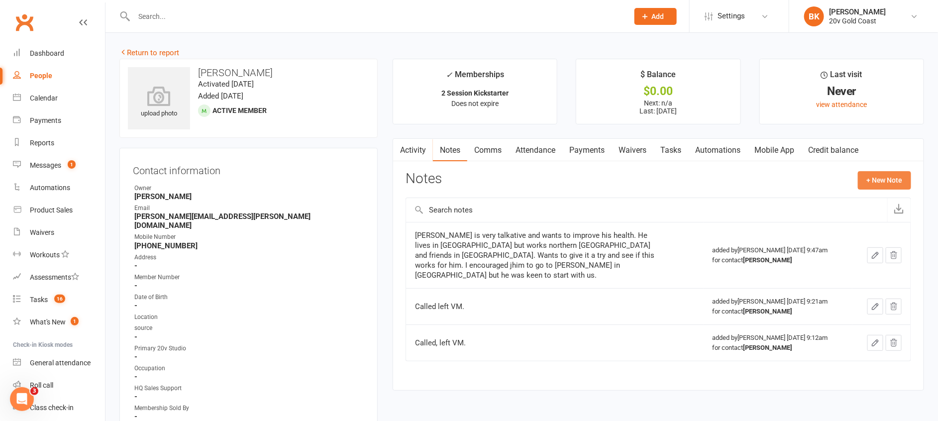
click at [910, 174] on button "+ New Note" at bounding box center [884, 180] width 53 height 18
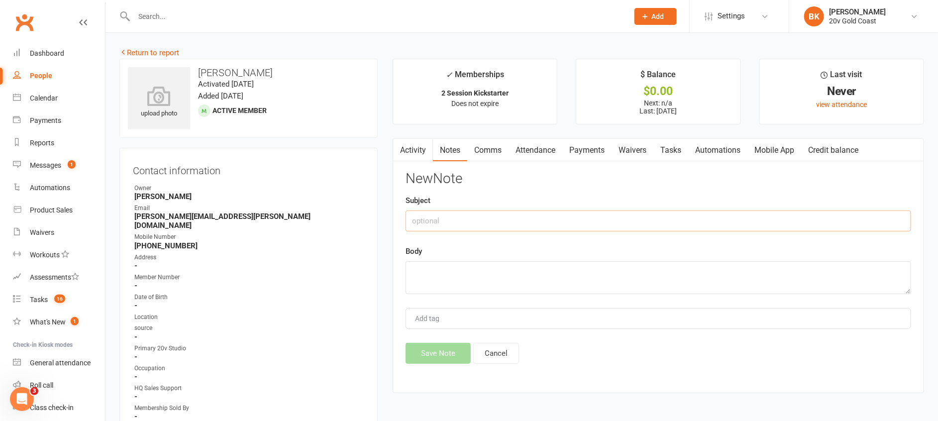
click at [492, 217] on input "text" at bounding box center [657, 220] width 505 height 21
type input "Kickstarter Soled"
type textarea "[PERSON_NAME]"
click at [463, 223] on input "Kickstarter Soled" at bounding box center [657, 220] width 505 height 21
type input "Kickstarter Sold"
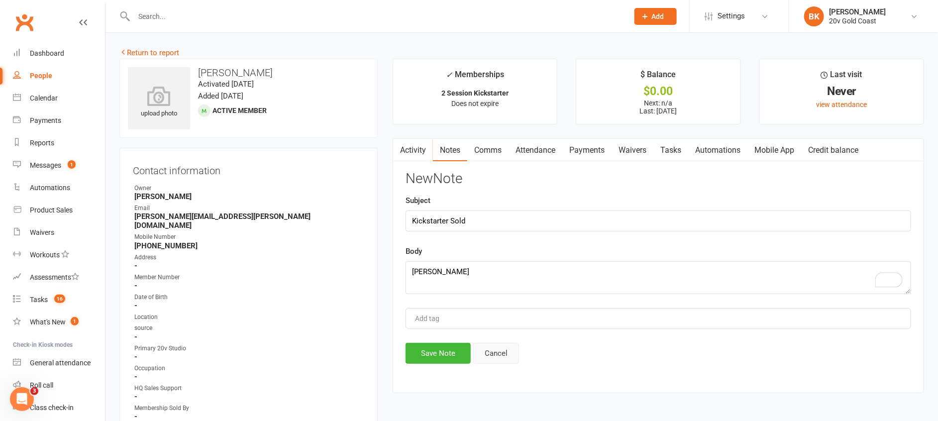
click at [497, 353] on button "Cancel" at bounding box center [496, 353] width 46 height 21
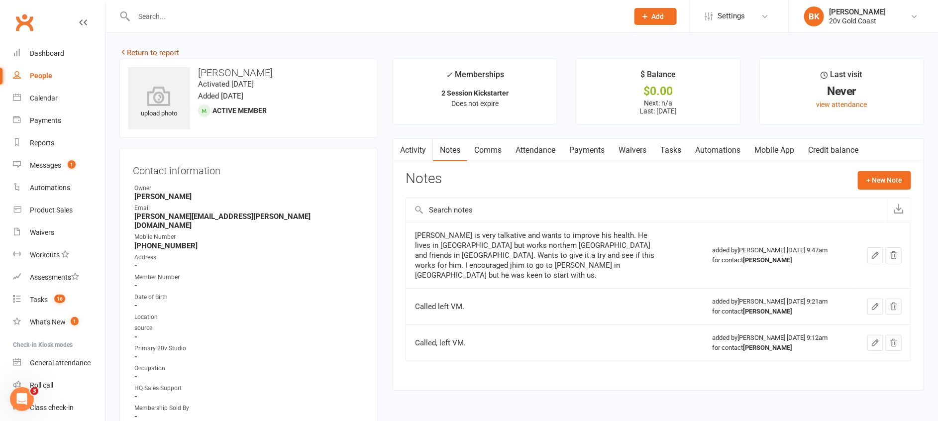
click at [161, 49] on link "Return to report" at bounding box center [149, 52] width 60 height 9
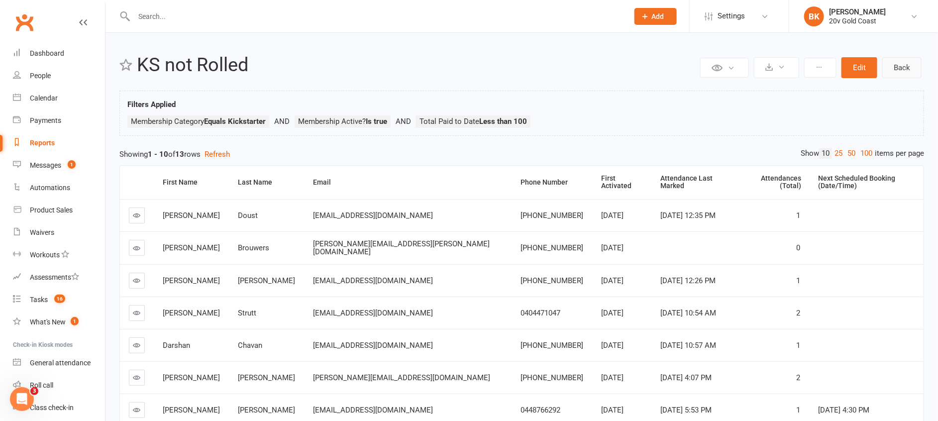
click at [886, 77] on link "Back" at bounding box center [901, 67] width 39 height 21
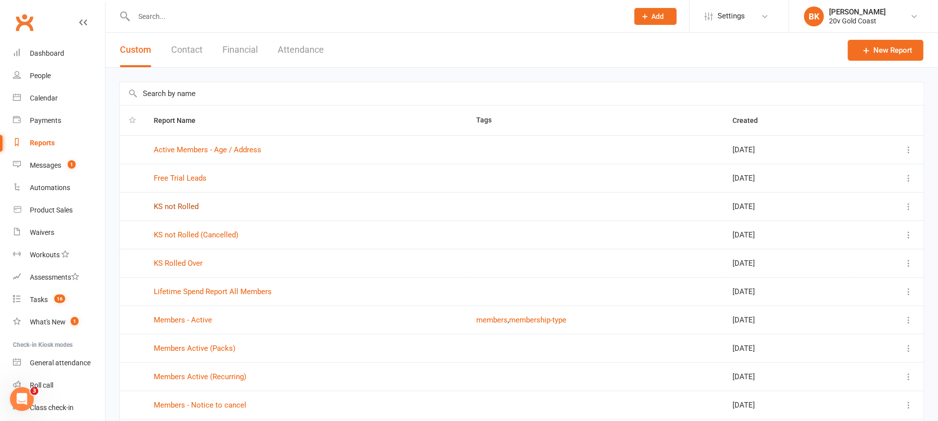
click at [177, 203] on link "KS not Rolled" at bounding box center [176, 206] width 45 height 9
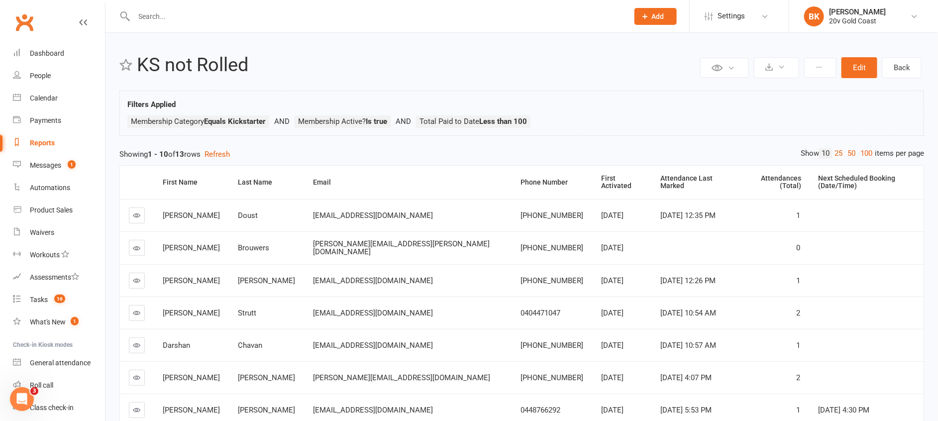
scroll to position [167, 0]
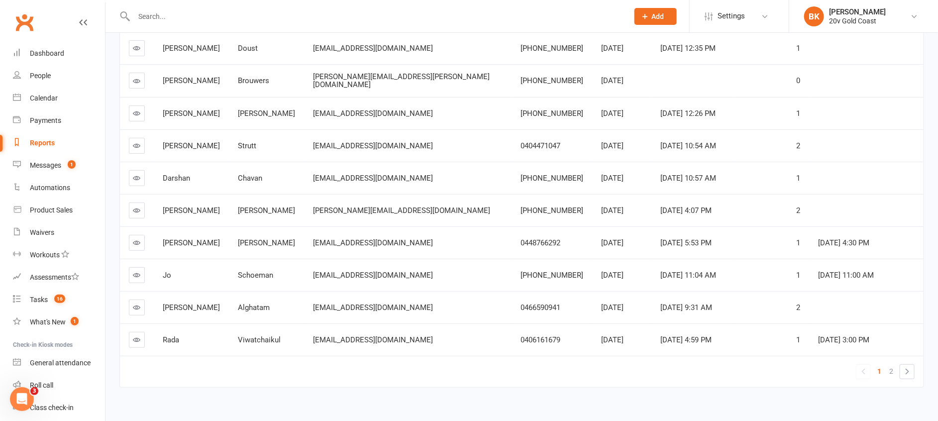
click at [139, 271] on icon at bounding box center [136, 274] width 7 height 7
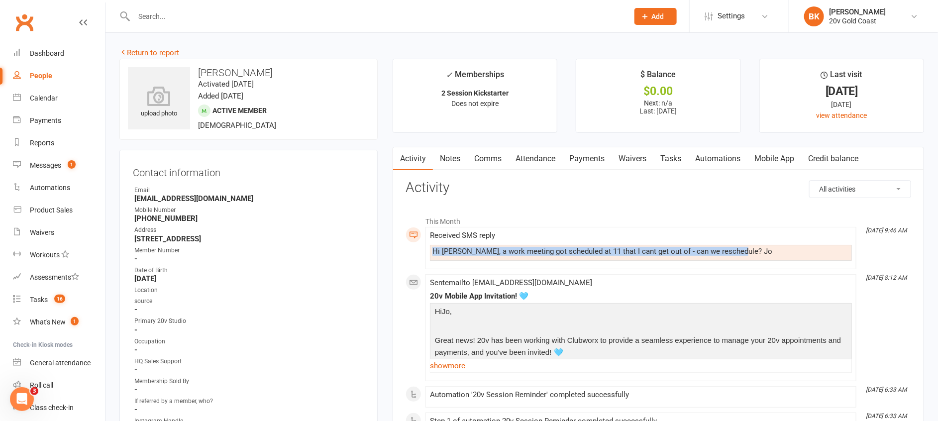
drag, startPoint x: 744, startPoint y: 252, endPoint x: 416, endPoint y: 261, distance: 327.9
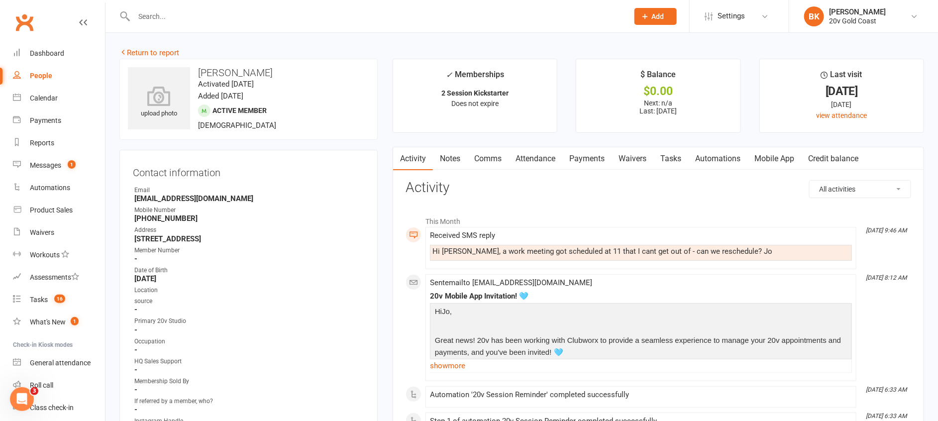
drag, startPoint x: 416, startPoint y: 261, endPoint x: 797, endPoint y: 198, distance: 385.6
click at [458, 159] on link "Notes" at bounding box center [450, 158] width 34 height 23
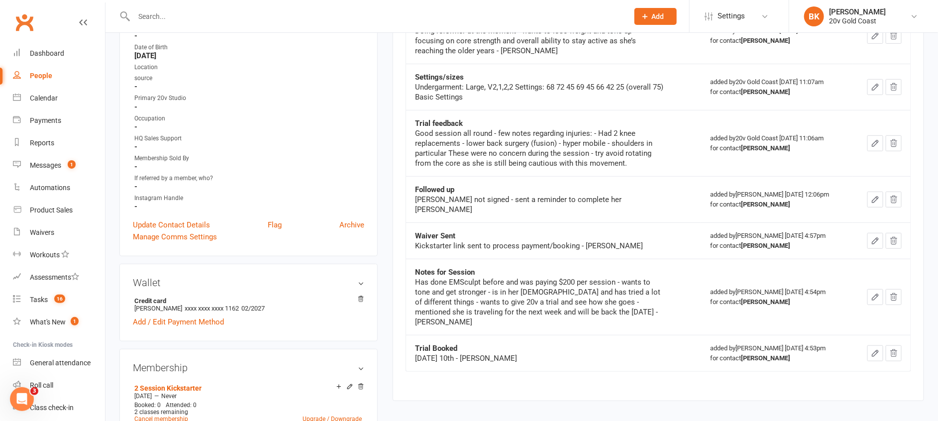
scroll to position [224, 0]
drag, startPoint x: 498, startPoint y: 338, endPoint x: 411, endPoint y: 324, distance: 88.2
click at [411, 334] on td "Trial Booked Wednesday 10th - Byron" at bounding box center [553, 352] width 295 height 36
drag, startPoint x: 411, startPoint y: 324, endPoint x: 524, endPoint y: 335, distance: 113.5
click at [524, 352] on div "Wednesday 10th - Byron" at bounding box center [539, 357] width 249 height 10
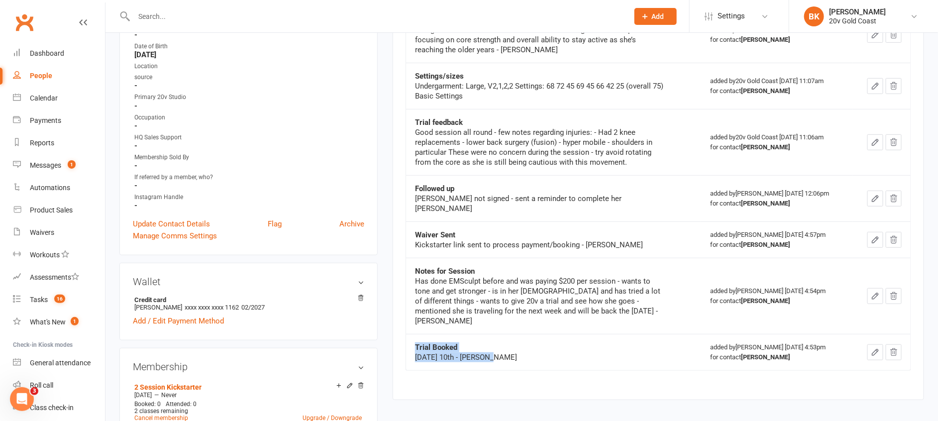
click at [524, 352] on div "Wednesday 10th - Byron" at bounding box center [539, 357] width 249 height 10
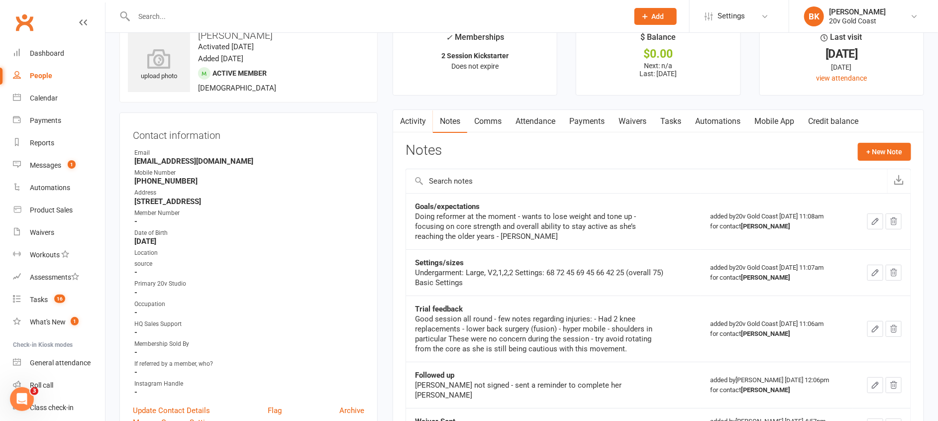
scroll to position [0, 0]
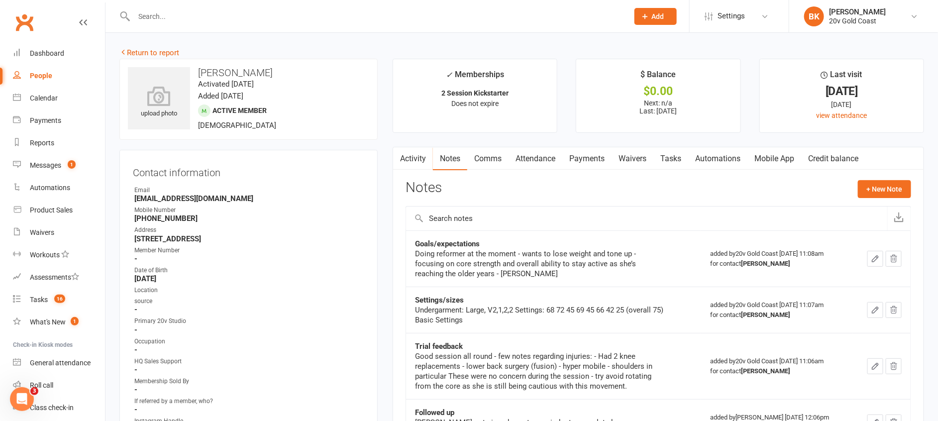
click at [637, 159] on link "Waivers" at bounding box center [632, 158] width 42 height 23
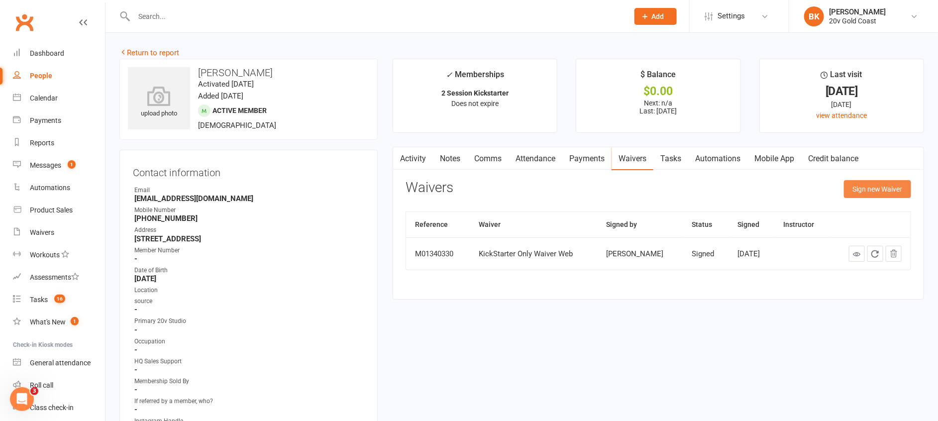
click at [867, 190] on button "Sign new Waiver" at bounding box center [877, 189] width 67 height 18
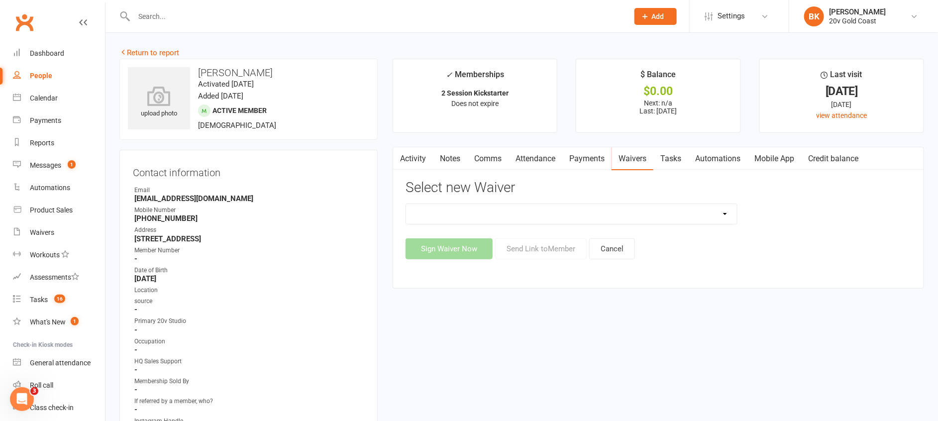
click at [609, 213] on select "20v Ambassador Program 20v [DATE] Promo 20v Pre Exercise Questionnaire Casual K…" at bounding box center [571, 214] width 331 height 20
select select "8083"
click at [406, 204] on select "20v Ambassador Program 20v [DATE] Promo 20v Pre Exercise Questionnaire Casual K…" at bounding box center [571, 214] width 331 height 20
click at [440, 254] on button "Sign Waiver Now" at bounding box center [448, 248] width 87 height 21
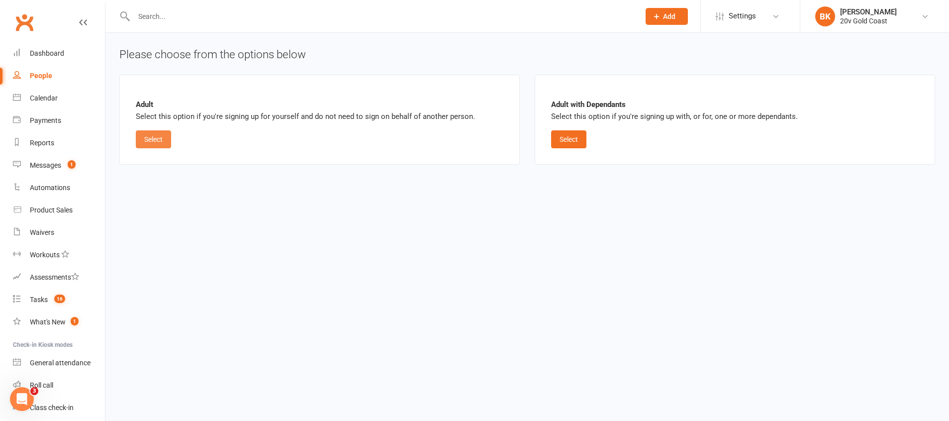
click at [152, 134] on button "Select" at bounding box center [153, 139] width 35 height 18
select select "02"
select select "2027"
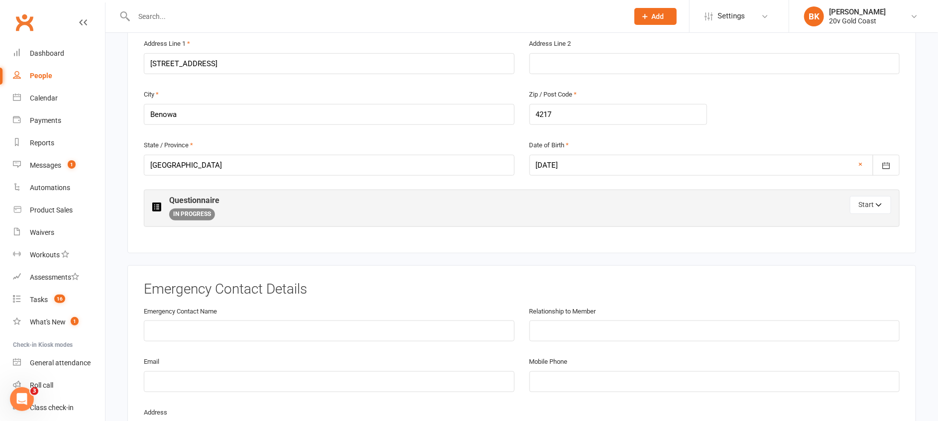
scroll to position [470, 0]
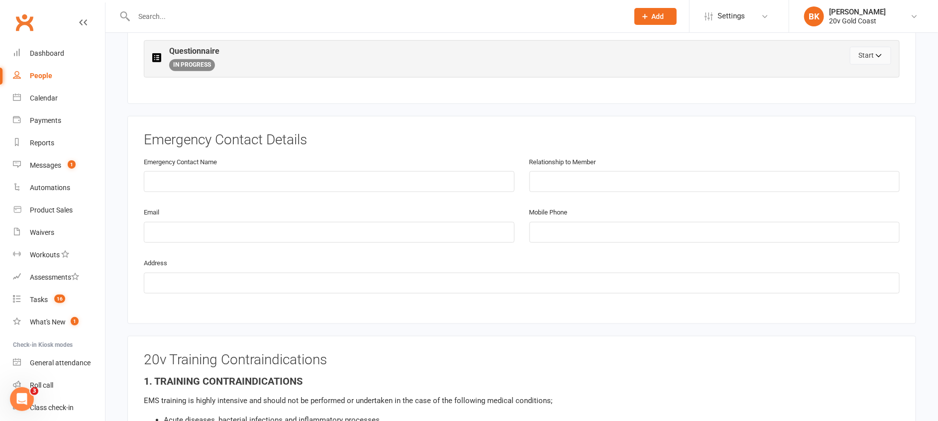
click at [864, 53] on button "Start" at bounding box center [870, 56] width 41 height 18
select select "Instagram / Facebook"
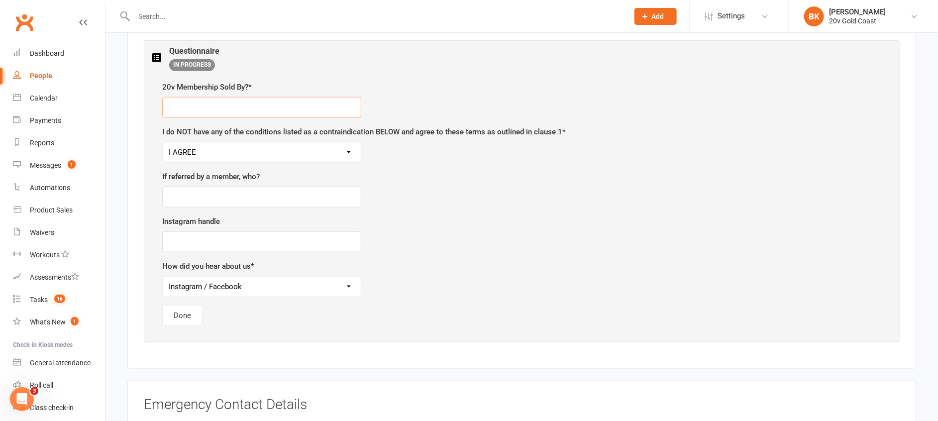
click at [192, 111] on input "text" at bounding box center [261, 107] width 199 height 21
type input "Nadine"
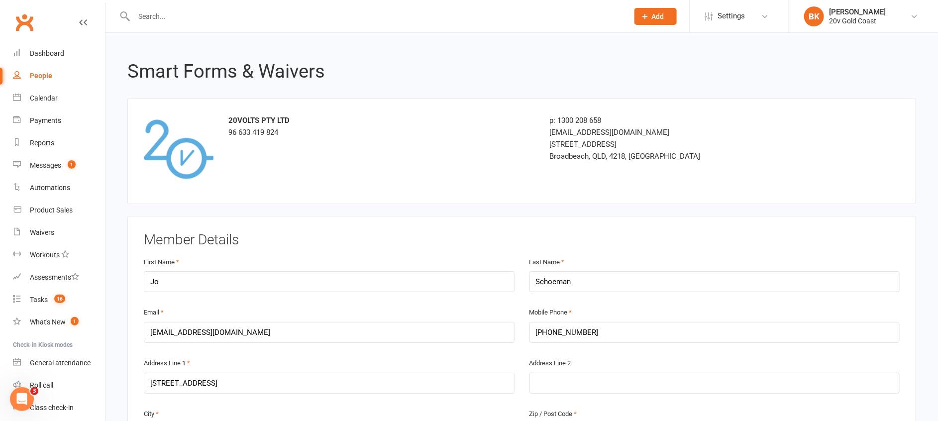
scroll to position [0, 0]
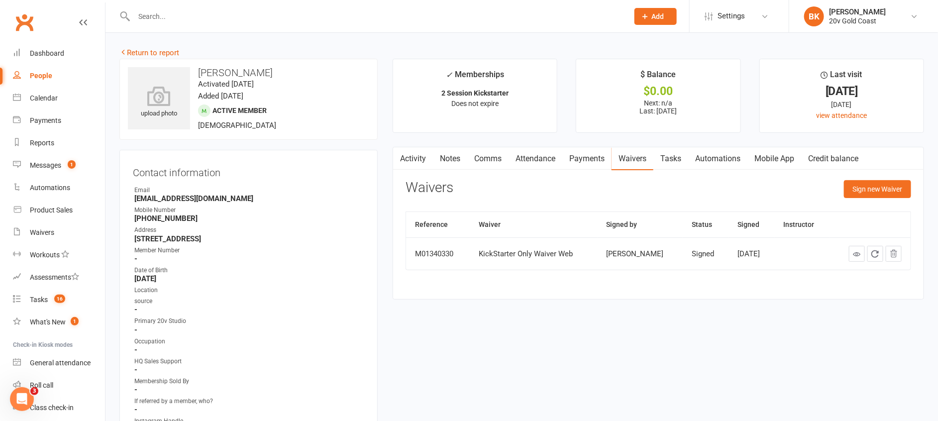
click at [453, 159] on link "Notes" at bounding box center [450, 158] width 34 height 23
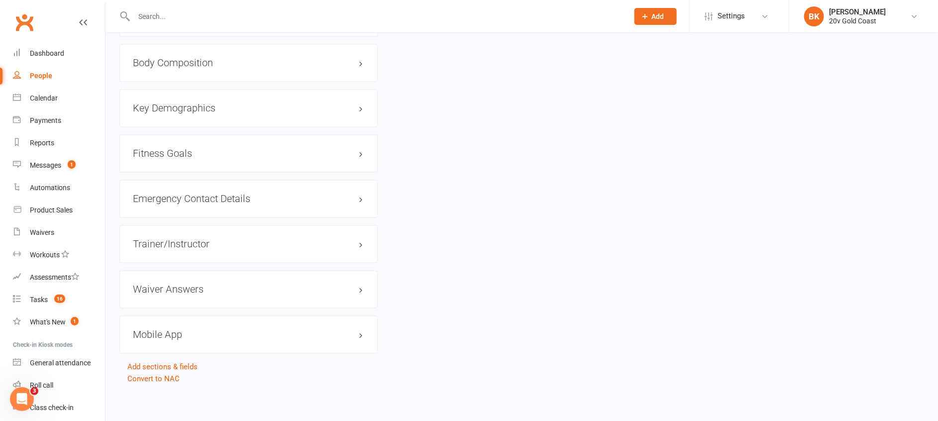
scroll to position [956, 0]
drag, startPoint x: 680, startPoint y: 407, endPoint x: 599, endPoint y: 439, distance: 86.6
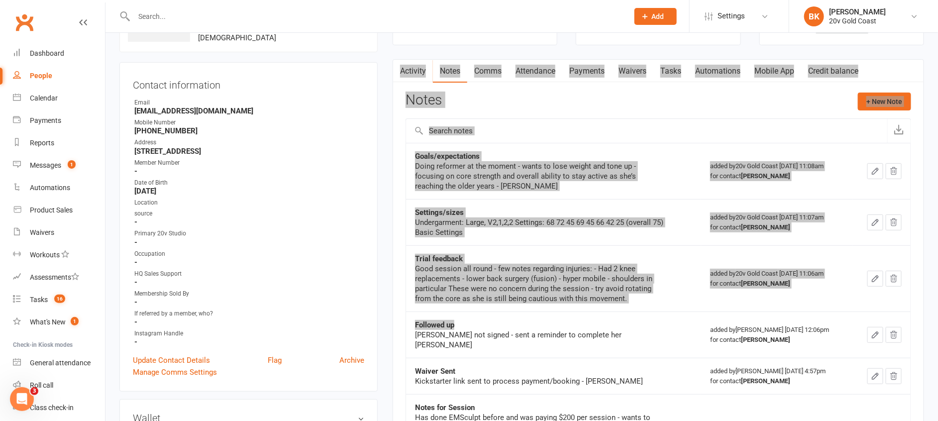
scroll to position [0, 0]
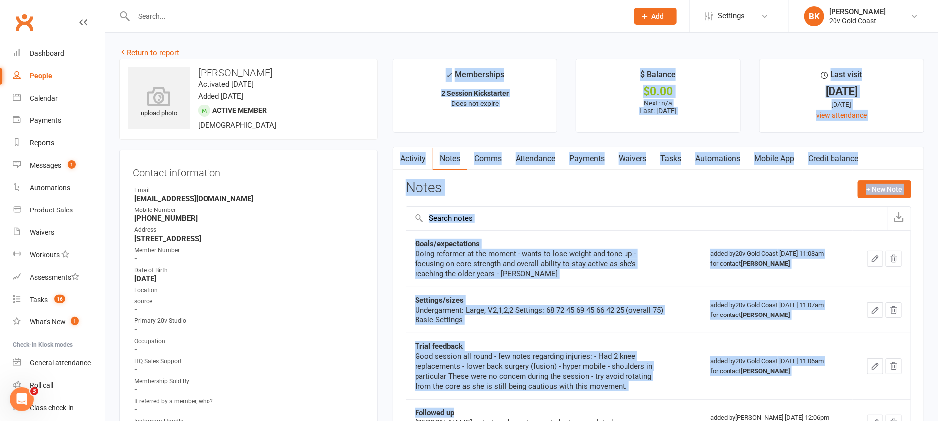
click at [722, 188] on div "Notes + New Note" at bounding box center [657, 193] width 505 height 26
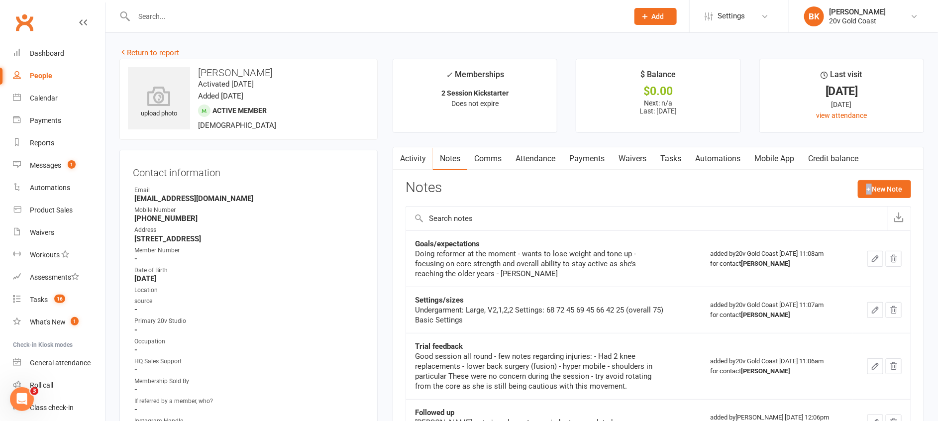
click at [722, 188] on div "Notes + New Note" at bounding box center [657, 193] width 505 height 26
click at [413, 155] on link "Activity" at bounding box center [413, 158] width 40 height 23
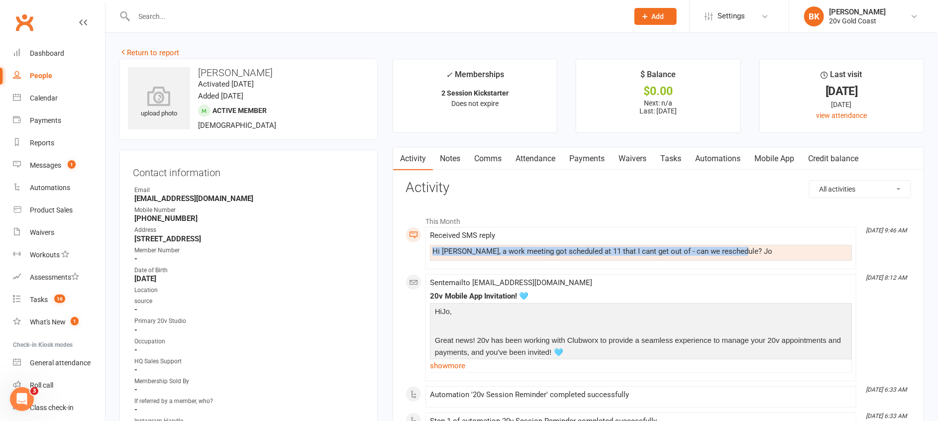
drag, startPoint x: 430, startPoint y: 250, endPoint x: 751, endPoint y: 249, distance: 321.3
click at [751, 249] on div "Hi Nadine, a work meeting got scheduled at 11 that I cant get out of - can we r…" at bounding box center [641, 253] width 422 height 16
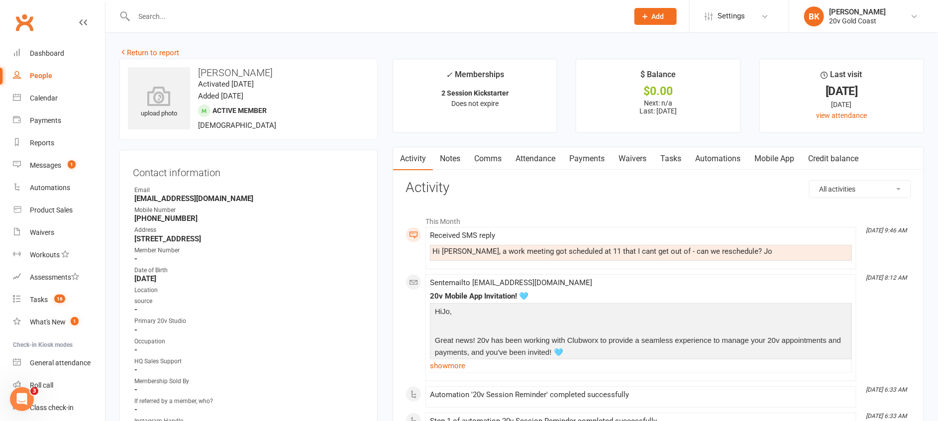
click at [660, 183] on h3 "Activity" at bounding box center [657, 187] width 505 height 15
click at [635, 162] on link "Waivers" at bounding box center [632, 158] width 42 height 23
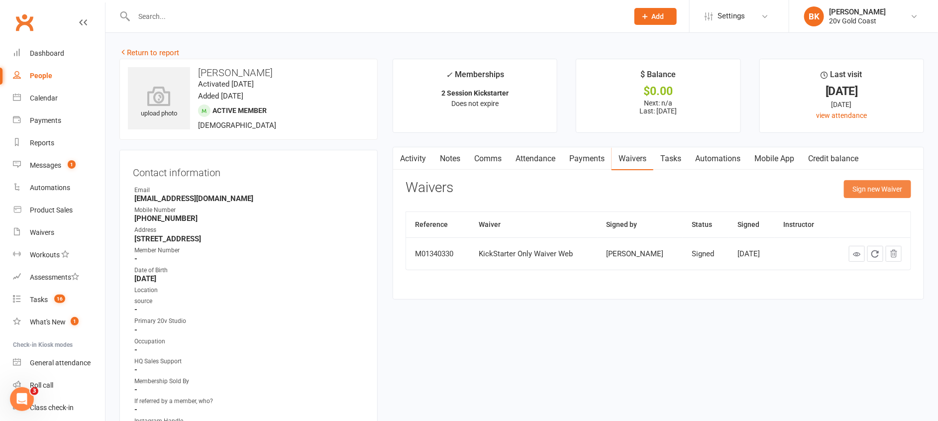
click at [858, 193] on button "Sign new Waiver" at bounding box center [877, 189] width 67 height 18
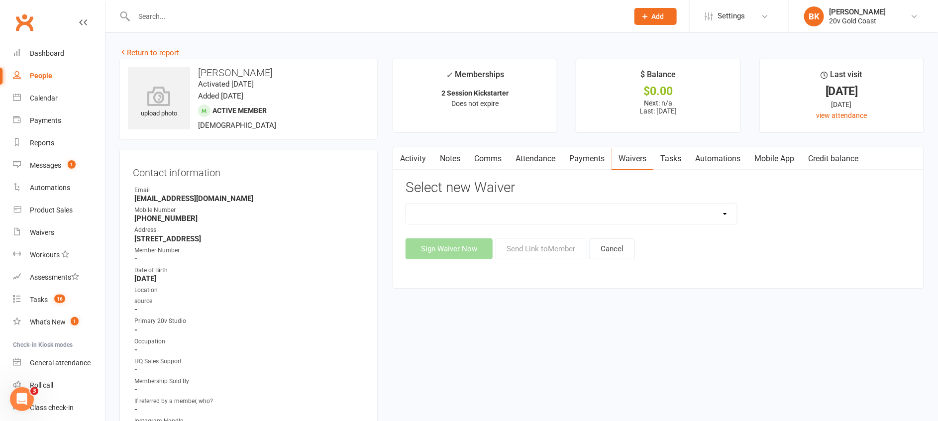
click at [622, 218] on select "20v Ambassador Program 20v Father's Day Promo 20v Pre Exercise Questionnaire Ca…" at bounding box center [571, 214] width 331 height 20
click at [508, 208] on select "20v Ambassador Program 20v Father's Day Promo 20v Pre Exercise Questionnaire Ca…" at bounding box center [571, 214] width 331 height 20
select select "8083"
click at [406, 204] on select "20v Ambassador Program 20v Father's Day Promo 20v Pre Exercise Questionnaire Ca…" at bounding box center [571, 214] width 331 height 20
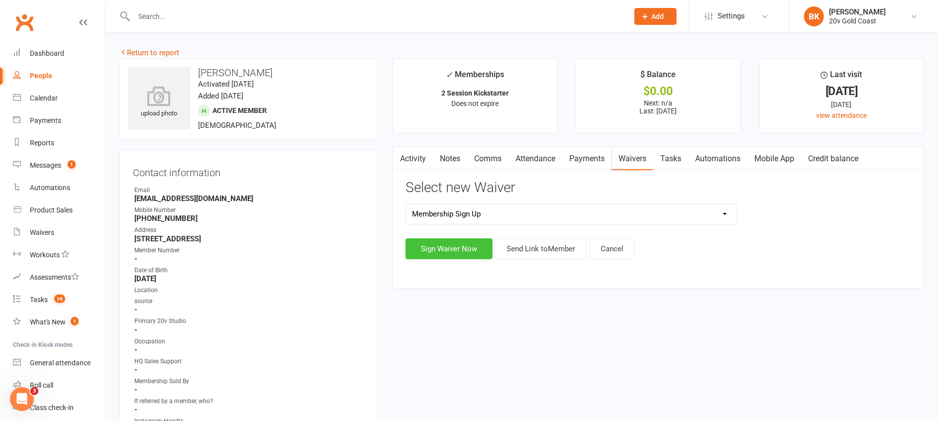
click at [455, 250] on button "Sign Waiver Now" at bounding box center [448, 248] width 87 height 21
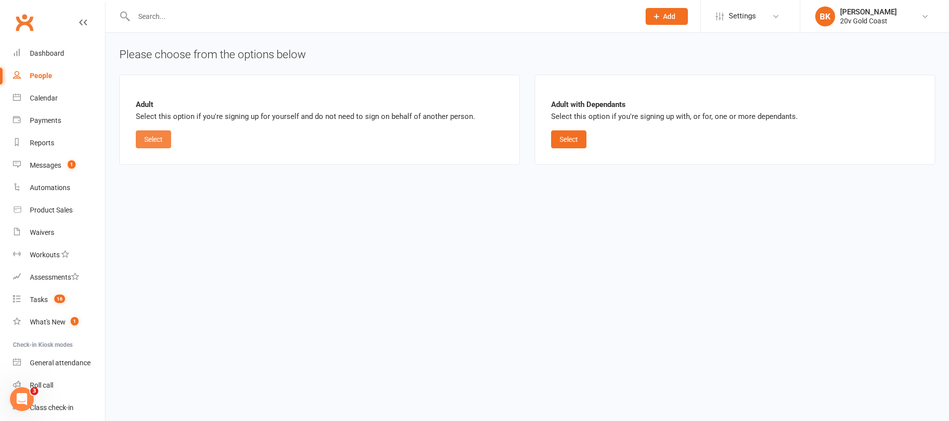
click at [143, 141] on button "Select" at bounding box center [153, 139] width 35 height 18
select select "02"
select select "2027"
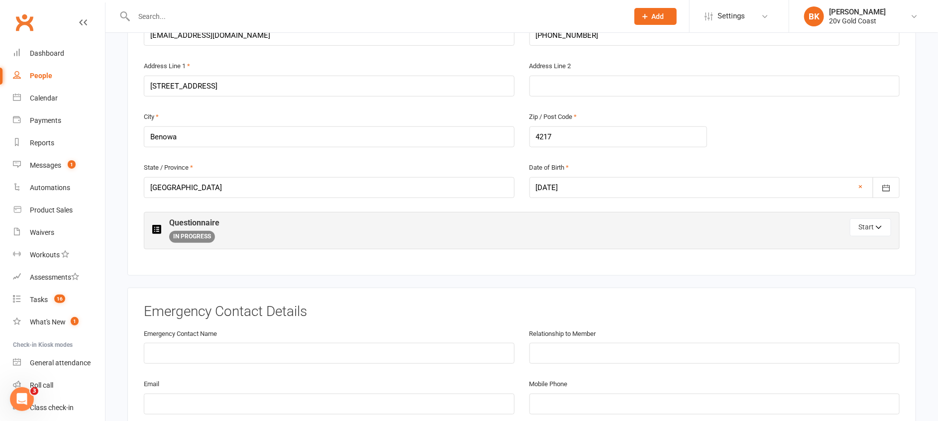
scroll to position [325, 0]
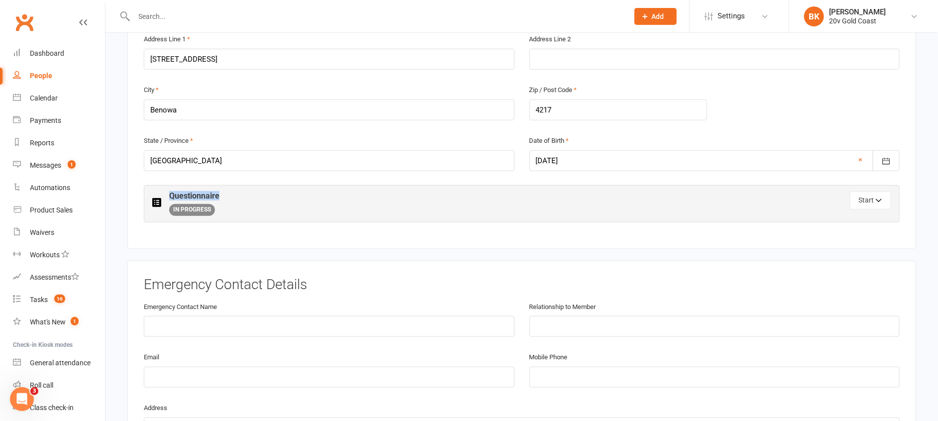
drag, startPoint x: 225, startPoint y: 192, endPoint x: 164, endPoint y: 192, distance: 60.7
click at [164, 192] on div "Questionnaire IN PROGRESS" at bounding box center [337, 204] width 370 height 24
drag, startPoint x: 164, startPoint y: 192, endPoint x: 136, endPoint y: 169, distance: 36.1
click at [136, 169] on div "Member Details First Name Jo Last Name Schoeman Email Joschoemanoz@gmail.com Mo…" at bounding box center [521, 70] width 788 height 357
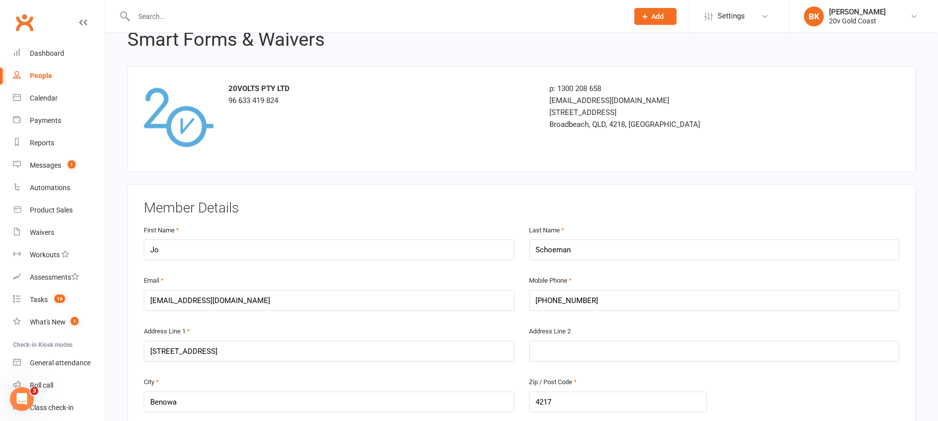
scroll to position [0, 0]
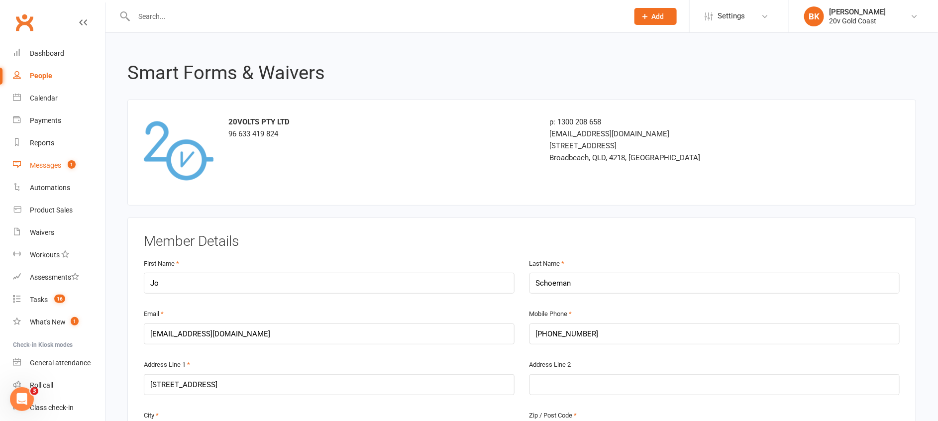
click at [34, 159] on link "Messages 1" at bounding box center [59, 165] width 92 height 22
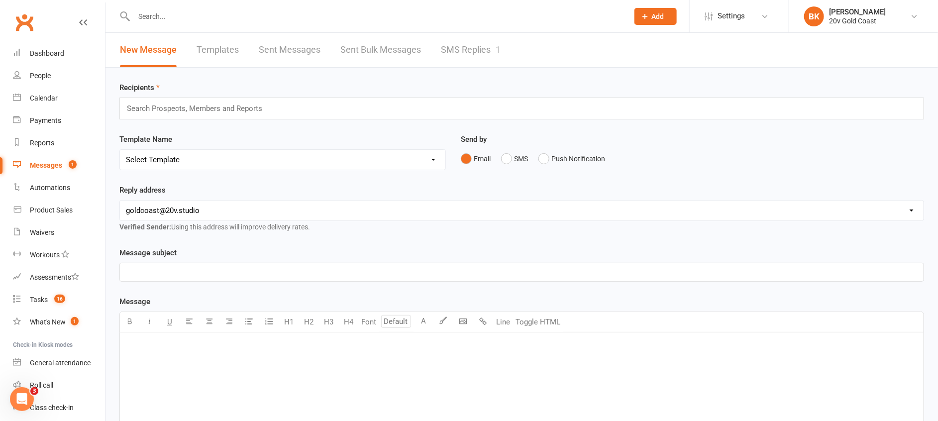
click at [519, 64] on div "New Message Templates Sent Messages Sent Bulk Messages SMS Replies 1" at bounding box center [521, 50] width 832 height 35
click at [445, 40] on link "SMS Replies 1" at bounding box center [471, 50] width 60 height 34
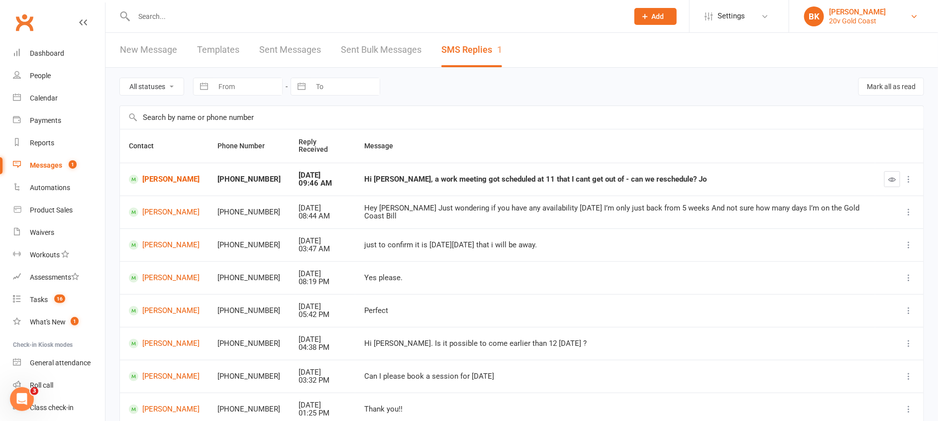
click at [840, 12] on div "[PERSON_NAME]" at bounding box center [857, 11] width 57 height 9
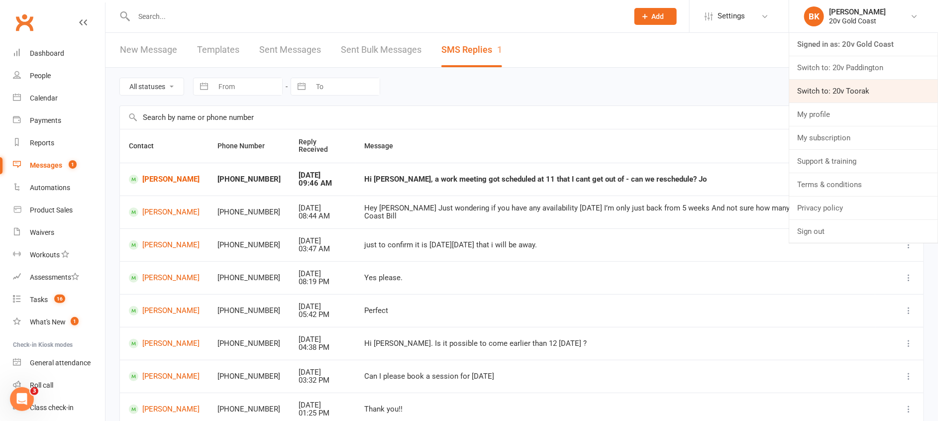
click at [836, 88] on link "Switch to: 20v Toorak" at bounding box center [863, 91] width 149 height 23
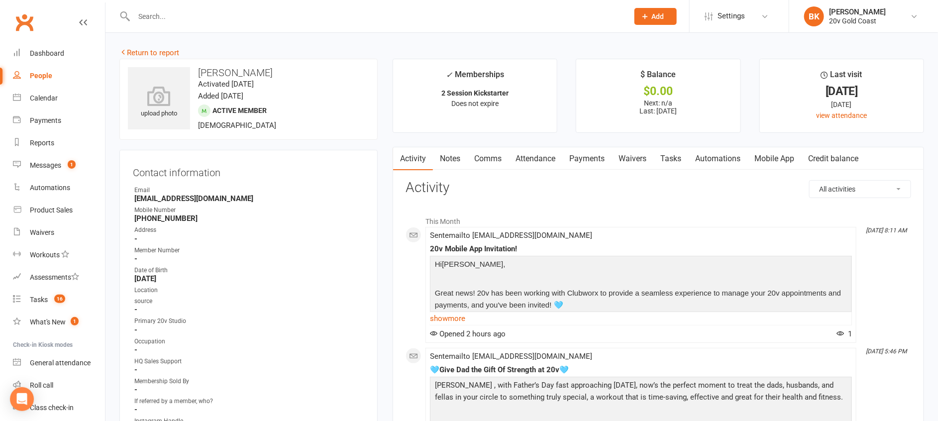
click at [641, 163] on link "Waivers" at bounding box center [632, 158] width 42 height 23
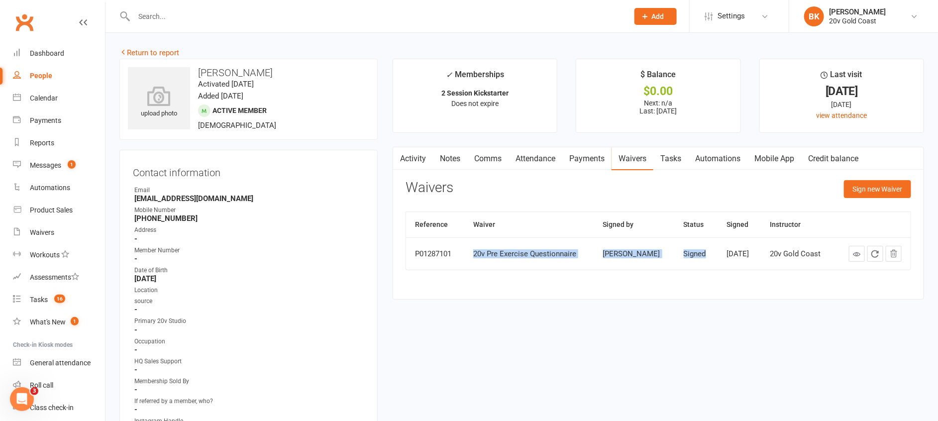
drag, startPoint x: 688, startPoint y: 250, endPoint x: 467, endPoint y: 253, distance: 221.4
click at [467, 253] on tr "P01287101 20v Pre Exercise Questionnaire Carl Doust Signed Jun 13, 2025 20v Gol…" at bounding box center [658, 253] width 504 height 32
drag, startPoint x: 467, startPoint y: 253, endPoint x: 489, endPoint y: 262, distance: 24.3
click at [489, 262] on td "20v Pre Exercise Questionnaire" at bounding box center [529, 253] width 130 height 32
click at [477, 256] on div "20v Pre Exercise Questionnaire" at bounding box center [529, 254] width 112 height 8
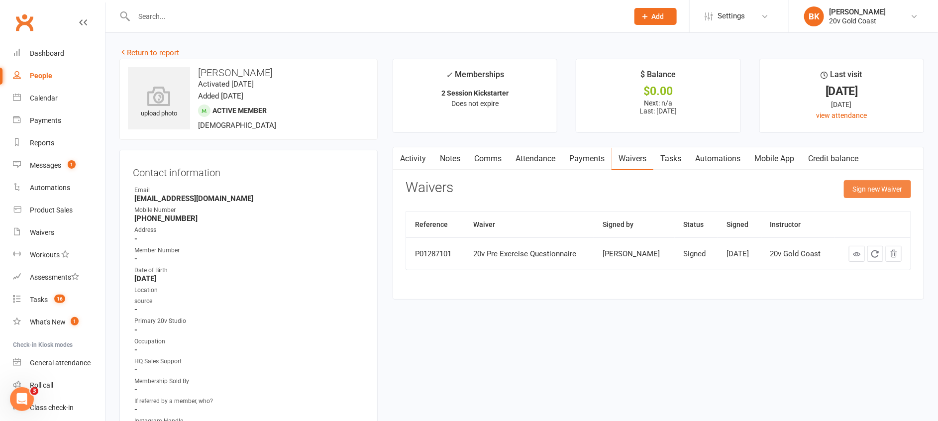
click at [864, 191] on button "Sign new Waiver" at bounding box center [877, 189] width 67 height 18
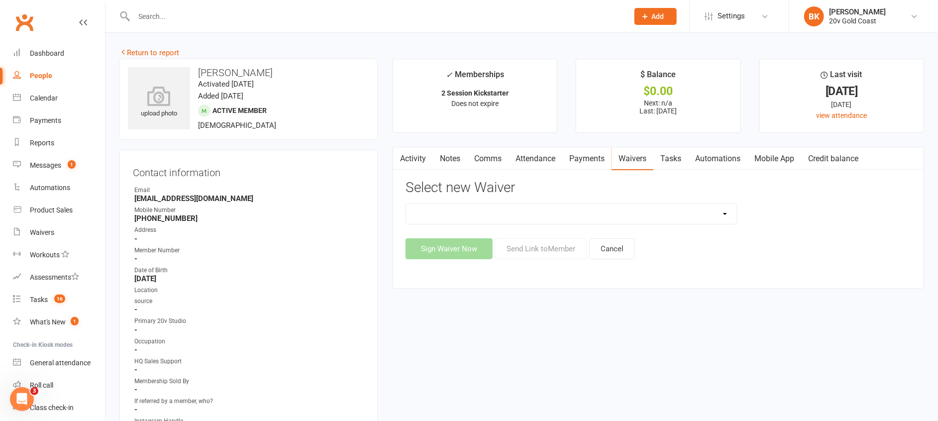
click at [634, 212] on select "20v Ambassador Program 20v Father's Day Promo 20v Pre Exercise Questionnaire Ca…" at bounding box center [571, 214] width 331 height 20
click at [494, 277] on div "Activity Notes Comms Attendance Payments Waivers Tasks Automations Mobile App C…" at bounding box center [657, 217] width 531 height 141
click at [630, 162] on link "Waivers" at bounding box center [632, 158] width 42 height 23
click at [618, 255] on button "Cancel" at bounding box center [612, 248] width 46 height 21
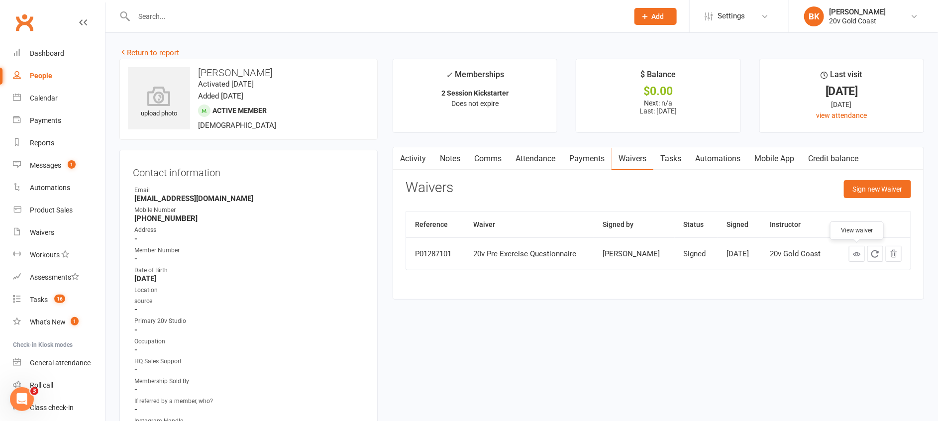
click at [861, 255] on link at bounding box center [857, 254] width 16 height 16
click at [444, 167] on link "Notes" at bounding box center [450, 158] width 34 height 23
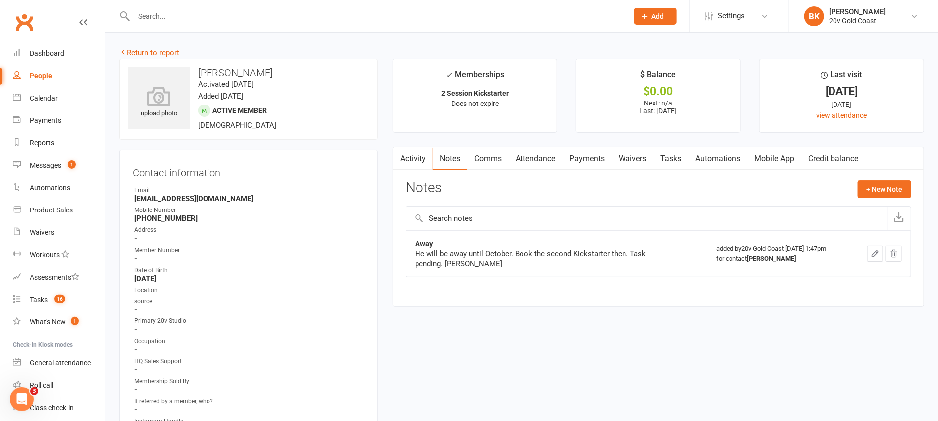
drag, startPoint x: 480, startPoint y: 263, endPoint x: 444, endPoint y: 244, distance: 40.1
click at [444, 244] on div "Away He will be away until October. Book the second Kickstarter then. Task pend…" at bounding box center [539, 254] width 249 height 30
drag, startPoint x: 444, startPoint y: 244, endPoint x: 396, endPoint y: 212, distance: 57.7
click at [396, 212] on div "Activity Notes Comms Attendance Payments Waivers Tasks Automations Mobile App C…" at bounding box center [657, 227] width 531 height 160
